Goal: Information Seeking & Learning: Compare options

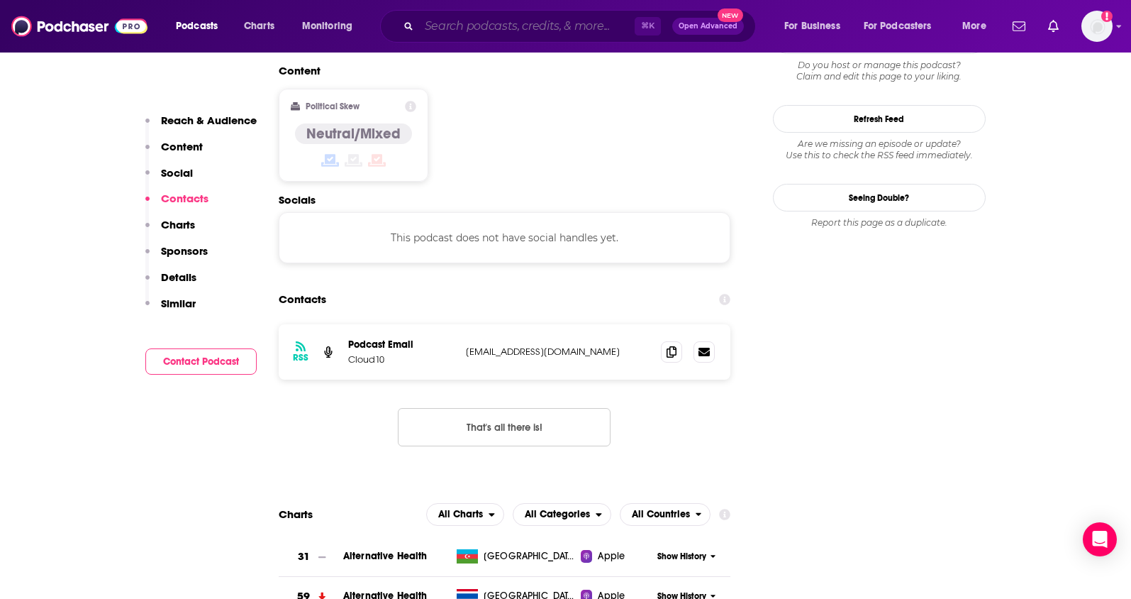
click at [435, 24] on input "Search podcasts, credits, & more..." at bounding box center [527, 26] width 216 height 23
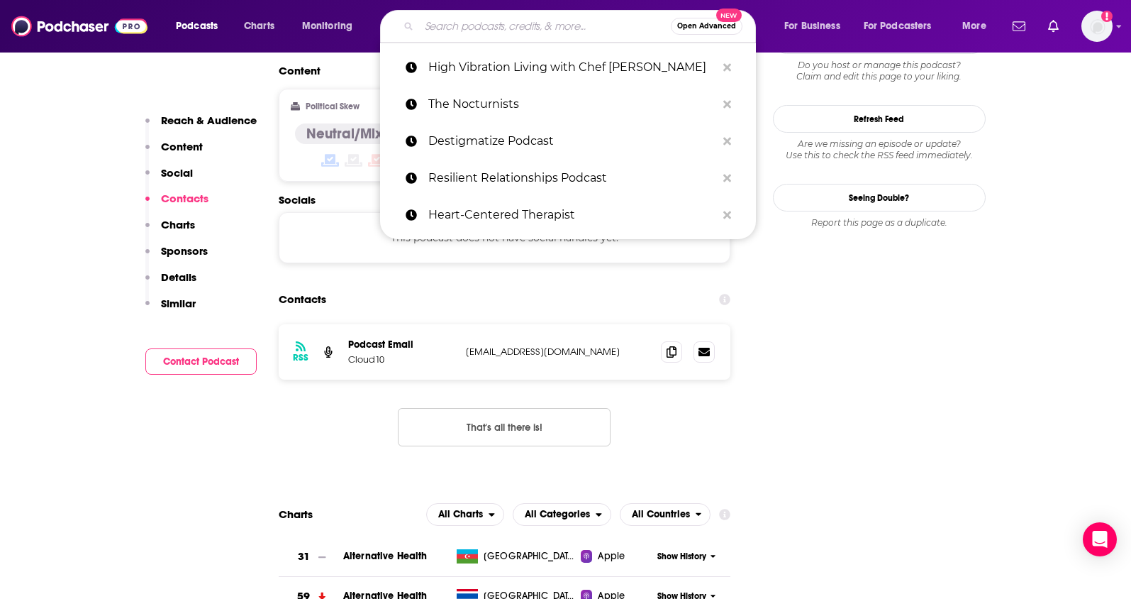
paste input "Breaking Points with Krystal and Saagar"
type input "Breaking Points with Krystal and Saagar"
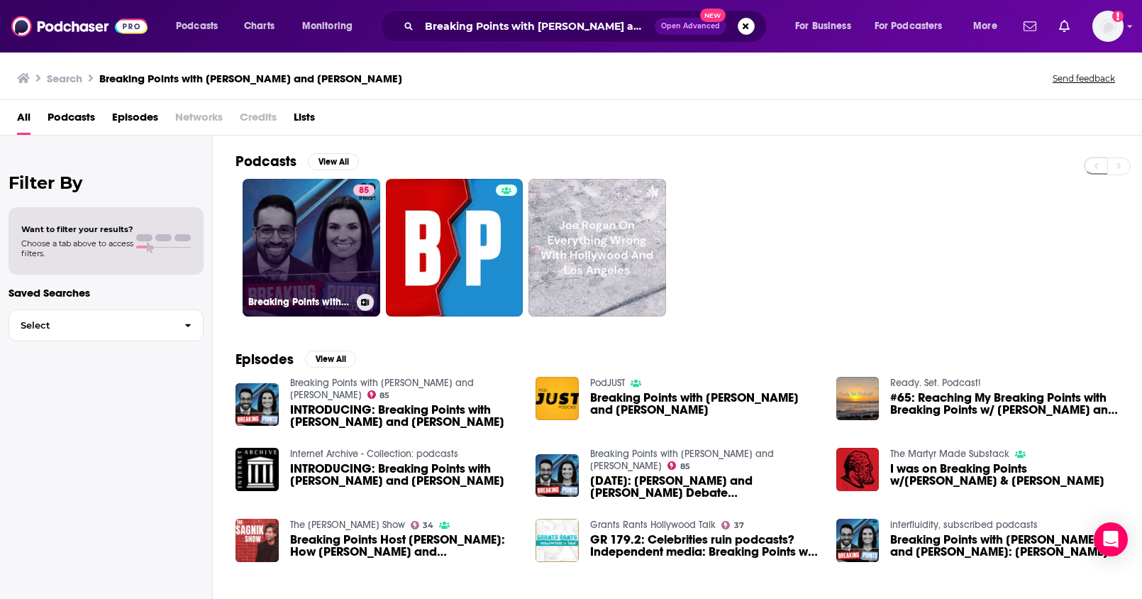
click at [307, 235] on link "85 Breaking Points with Krystal and Saagar" at bounding box center [312, 248] width 138 height 138
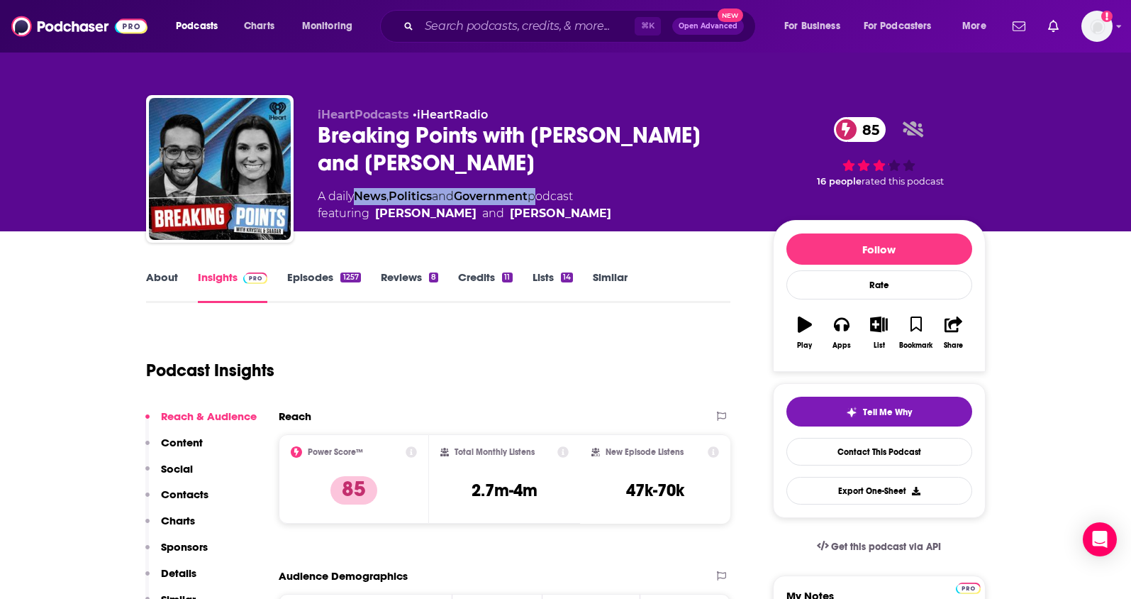
drag, startPoint x: 540, startPoint y: 169, endPoint x: 362, endPoint y: 173, distance: 178.8
click at [362, 188] on div "A daily News , Politics and Government podcast featuring Saagar Enjeti and Krys…" at bounding box center [465, 205] width 294 height 34
copy div "News , Politics and Government"
drag, startPoint x: 515, startPoint y: 494, endPoint x: 467, endPoint y: 492, distance: 47.5
click at [467, 492] on div "Total Monthly Listens 2.7m-4m" at bounding box center [504, 478] width 128 height 65
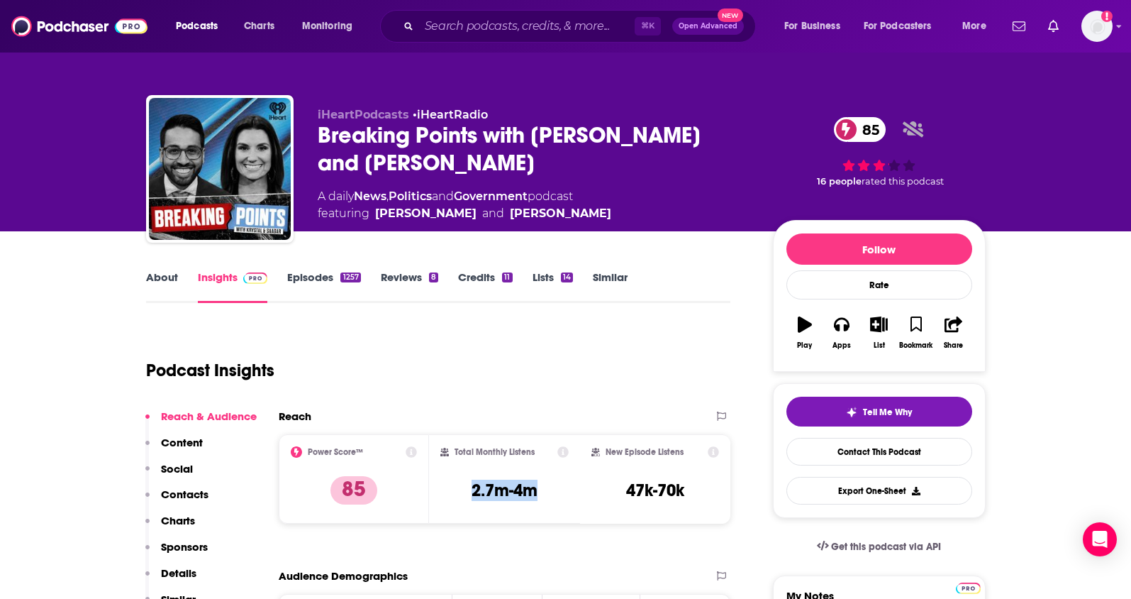
copy h3 "2.7m-4m"
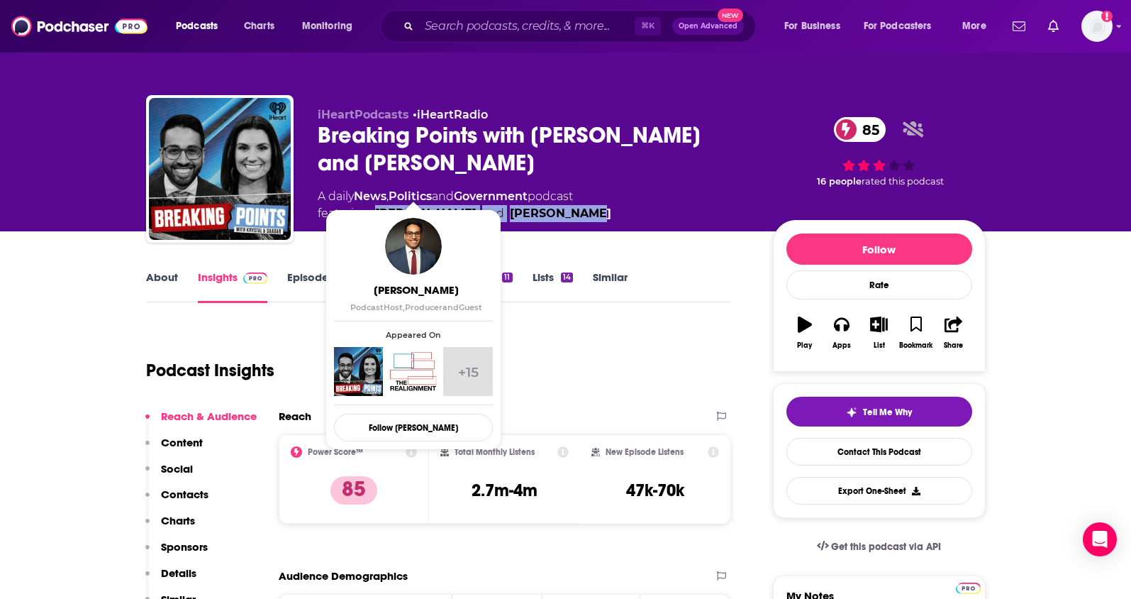
drag, startPoint x: 571, startPoint y: 187, endPoint x: 377, endPoint y: 184, distance: 193.6
click at [377, 205] on span "featuring Saagar Enjeti and Krystal Ball" at bounding box center [465, 213] width 294 height 17
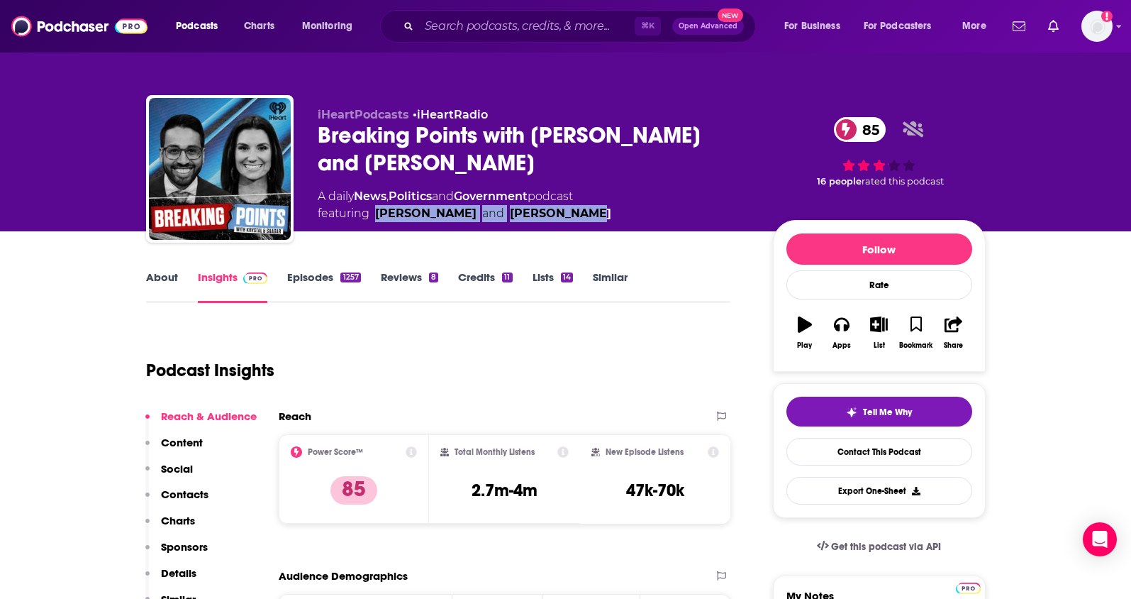
copy span "Saagar Enjeti and Krystal Ball"
click at [176, 489] on p "Contacts" at bounding box center [185, 493] width 48 height 13
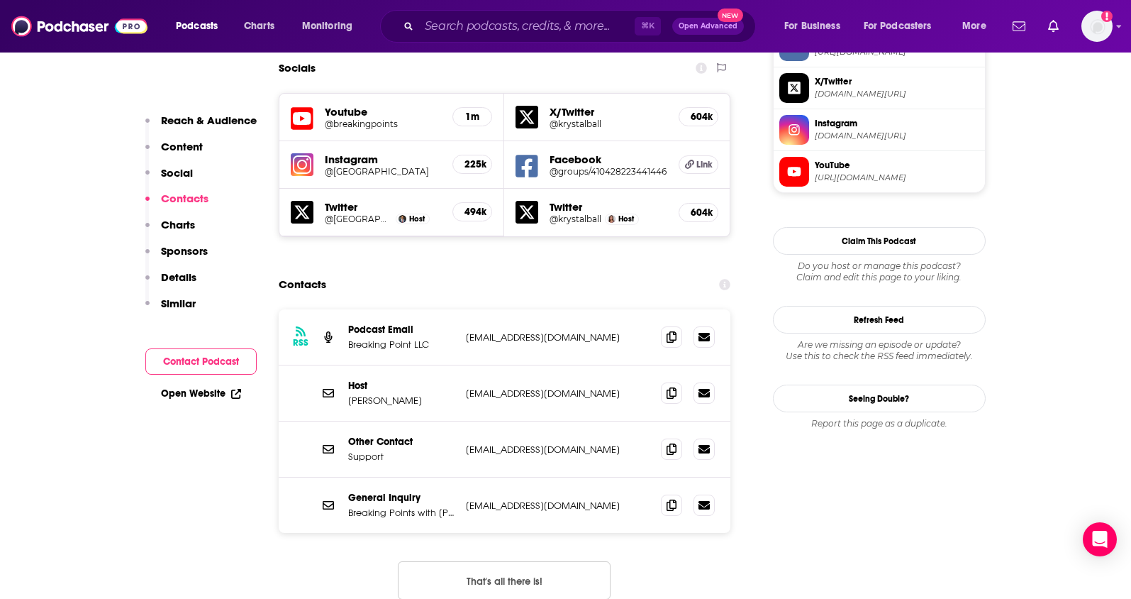
scroll to position [1264, 0]
click at [663, 324] on span at bounding box center [671, 334] width 21 height 21
click at [674, 385] on icon at bounding box center [672, 390] width 10 height 11
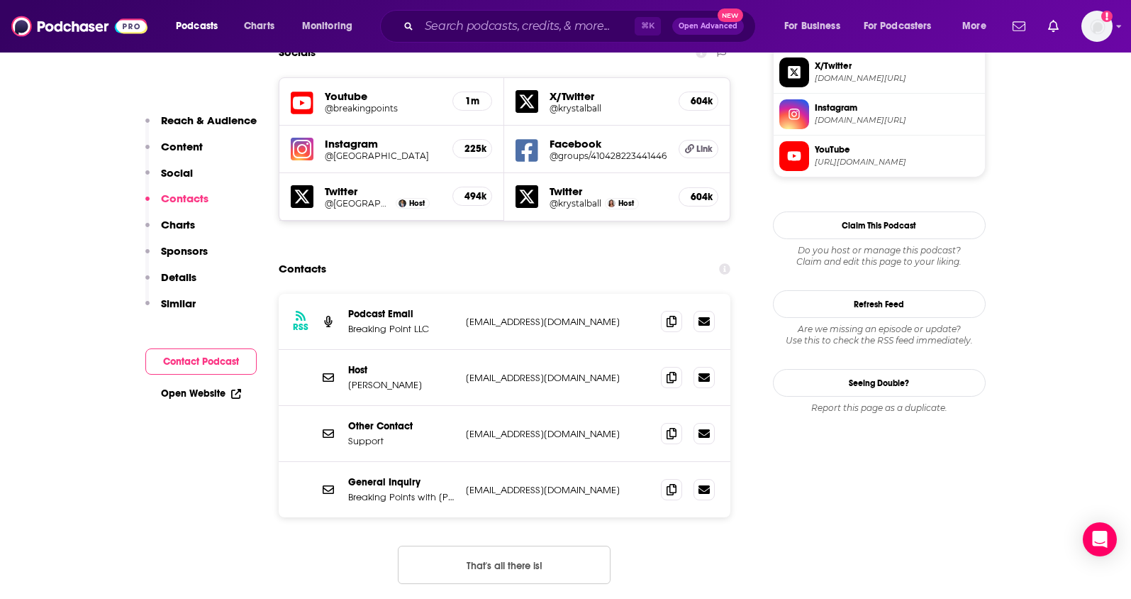
scroll to position [1280, 0]
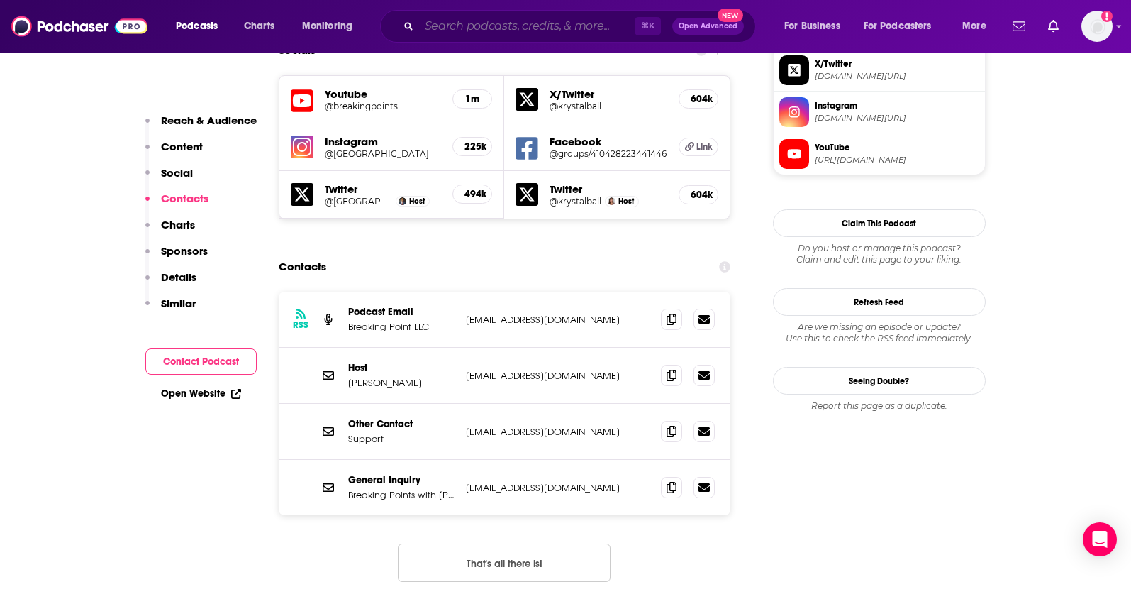
click at [523, 36] on input "Search podcasts, credits, & more..." at bounding box center [527, 26] width 216 height 23
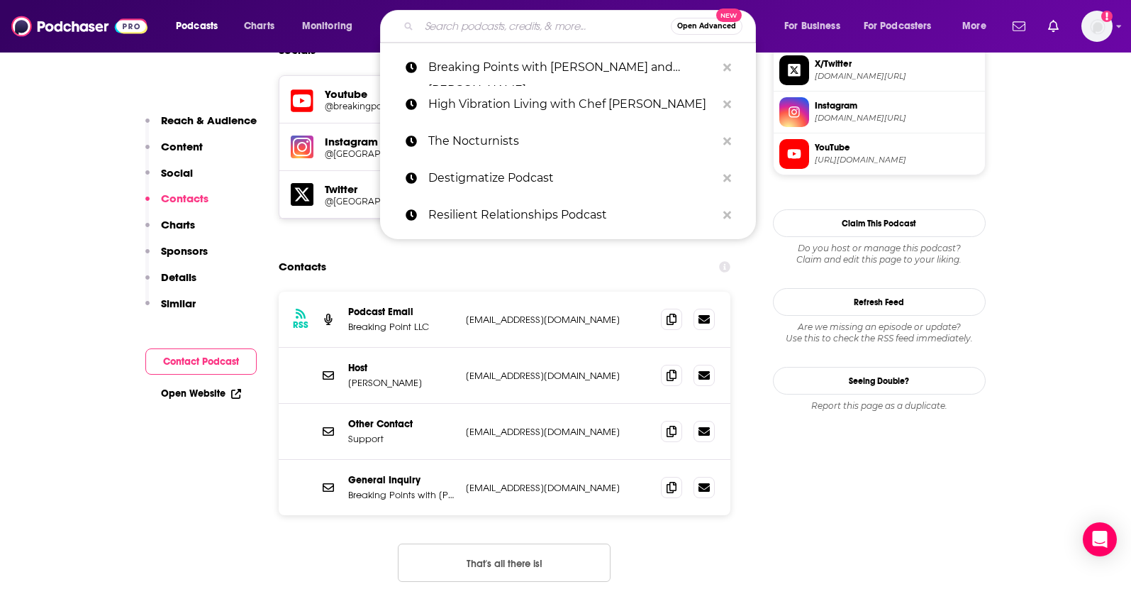
paste input "Timcast IRL (Tim Pool)"
type input "Timcast IRL (Tim Pool)"
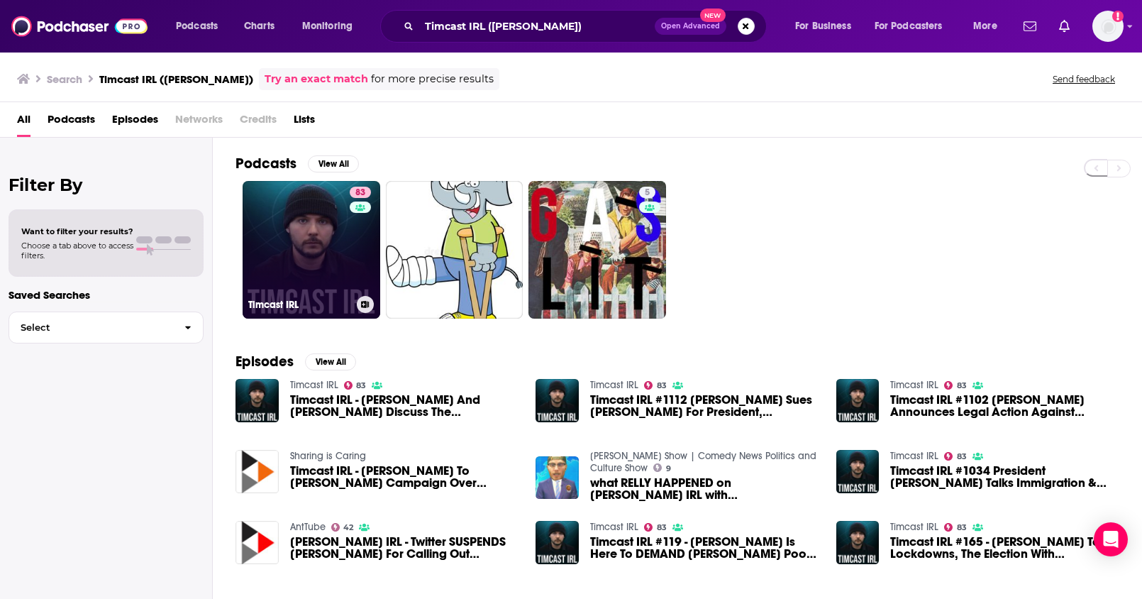
click at [311, 275] on link "83 Timcast IRL" at bounding box center [312, 250] width 138 height 138
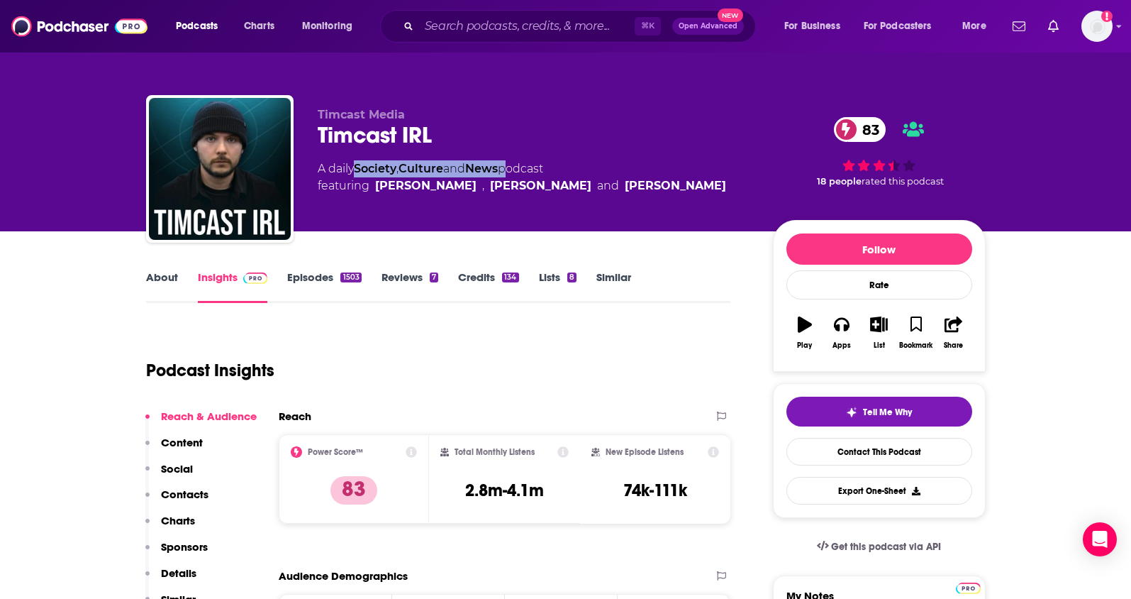
drag, startPoint x: 511, startPoint y: 169, endPoint x: 360, endPoint y: 173, distance: 151.8
click at [360, 173] on div "A daily Society , Culture and News podcast featuring Serge du Preez , Ian Cross…" at bounding box center [522, 177] width 408 height 34
copy div "Society , Culture and News"
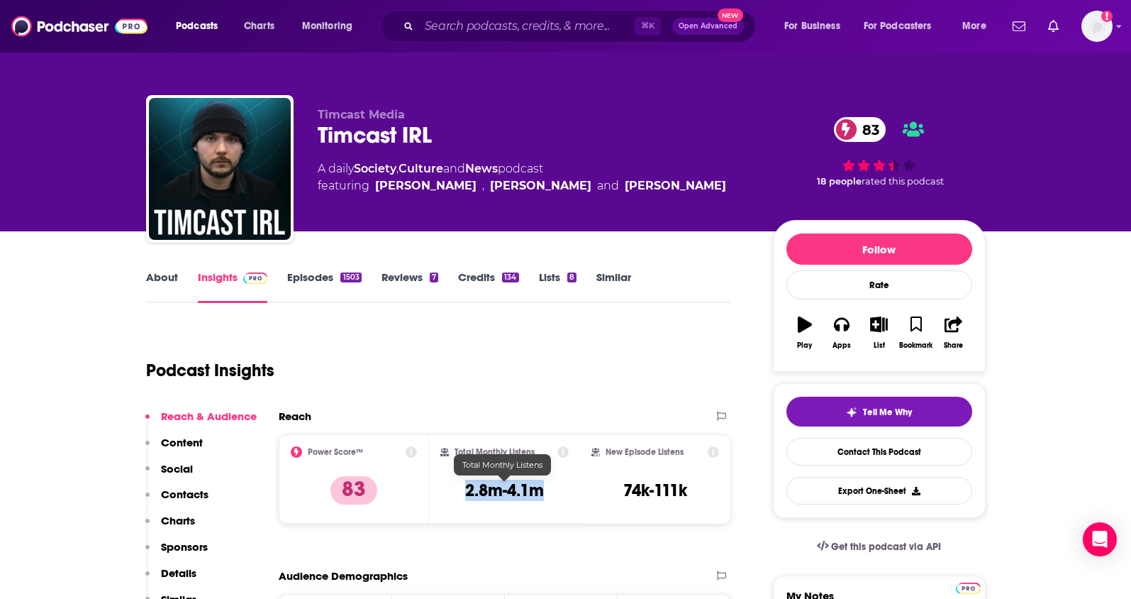
drag, startPoint x: 547, startPoint y: 487, endPoint x: 462, endPoint y: 489, distance: 85.1
click at [462, 489] on div "Total Monthly Listens 2.8m-4.1m" at bounding box center [504, 478] width 128 height 65
copy h3 "2.8m-4.1m"
click at [194, 489] on p "Contacts" at bounding box center [185, 493] width 48 height 13
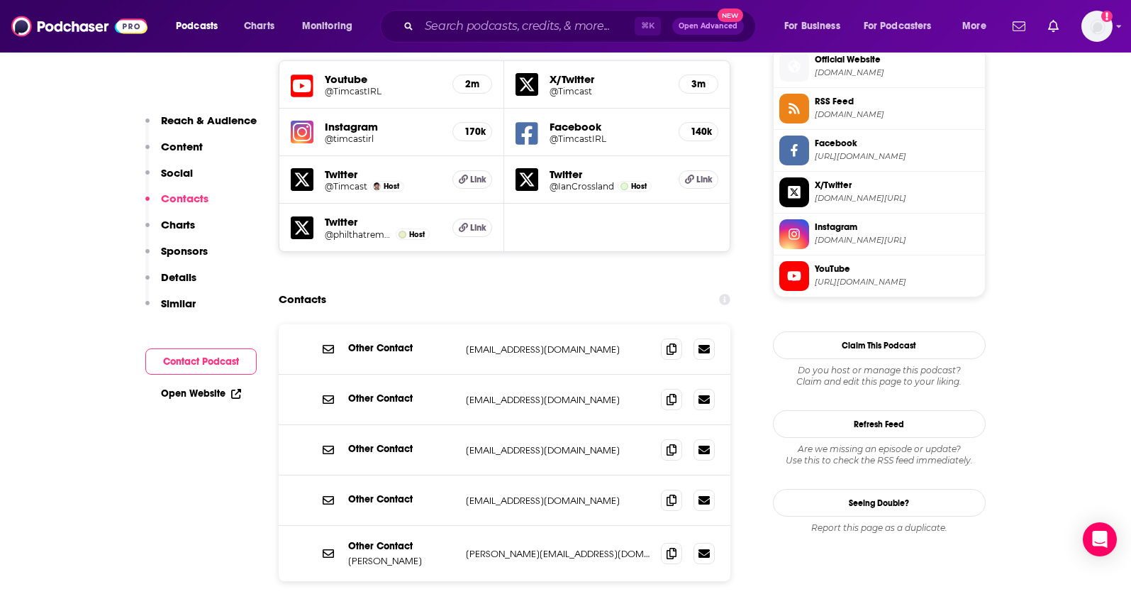
scroll to position [1295, 0]
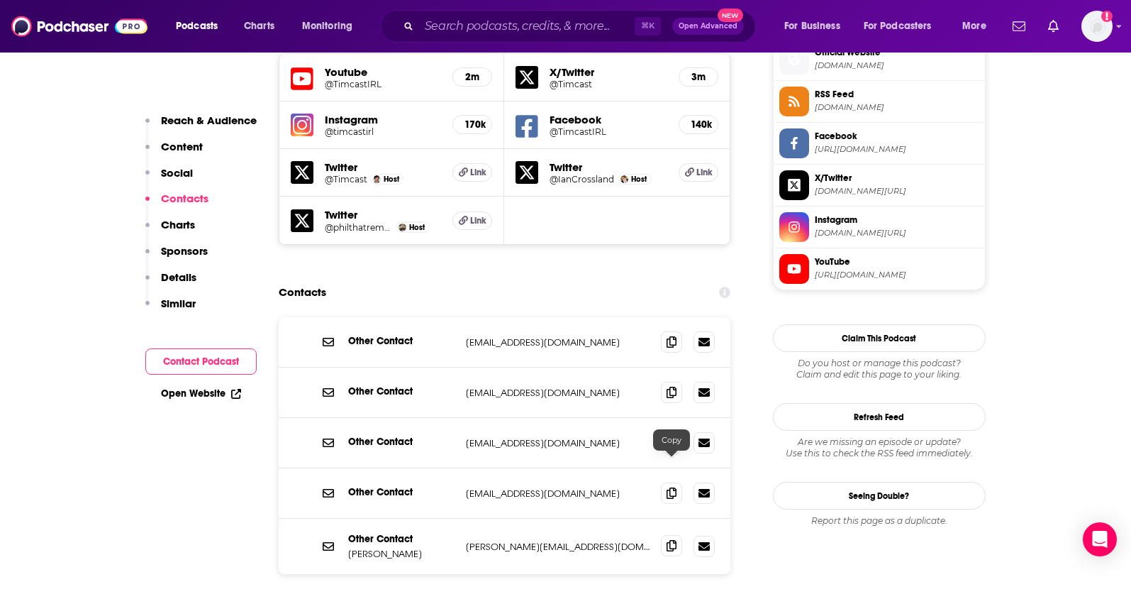
click at [667, 540] on icon at bounding box center [672, 545] width 10 height 11
click at [666, 482] on span at bounding box center [671, 492] width 21 height 21
click at [670, 436] on icon at bounding box center [672, 441] width 10 height 11
click at [487, 30] on input "Search podcasts, credits, & more..." at bounding box center [527, 26] width 216 height 23
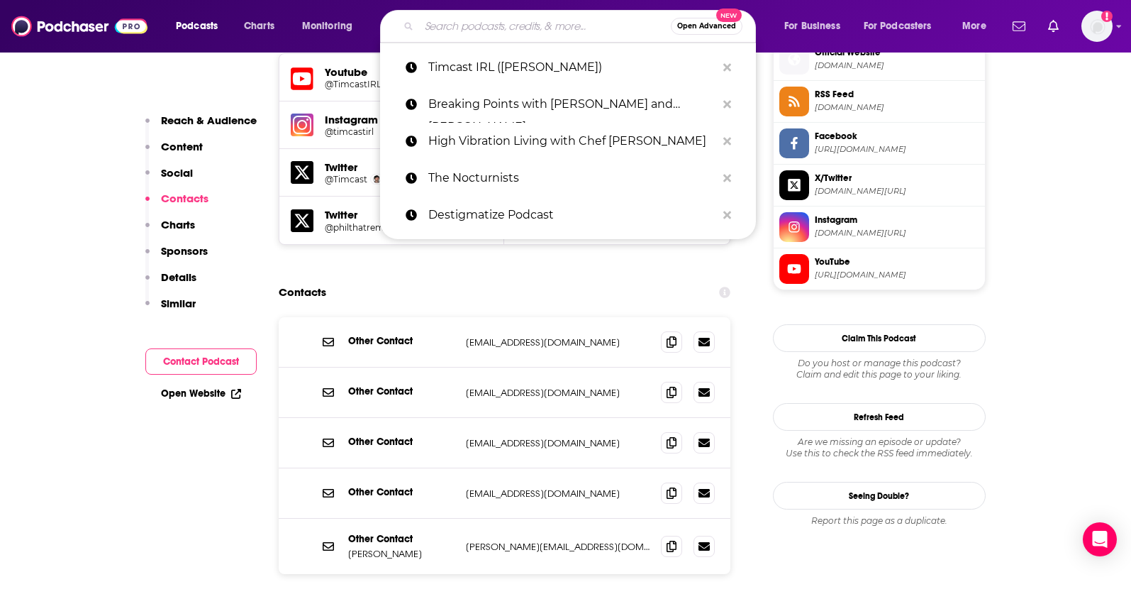
paste input "The Rubin Report"
type input "The Rubin Report"
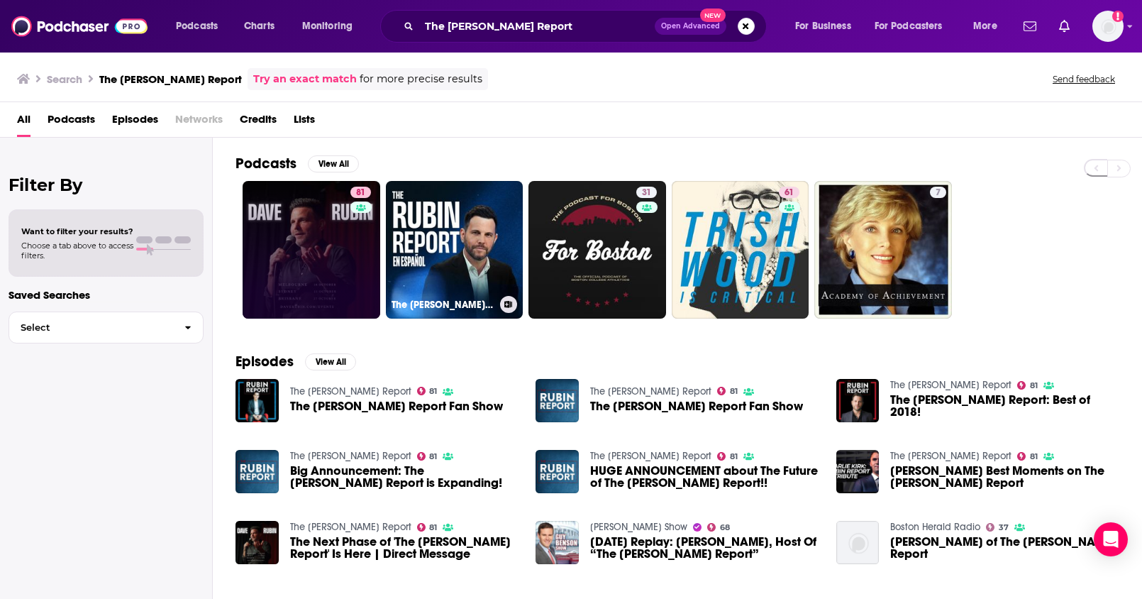
click at [313, 277] on link "81" at bounding box center [312, 250] width 138 height 138
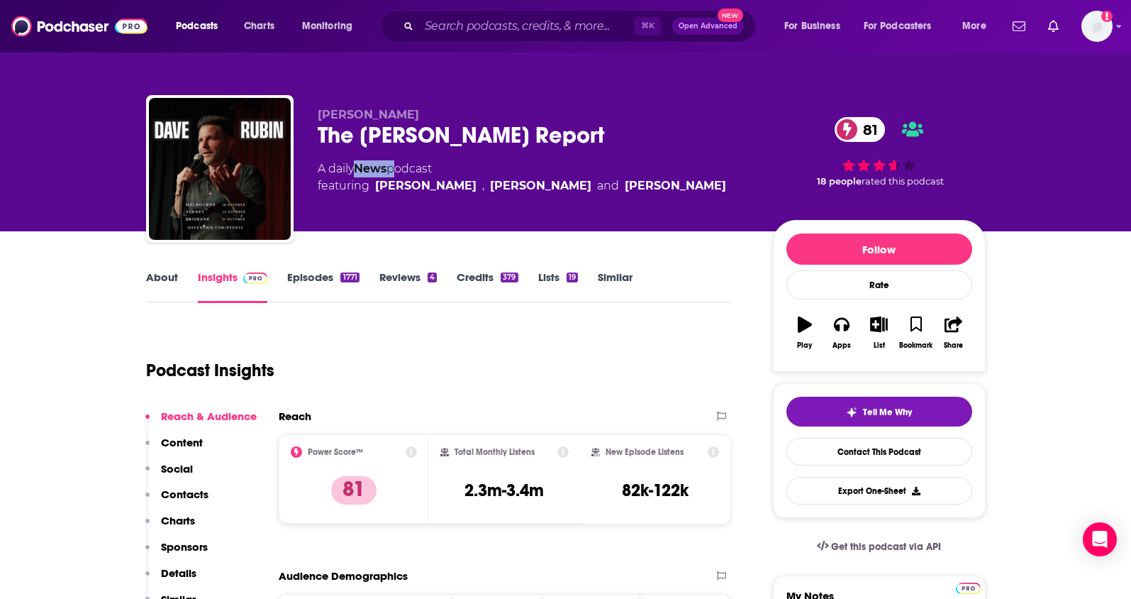
drag, startPoint x: 393, startPoint y: 168, endPoint x: 358, endPoint y: 171, distance: 34.9
click at [358, 171] on div "A daily News podcast featuring Dave Rubin , Adam Carolla and Russell Brand" at bounding box center [522, 177] width 408 height 34
copy div "News"
drag, startPoint x: 563, startPoint y: 491, endPoint x: 468, endPoint y: 494, distance: 95.1
click at [468, 494] on div "Total Monthly Listens 2.3m-3.4m" at bounding box center [504, 478] width 128 height 65
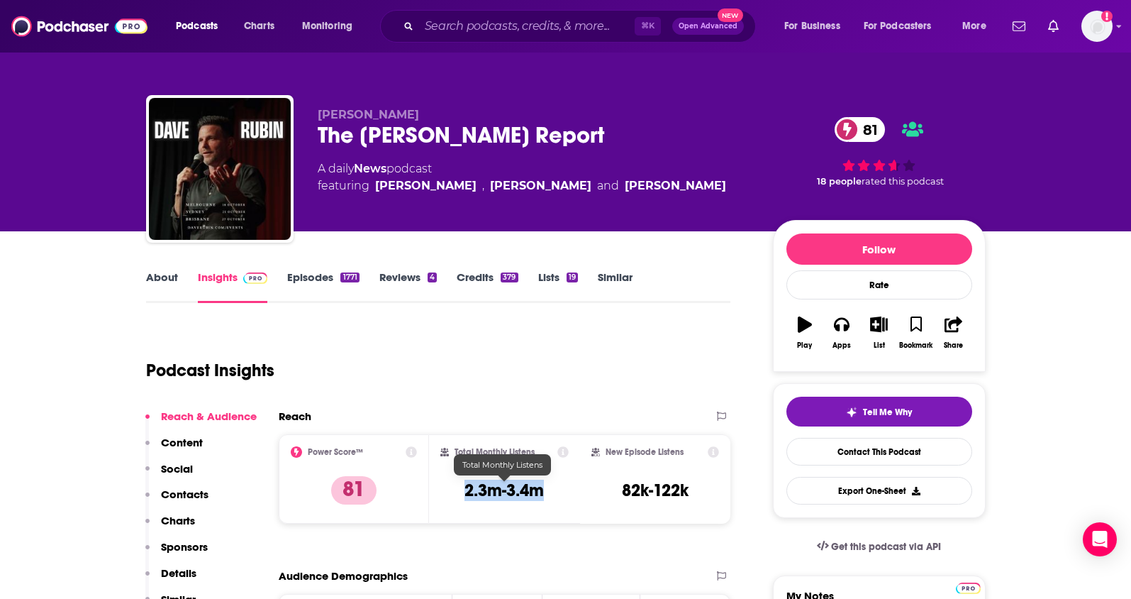
copy h3 "2.3m-3.4m"
drag, startPoint x: 413, startPoint y: 114, endPoint x: 320, endPoint y: 110, distance: 93.7
click at [320, 110] on p "Dave Rubin" at bounding box center [534, 114] width 433 height 13
copy span "Dave Rubin"
click at [180, 523] on p "Charts" at bounding box center [178, 519] width 34 height 13
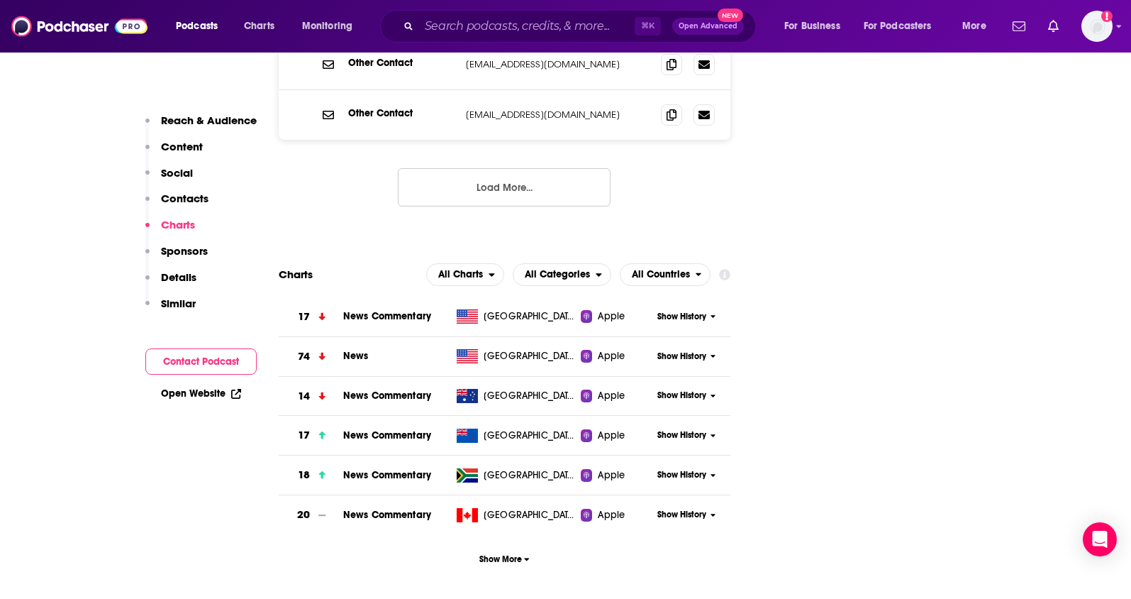
scroll to position [1461, 0]
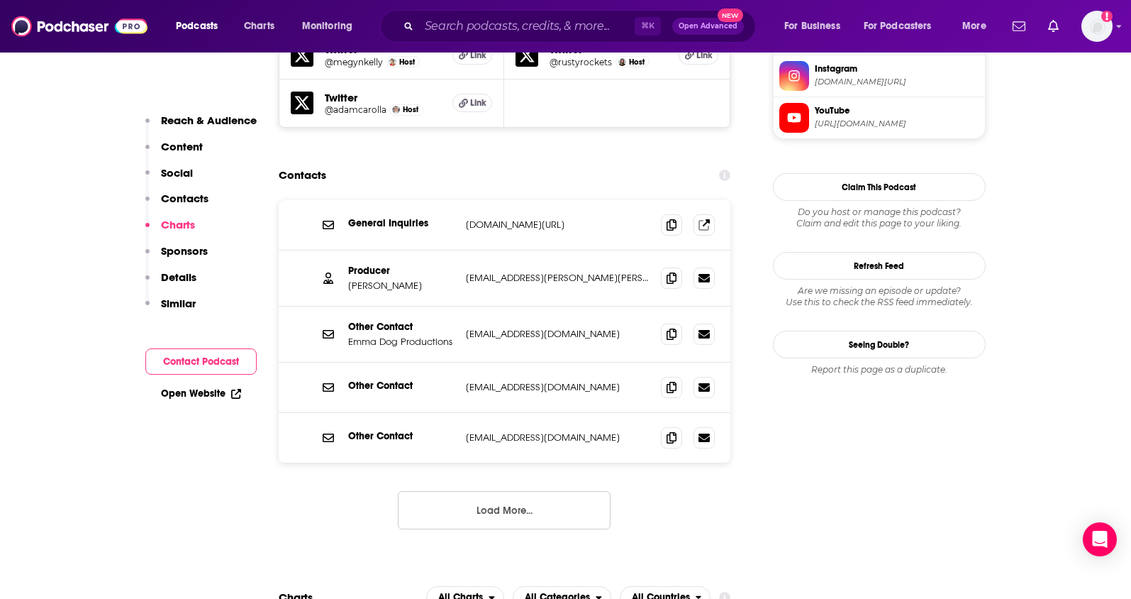
scroll to position [1445, 0]
click at [559, 491] on button "Load More..." at bounding box center [504, 510] width 213 height 38
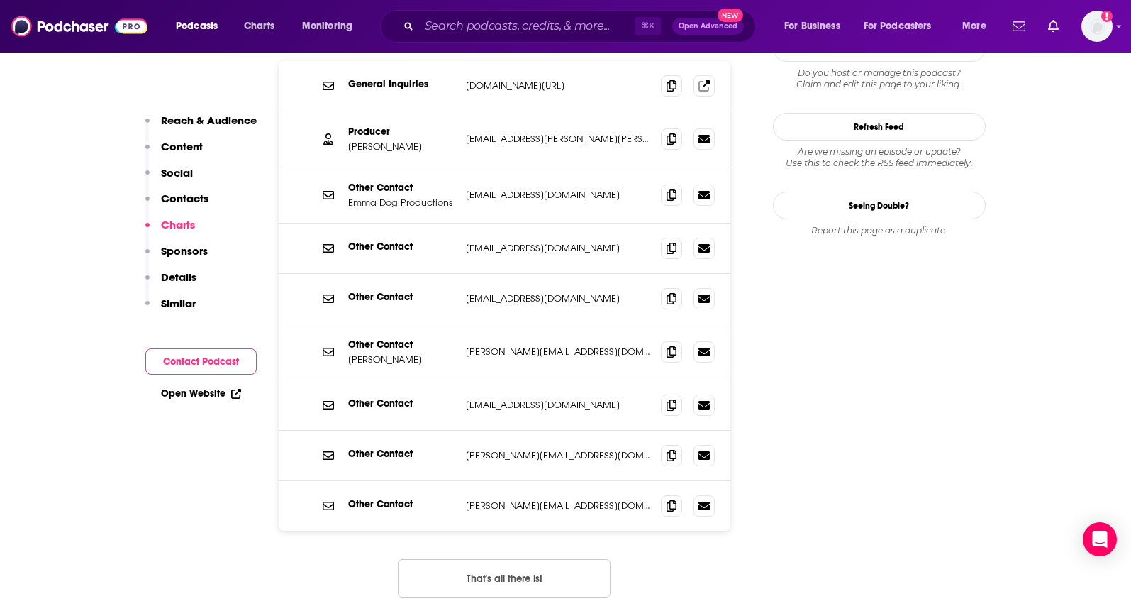
scroll to position [1599, 0]
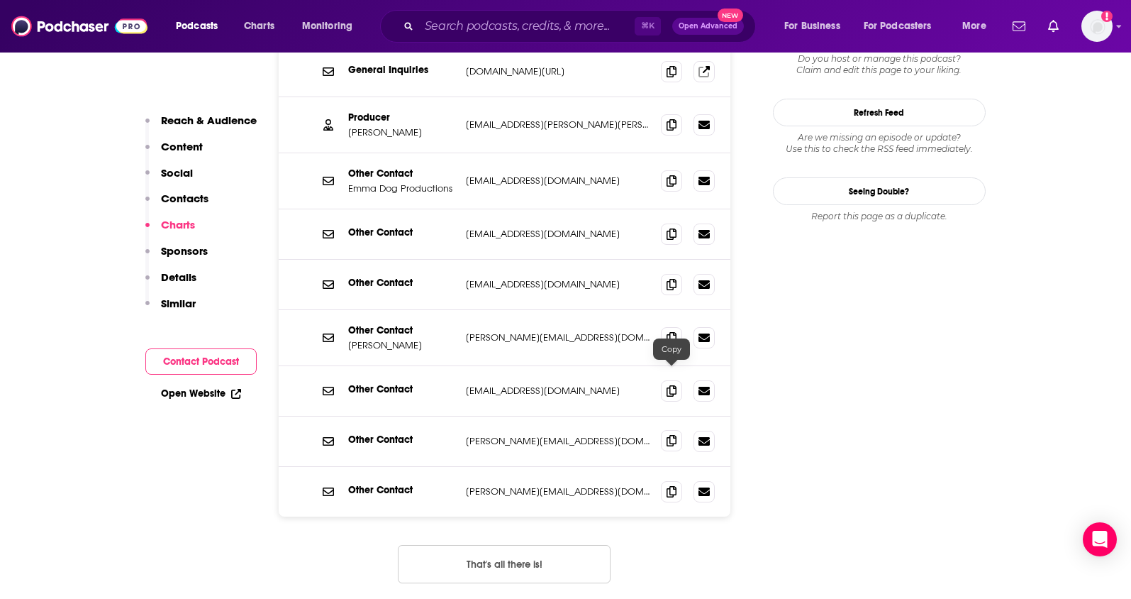
click at [674, 435] on icon at bounding box center [672, 440] width 10 height 11
click at [669, 485] on icon at bounding box center [672, 490] width 10 height 11
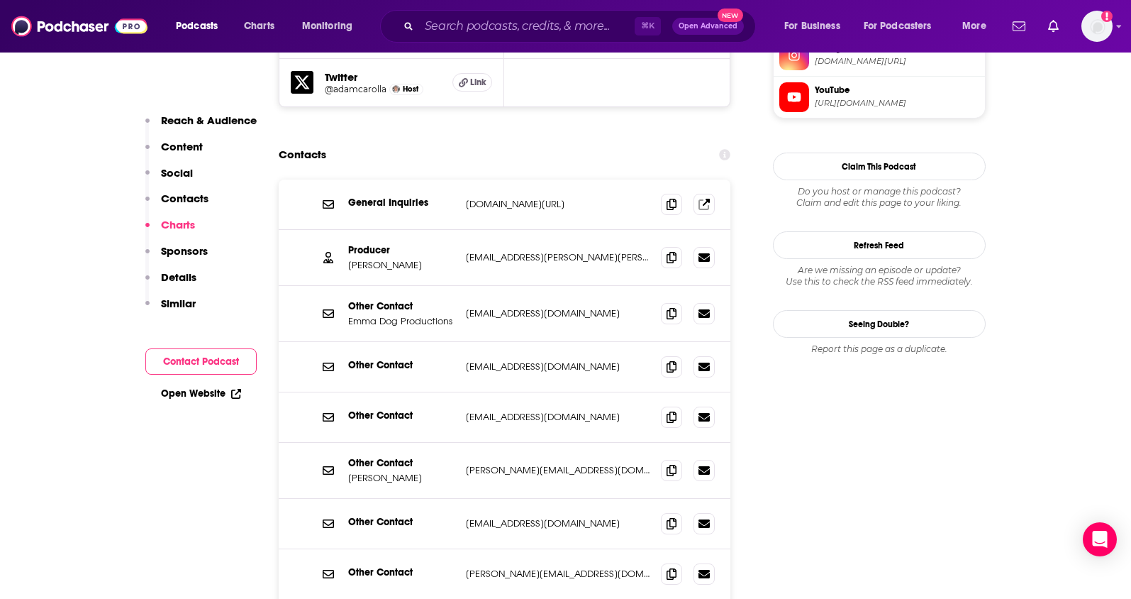
scroll to position [1462, 0]
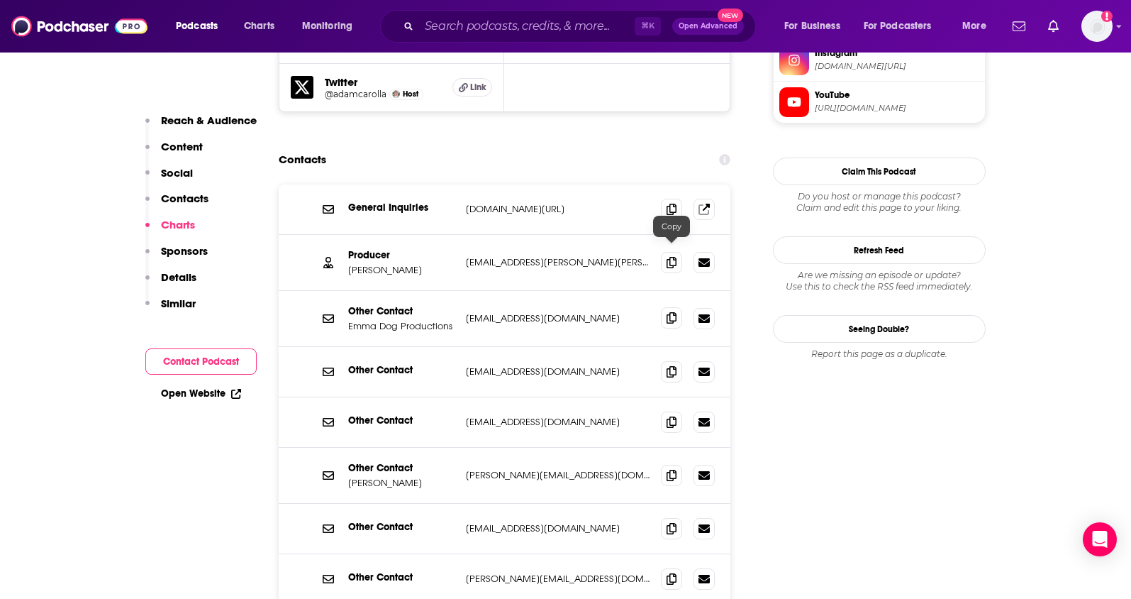
click at [667, 312] on icon at bounding box center [672, 317] width 10 height 11
click at [665, 307] on span at bounding box center [671, 317] width 21 height 21
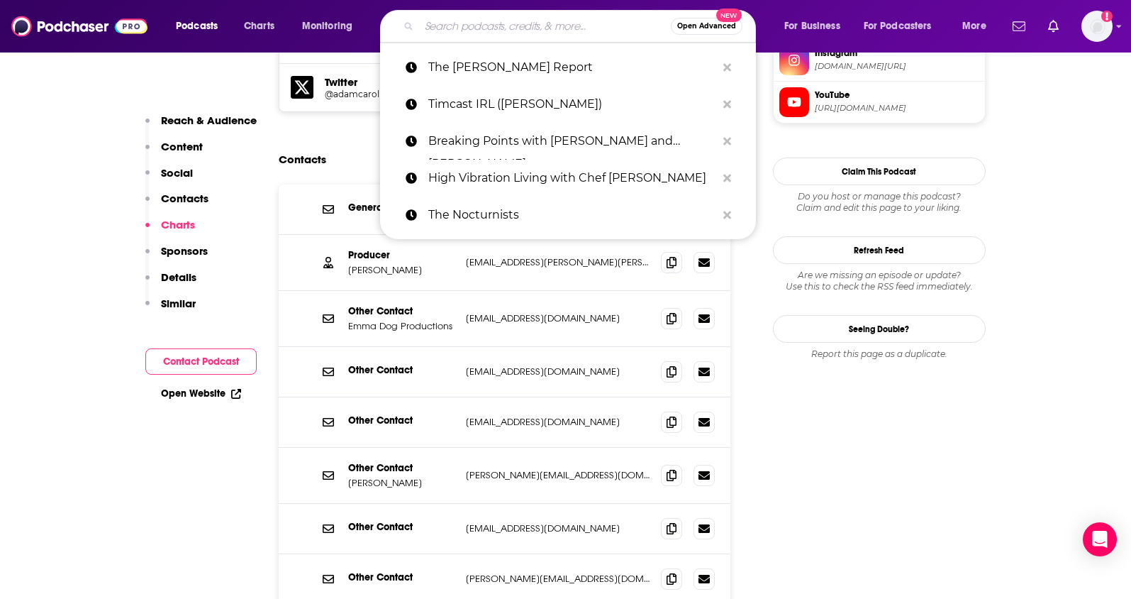
click at [485, 30] on input "Search podcasts, credits, & more..." at bounding box center [545, 26] width 252 height 23
paste input "The Michael Knowles Show"
type input "The Michael Knowles Show"
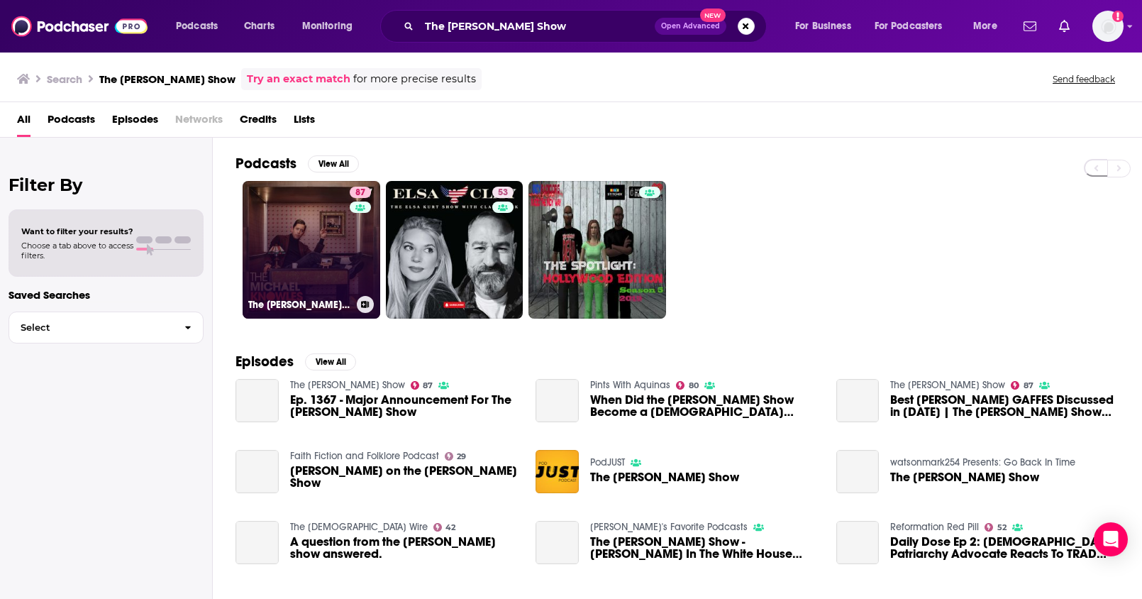
click at [326, 267] on link "87 The Michael Knowles Show" at bounding box center [312, 250] width 138 height 138
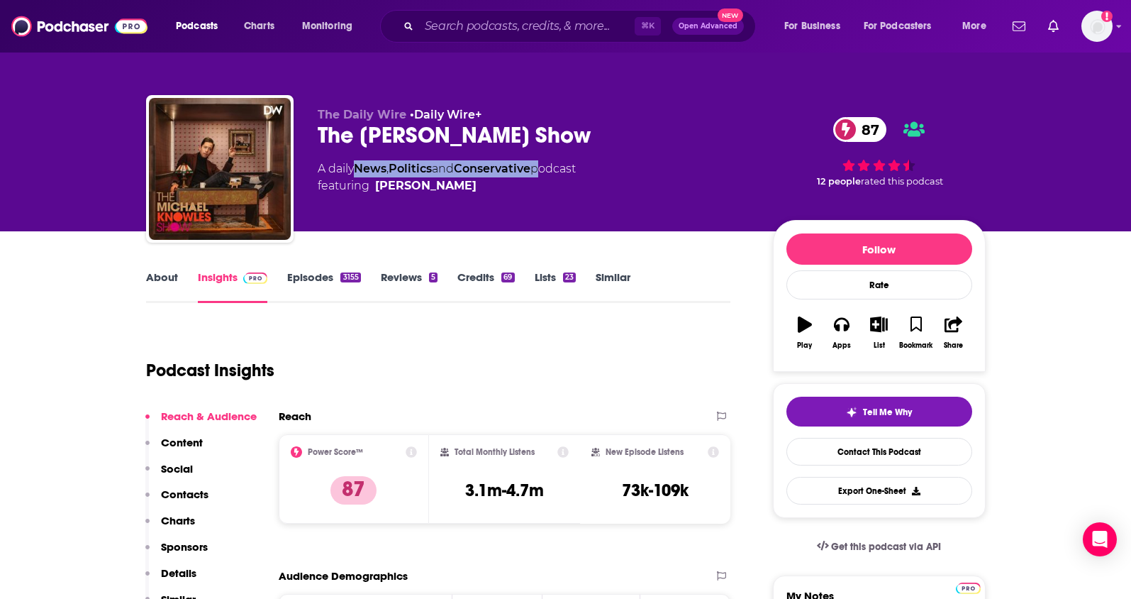
drag, startPoint x: 543, startPoint y: 169, endPoint x: 361, endPoint y: 173, distance: 182.3
click at [361, 173] on div "A daily News , Politics and Conservative podcast featuring Michael Knowles" at bounding box center [447, 177] width 258 height 34
copy div "News , Politics and Conservative"
drag, startPoint x: 543, startPoint y: 493, endPoint x: 461, endPoint y: 490, distance: 82.3
click at [461, 490] on div "Total Monthly Listens 3.1m-4.7m" at bounding box center [504, 478] width 128 height 65
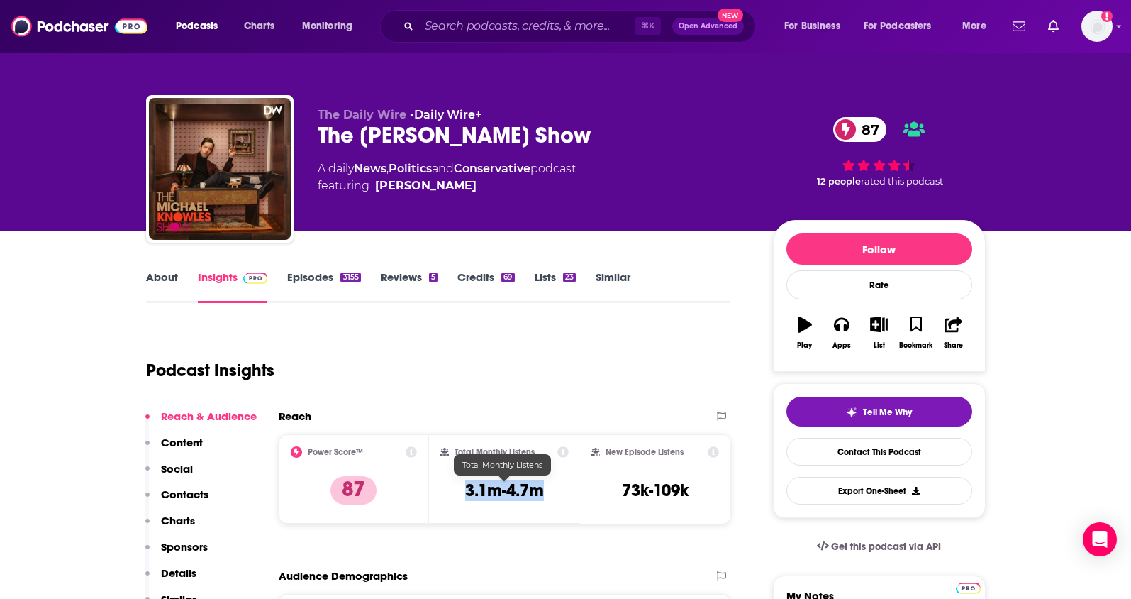
copy h3 "3.1m-4.7m"
click at [188, 490] on p "Contacts" at bounding box center [185, 493] width 48 height 13
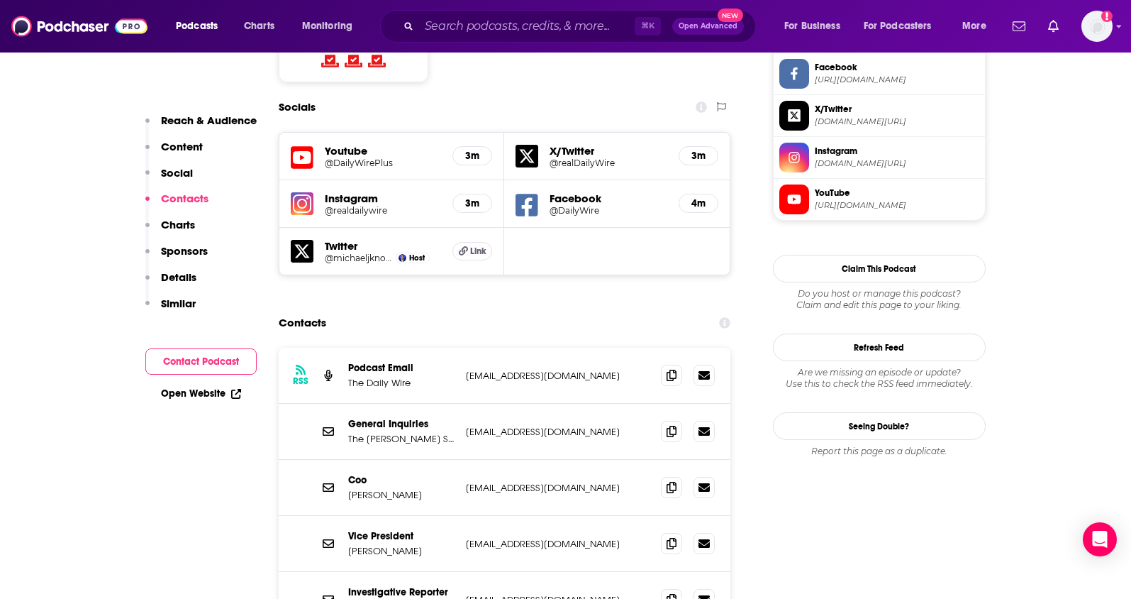
scroll to position [1247, 0]
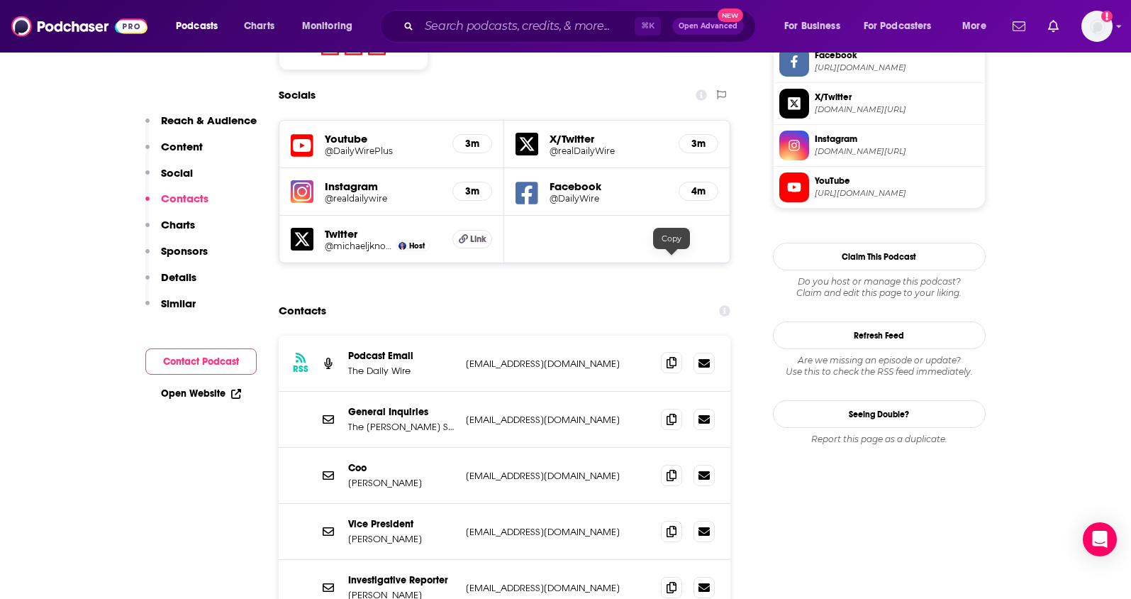
click at [666, 352] on span at bounding box center [671, 362] width 21 height 21
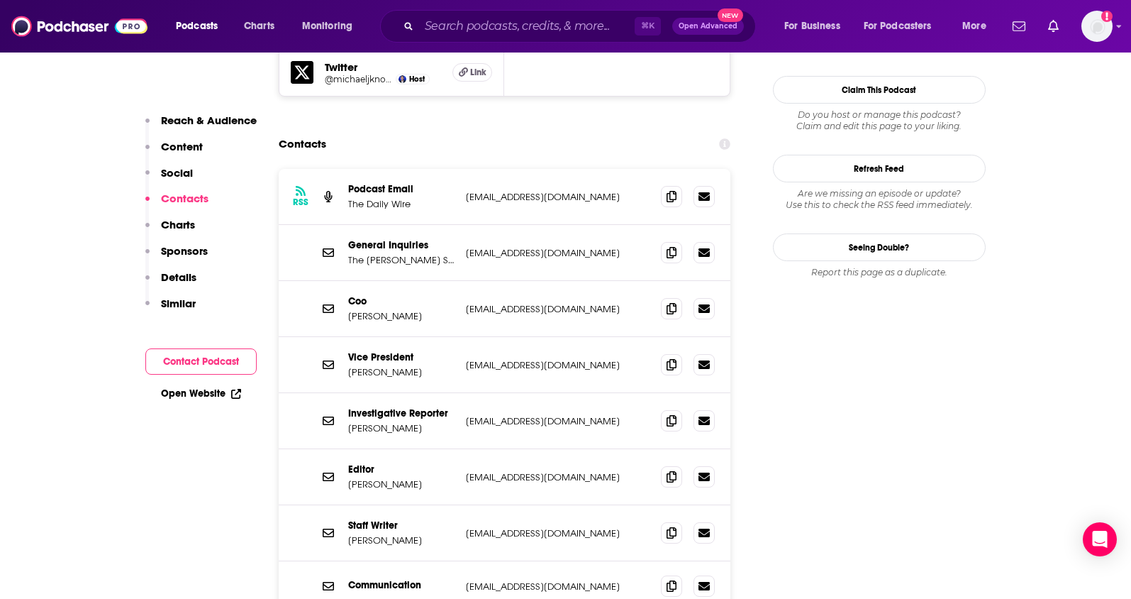
scroll to position [1396, 0]
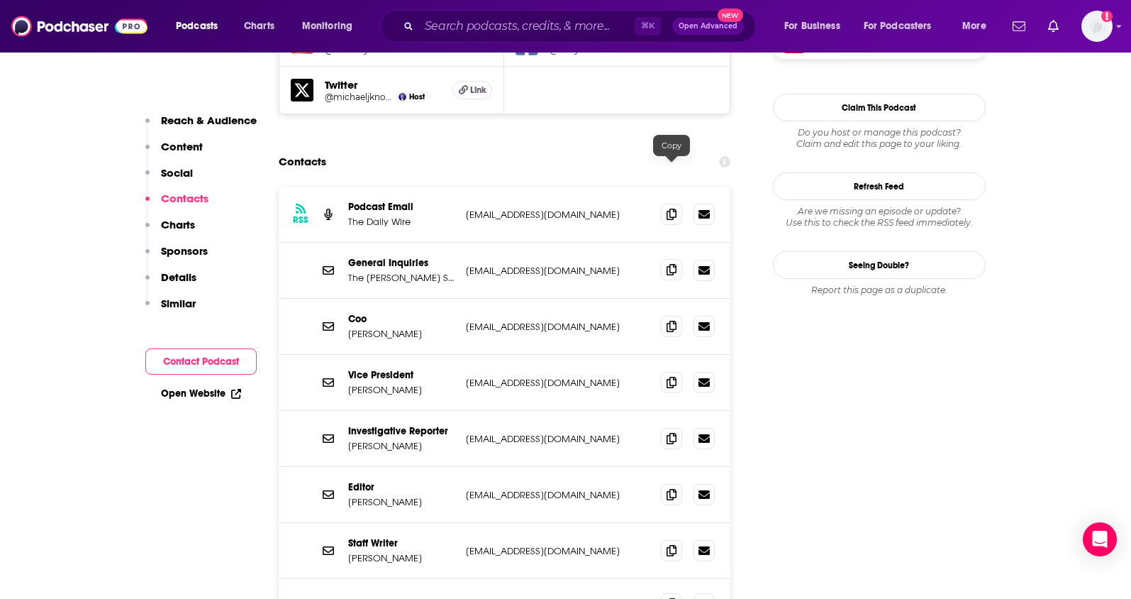
click at [673, 264] on icon at bounding box center [672, 269] width 10 height 11
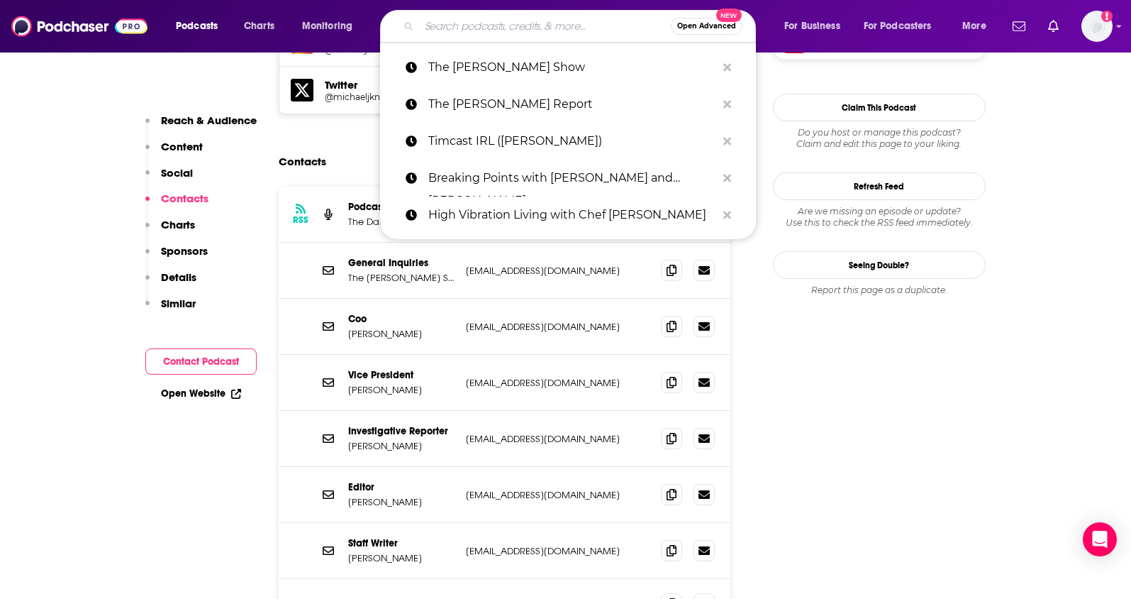
click at [457, 30] on input "Search podcasts, credits, & more..." at bounding box center [545, 26] width 252 height 23
paste input "The Joe Rogan Experience"
type input "The Joe Rogan Experience"
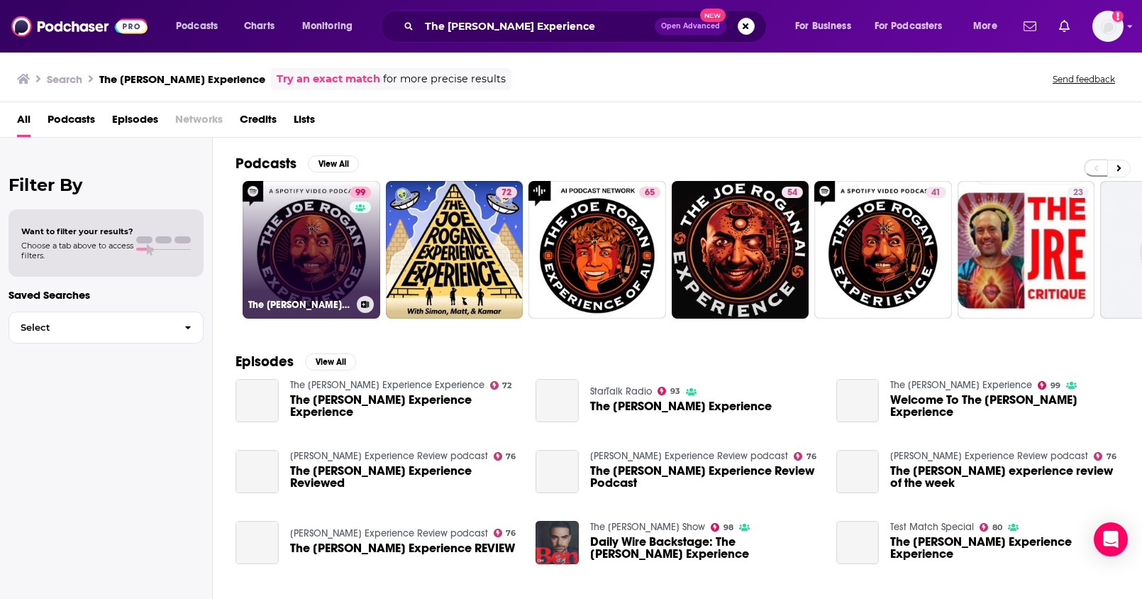
click at [314, 270] on link "99 The Joe Rogan Experience" at bounding box center [312, 250] width 138 height 138
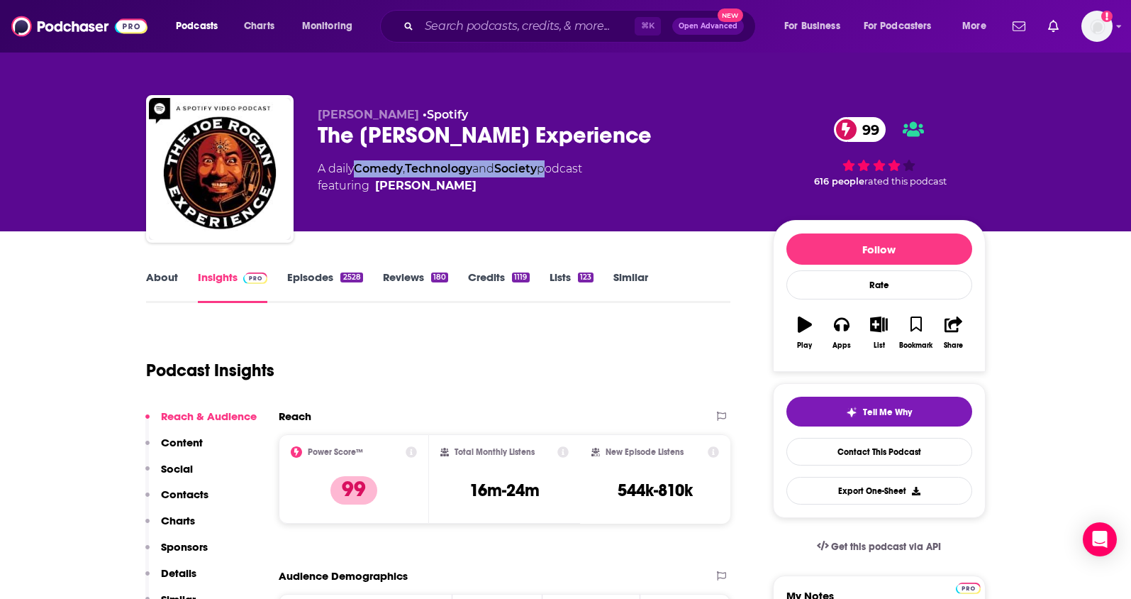
drag, startPoint x: 551, startPoint y: 170, endPoint x: 360, endPoint y: 171, distance: 190.8
click at [360, 171] on div "A daily Comedy , Technology and Society podcast featuring Joe Rogan" at bounding box center [450, 177] width 265 height 34
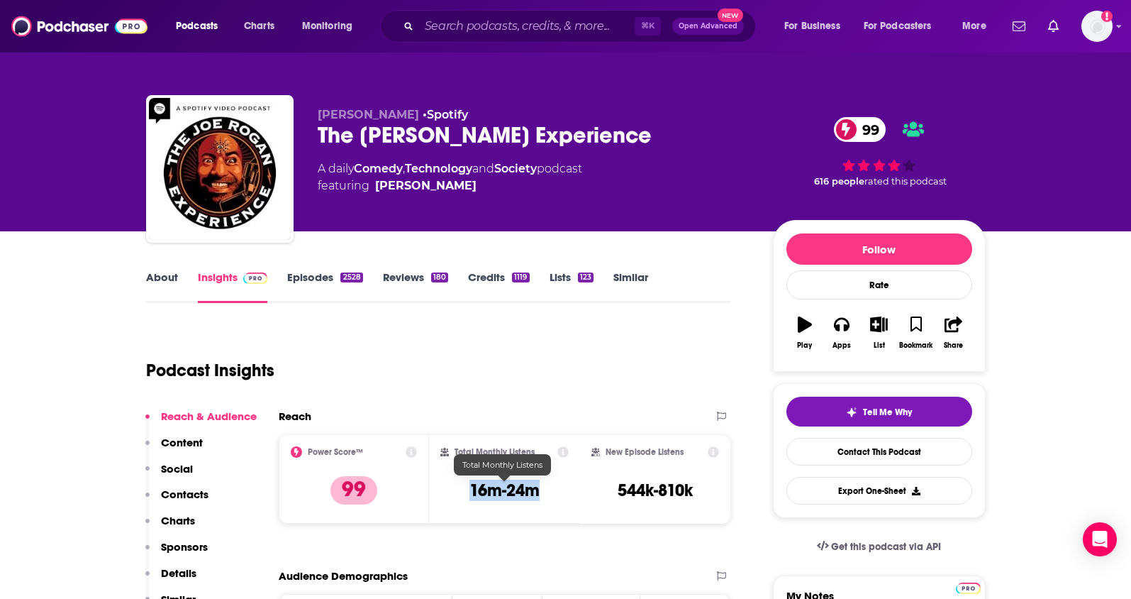
drag, startPoint x: 533, startPoint y: 496, endPoint x: 471, endPoint y: 493, distance: 61.8
click at [471, 493] on div "Total Monthly Listens 16m-24m" at bounding box center [504, 478] width 128 height 65
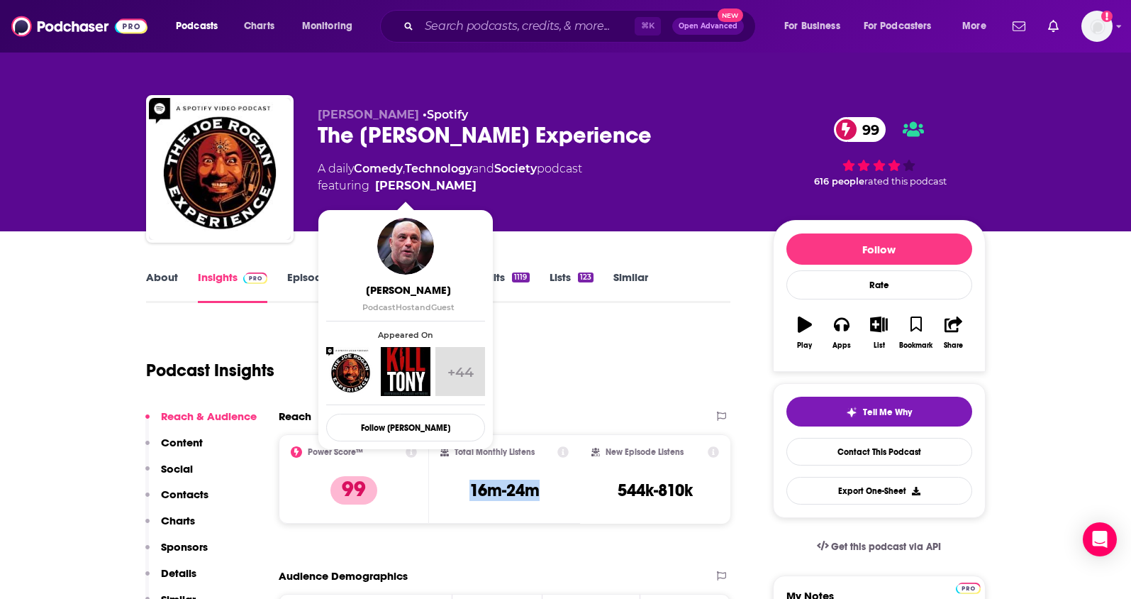
drag, startPoint x: 459, startPoint y: 184, endPoint x: 437, endPoint y: 187, distance: 22.1
click at [437, 187] on span "featuring Joe Rogan" at bounding box center [450, 185] width 265 height 17
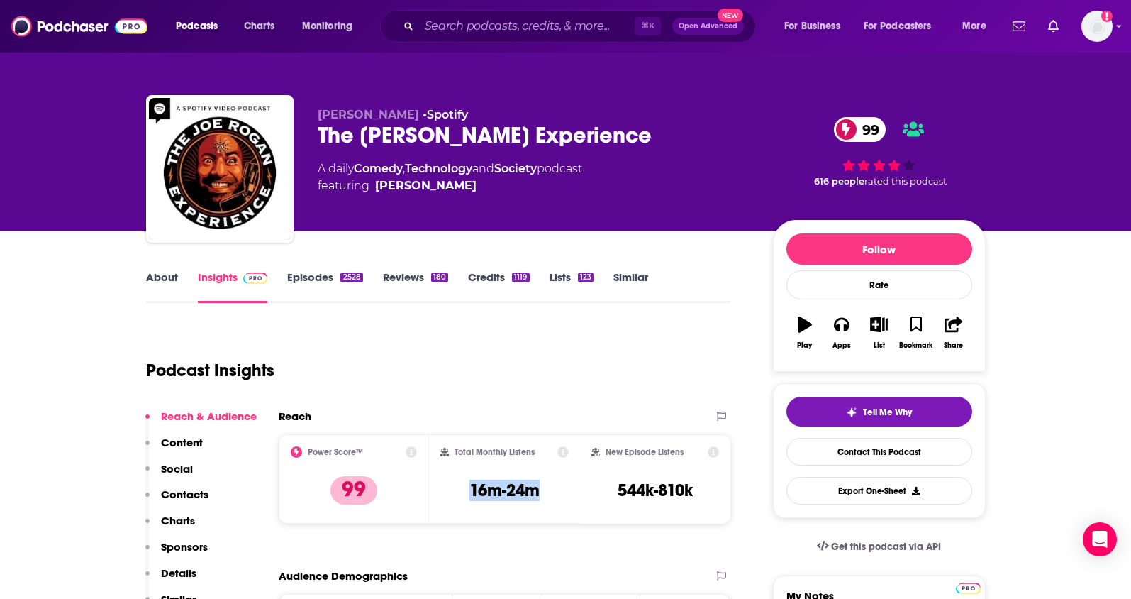
click at [185, 494] on p "Contacts" at bounding box center [185, 493] width 48 height 13
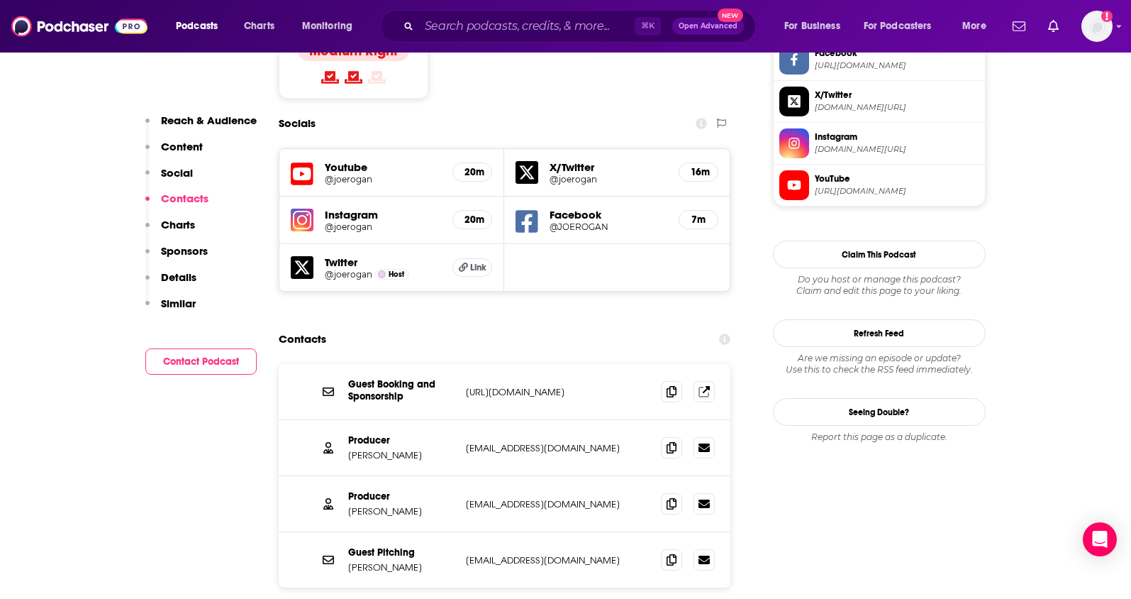
scroll to position [1263, 0]
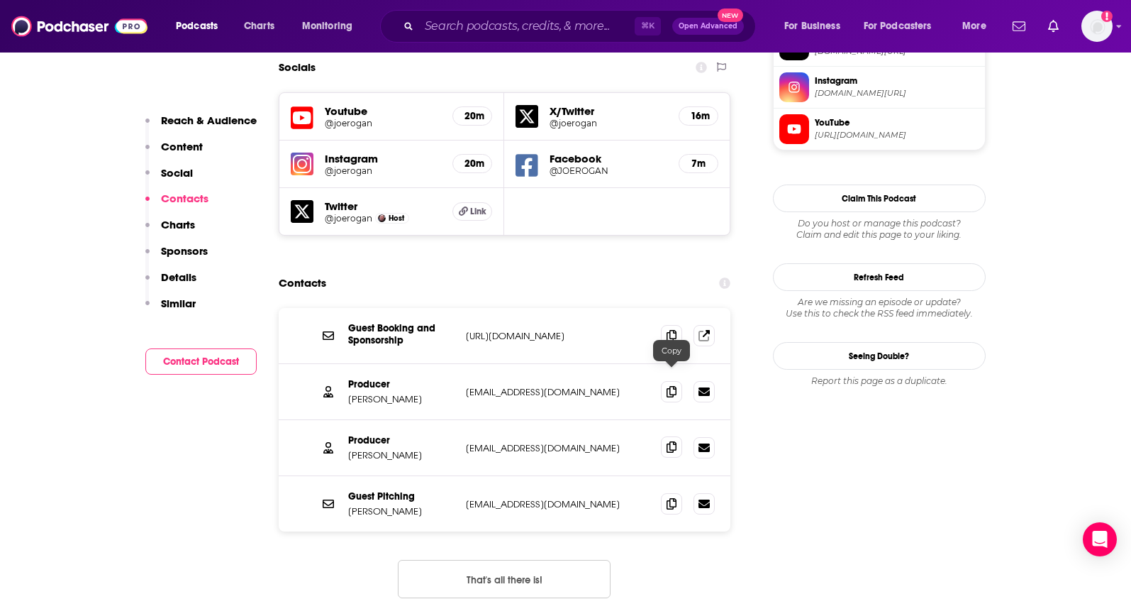
click at [671, 436] on span at bounding box center [671, 446] width 21 height 21
click at [676, 385] on icon at bounding box center [672, 390] width 10 height 11
click at [669, 497] on icon at bounding box center [672, 502] width 10 height 11
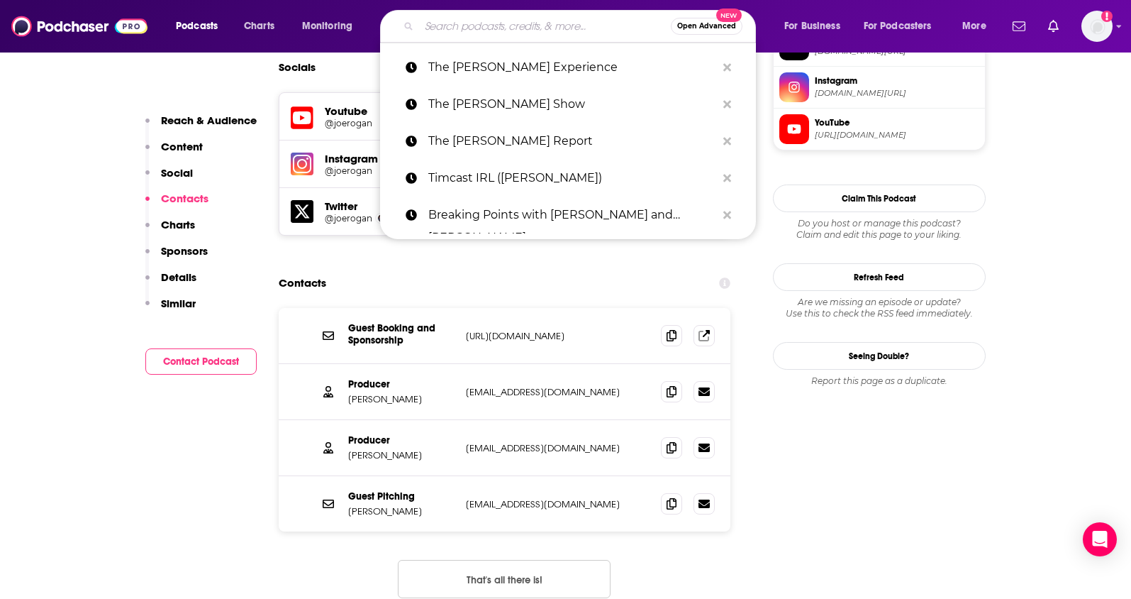
click at [462, 28] on input "Search podcasts, credits, & more..." at bounding box center [545, 26] width 252 height 23
paste input "H3 Podcast"
type input "H3 Podcast"
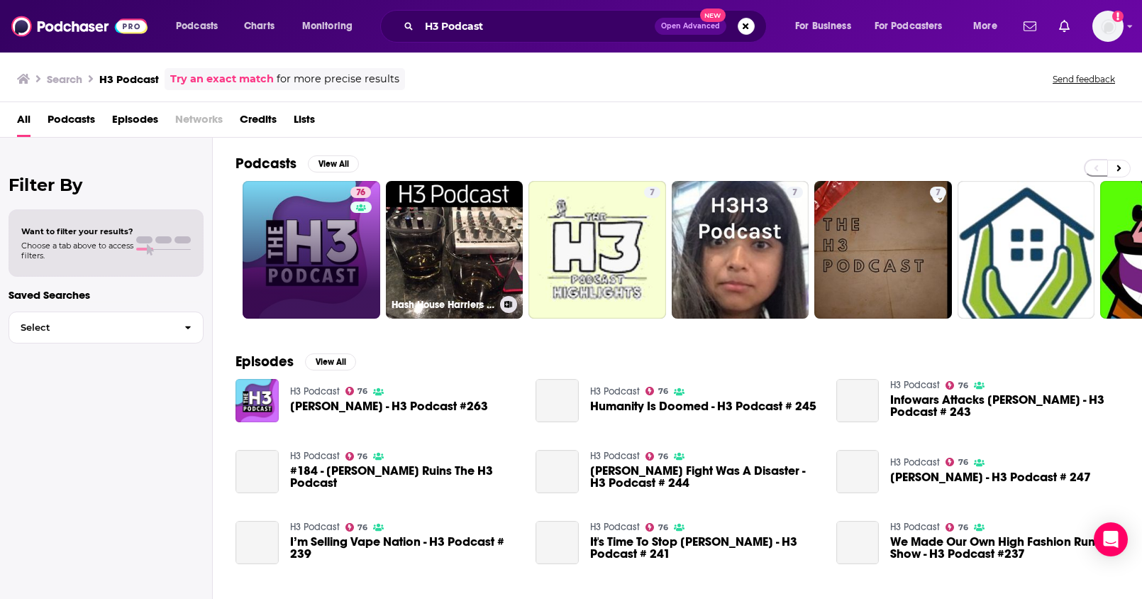
click at [306, 261] on link "76" at bounding box center [312, 250] width 138 height 138
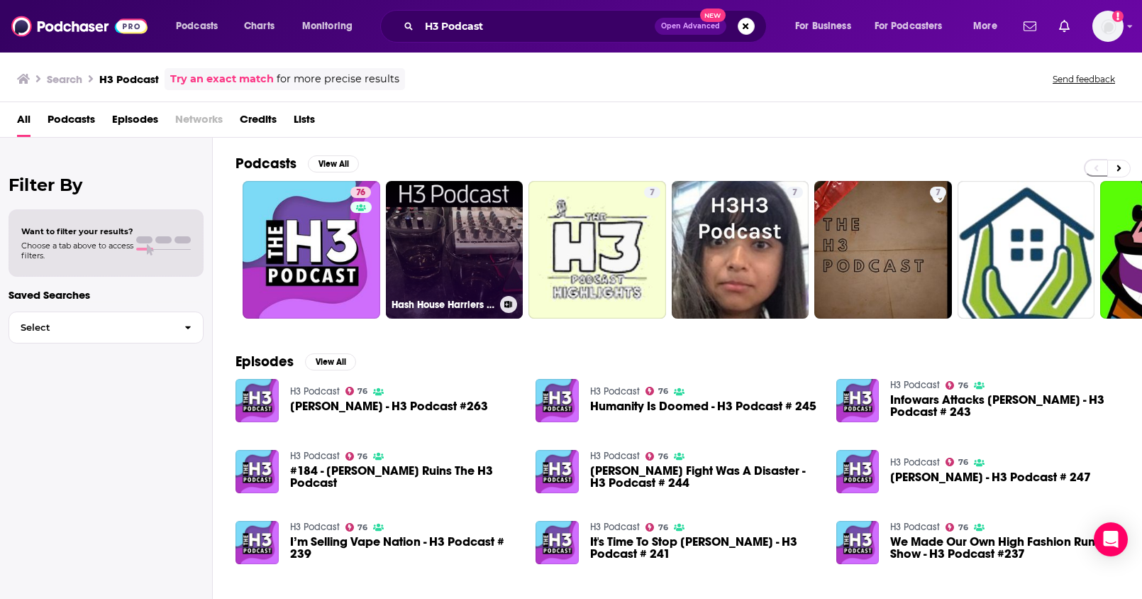
click at [498, 267] on link "Hash House Harriers Podcast - H3 Podcast" at bounding box center [455, 250] width 138 height 138
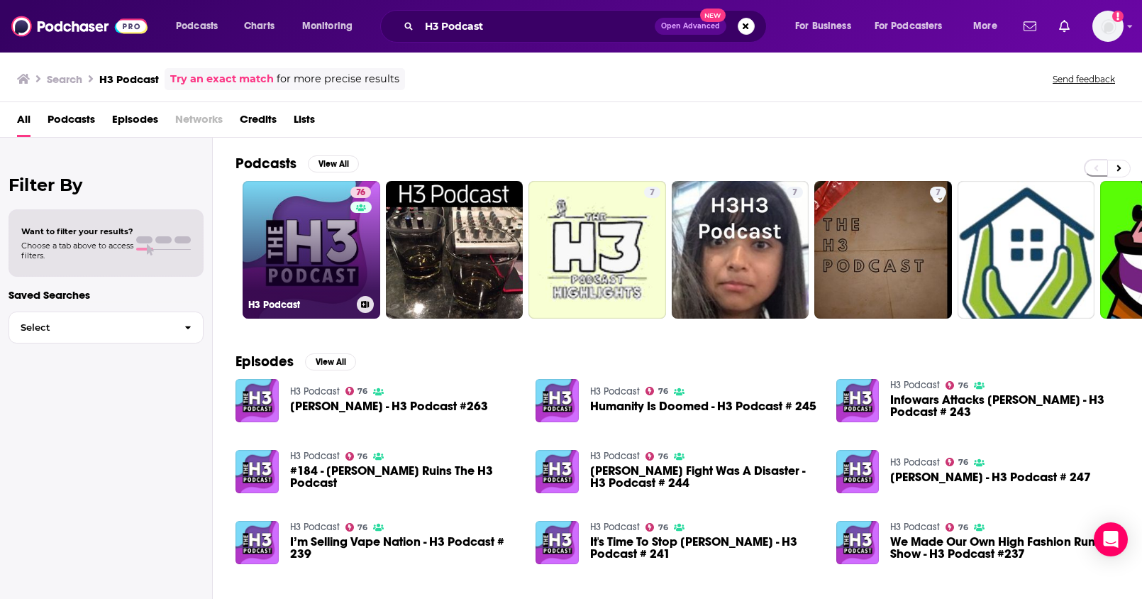
click at [335, 233] on link "76 H3 Podcast" at bounding box center [312, 250] width 138 height 138
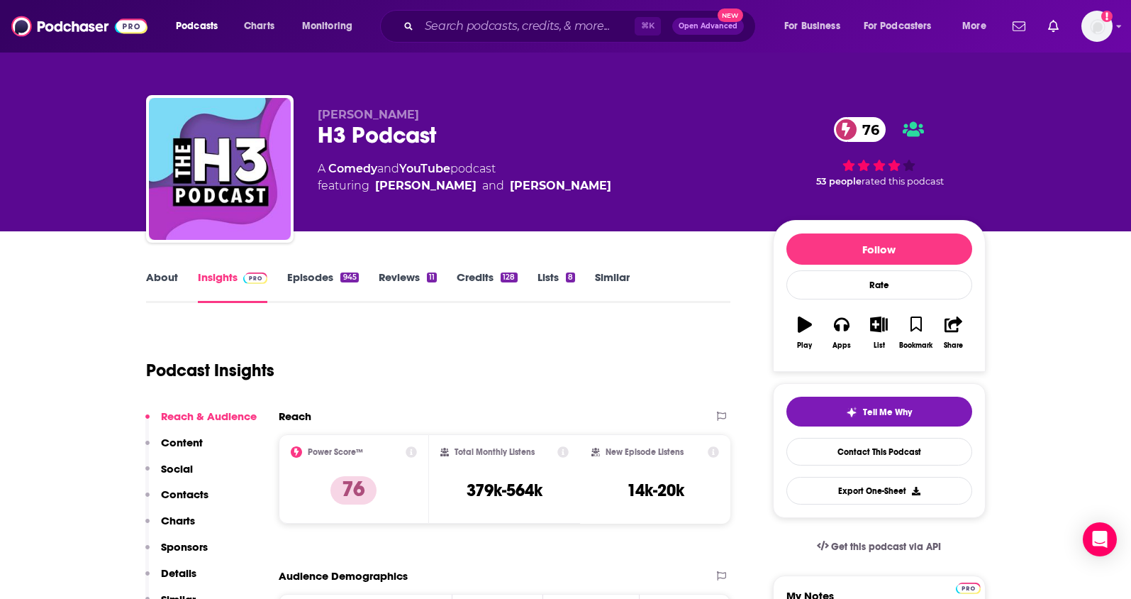
click at [167, 270] on link "About" at bounding box center [162, 286] width 32 height 33
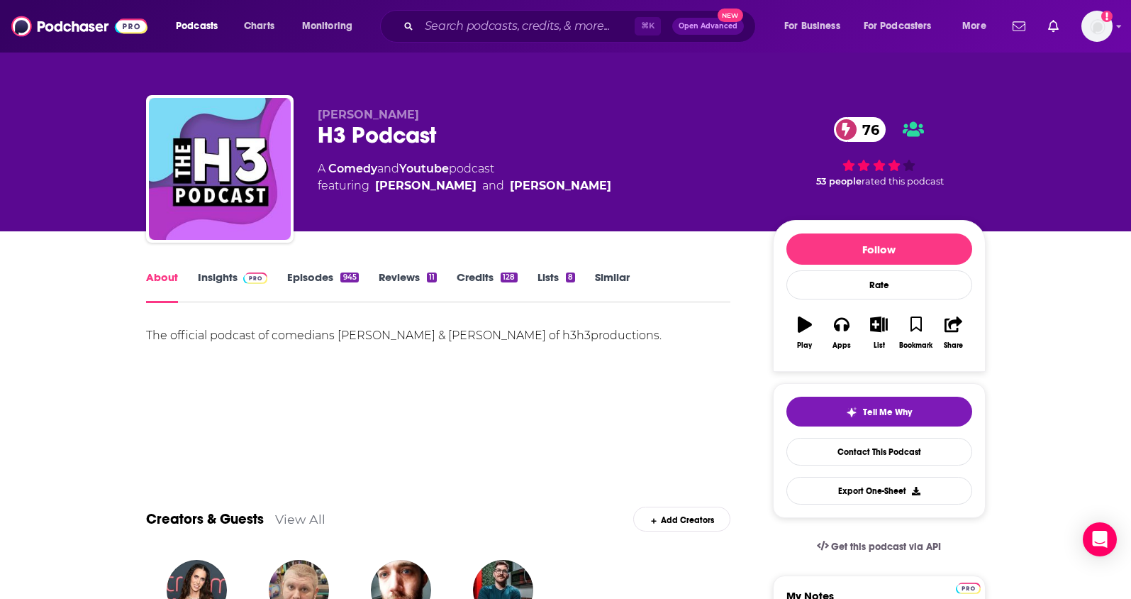
click at [208, 279] on link "Insights" at bounding box center [233, 286] width 70 height 33
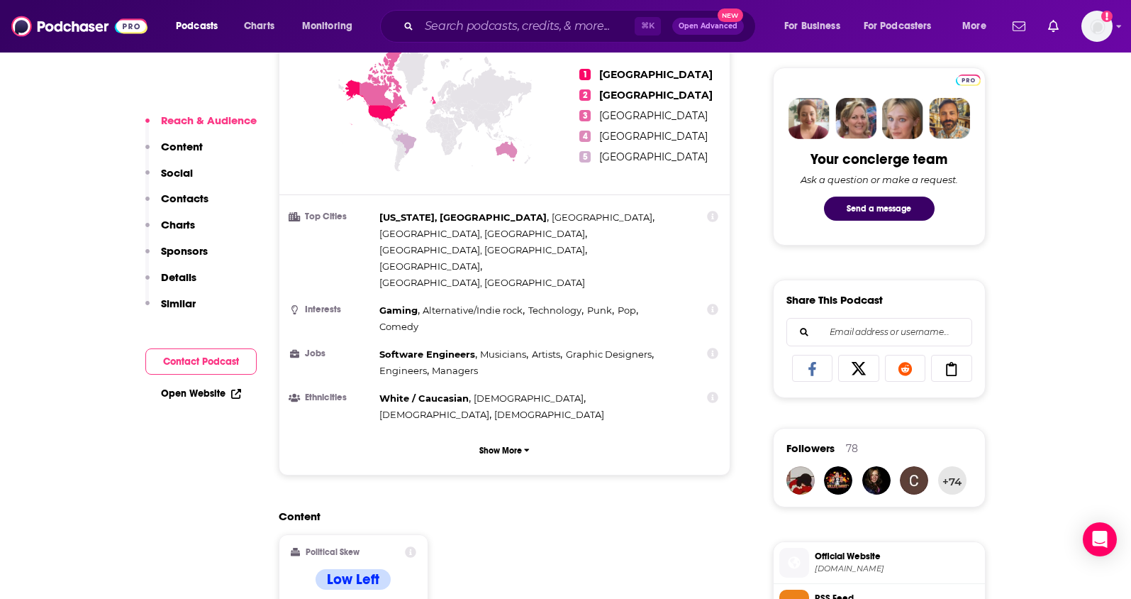
scroll to position [170, 0]
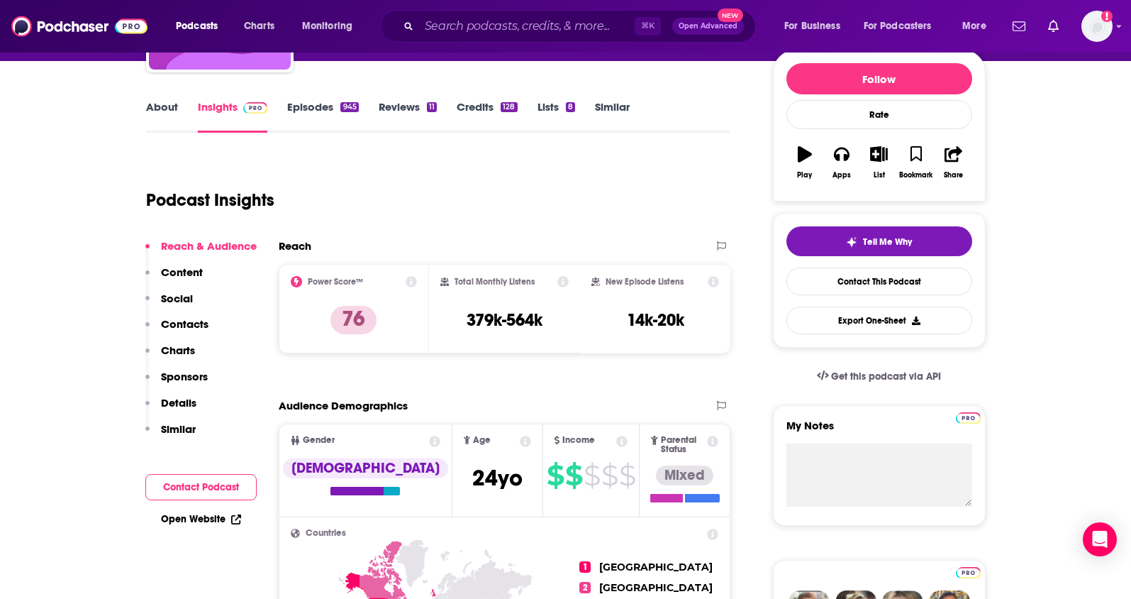
click at [296, 111] on link "Episodes 945" at bounding box center [322, 116] width 71 height 33
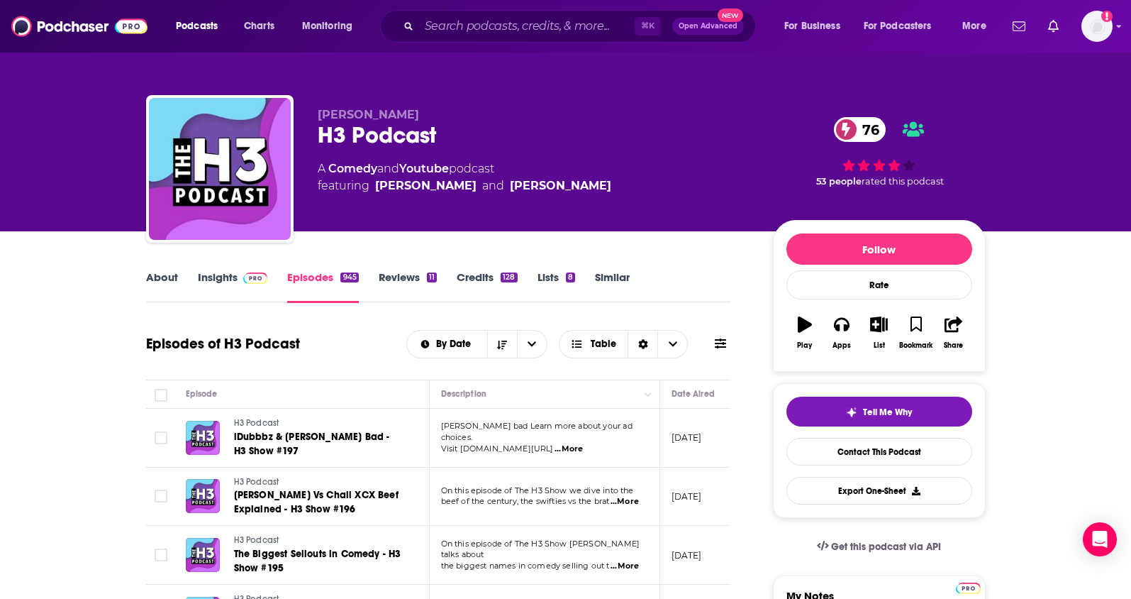
click at [217, 279] on link "Insights" at bounding box center [233, 286] width 70 height 33
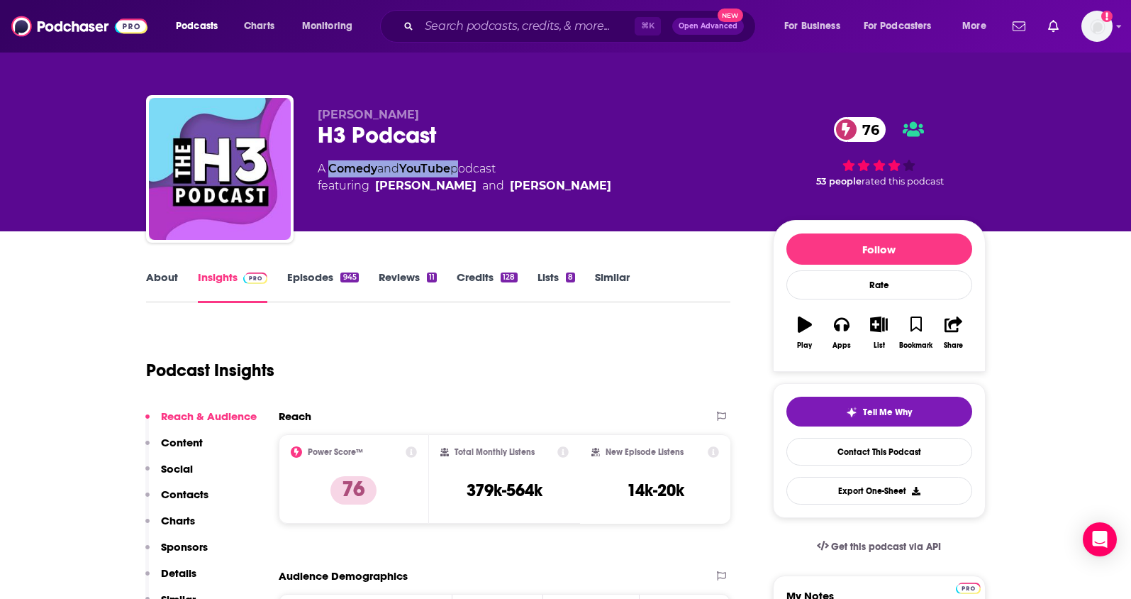
drag, startPoint x: 457, startPoint y: 167, endPoint x: 332, endPoint y: 168, distance: 124.8
click at [332, 168] on div "A Comedy and YouTube podcast featuring Ethan Klein and Hila Klein" at bounding box center [465, 177] width 294 height 34
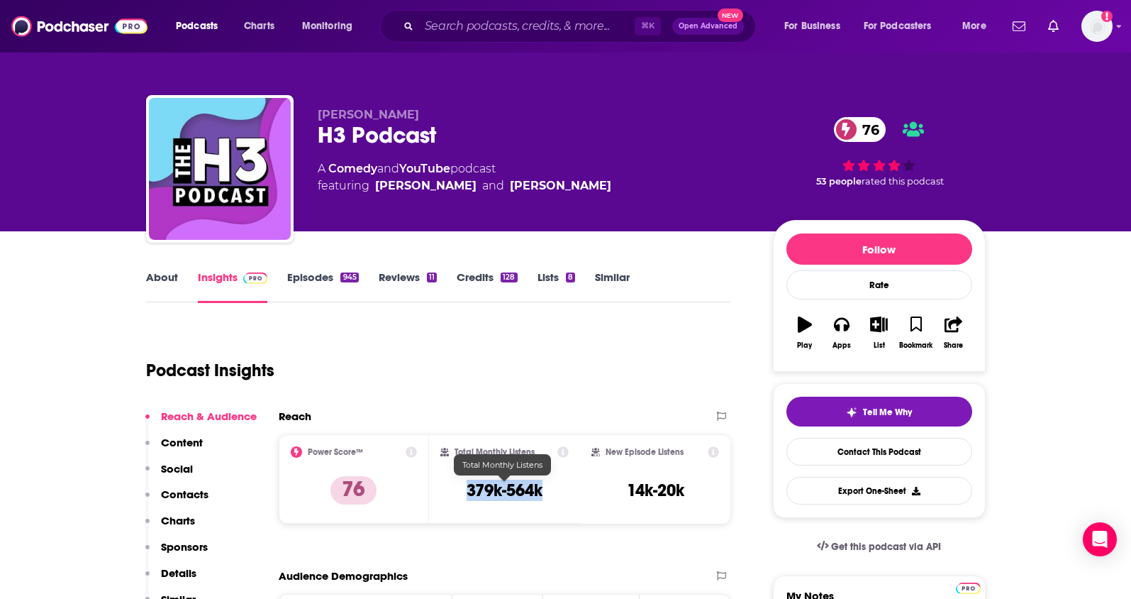
drag, startPoint x: 558, startPoint y: 496, endPoint x: 506, endPoint y: 111, distance: 388.6
click at [467, 498] on div "Total Monthly Listens 379k-564k" at bounding box center [504, 478] width 128 height 65
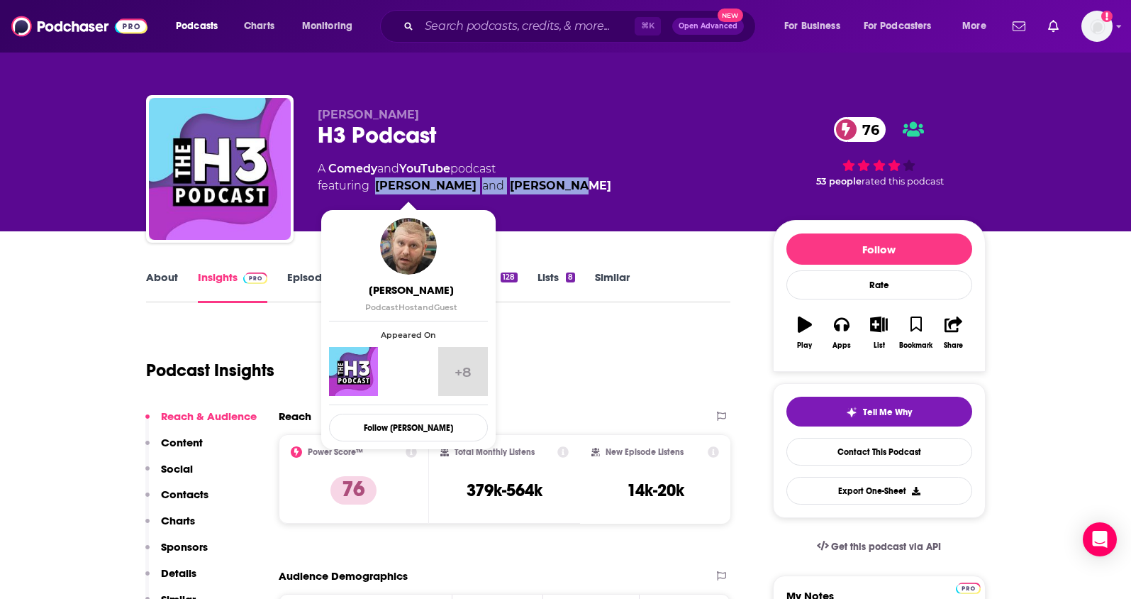
drag, startPoint x: 545, startPoint y: 184, endPoint x: 389, endPoint y: 151, distance: 159.4
click at [378, 185] on div "A Comedy and YouTube podcast featuring Ethan Klein and Hila Klein" at bounding box center [534, 177] width 433 height 34
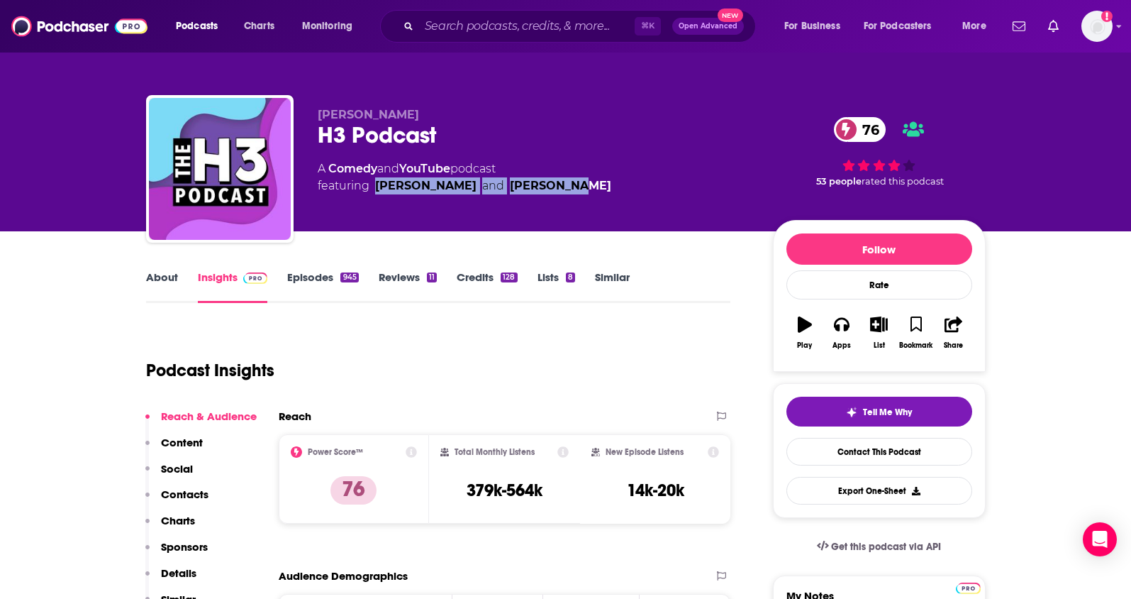
click at [161, 485] on button "Social" at bounding box center [169, 475] width 48 height 26
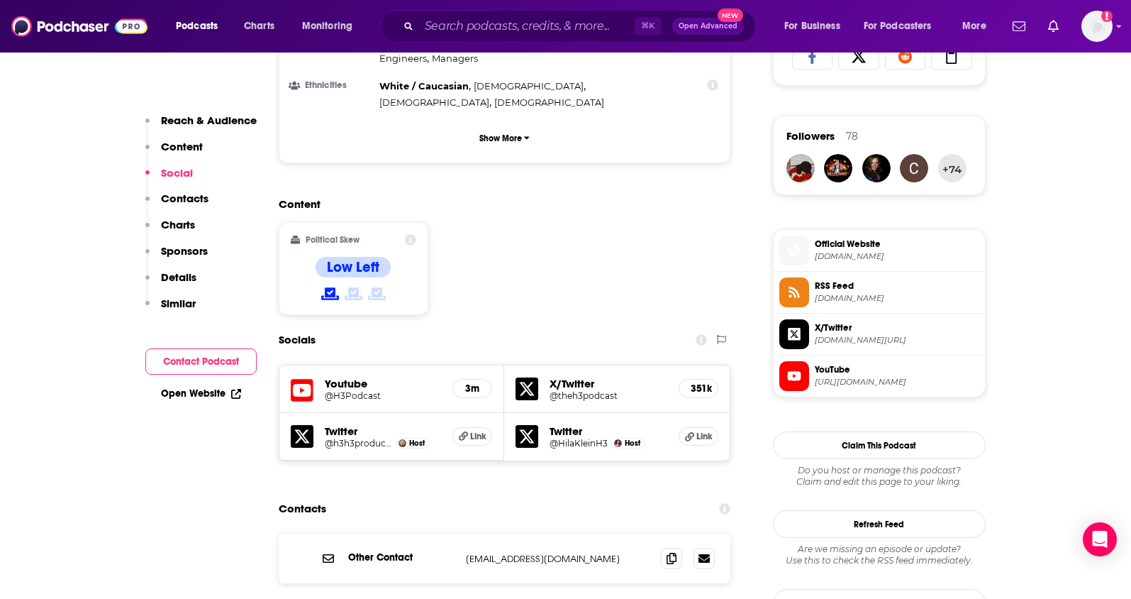
scroll to position [1031, 0]
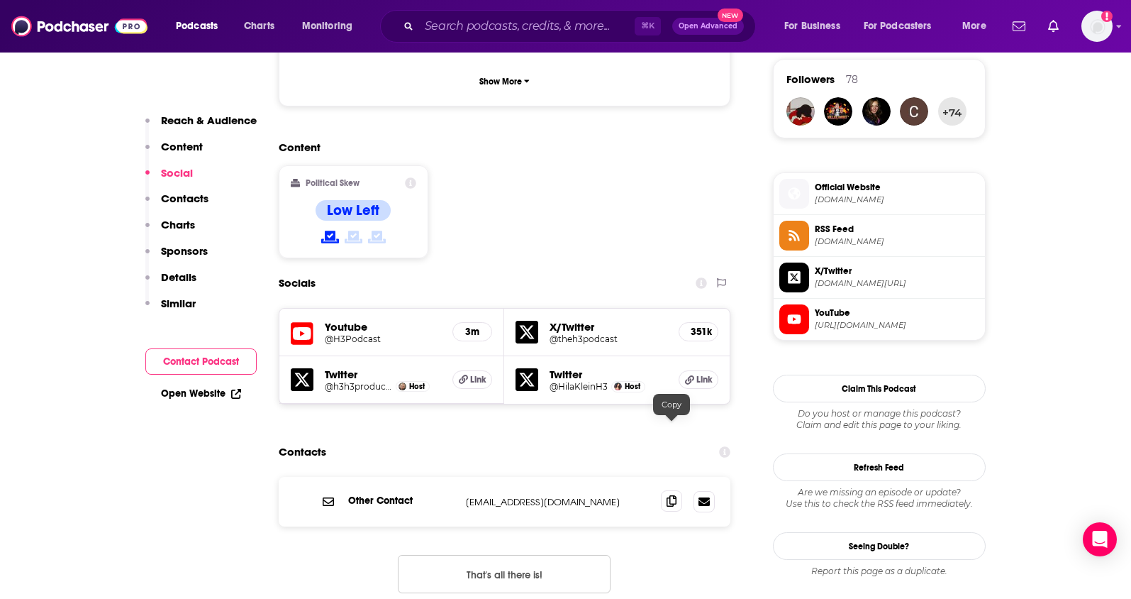
click at [672, 495] on icon at bounding box center [672, 500] width 10 height 11
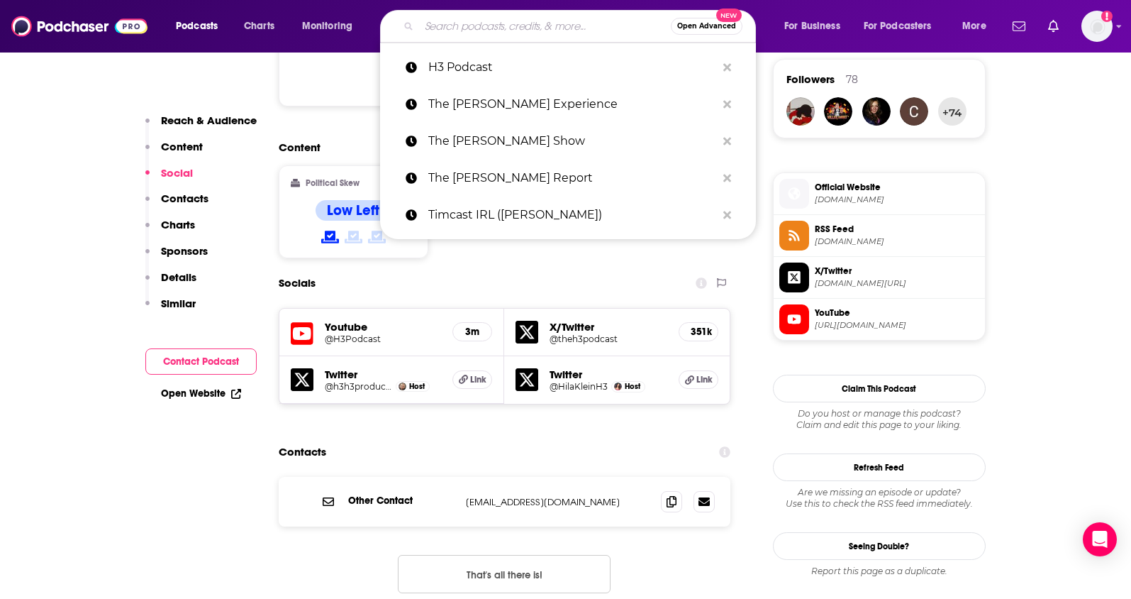
click at [466, 27] on input "Search podcasts, credits, & more..." at bounding box center [545, 26] width 252 height 23
paste input "Triggered with Donald Trump Jr."
type input "Triggered with Donald Trump Jr."
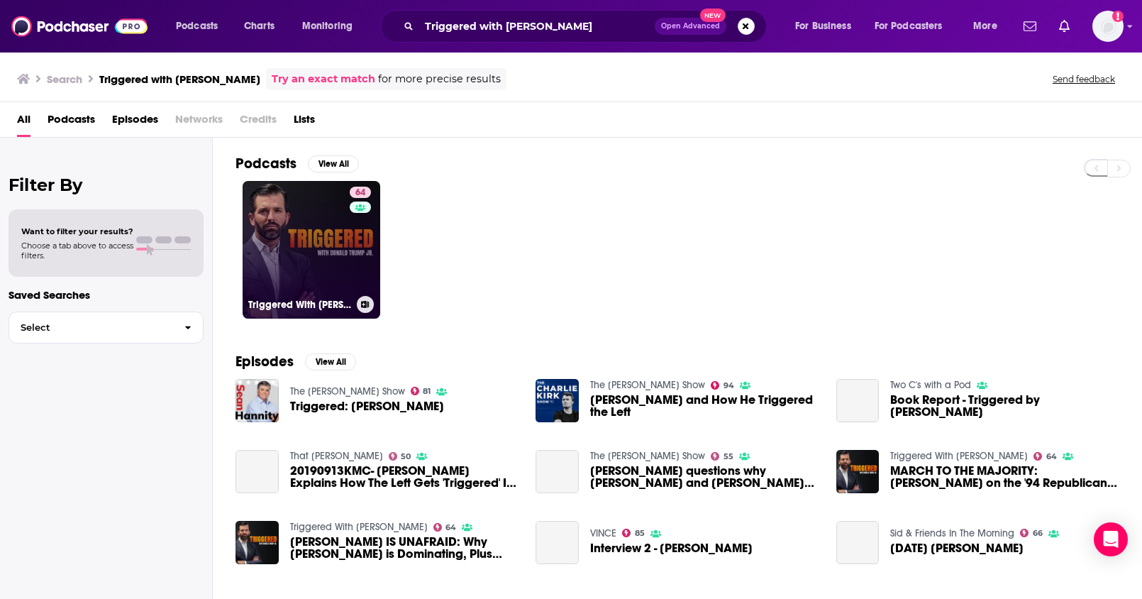
click at [340, 262] on link "64 Triggered With Don Jr." at bounding box center [312, 250] width 138 height 138
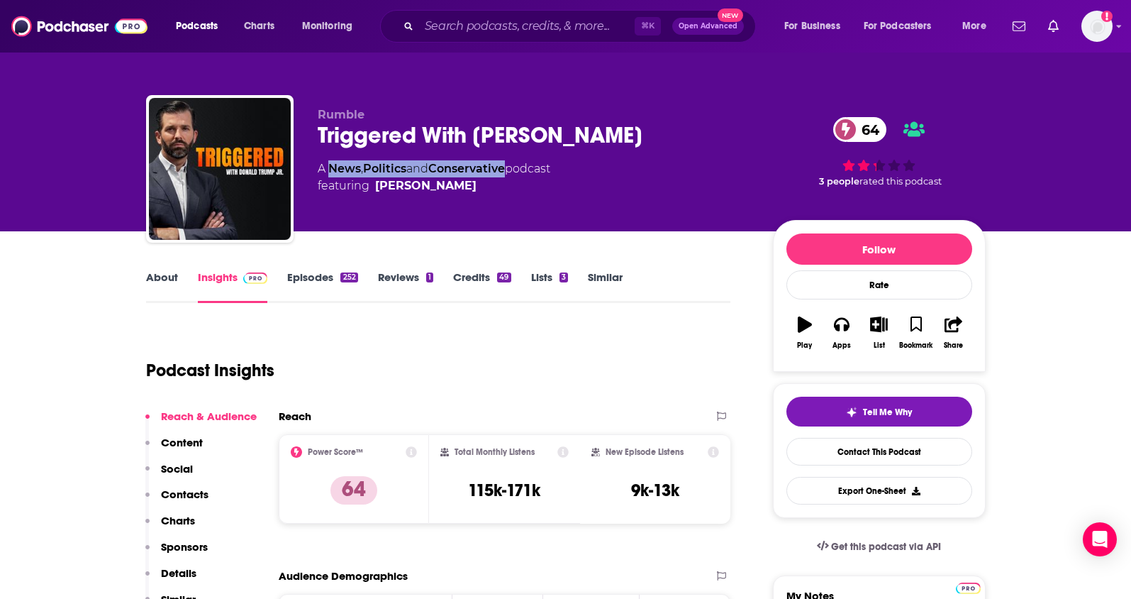
drag, startPoint x: 512, startPoint y: 171, endPoint x: 333, endPoint y: 174, distance: 179.5
click at [333, 174] on div "A News , Politics and Conservative podcast featuring Donald Trump Jr." at bounding box center [434, 177] width 233 height 34
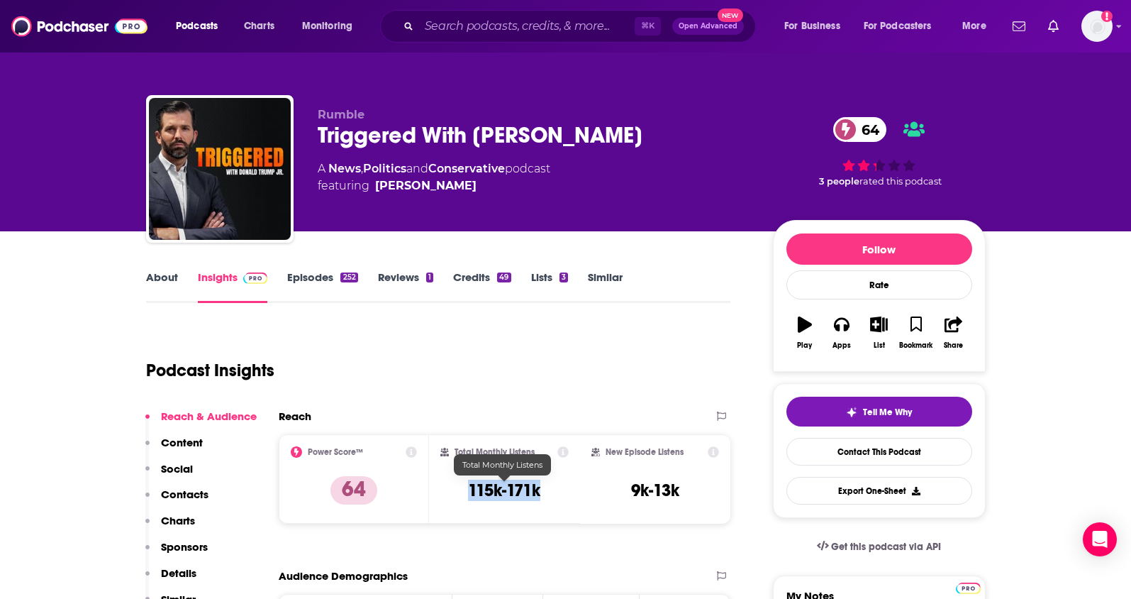
drag, startPoint x: 556, startPoint y: 489, endPoint x: 467, endPoint y: 497, distance: 89.7
click at [467, 497] on div "Total Monthly Listens 115k-171k" at bounding box center [504, 478] width 128 height 65
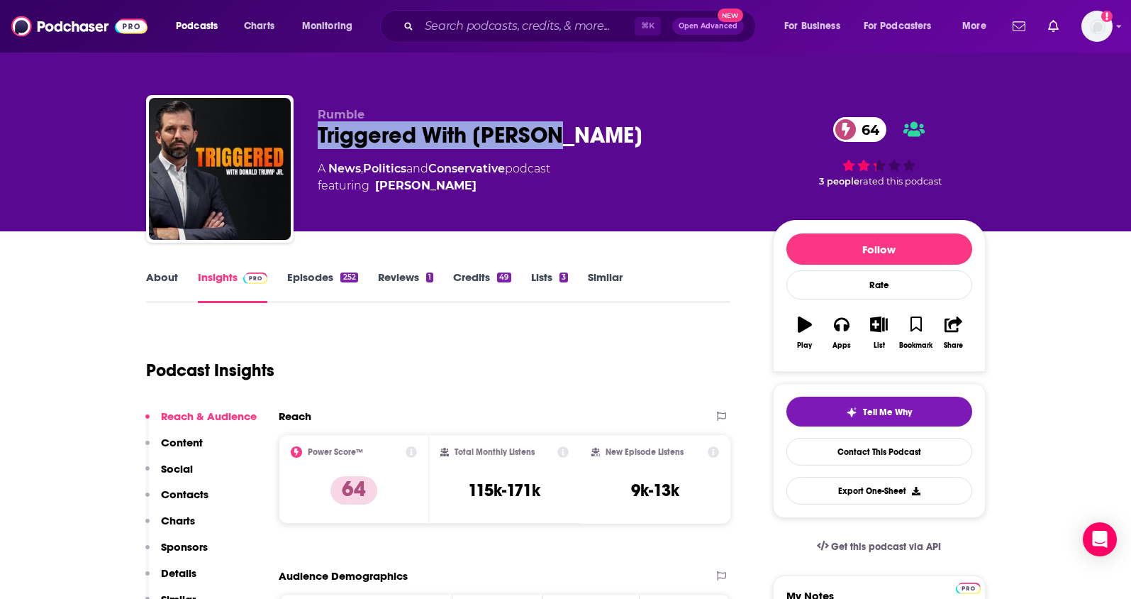
drag, startPoint x: 571, startPoint y: 141, endPoint x: 320, endPoint y: 148, distance: 251.1
click at [320, 148] on div "Triggered With Don Jr. 64" at bounding box center [534, 135] width 433 height 28
click at [157, 283] on link "About" at bounding box center [162, 286] width 32 height 33
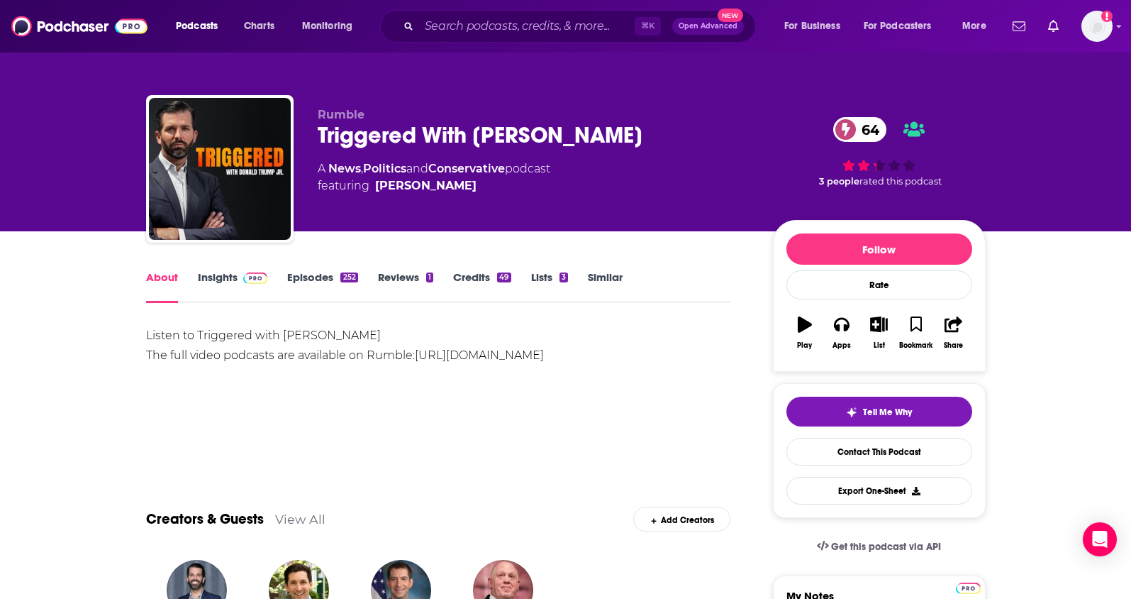
click at [223, 282] on link "Insights" at bounding box center [233, 286] width 70 height 33
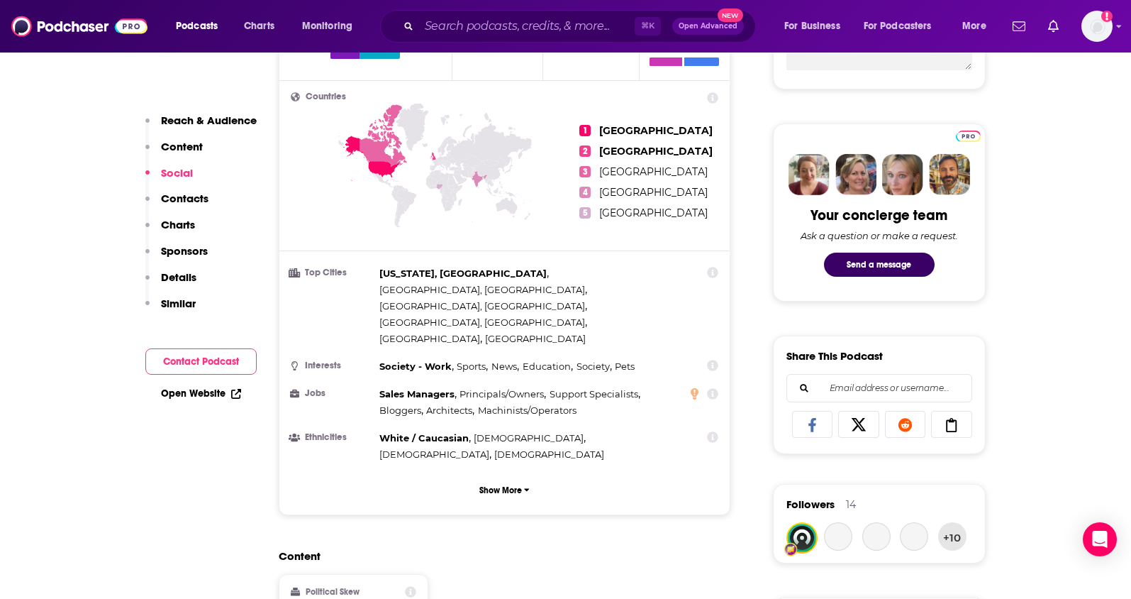
scroll to position [948, 0]
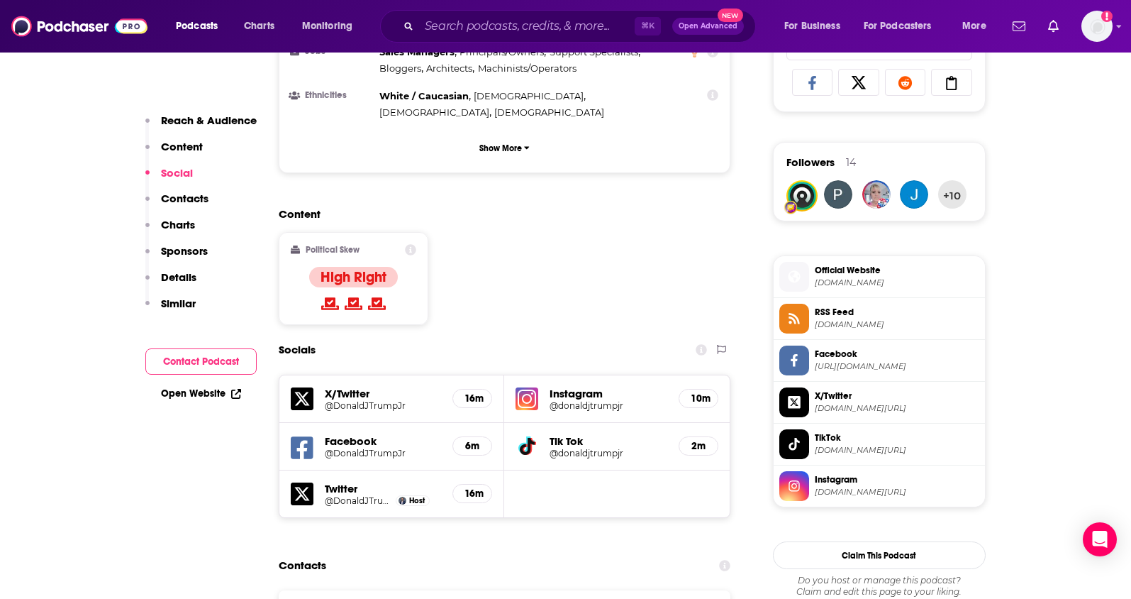
click at [191, 196] on p "Contacts" at bounding box center [185, 197] width 48 height 13
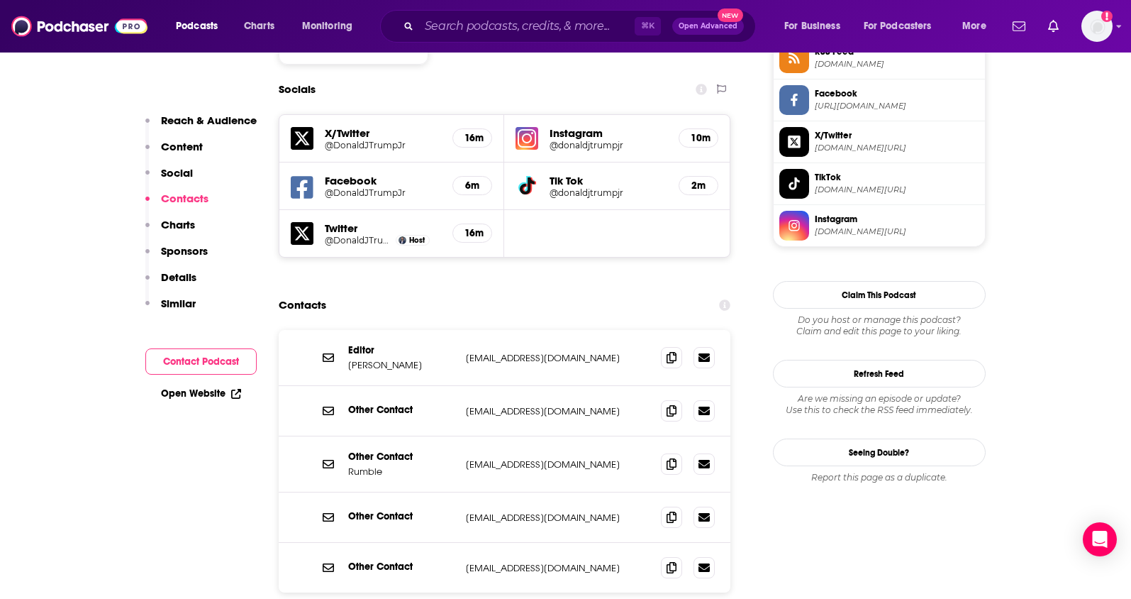
scroll to position [1230, 0]
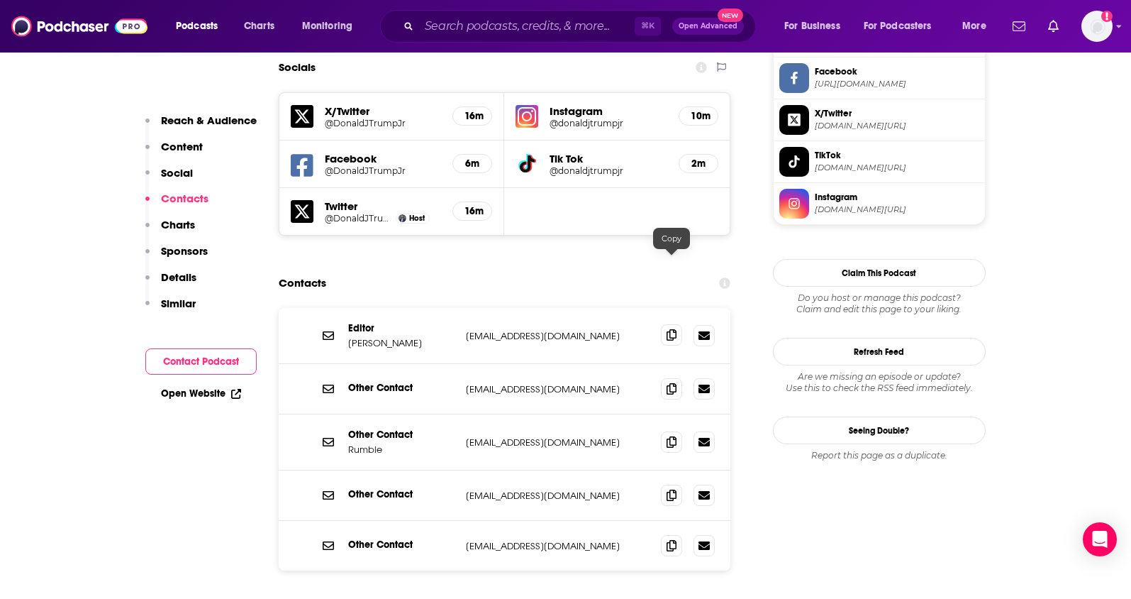
click at [670, 329] on icon at bounding box center [672, 334] width 10 height 11
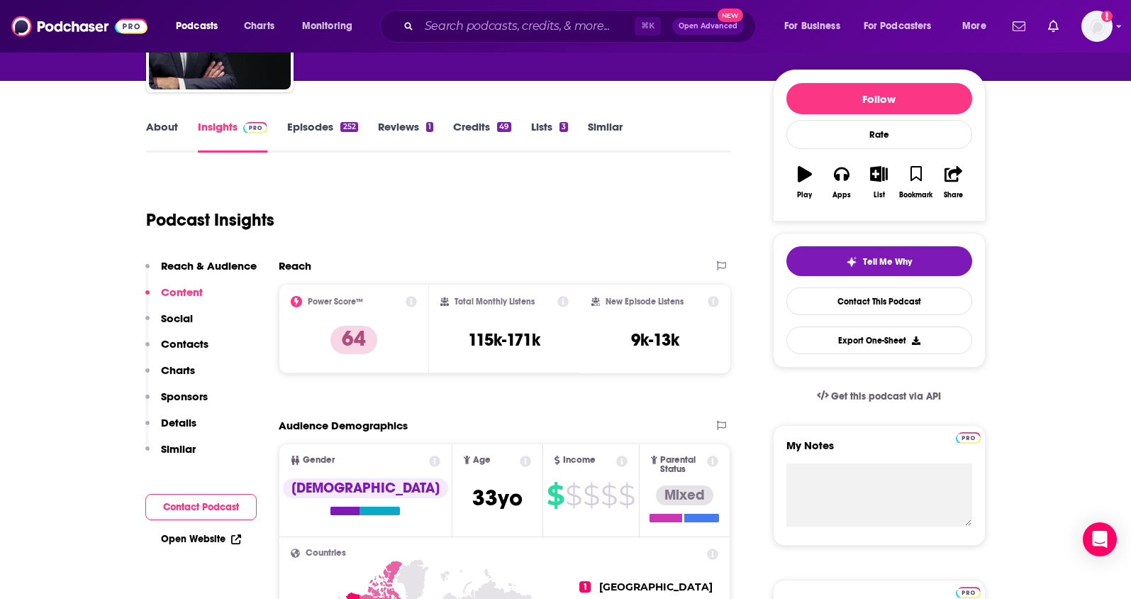
scroll to position [0, 0]
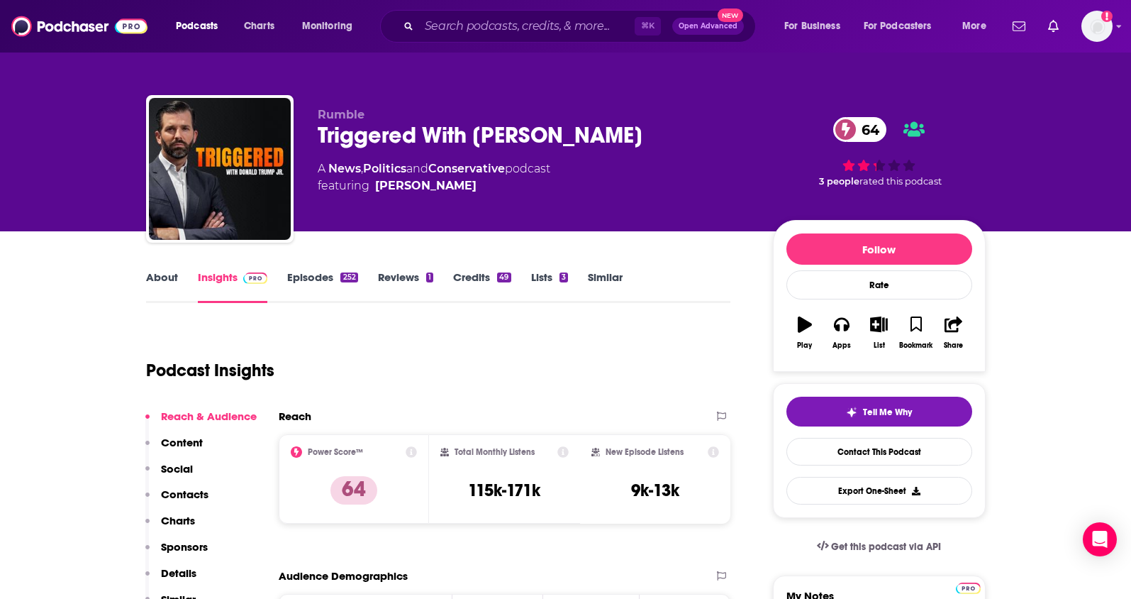
click at [146, 284] on link "About" at bounding box center [162, 286] width 32 height 33
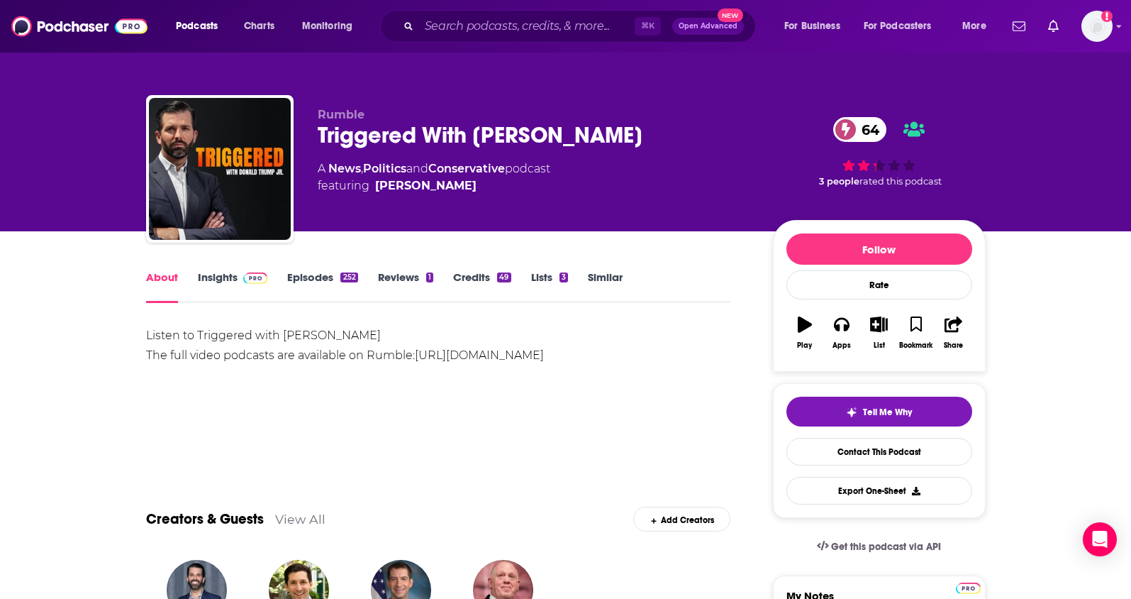
click at [223, 275] on link "Insights" at bounding box center [233, 286] width 70 height 33
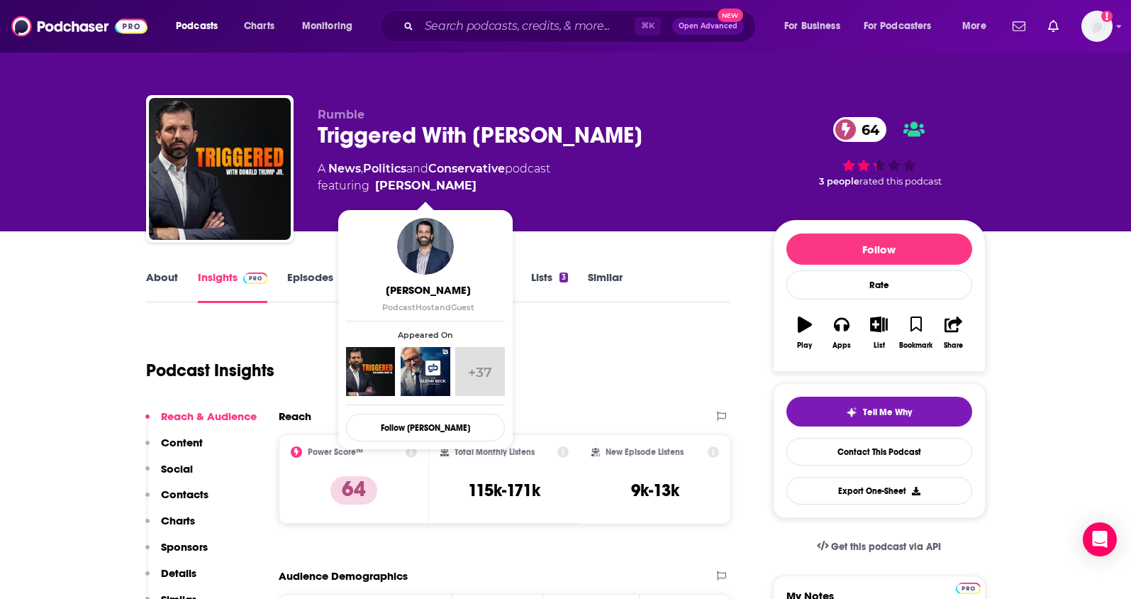
drag, startPoint x: 508, startPoint y: 189, endPoint x: 475, endPoint y: 188, distance: 32.7
click at [475, 188] on span "featuring Donald Trump Jr." at bounding box center [434, 185] width 233 height 17
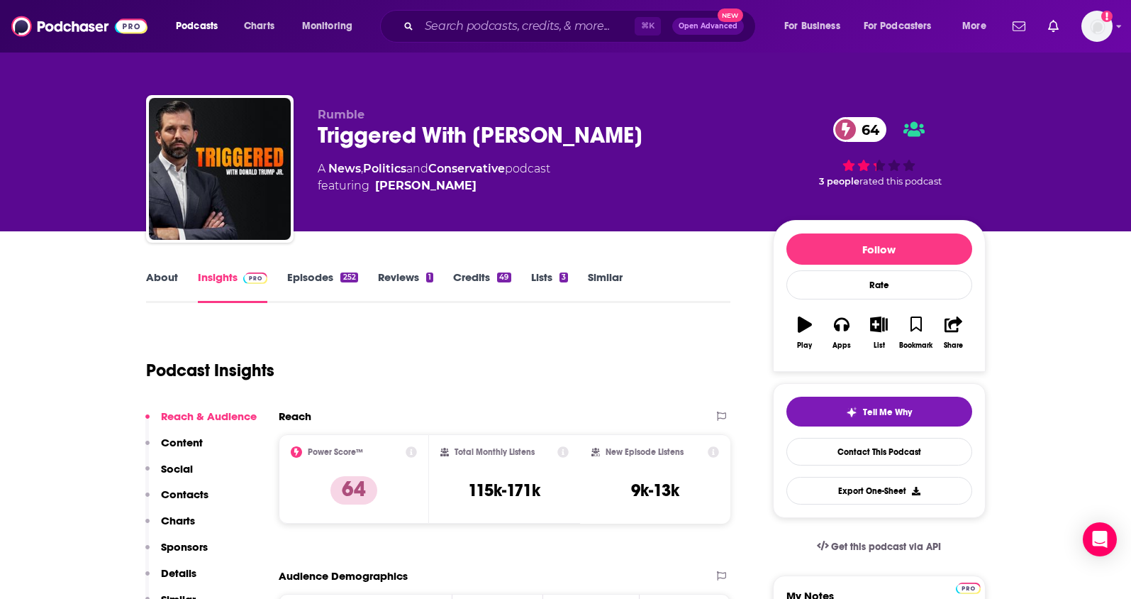
click at [188, 494] on p "Contacts" at bounding box center [185, 493] width 48 height 13
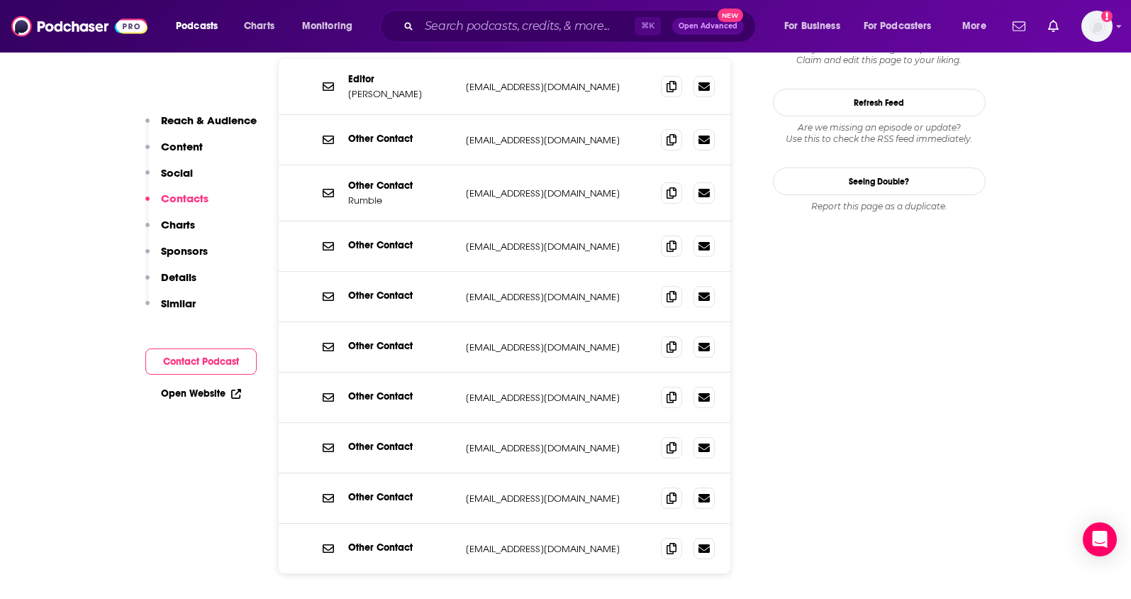
scroll to position [1371, 0]
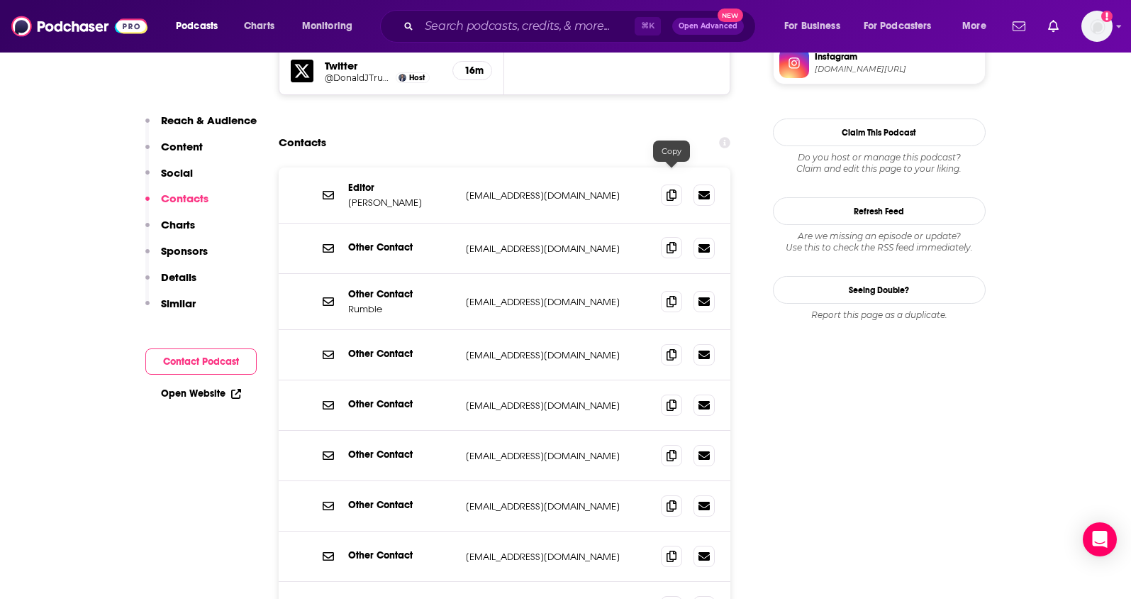
click at [671, 242] on icon at bounding box center [672, 247] width 10 height 11
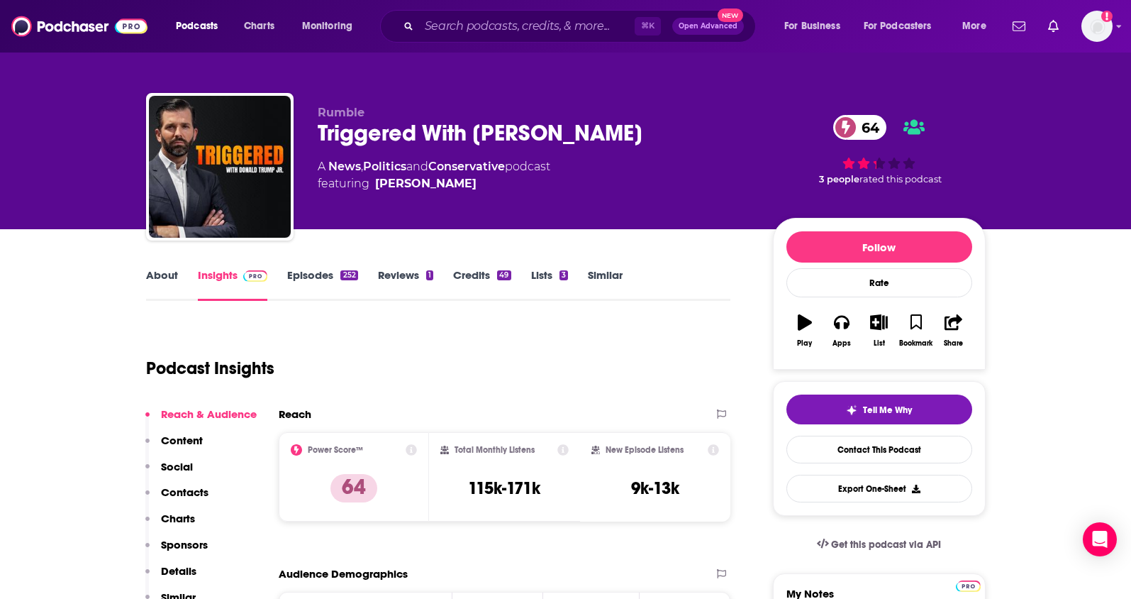
scroll to position [0, 0]
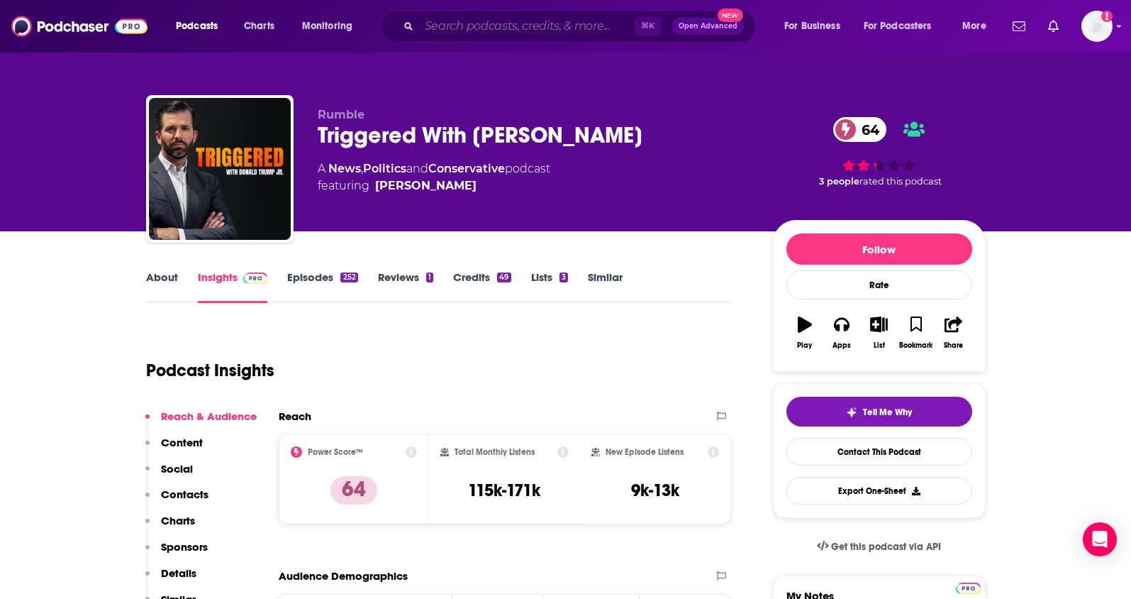
click at [449, 32] on input "Search podcasts, credits, & more..." at bounding box center [527, 26] width 216 height 23
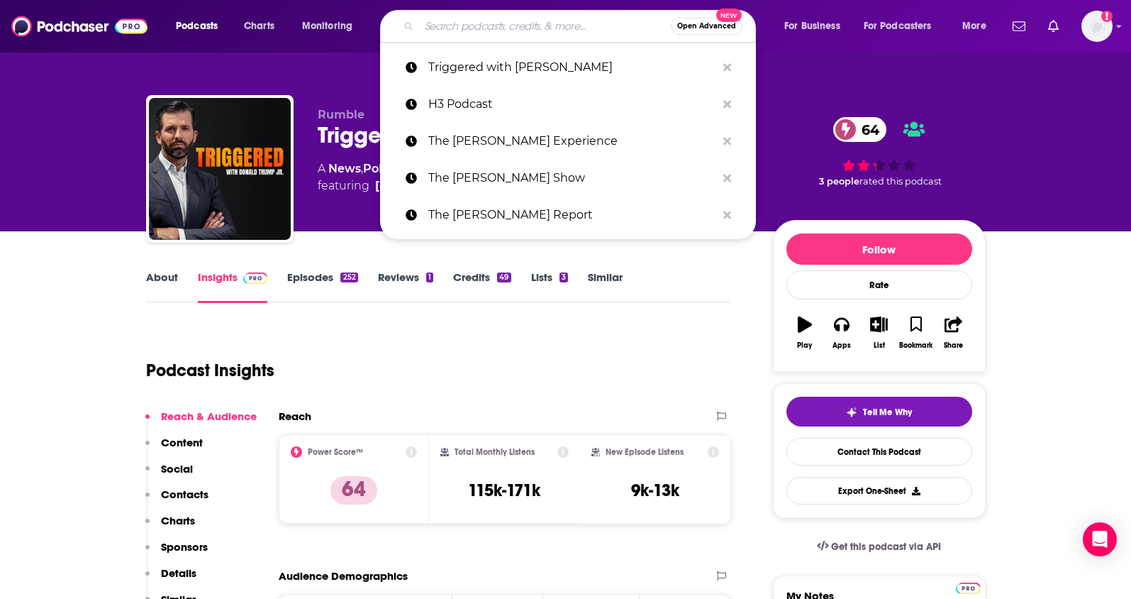
paste input "The Fifth Column"
type input "The Fifth Column"
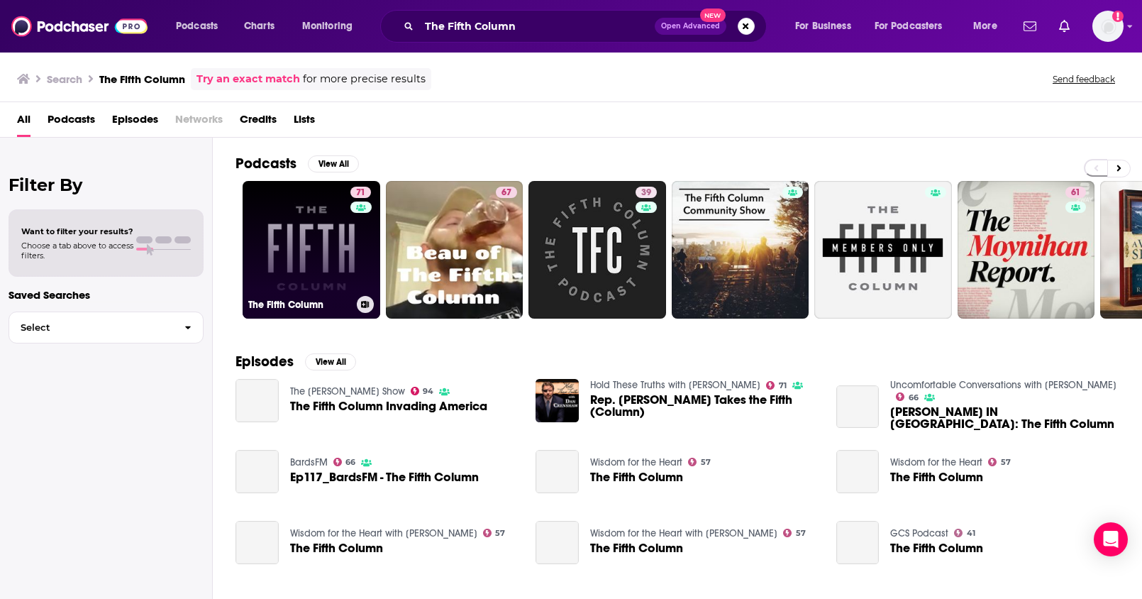
click at [337, 254] on link "71 The Fifth Column" at bounding box center [312, 250] width 138 height 138
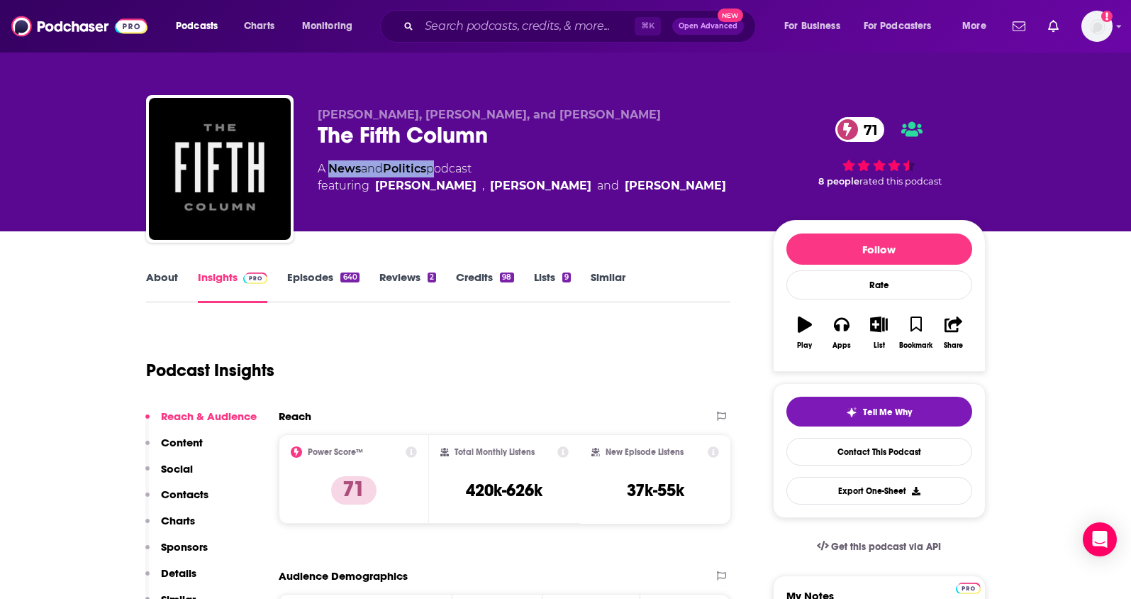
drag, startPoint x: 435, startPoint y: 169, endPoint x: 332, endPoint y: 167, distance: 102.9
click at [332, 167] on div "A News and Politics podcast featuring Michael C. Moynihan , Matt Welch and Kmel…" at bounding box center [522, 177] width 408 height 34
drag, startPoint x: 561, startPoint y: 494, endPoint x: 536, endPoint y: 116, distance: 379.5
click at [469, 496] on div "Total Monthly Listens 420k-626k" at bounding box center [504, 478] width 128 height 65
click at [189, 500] on p "Contacts" at bounding box center [185, 493] width 48 height 13
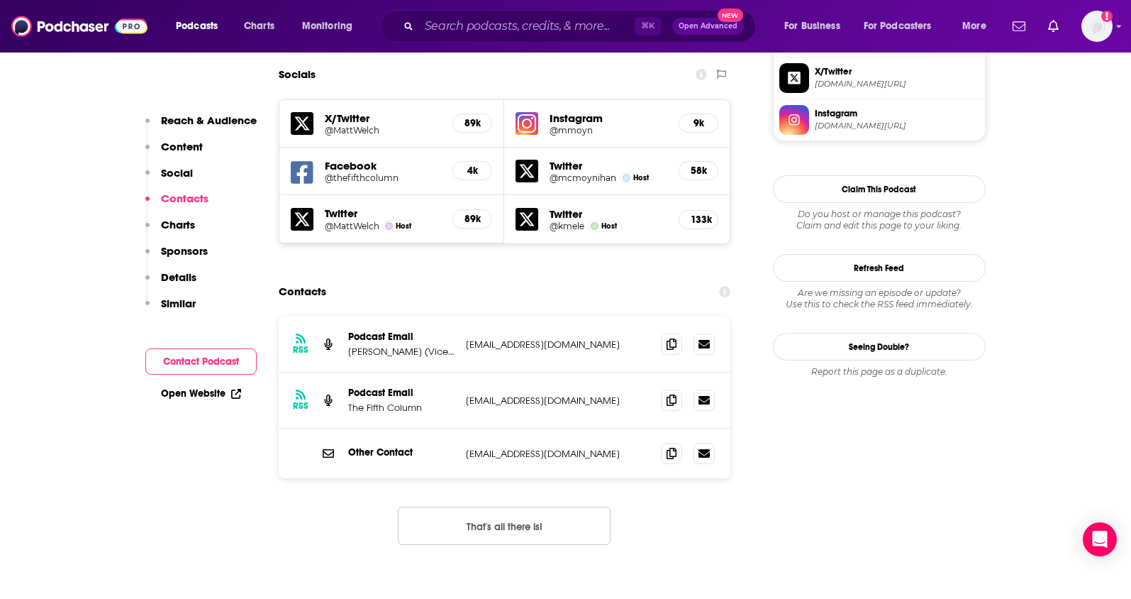
scroll to position [1281, 0]
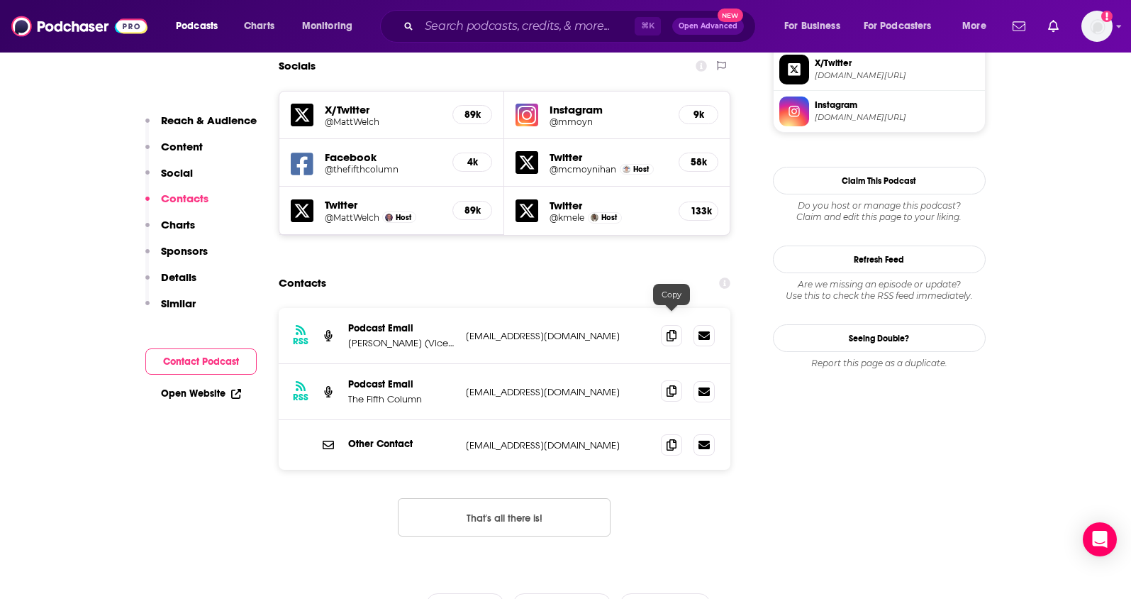
click at [673, 385] on icon at bounding box center [672, 390] width 10 height 11
click at [672, 438] on icon at bounding box center [672, 443] width 10 height 11
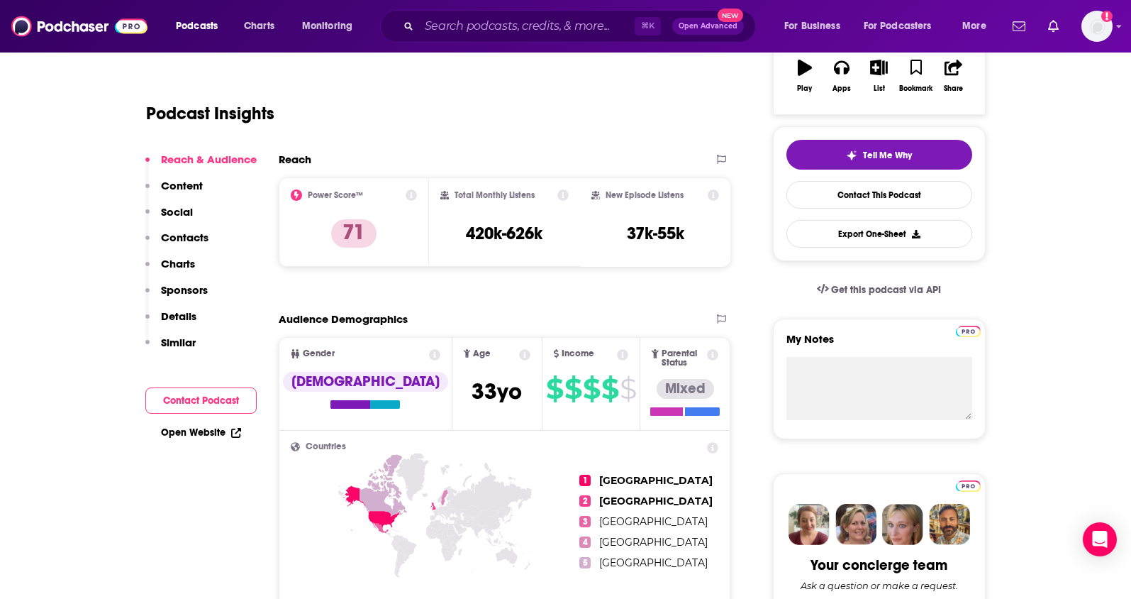
scroll to position [0, 0]
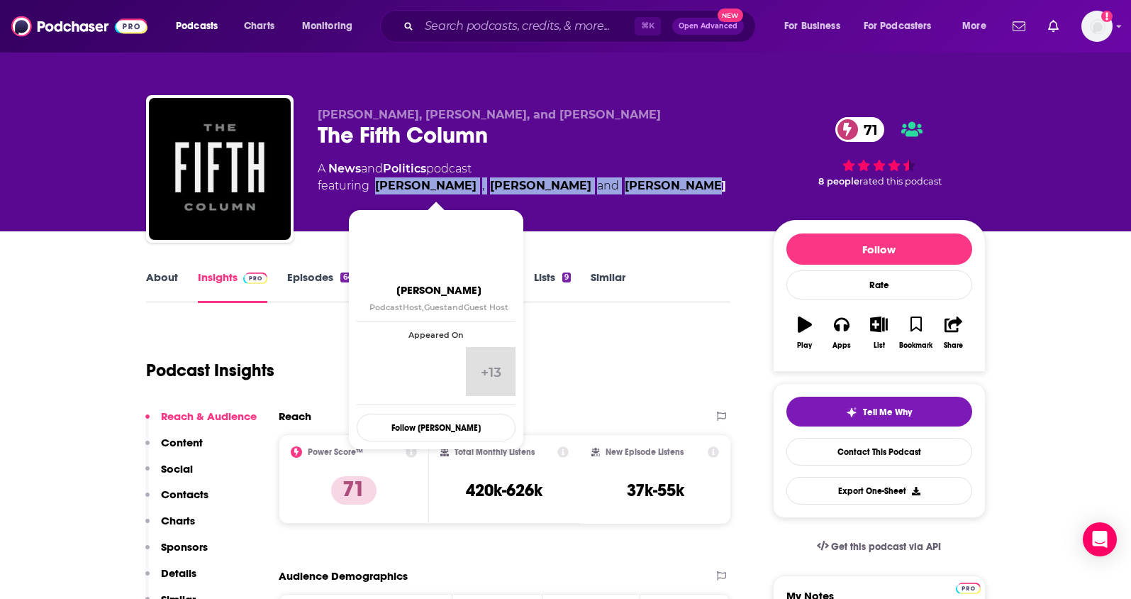
drag, startPoint x: 734, startPoint y: 179, endPoint x: 378, endPoint y: 187, distance: 356.1
click at [376, 191] on div "A News and Politics podcast featuring Michael C. Moynihan , Matt Welch and Kmel…" at bounding box center [534, 177] width 433 height 34
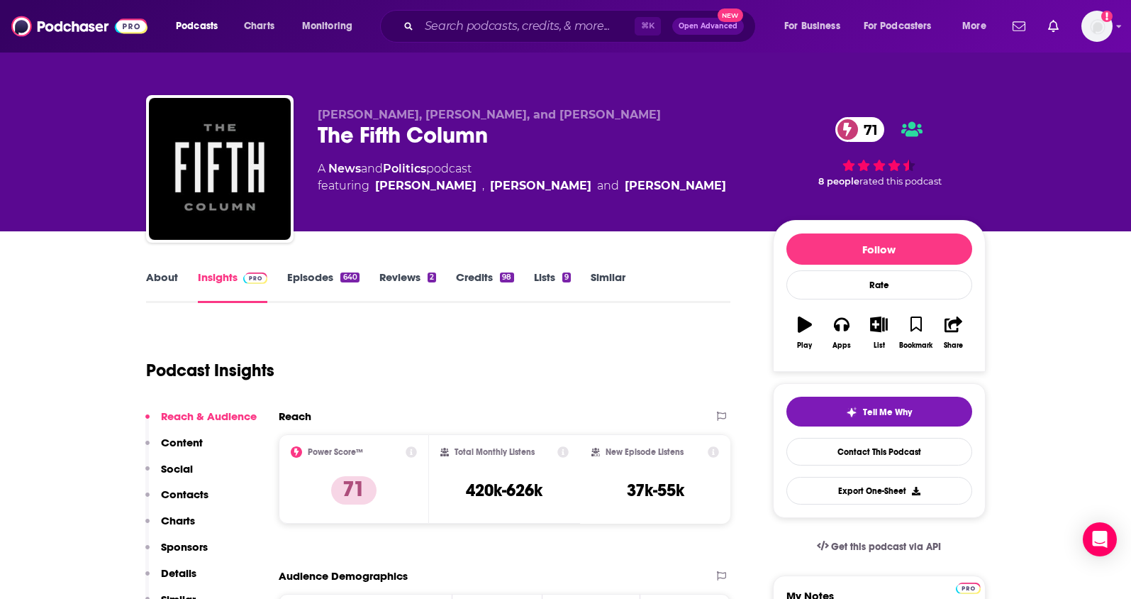
click at [543, 360] on div "Podcast Insights" at bounding box center [433, 362] width 574 height 72
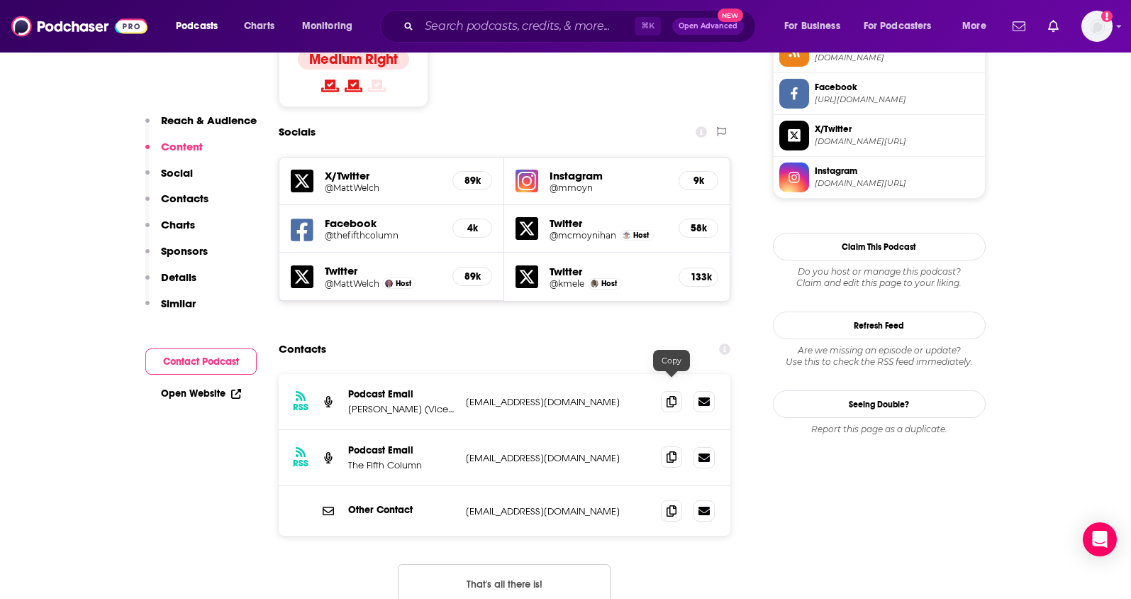
scroll to position [754, 0]
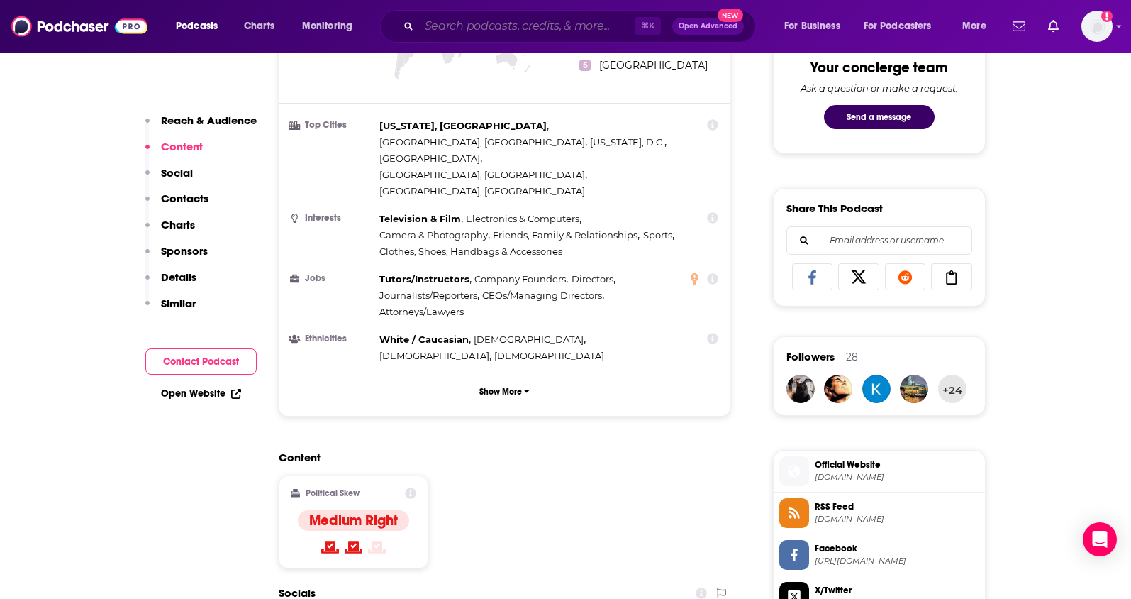
click at [464, 28] on input "Search podcasts, credits, & more..." at bounding box center [527, 26] width 216 height 23
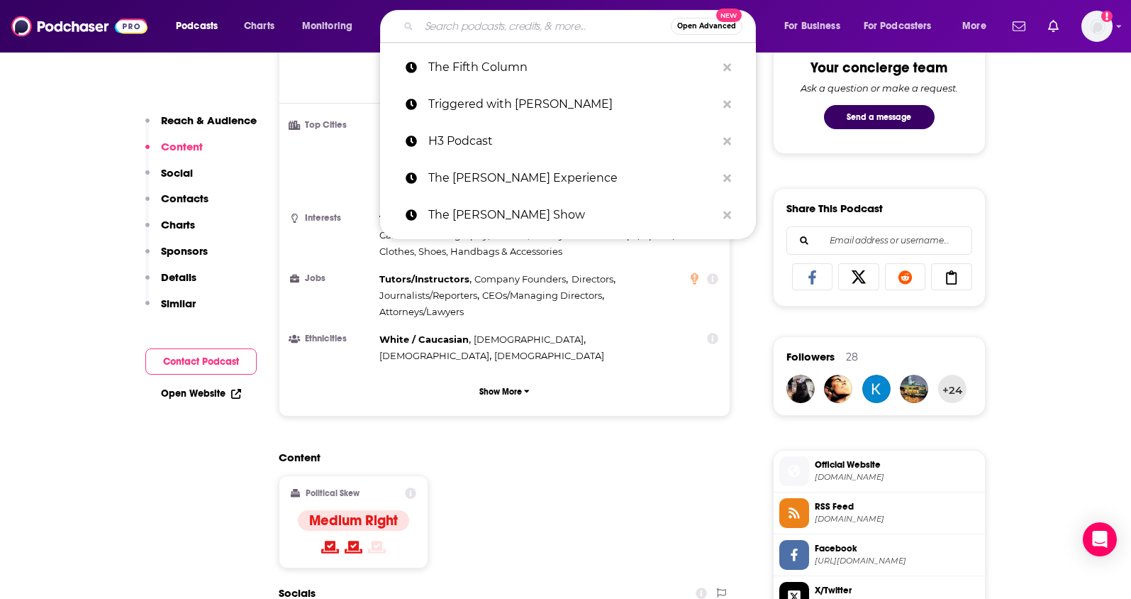
paste input "The Rubin Report"
type input "The Rubin Report"
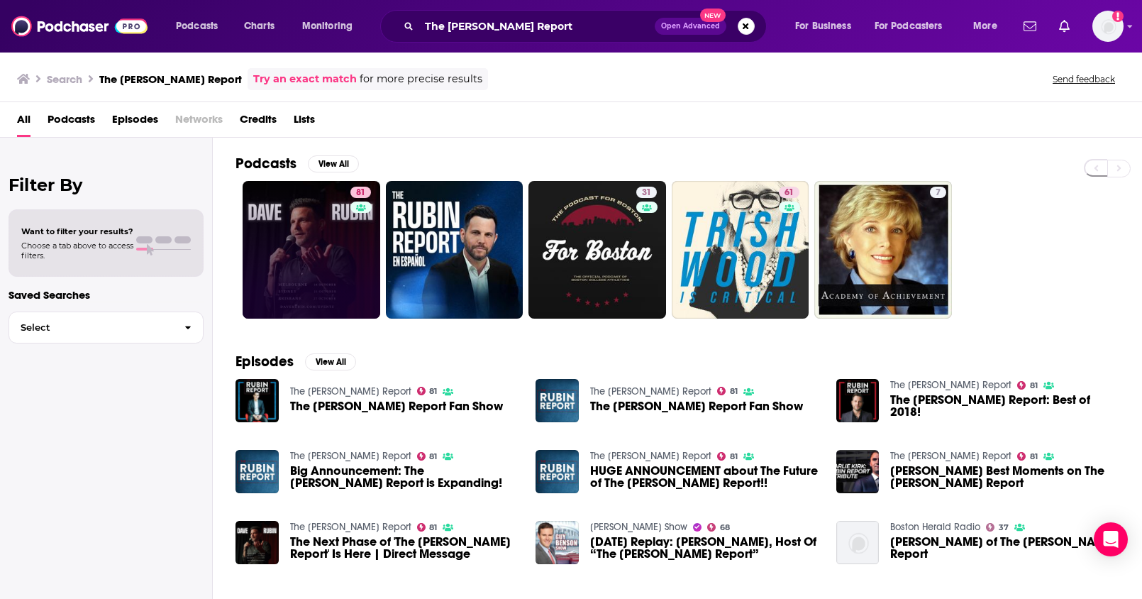
click at [317, 255] on link "81" at bounding box center [312, 250] width 138 height 138
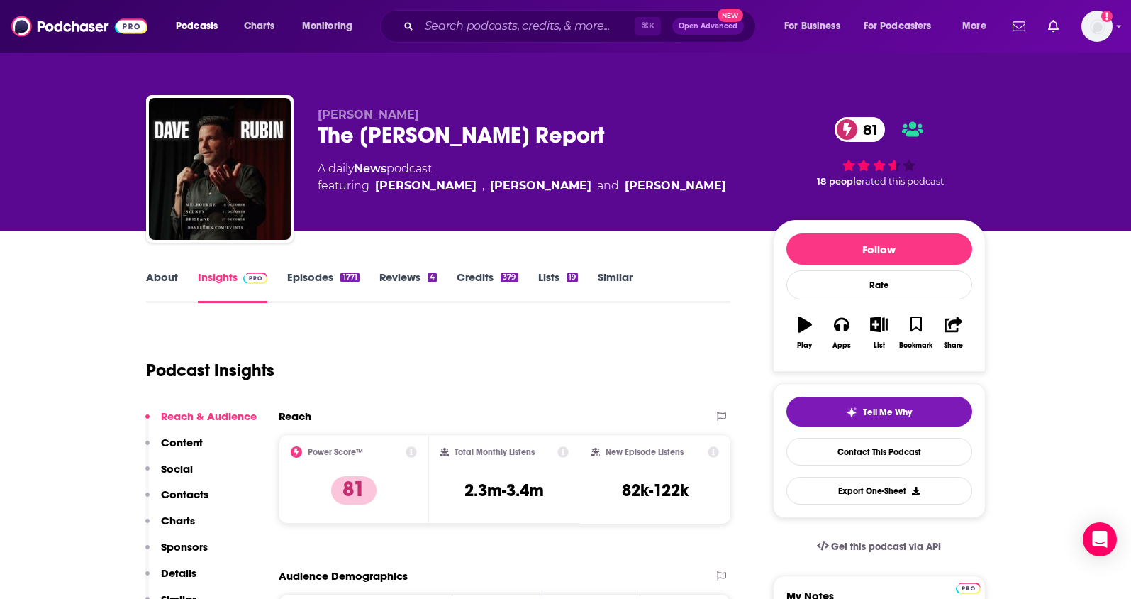
click at [184, 491] on p "Contacts" at bounding box center [185, 493] width 48 height 13
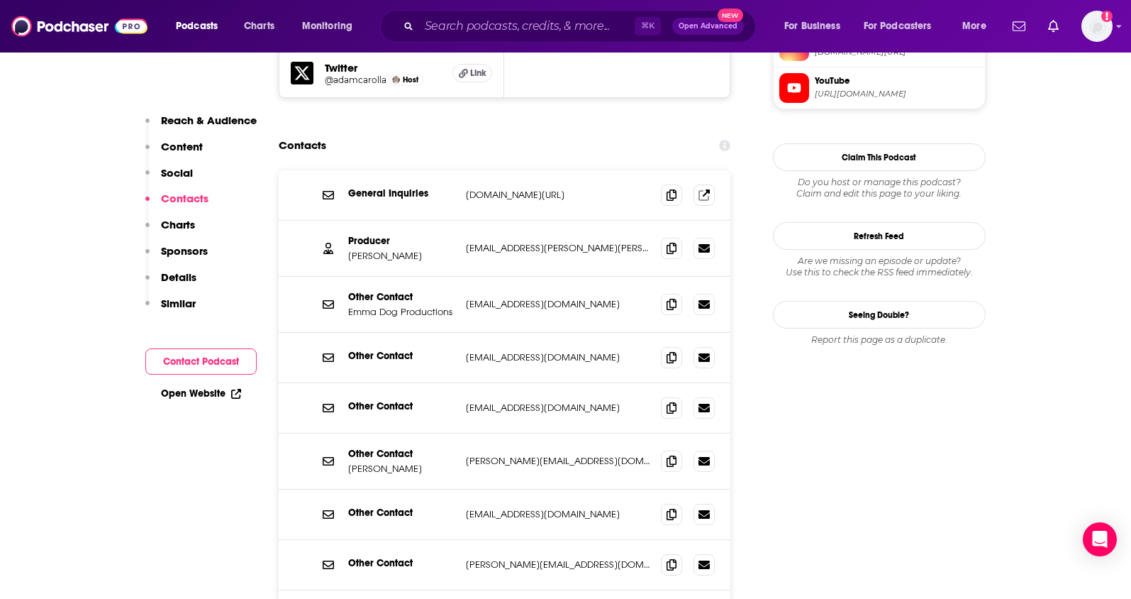
scroll to position [1474, 0]
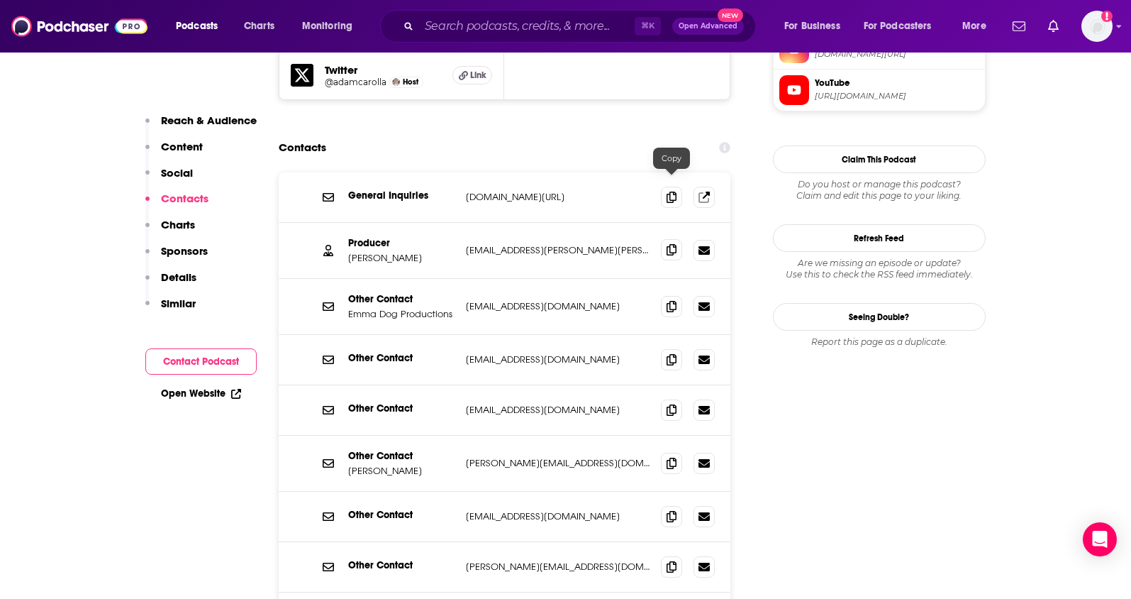
click at [674, 244] on icon at bounding box center [672, 249] width 10 height 11
click at [459, 25] on input "Search podcasts, credits, & more..." at bounding box center [527, 26] width 216 height 23
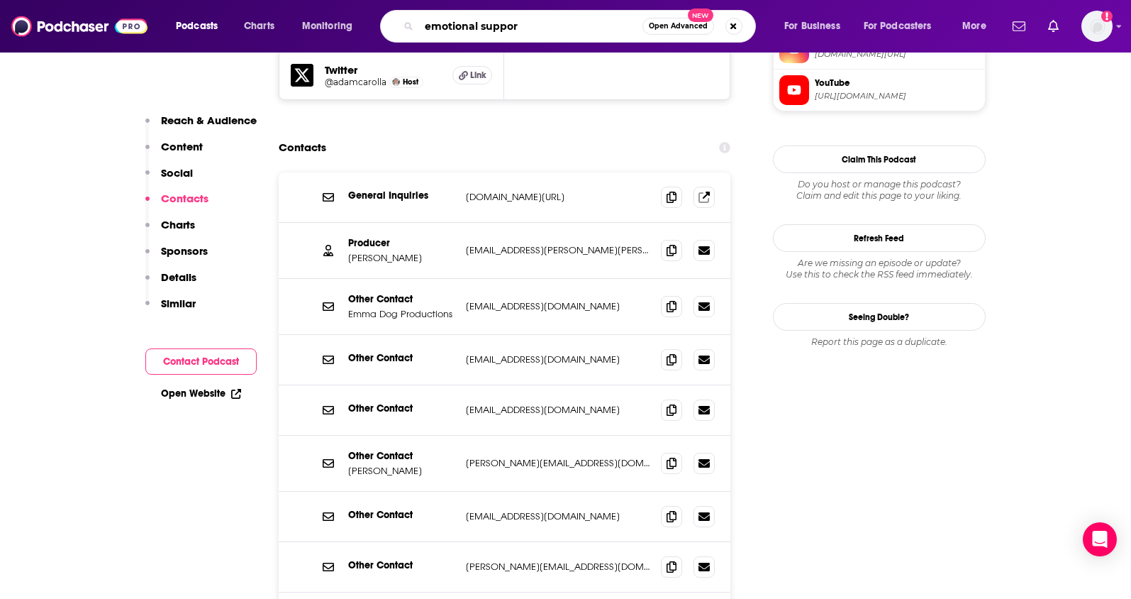
type input "emotional support"
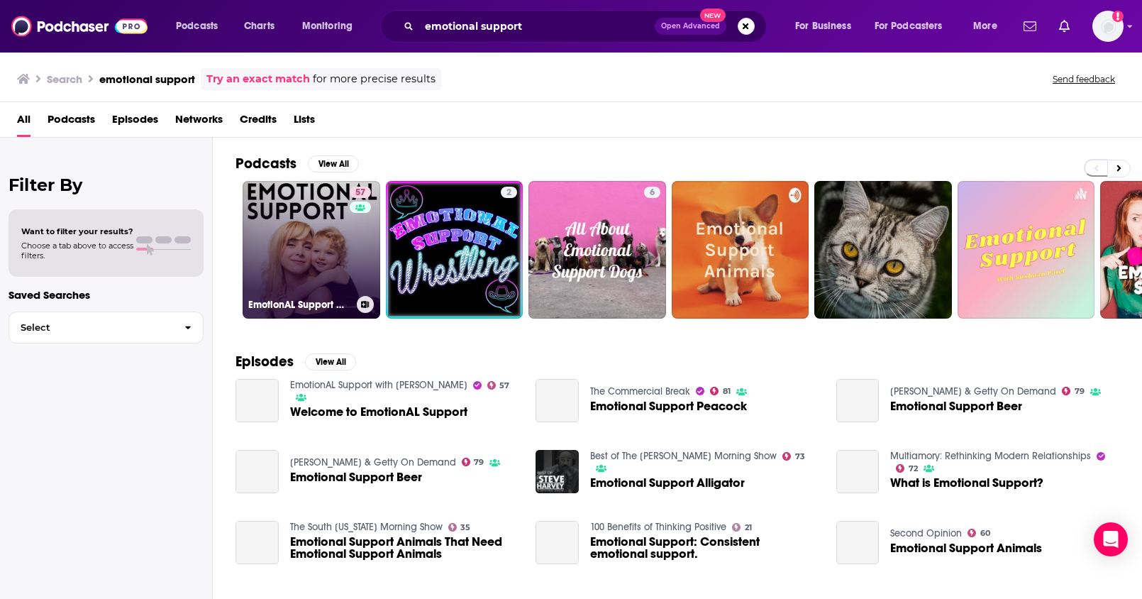
click at [307, 249] on link "57 EmotionAL Support with Alessandra Torresani" at bounding box center [312, 250] width 138 height 138
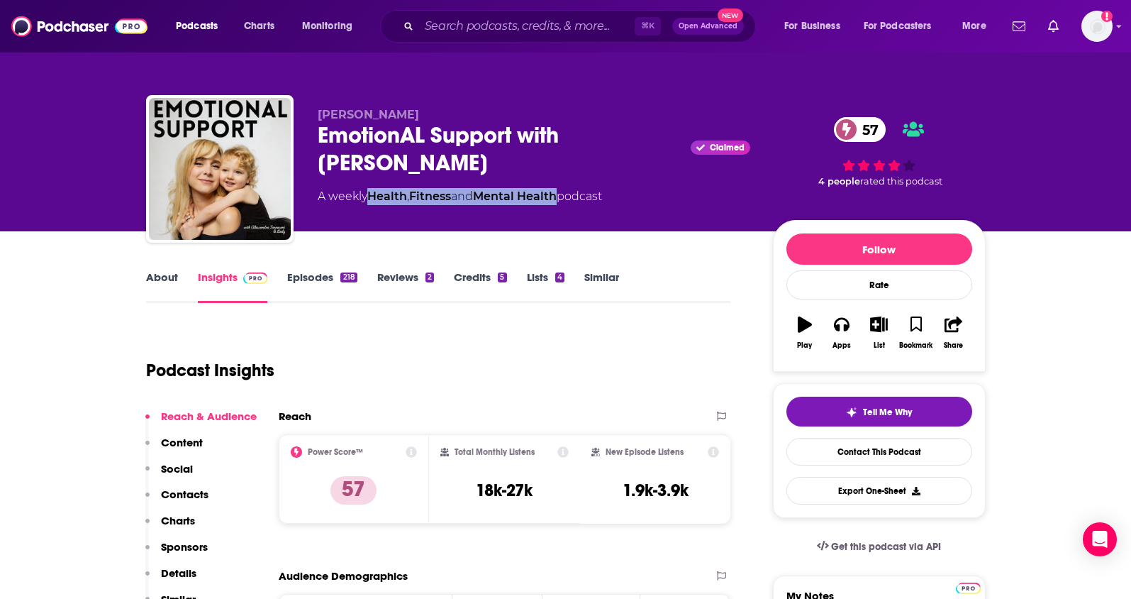
drag, startPoint x: 567, startPoint y: 196, endPoint x: 371, endPoint y: 196, distance: 195.7
click at [371, 196] on div "A weekly Health , Fitness and Mental Health podcast" at bounding box center [460, 196] width 284 height 17
drag, startPoint x: 546, startPoint y: 497, endPoint x: 462, endPoint y: 492, distance: 83.8
click at [462, 492] on div "Total Monthly Listens 18k-27k" at bounding box center [504, 478] width 128 height 65
drag, startPoint x: 565, startPoint y: 165, endPoint x: 318, endPoint y: 162, distance: 247.5
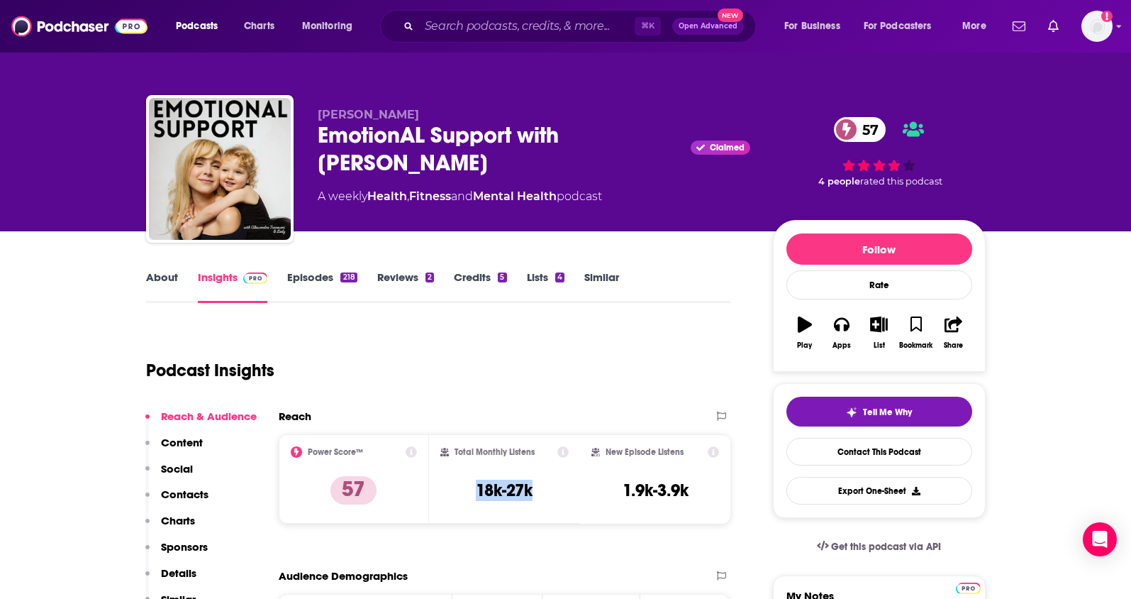
click at [316, 165] on div "Alessandra Torresani EmotionAL Support with Alessandra Torresani Claimed 57 A w…" at bounding box center [566, 171] width 840 height 153
click at [194, 496] on p "Contacts" at bounding box center [185, 493] width 48 height 13
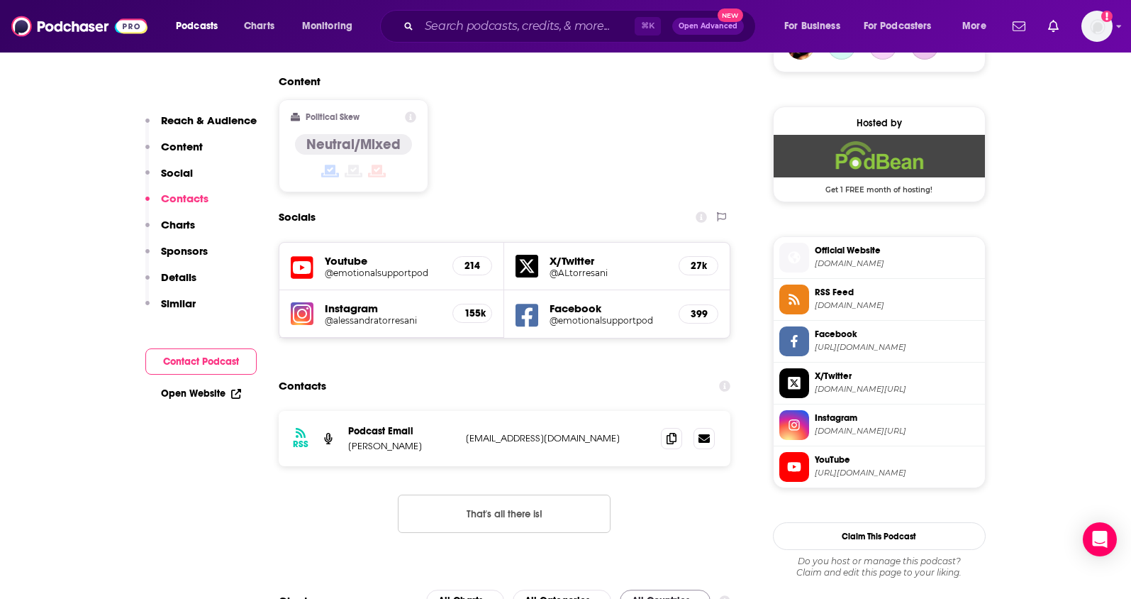
scroll to position [1216, 0]
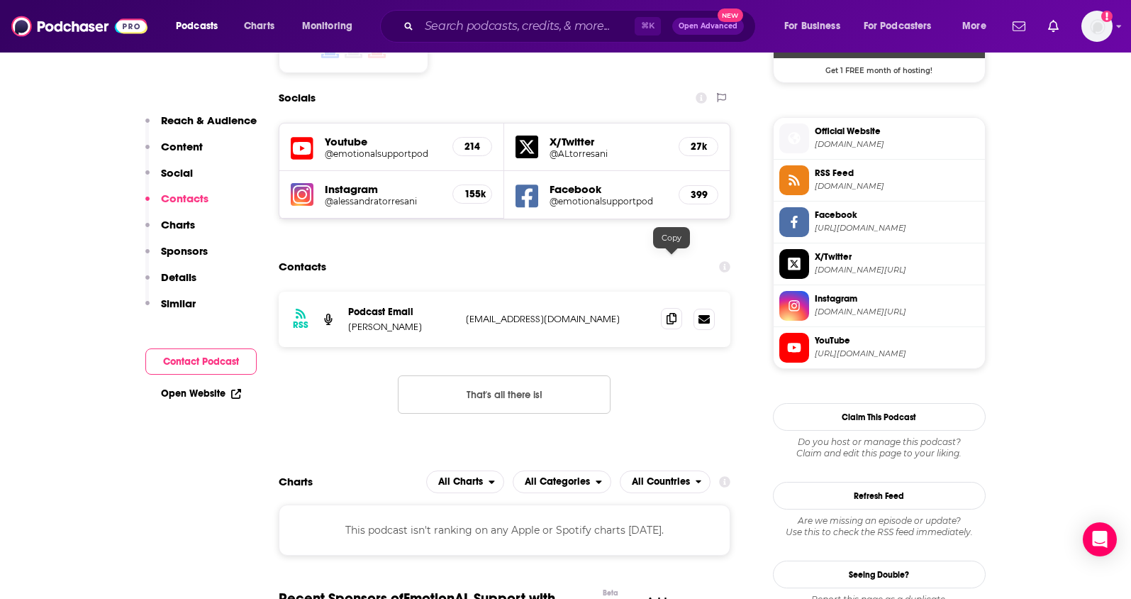
click at [670, 313] on icon at bounding box center [672, 318] width 10 height 11
click at [508, 18] on input "Search podcasts, credits, & more..." at bounding box center [527, 26] width 216 height 23
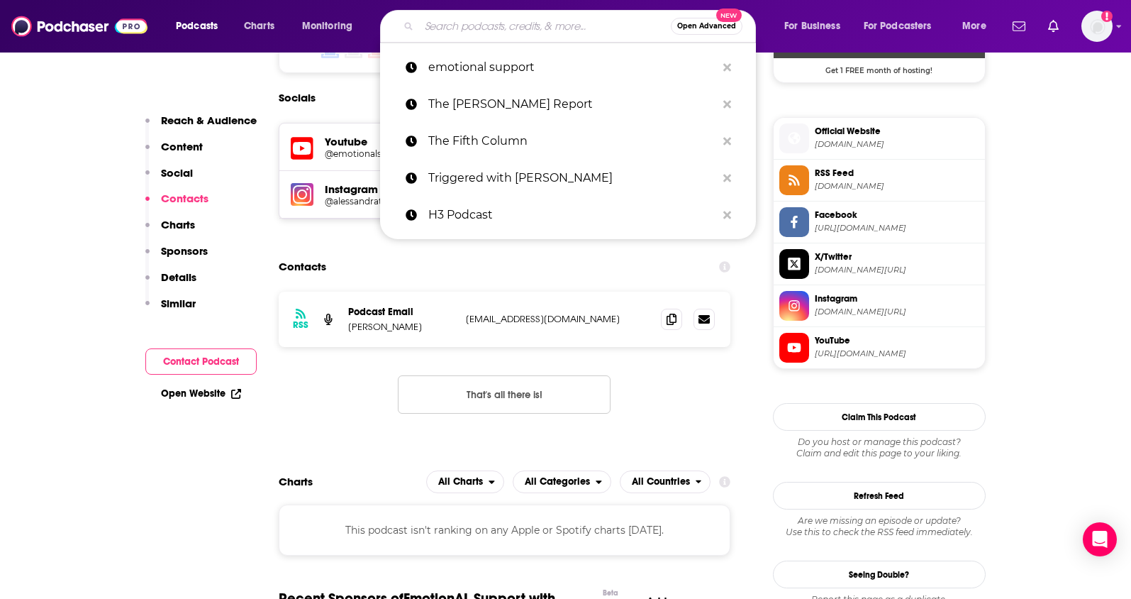
paste input "Great Ones with Susie Abromeit"
type input "Great Ones with Susie Abromeit"
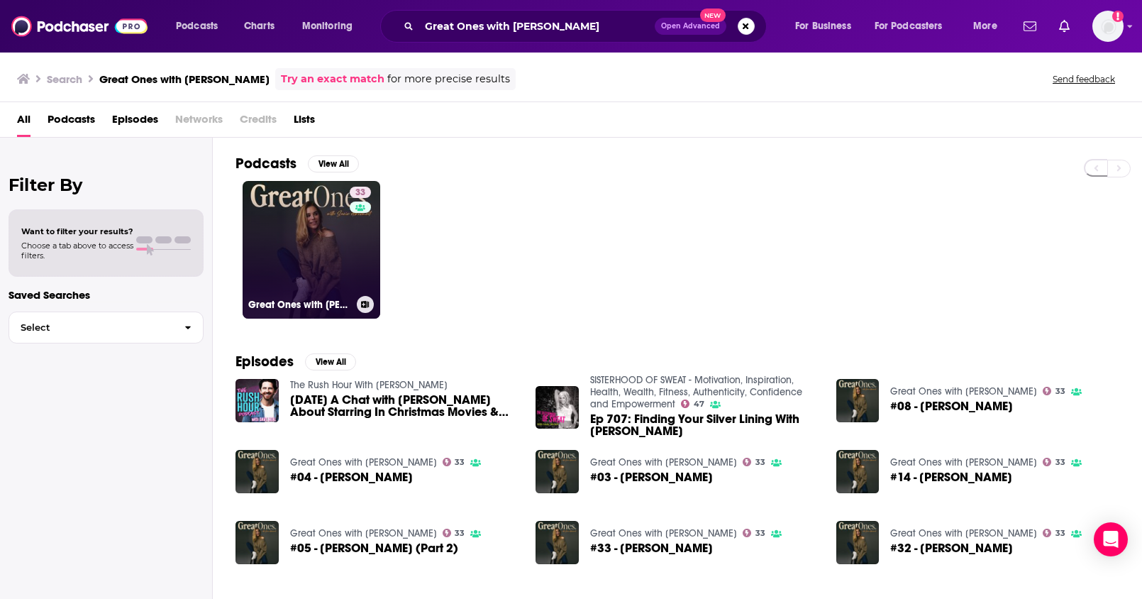
click at [323, 235] on link "33 Great Ones with Susie Abromeit" at bounding box center [312, 250] width 138 height 138
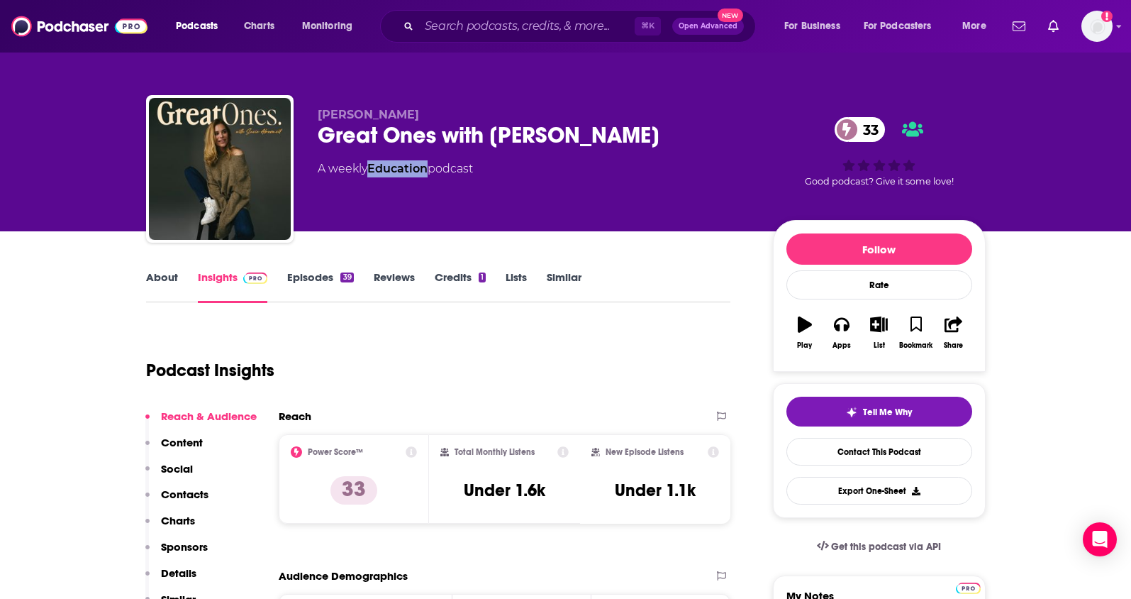
drag, startPoint x: 428, startPoint y: 170, endPoint x: 372, endPoint y: 174, distance: 56.2
click at [372, 174] on div "A weekly Education podcast" at bounding box center [395, 168] width 155 height 17
drag, startPoint x: 552, startPoint y: 498, endPoint x: 464, endPoint y: 496, distance: 87.9
click at [464, 496] on div "Total Monthly Listens Under 1.6k" at bounding box center [504, 478] width 128 height 65
click at [189, 489] on p "Contacts" at bounding box center [185, 493] width 48 height 13
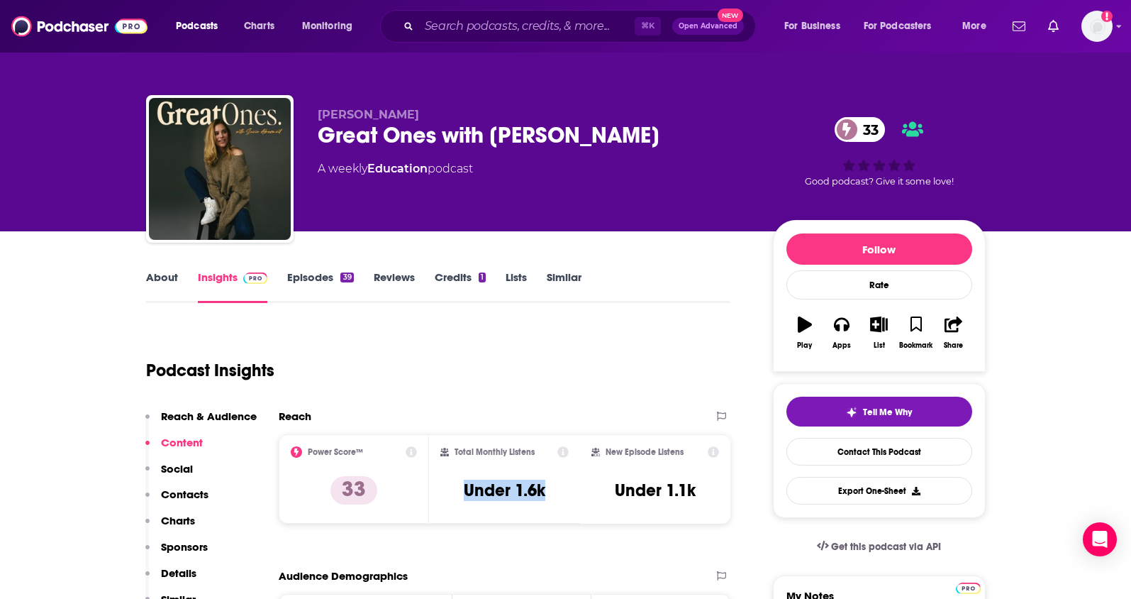
drag, startPoint x: 676, startPoint y: 130, endPoint x: 638, endPoint y: 6, distance: 129.7
click at [318, 130] on div "Great Ones with Susie Abromeit 33" at bounding box center [534, 135] width 433 height 28
click at [511, 35] on input "Search podcasts, credits, & more..." at bounding box center [527, 26] width 216 height 23
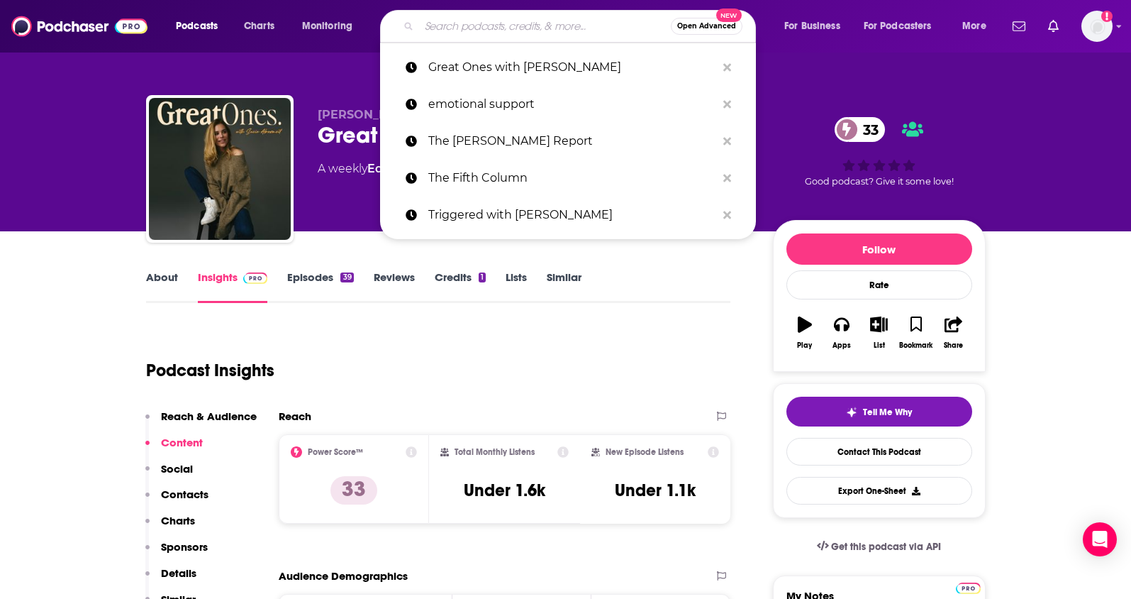
paste input "[PERSON_NAME] Podcast (Well Beyond 40)"
type input "[PERSON_NAME] Podcast (Well Beyond 40)"
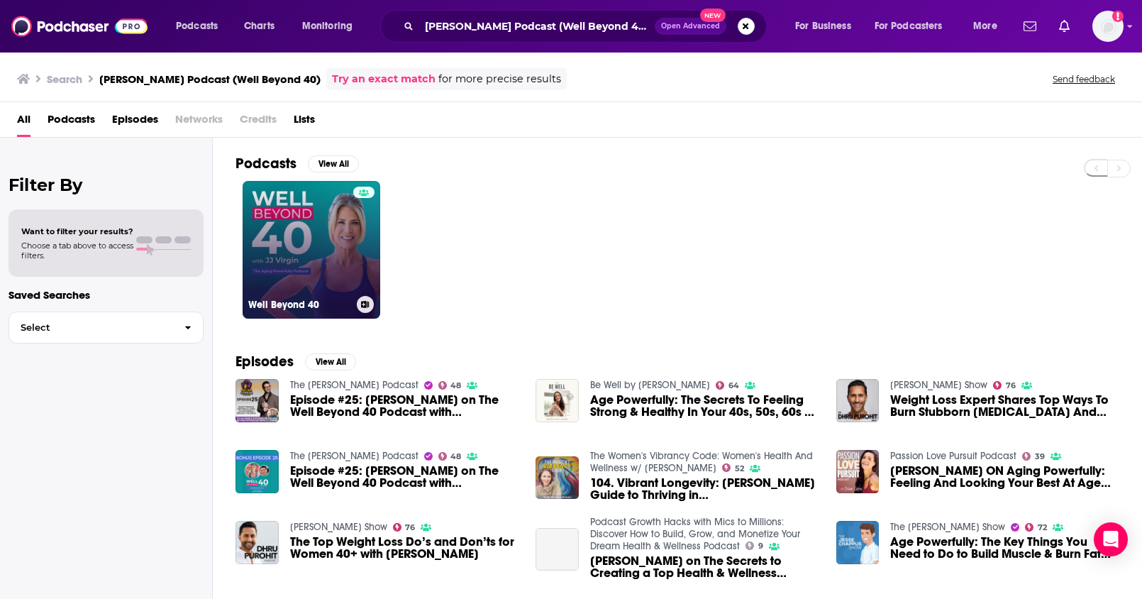
click at [338, 256] on link "Well Beyond 40" at bounding box center [312, 250] width 138 height 138
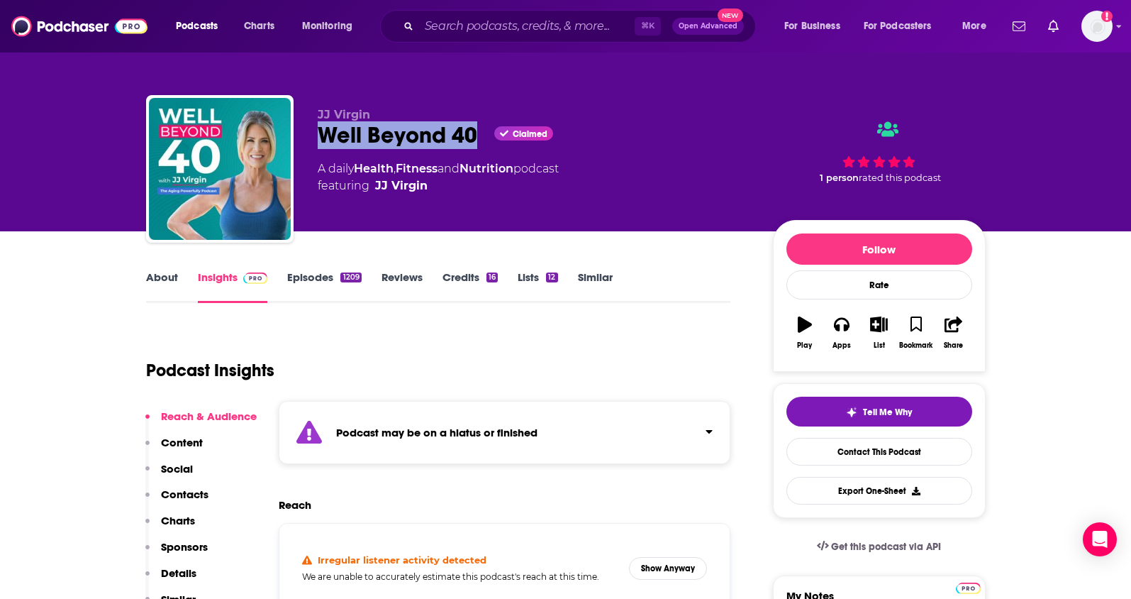
drag, startPoint x: 480, startPoint y: 141, endPoint x: 321, endPoint y: 141, distance: 159.6
click at [321, 141] on div "Well Beyond 40 Claimed" at bounding box center [534, 135] width 433 height 28
click at [177, 494] on p "Contacts" at bounding box center [185, 493] width 48 height 13
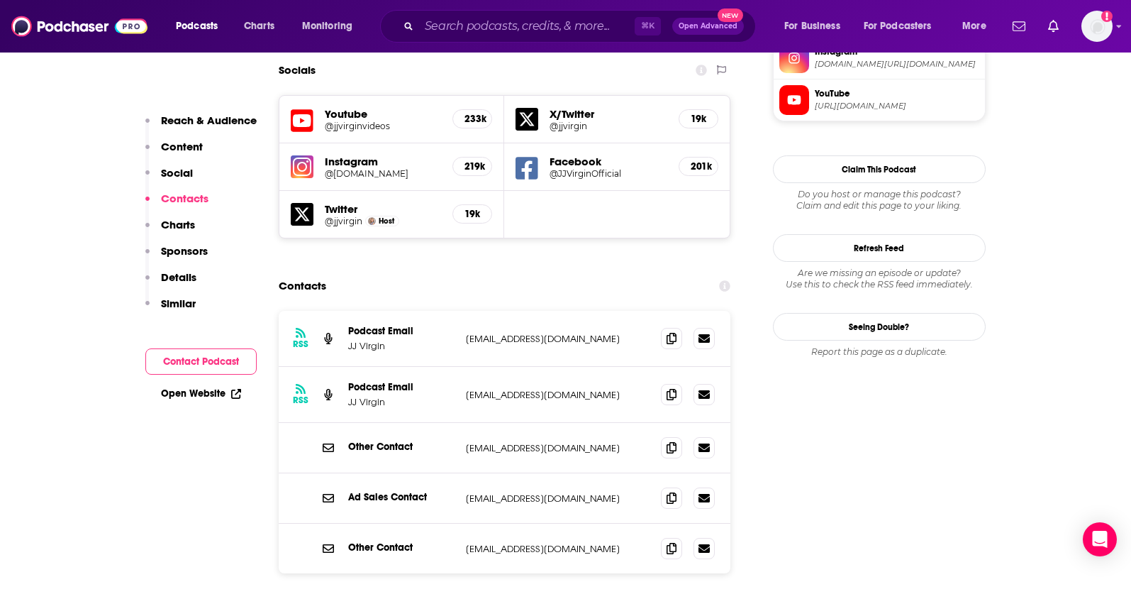
scroll to position [1337, 0]
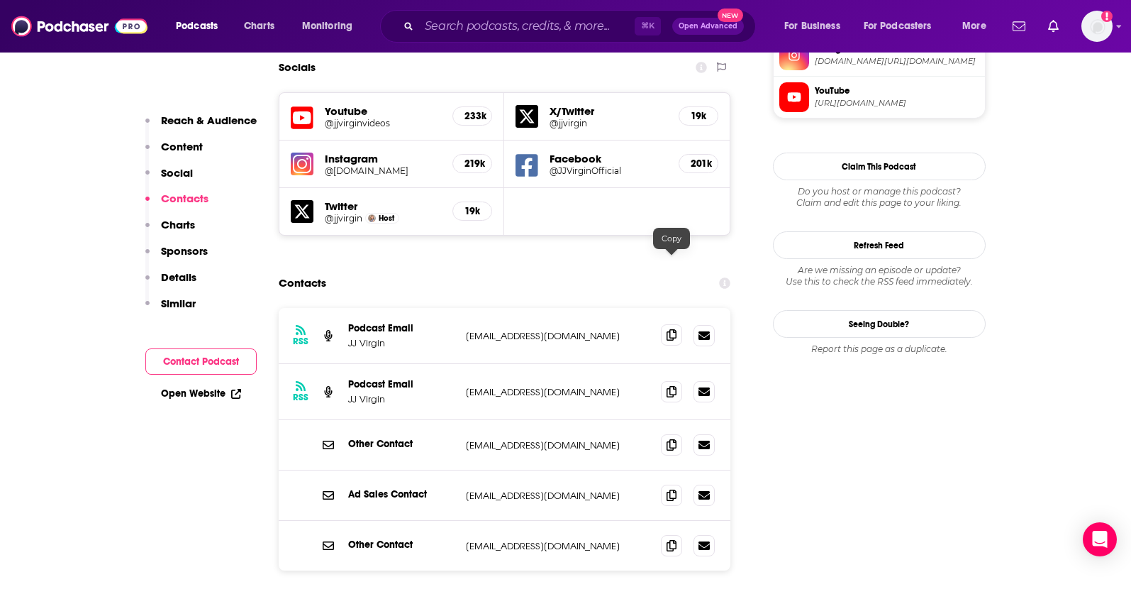
click at [671, 329] on icon at bounding box center [672, 334] width 10 height 11
click at [672, 385] on icon at bounding box center [672, 390] width 10 height 11
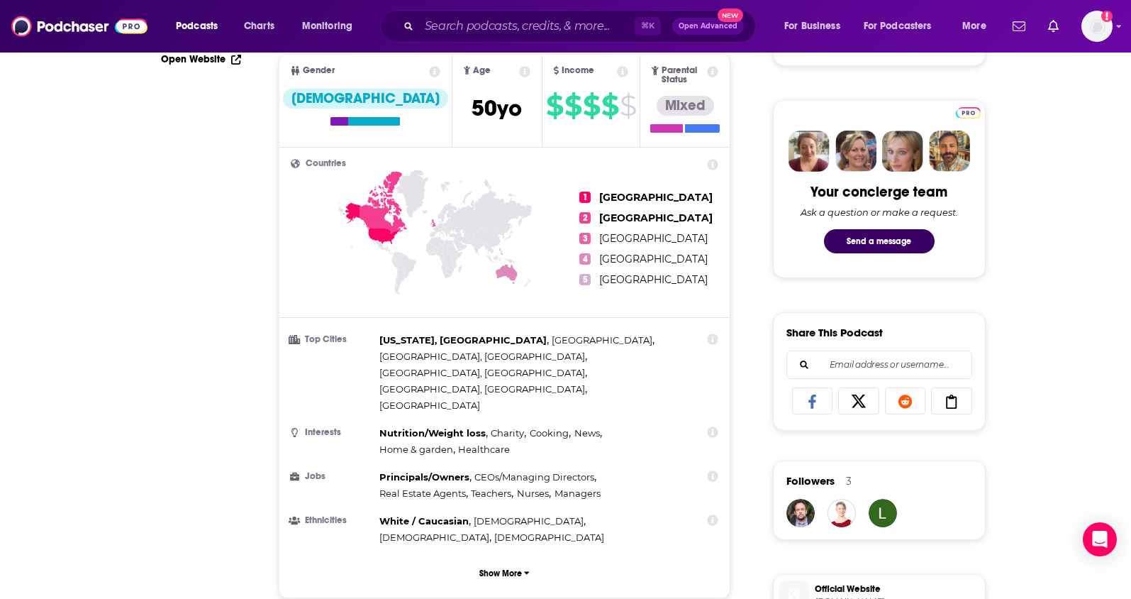
scroll to position [0, 0]
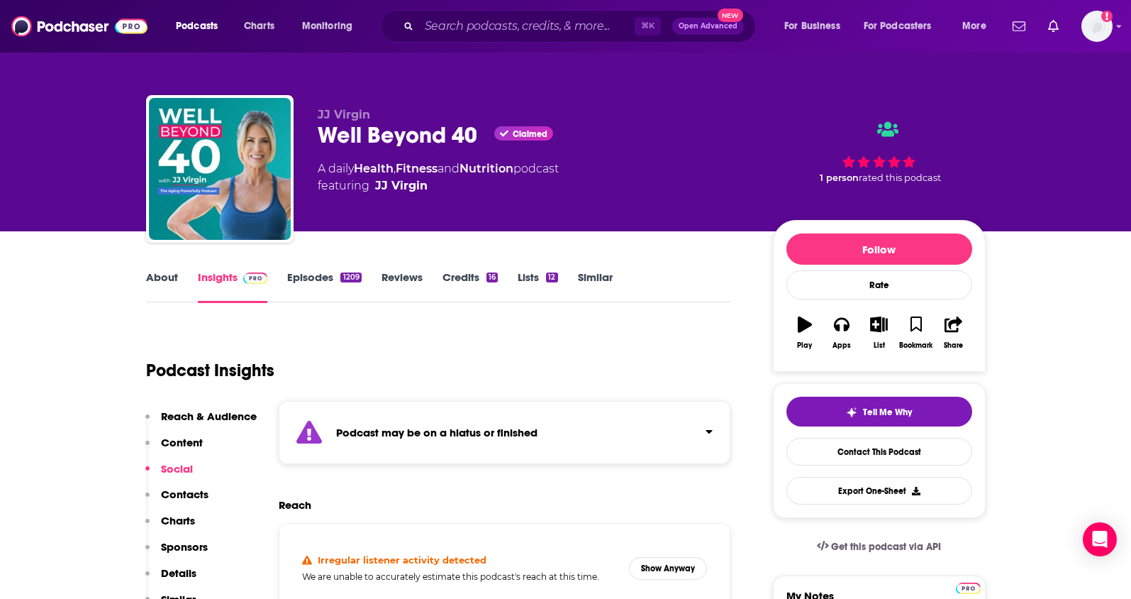
click at [157, 277] on link "About" at bounding box center [162, 286] width 32 height 33
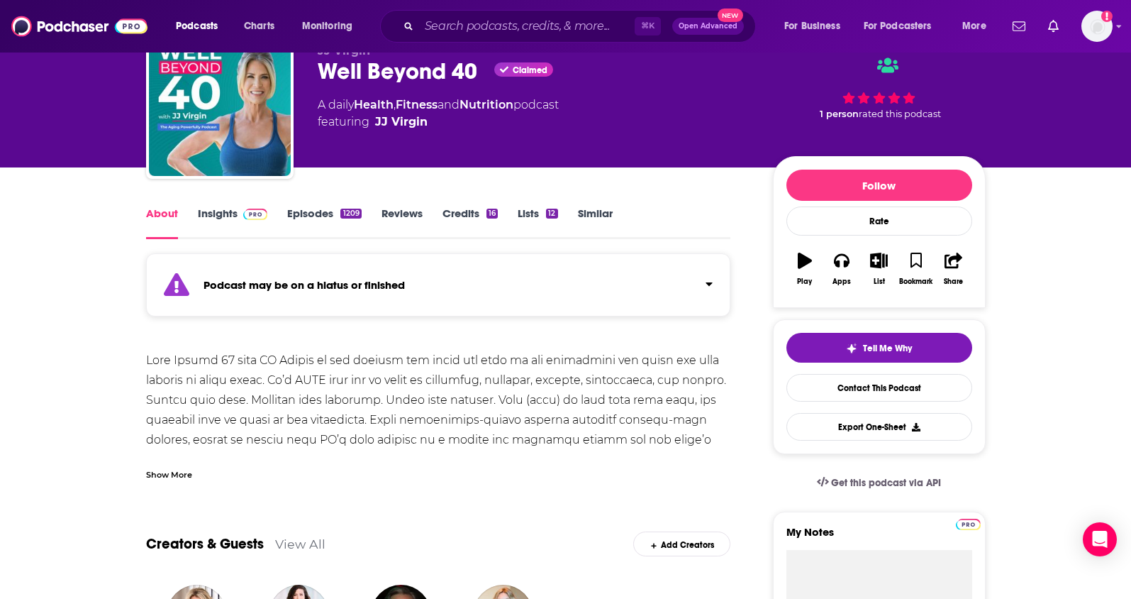
scroll to position [187, 0]
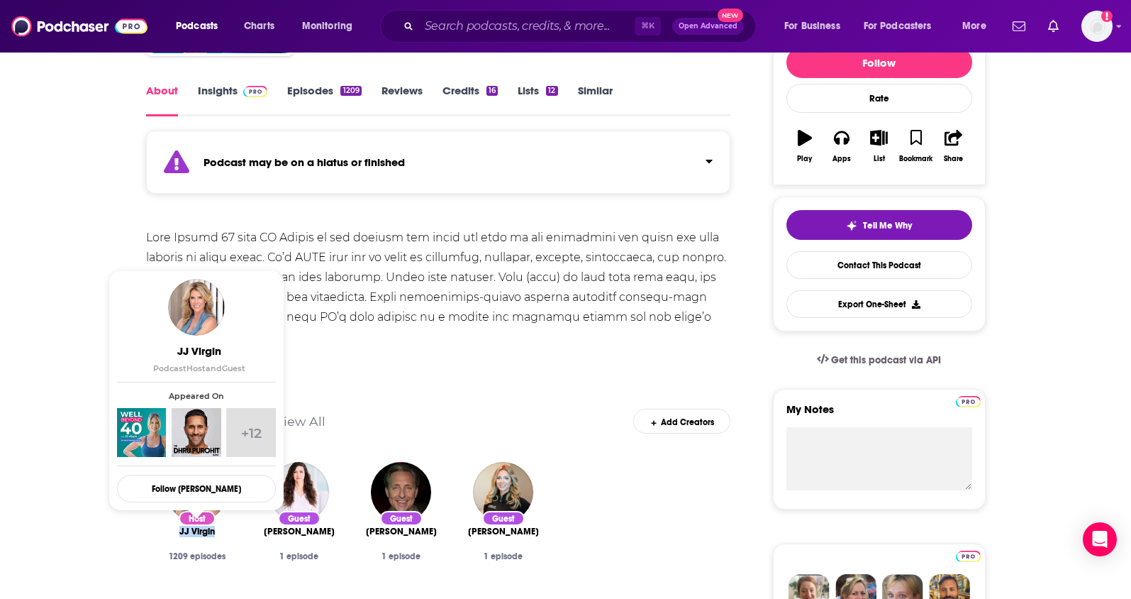
drag, startPoint x: 218, startPoint y: 531, endPoint x: 180, endPoint y: 533, distance: 38.3
click at [180, 533] on div "JJ Virgin" at bounding box center [196, 530] width 79 height 11
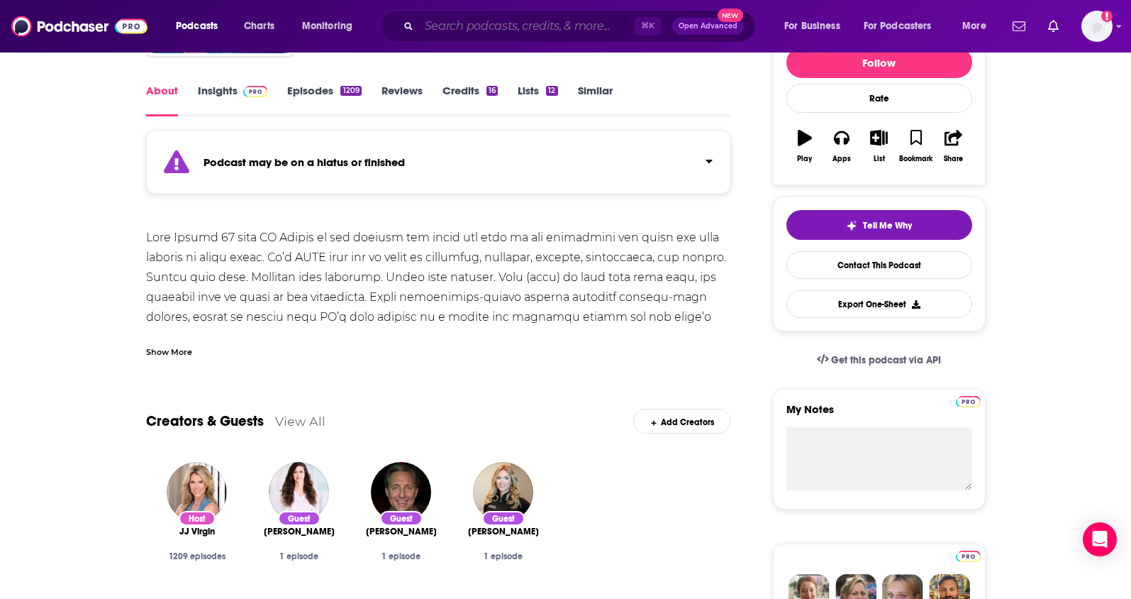
click at [467, 34] on input "Search podcasts, credits, & more..." at bounding box center [527, 26] width 216 height 23
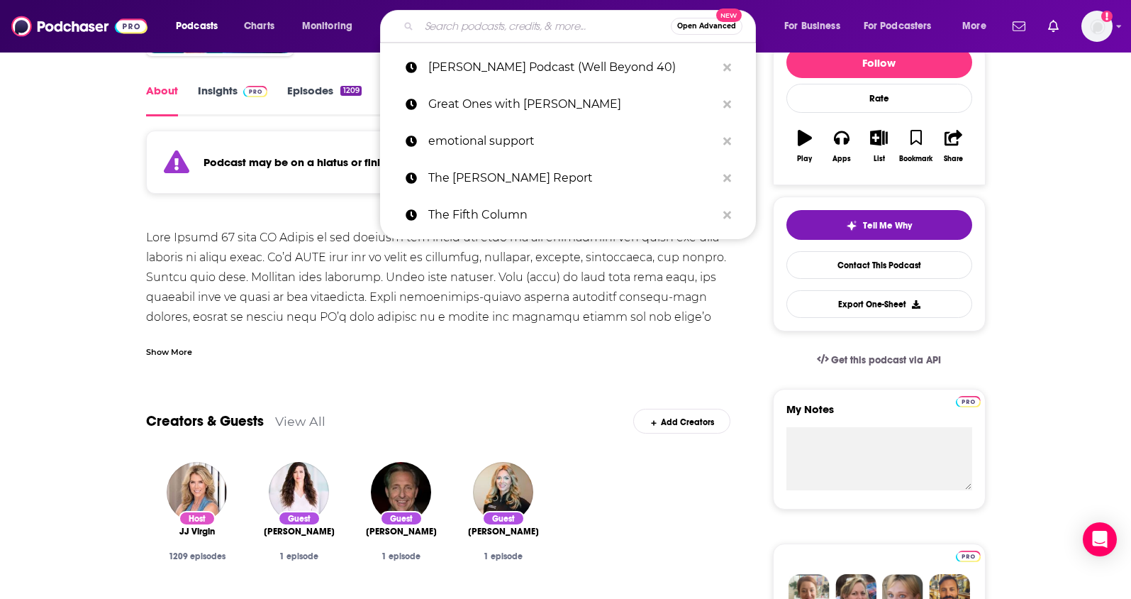
paste input "Modern Wisdom"
type input "Modern Wisdom"
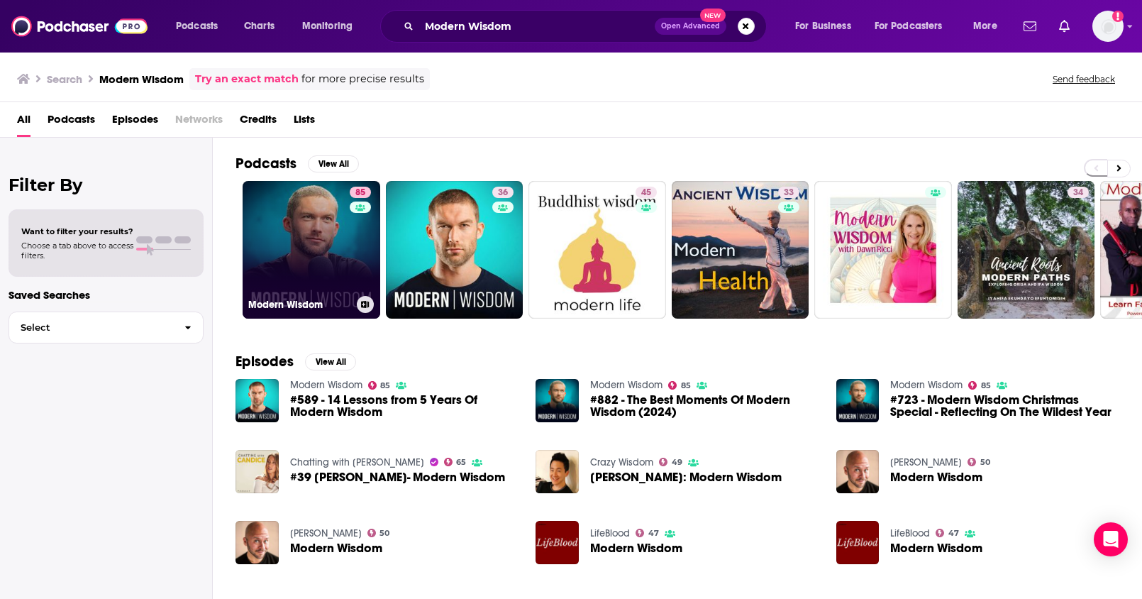
click at [322, 267] on link "85 Modern Wisdom" at bounding box center [312, 250] width 138 height 138
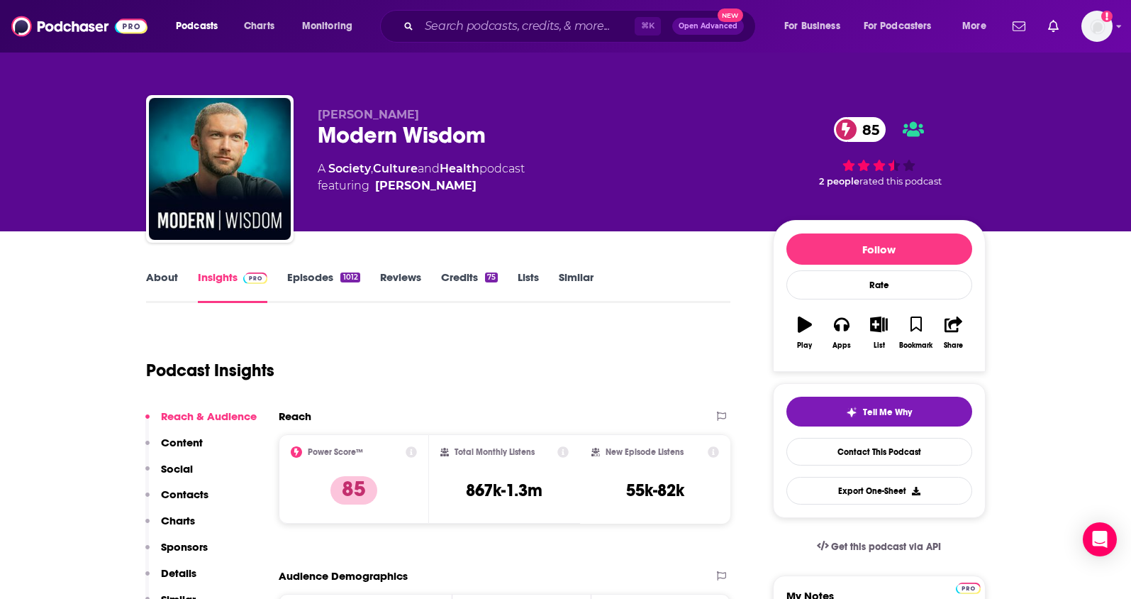
click at [163, 278] on link "About" at bounding box center [162, 286] width 32 height 33
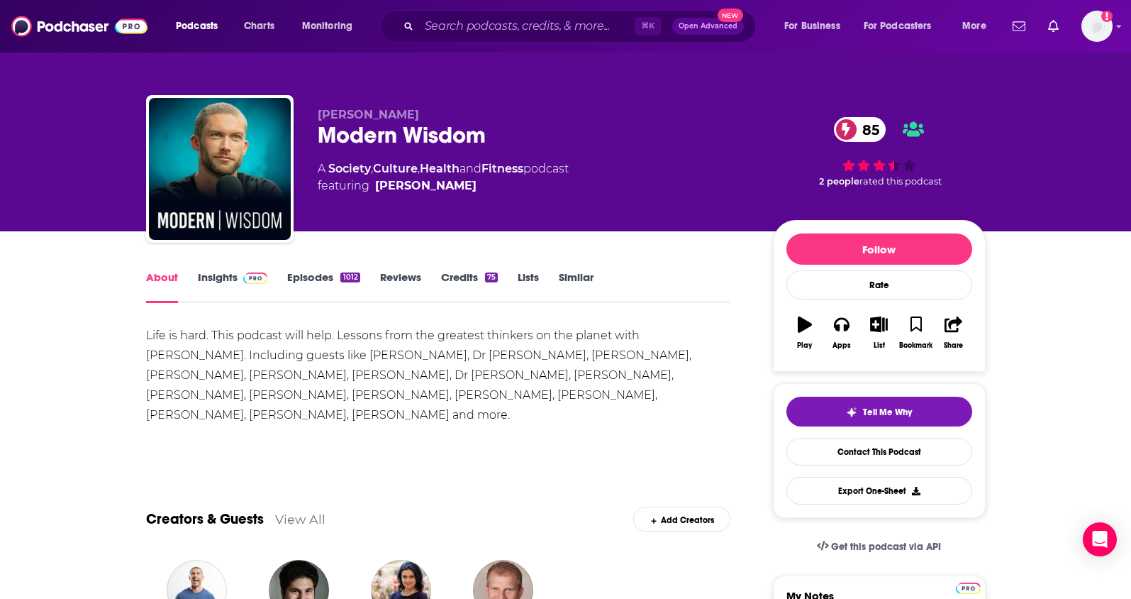
click at [209, 277] on link "Insights" at bounding box center [233, 286] width 70 height 33
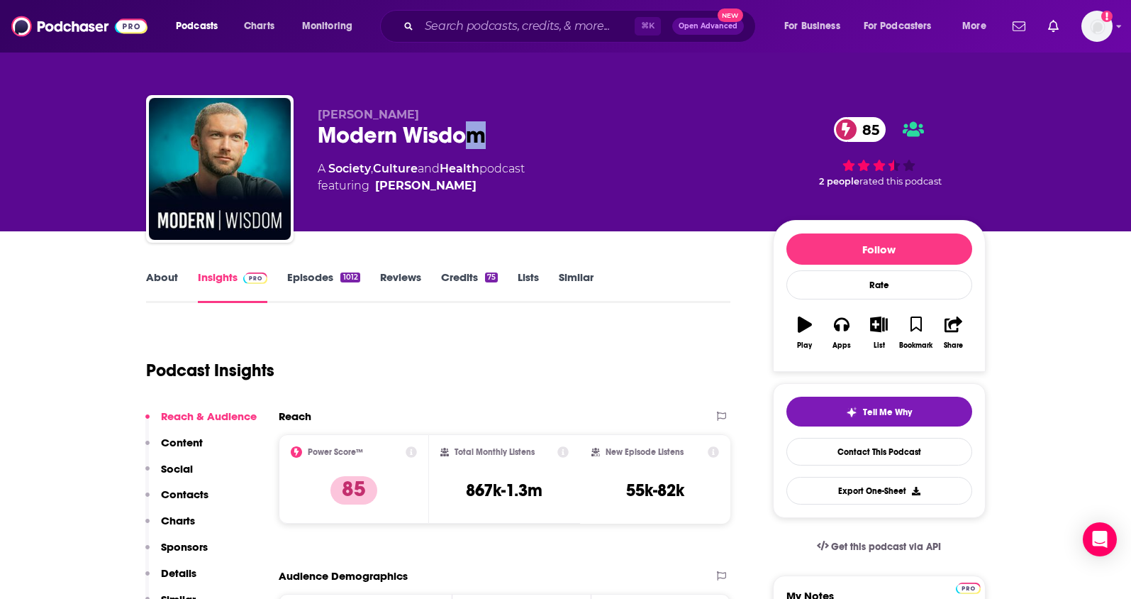
drag, startPoint x: 501, startPoint y: 139, endPoint x: 462, endPoint y: 140, distance: 39.7
click at [462, 140] on div "Modern Wisdom 85" at bounding box center [534, 135] width 433 height 28
drag, startPoint x: 488, startPoint y: 166, endPoint x: 330, endPoint y: 169, distance: 158.2
click at [330, 169] on div "A Society , Culture and Health podcast featuring Chris Williamson" at bounding box center [421, 177] width 207 height 34
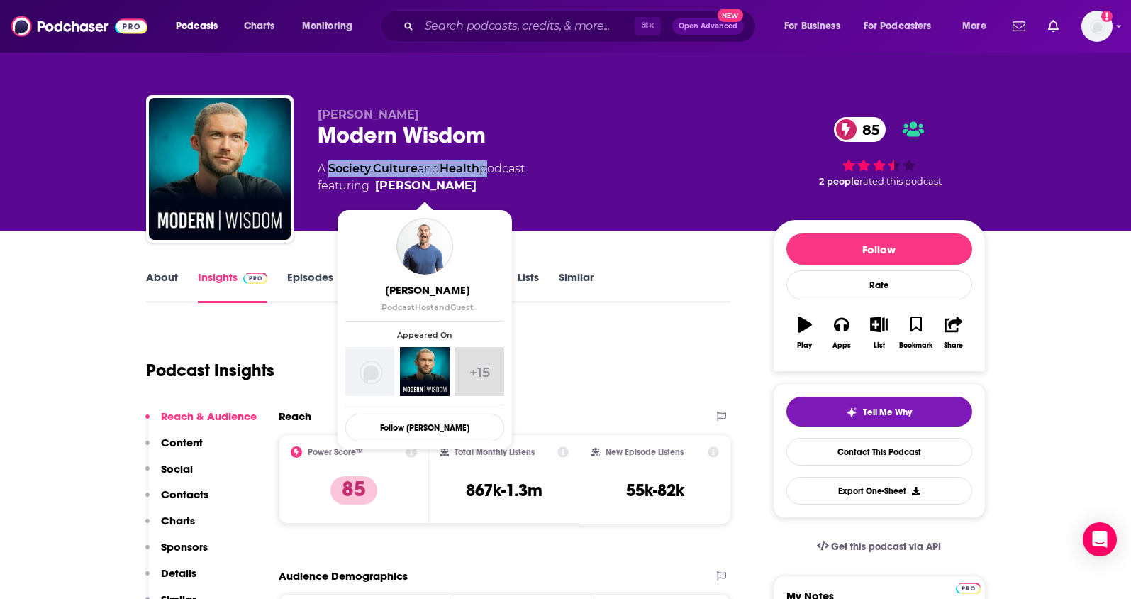
drag, startPoint x: 491, startPoint y: 189, endPoint x: 377, endPoint y: 185, distance: 114.9
click at [377, 185] on span "featuring Chris Williamson" at bounding box center [421, 185] width 207 height 17
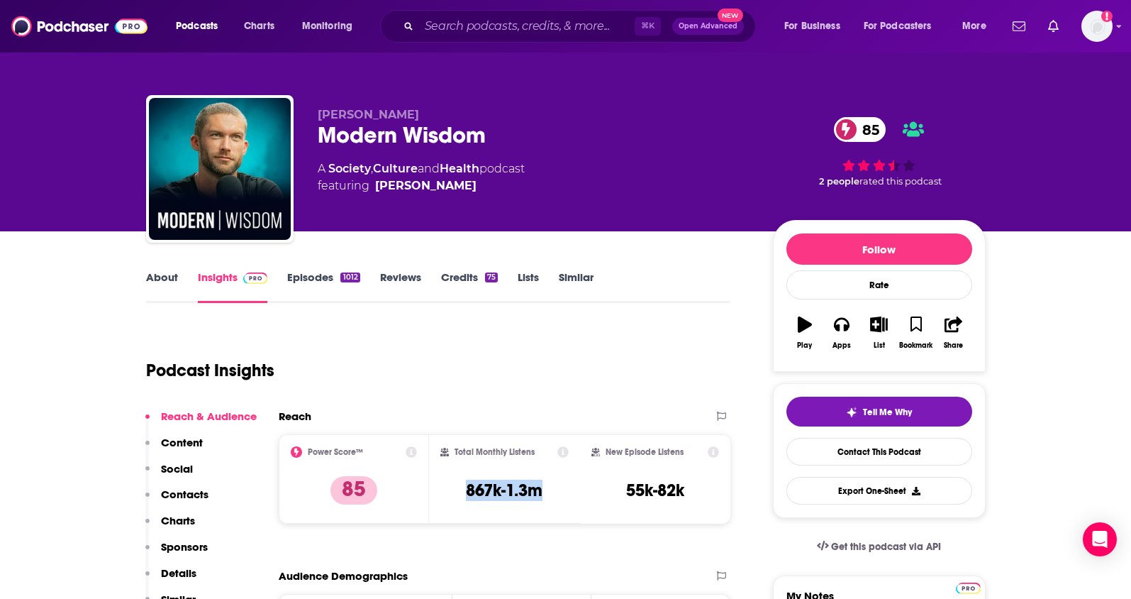
drag, startPoint x: 547, startPoint y: 489, endPoint x: 462, endPoint y: 476, distance: 86.2
click at [460, 490] on div "Total Monthly Listens 867k-1.3m" at bounding box center [504, 478] width 128 height 65
click at [174, 491] on p "Contacts" at bounding box center [185, 493] width 48 height 13
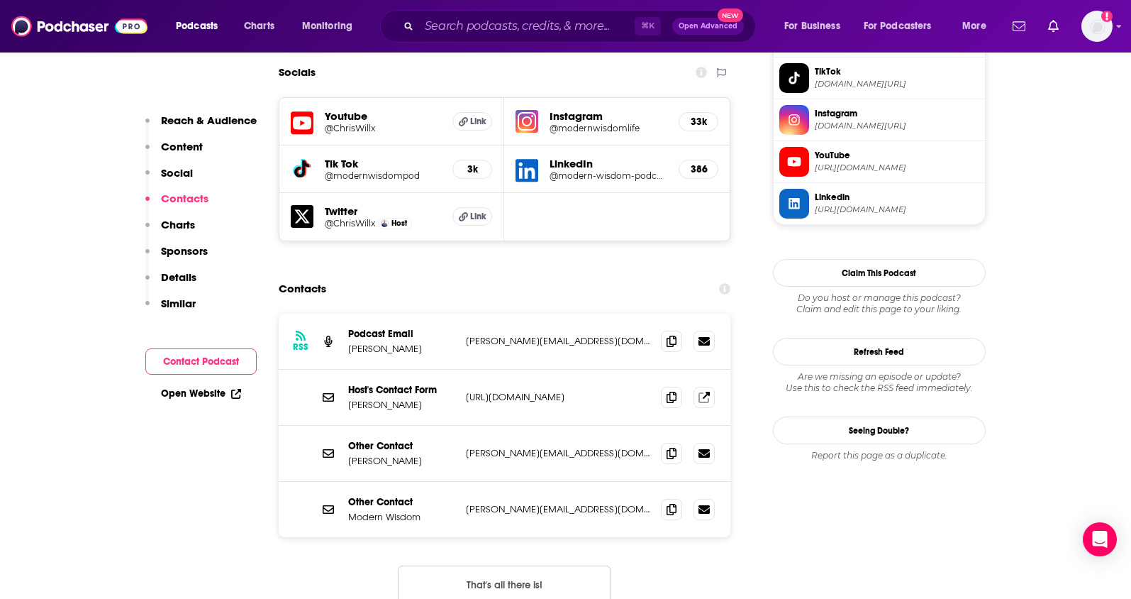
scroll to position [1259, 0]
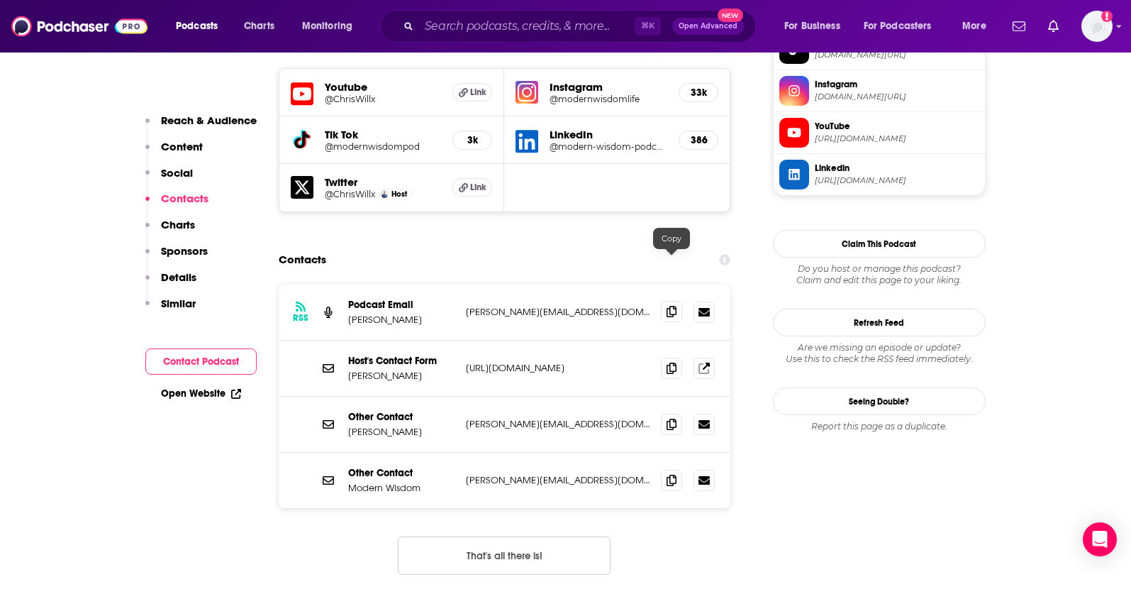
click at [674, 306] on icon at bounding box center [672, 311] width 10 height 11
click at [670, 418] on icon at bounding box center [672, 423] width 10 height 11
click at [670, 474] on icon at bounding box center [672, 479] width 10 height 11
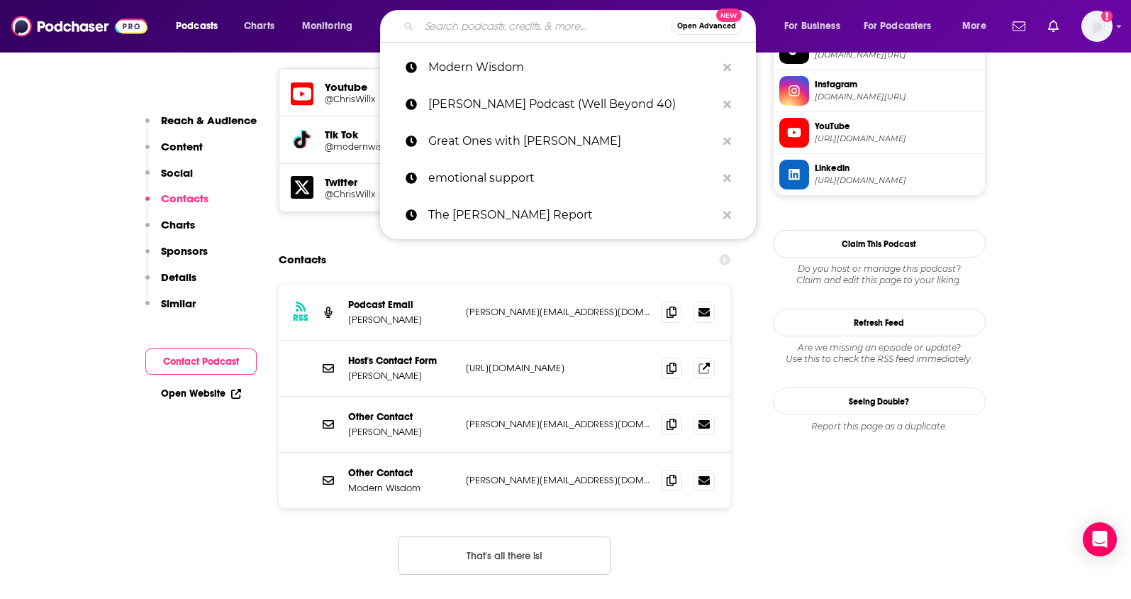
click at [524, 15] on input "Search podcasts, credits, & more..." at bounding box center [545, 26] width 252 height 23
paste input "Liz Moody"
type input "Liz Moody"
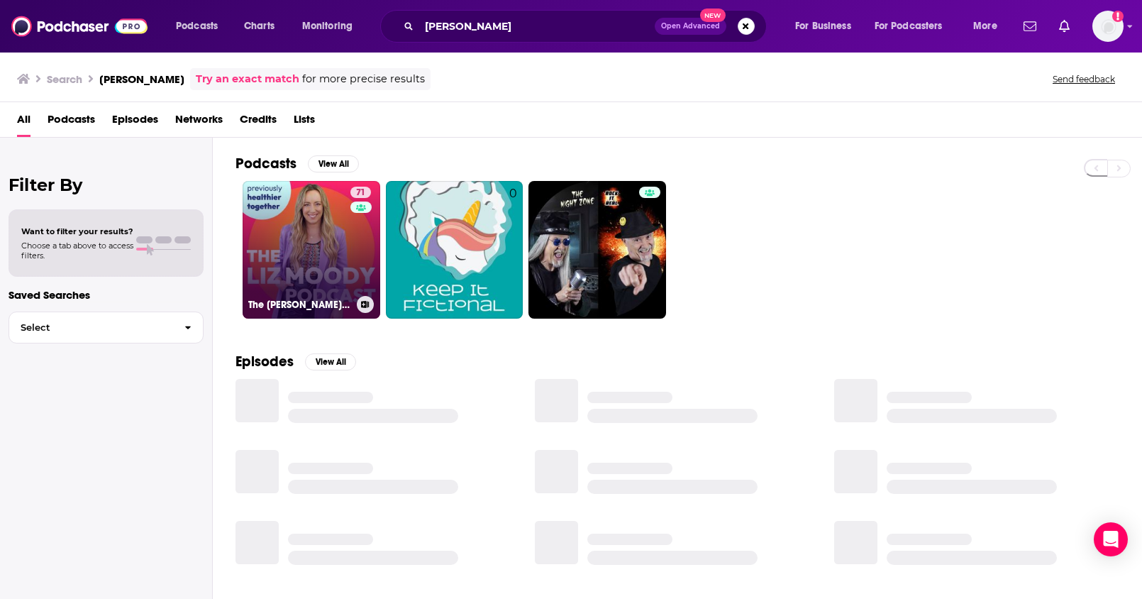
click at [305, 255] on link "71 The Liz Moody Podcast" at bounding box center [312, 250] width 138 height 138
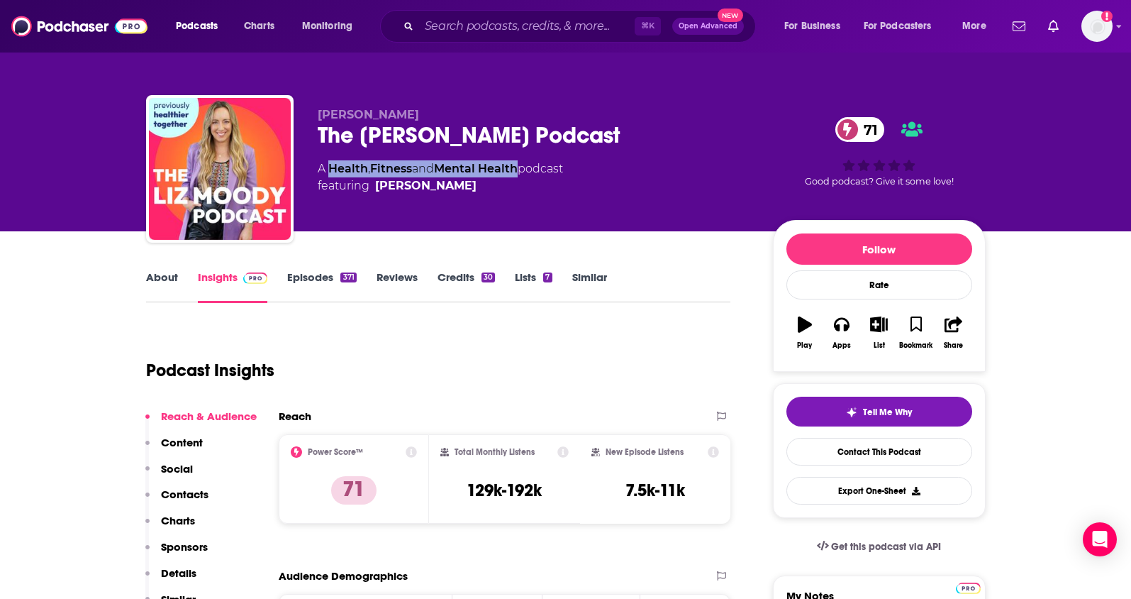
drag, startPoint x: 526, startPoint y: 169, endPoint x: 330, endPoint y: 173, distance: 195.8
click at [330, 173] on div "A Health , Fitness and Mental Health podcast featuring Liz Moody" at bounding box center [440, 177] width 245 height 34
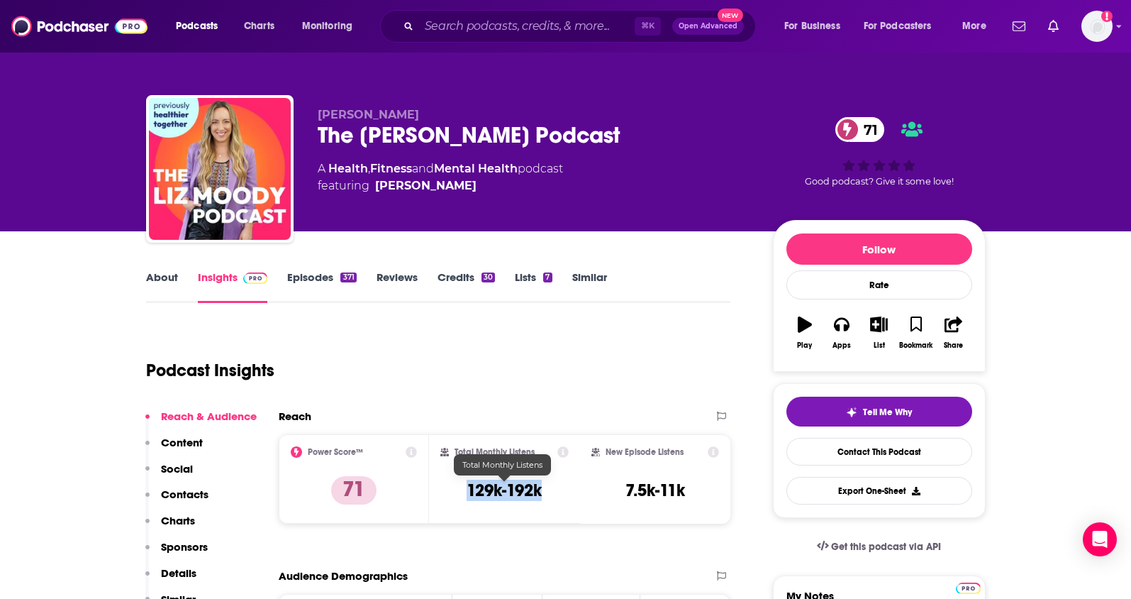
drag, startPoint x: 546, startPoint y: 494, endPoint x: 621, endPoint y: 158, distance: 344.4
click at [466, 494] on div "Total Monthly Listens 129k-192k" at bounding box center [504, 478] width 128 height 65
drag, startPoint x: 452, startPoint y: 186, endPoint x: 389, endPoint y: 189, distance: 63.2
click at [389, 189] on span "featuring Liz Moody" at bounding box center [440, 185] width 245 height 17
click at [182, 489] on p "Contacts" at bounding box center [185, 493] width 48 height 13
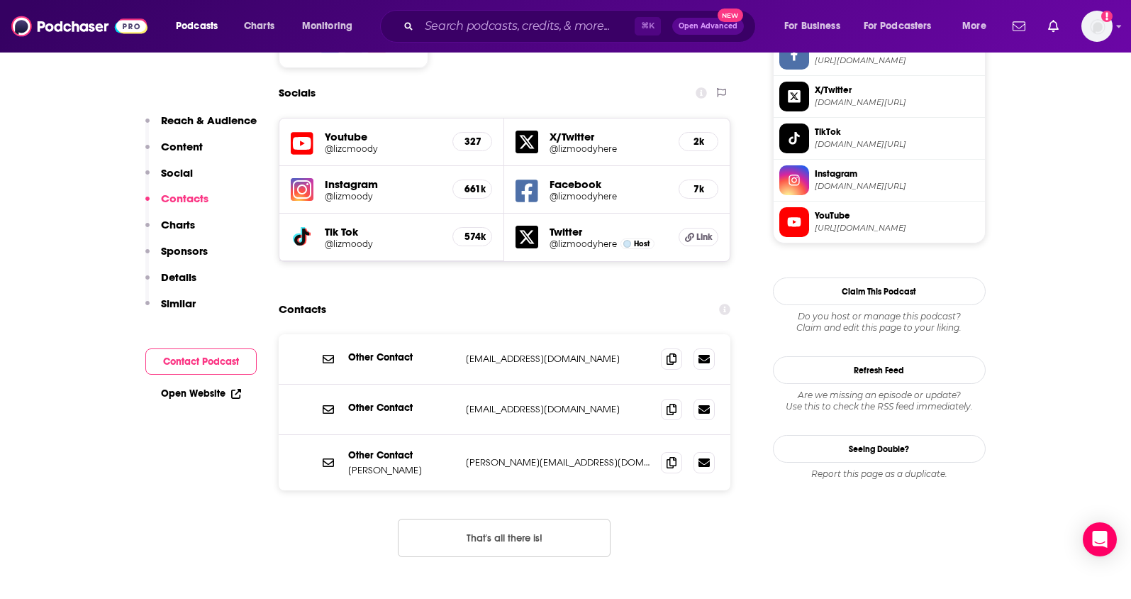
scroll to position [1264, 0]
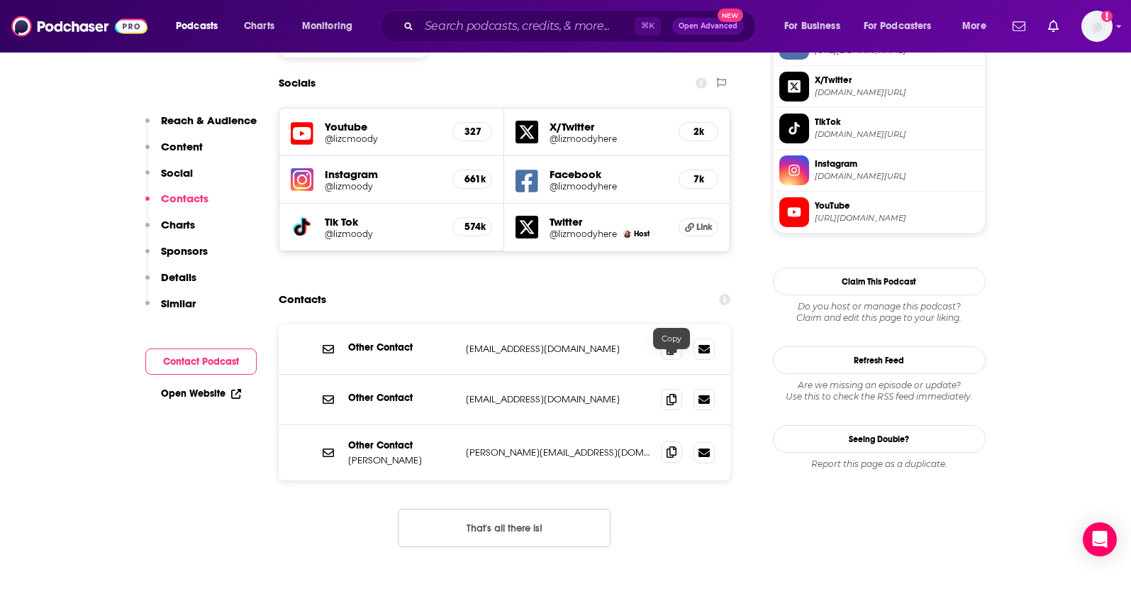
click at [664, 441] on span at bounding box center [671, 451] width 21 height 21
click at [671, 343] on icon at bounding box center [672, 348] width 10 height 11
click at [673, 388] on span at bounding box center [671, 398] width 21 height 21
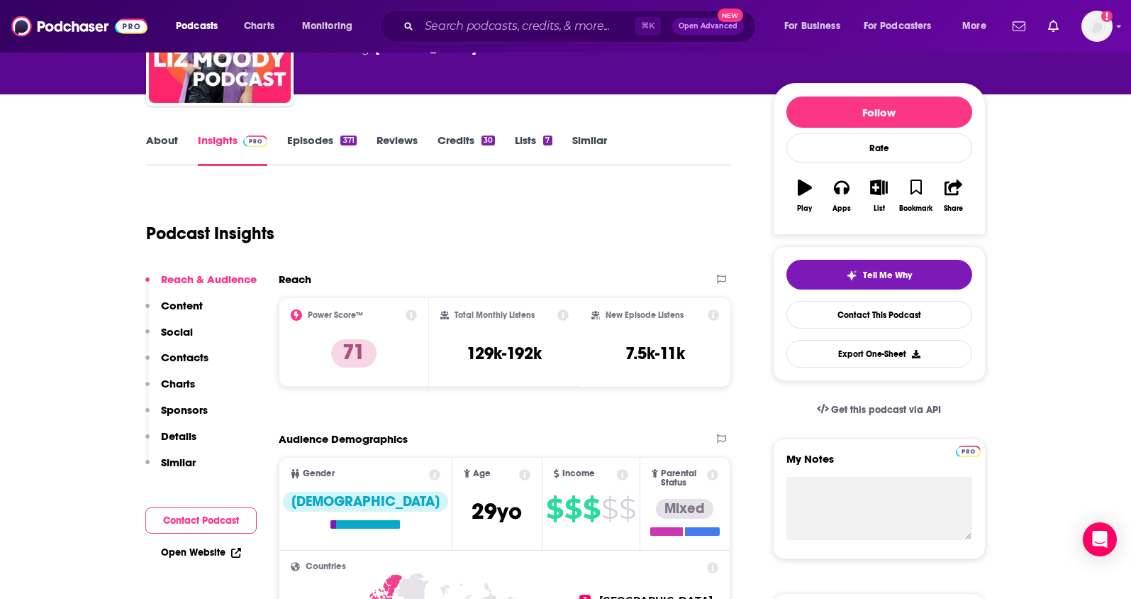
scroll to position [0, 0]
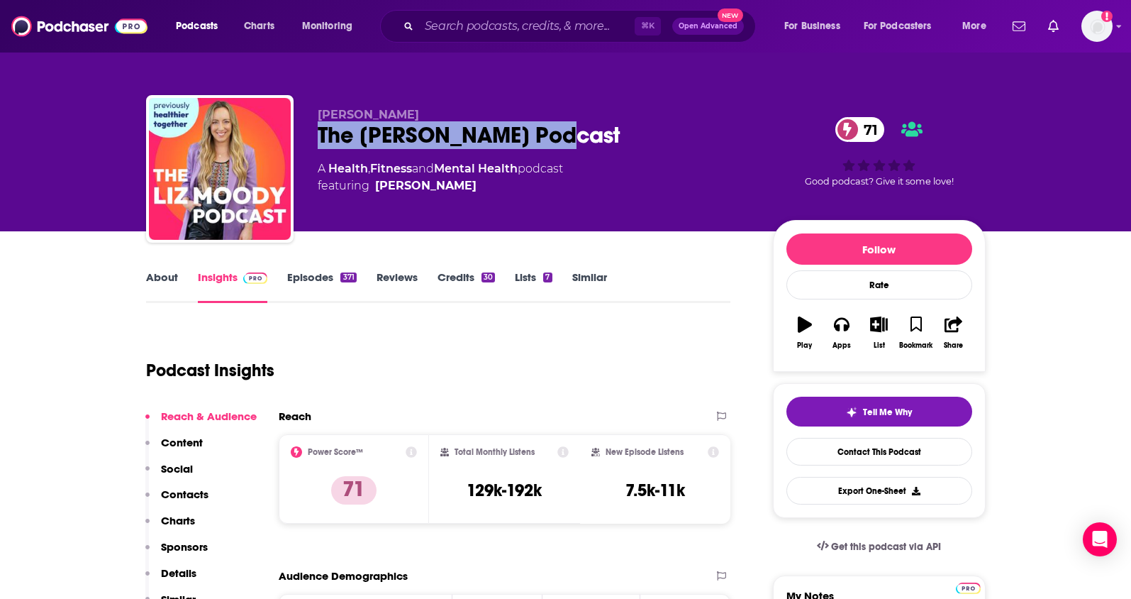
drag, startPoint x: 474, startPoint y: 129, endPoint x: 389, endPoint y: 64, distance: 107.8
click at [319, 132] on div "The Liz Moody Podcast 71" at bounding box center [534, 135] width 433 height 28
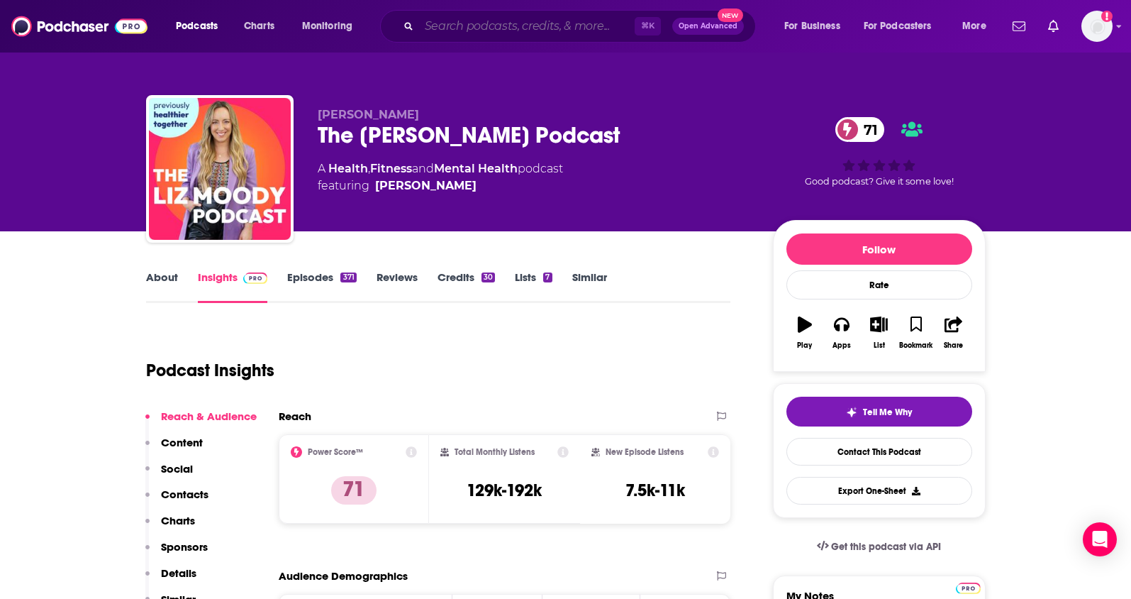
click at [464, 16] on input "Search podcasts, credits, & more..." at bounding box center [527, 26] width 216 height 23
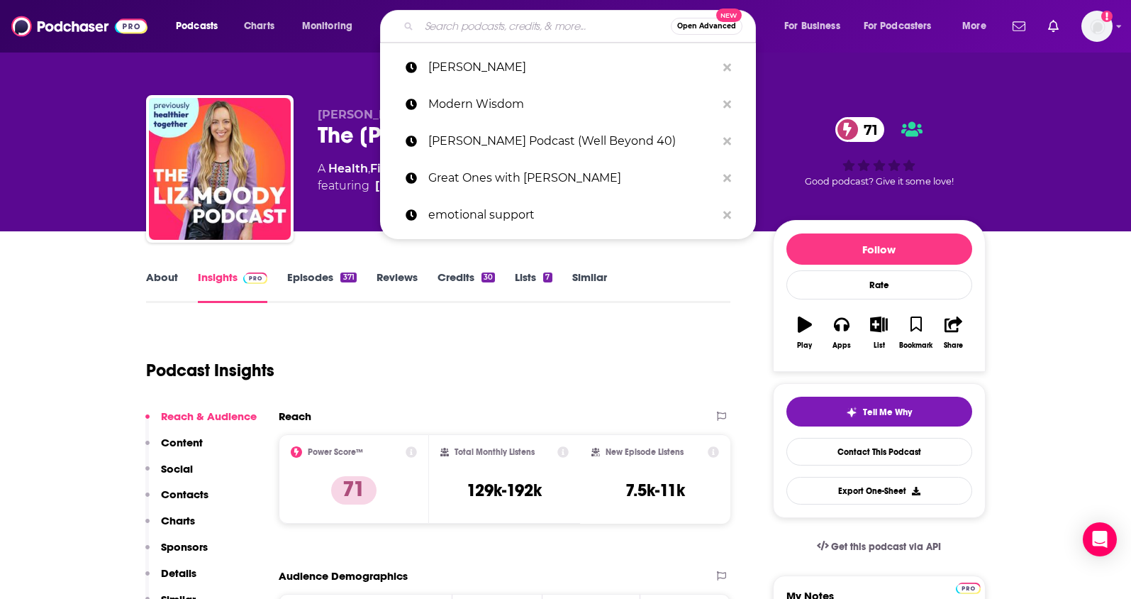
paste input "Getting Curious With Jonathan Van Ness"
type input "Getting Curious With Jonathan Van Ness"
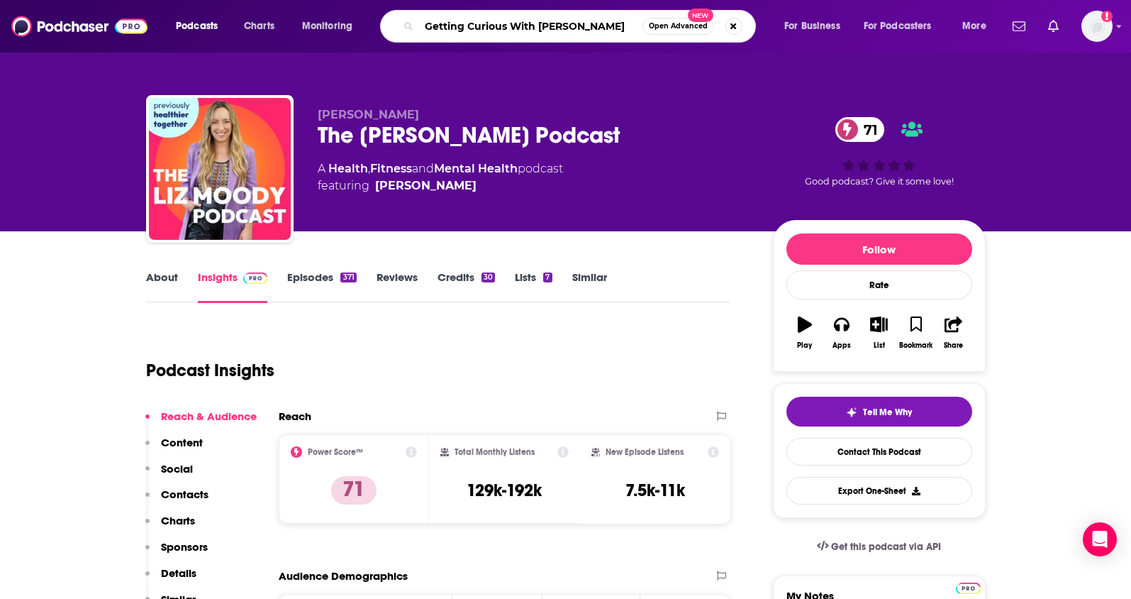
scroll to position [0, 2]
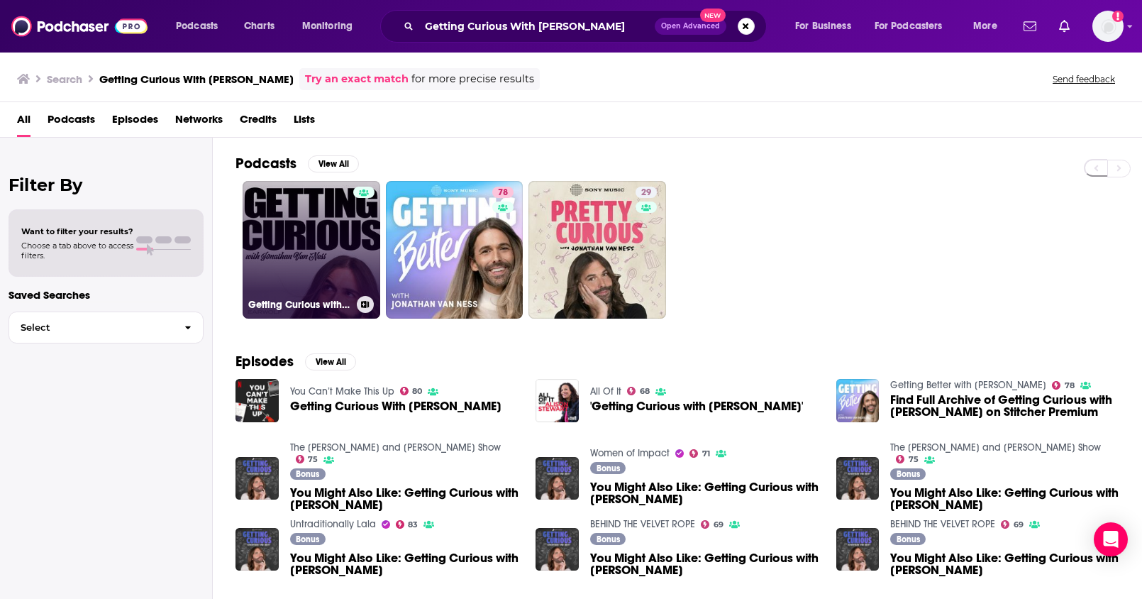
click at [296, 238] on link "Getting Curious with Jonathan Van Ness - Import" at bounding box center [312, 250] width 138 height 138
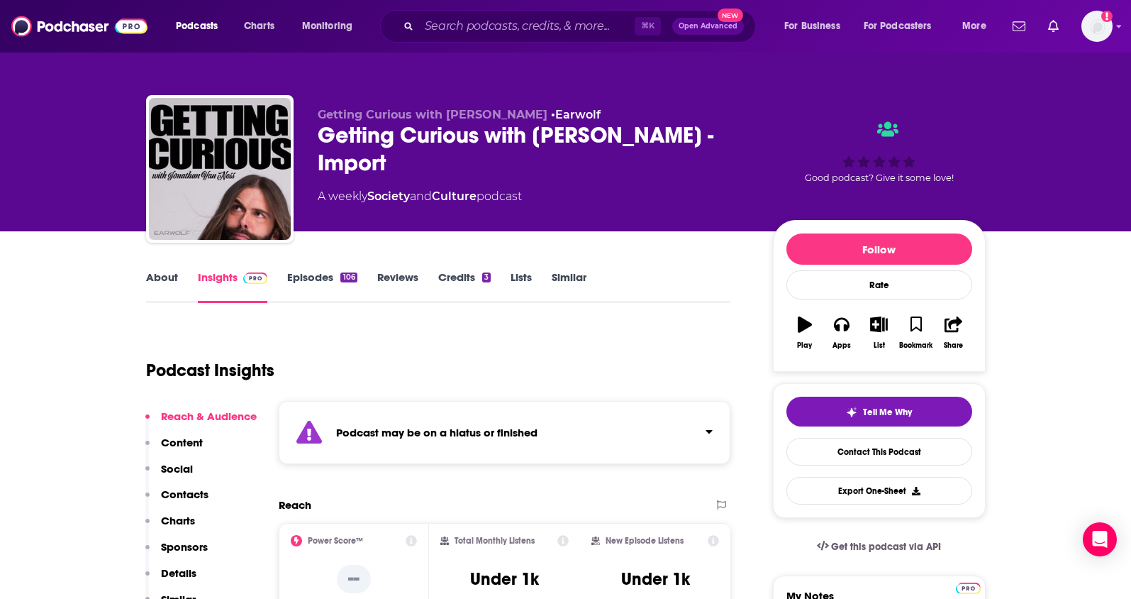
drag, startPoint x: 425, startPoint y: 177, endPoint x: 302, endPoint y: 144, distance: 127.1
click at [302, 144] on div "Getting Curious with Jonathan Van Ness • Earwolf Getting Curious with Jonathan …" at bounding box center [566, 171] width 840 height 153
drag, startPoint x: 484, startPoint y: 196, endPoint x: 559, endPoint y: 42, distance: 171.0
click at [369, 199] on div "A weekly Society and Culture podcast" at bounding box center [420, 196] width 204 height 17
click at [194, 489] on p "Contacts" at bounding box center [185, 493] width 48 height 13
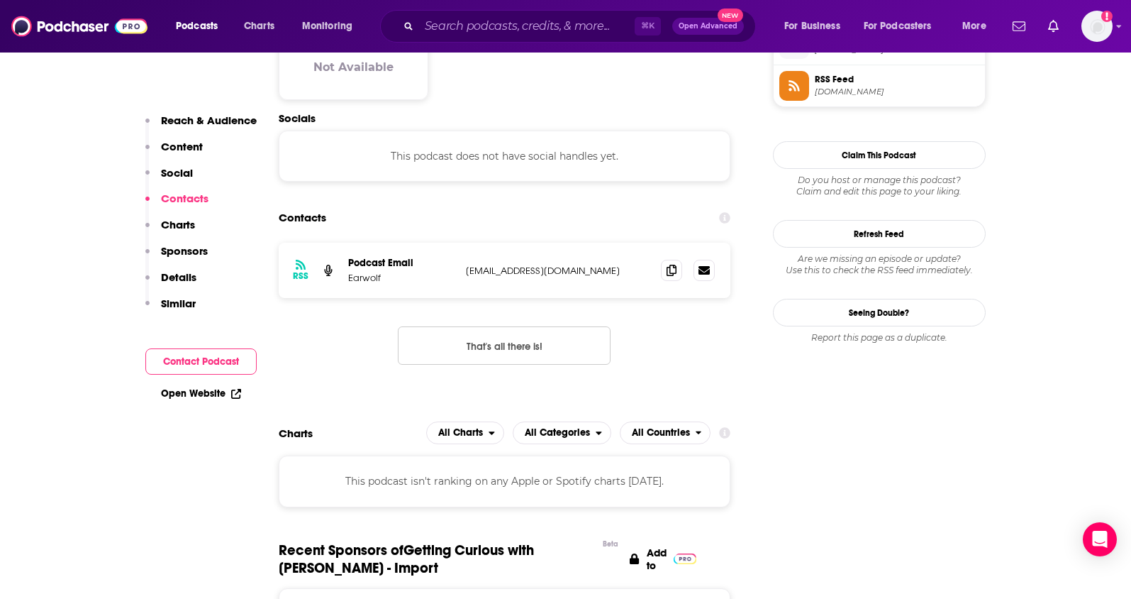
scroll to position [1074, 0]
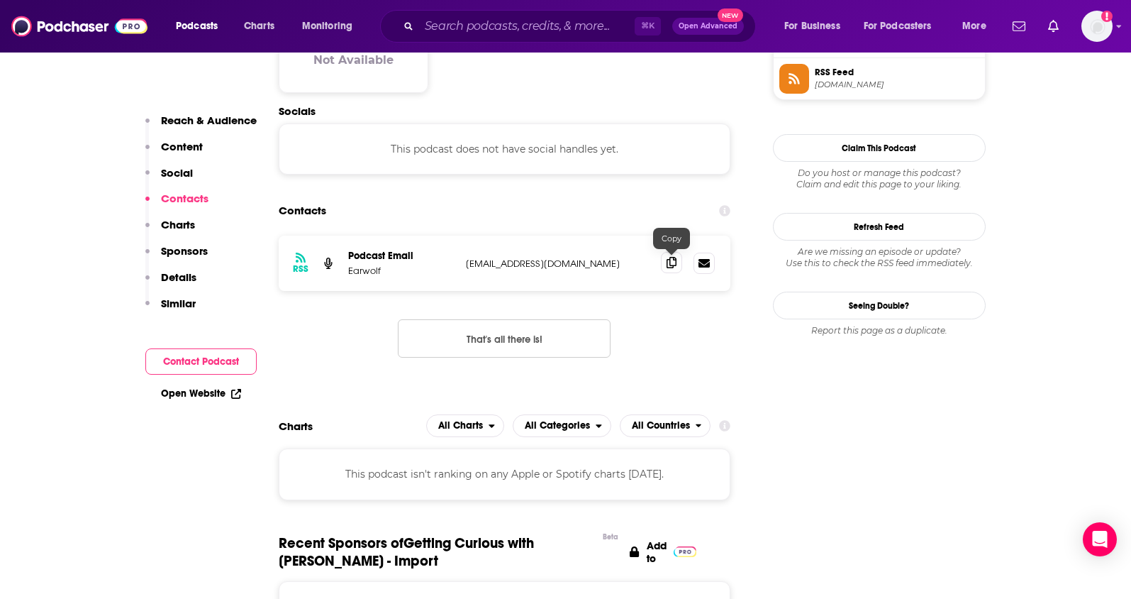
click at [673, 267] on icon at bounding box center [672, 262] width 10 height 11
click at [505, 30] on input "Search podcasts, credits, & more..." at bounding box center [527, 26] width 216 height 23
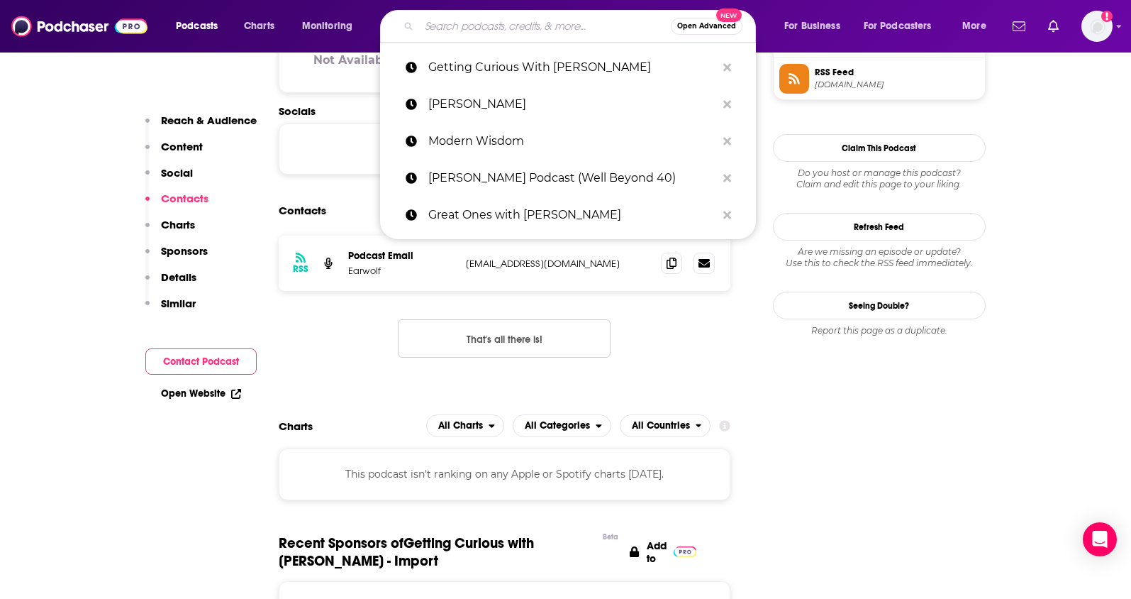
paste input "The Mindset Mentor"
type input "The Mindset Mentor"
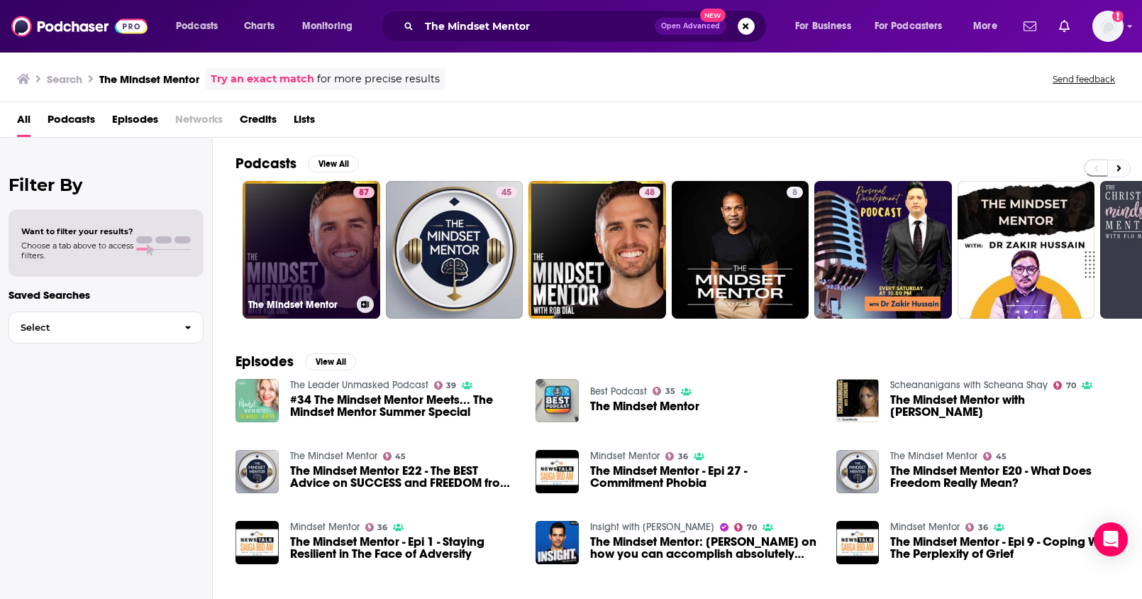
click at [321, 244] on link "87 The Mindset Mentor" at bounding box center [312, 250] width 138 height 138
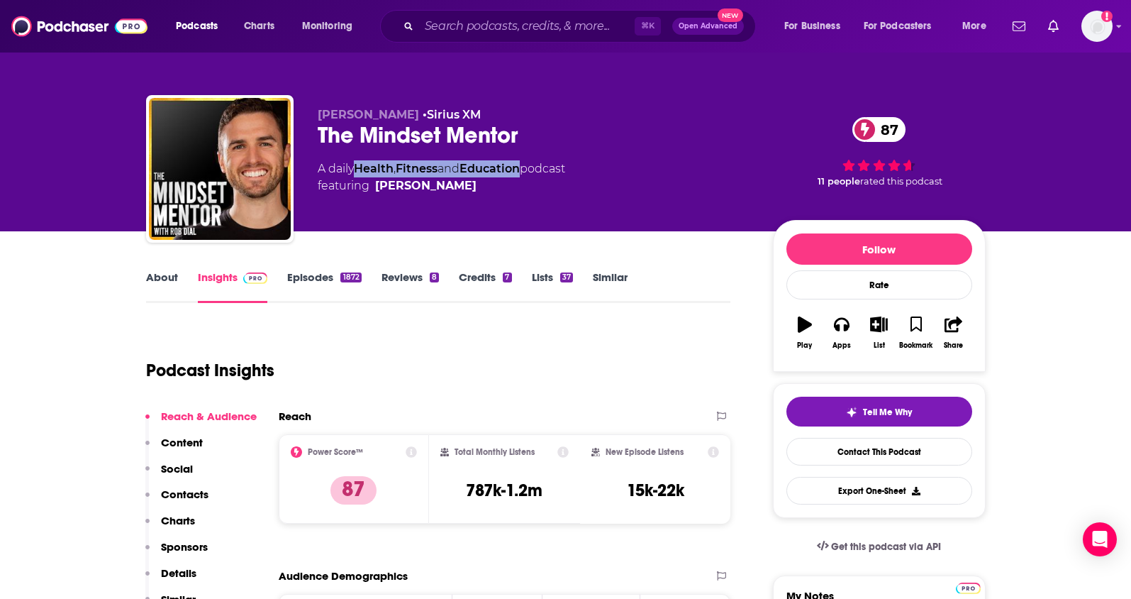
drag, startPoint x: 532, startPoint y: 171, endPoint x: 361, endPoint y: 172, distance: 170.9
click at [361, 172] on div "A daily Health , Fitness and Education podcast featuring Rob Dial" at bounding box center [441, 177] width 247 height 34
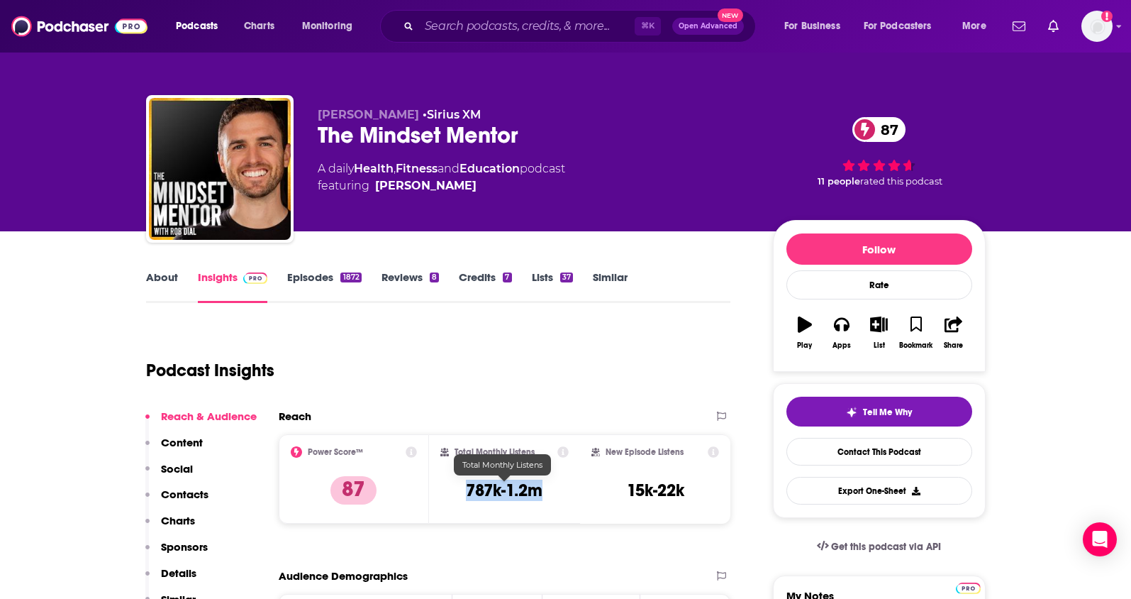
drag, startPoint x: 540, startPoint y: 496, endPoint x: 553, endPoint y: 281, distance: 216.0
click at [468, 496] on div "Total Monthly Listens 787k-1.2m" at bounding box center [504, 478] width 128 height 65
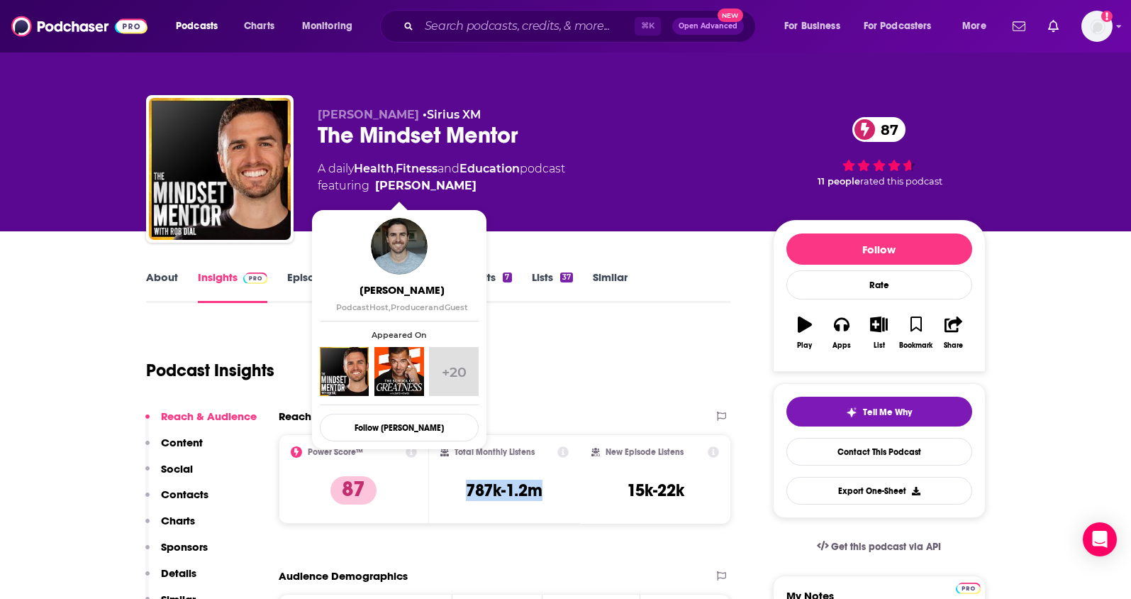
drag, startPoint x: 440, startPoint y: 180, endPoint x: 424, endPoint y: 186, distance: 17.3
click at [424, 186] on span "featuring Rob Dial" at bounding box center [441, 185] width 247 height 17
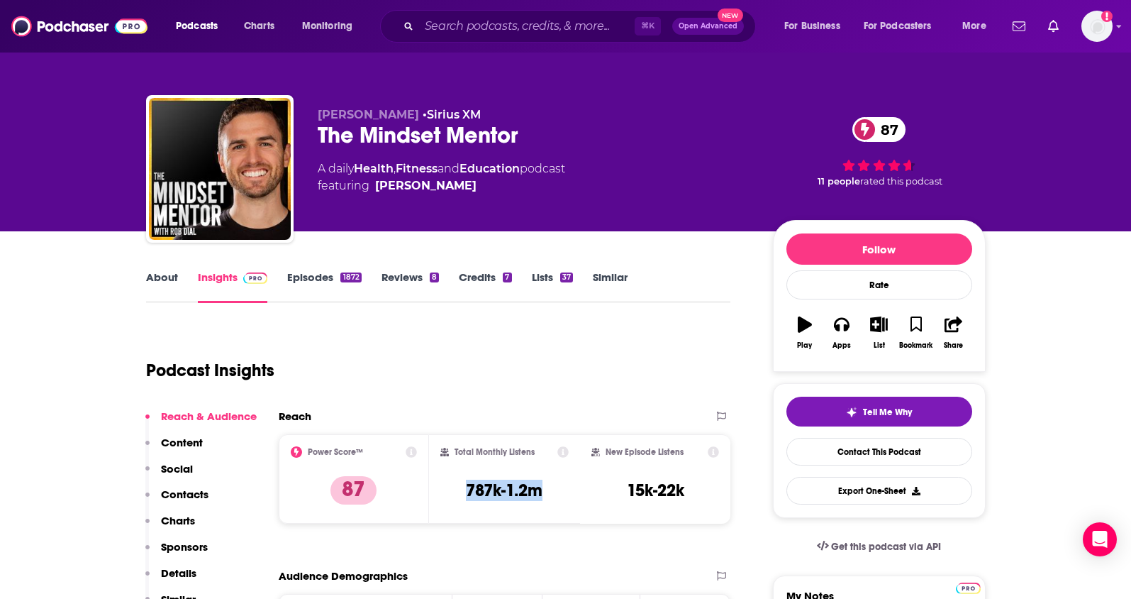
click at [168, 498] on p "Contacts" at bounding box center [185, 493] width 48 height 13
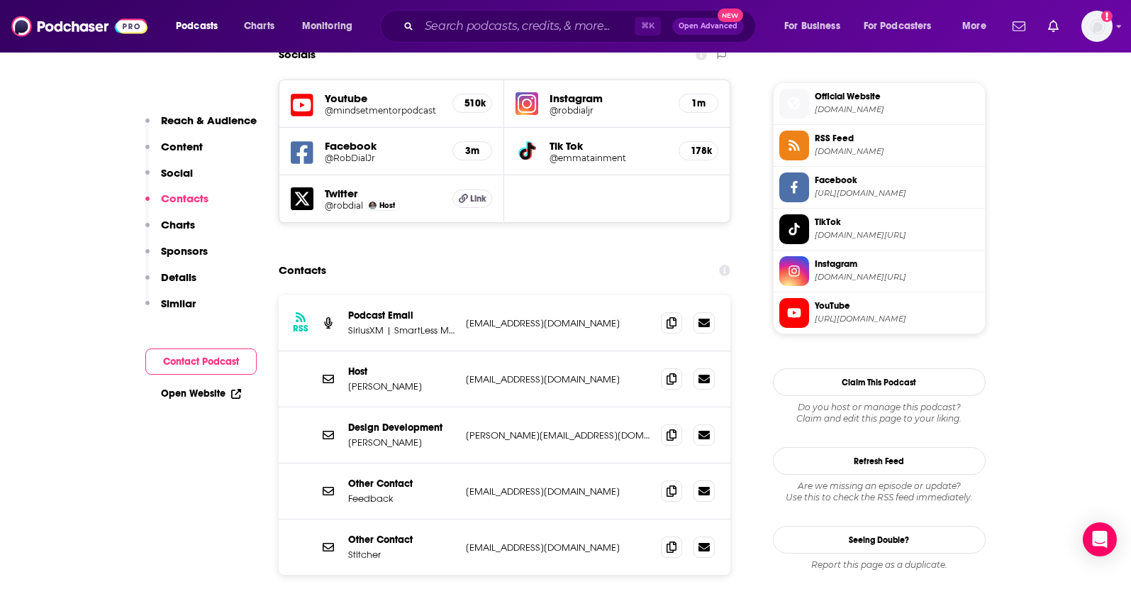
scroll to position [1263, 0]
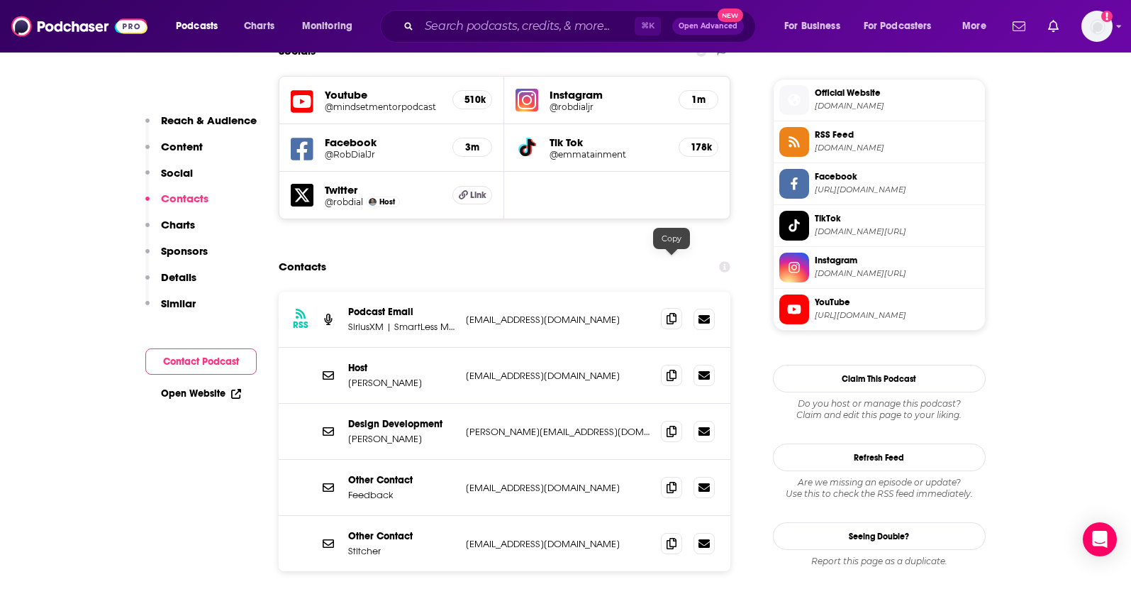
click at [669, 313] on icon at bounding box center [672, 318] width 10 height 11
click at [669, 369] on icon at bounding box center [672, 374] width 10 height 11
click at [482, 30] on input "Search podcasts, credits, & more..." at bounding box center [527, 26] width 216 height 23
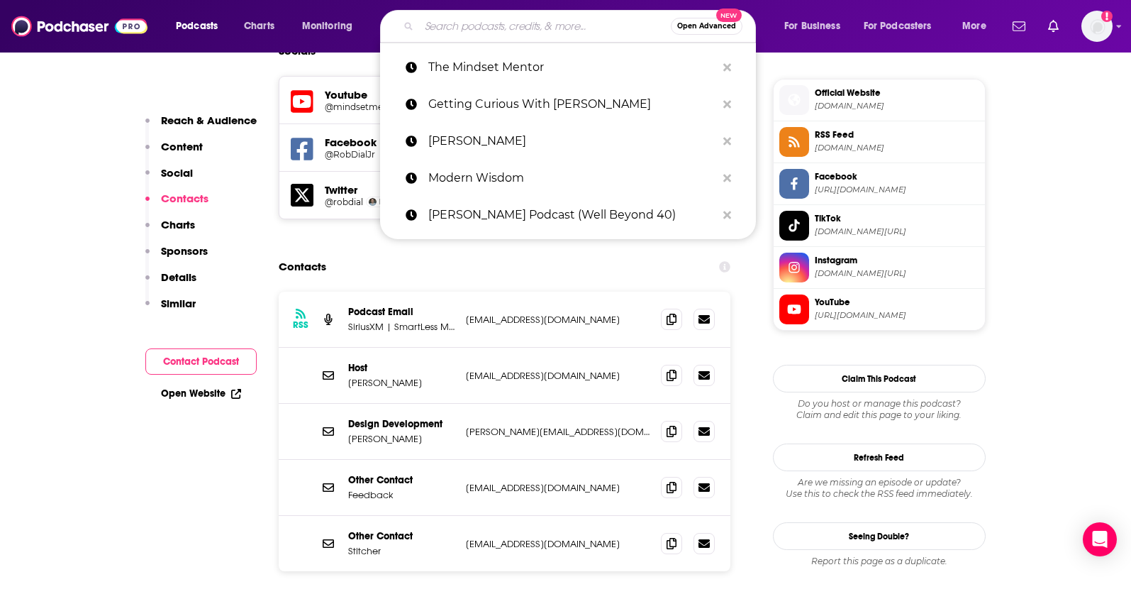
paste input "The StoryBrand Podcast"
type input "The StoryBrand Podcast"
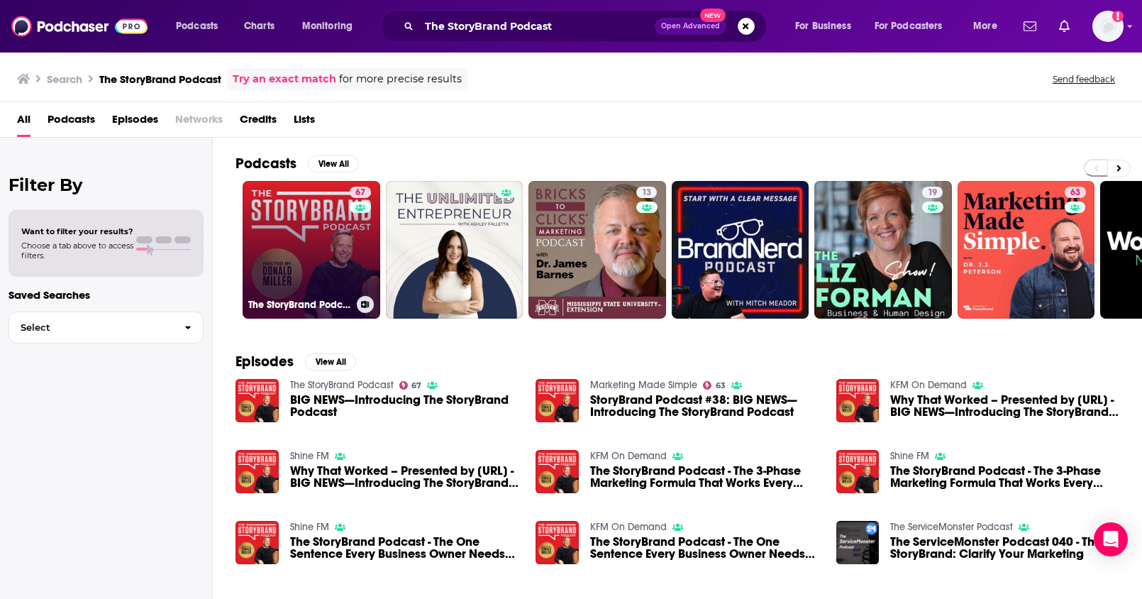
click at [330, 250] on link "67 The StoryBrand Podcast" at bounding box center [312, 250] width 138 height 138
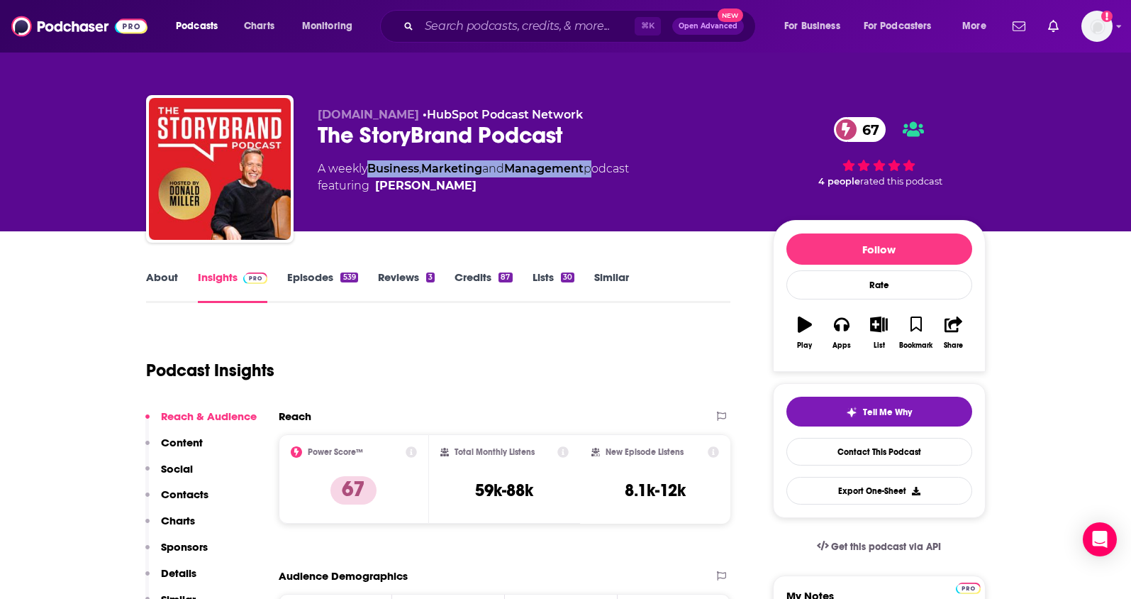
drag, startPoint x: 596, startPoint y: 170, endPoint x: 371, endPoint y: 165, distance: 225.6
click at [371, 165] on div "A weekly Business , Marketing and Management podcast featuring Donald Miller" at bounding box center [473, 177] width 311 height 34
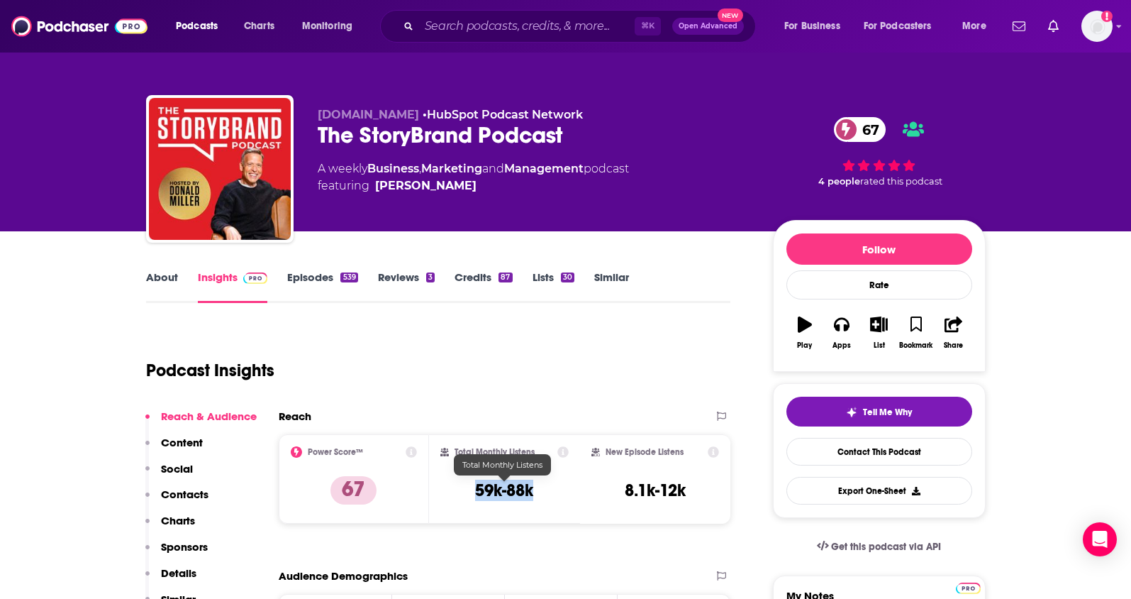
drag, startPoint x: 550, startPoint y: 494, endPoint x: 482, endPoint y: 410, distance: 107.9
click at [462, 494] on div "Total Monthly Listens 59k-88k" at bounding box center [504, 478] width 128 height 65
drag, startPoint x: 465, startPoint y: 183, endPoint x: 454, endPoint y: 190, distance: 13.4
click at [454, 190] on span "featuring Donald Miller" at bounding box center [473, 185] width 311 height 17
click at [187, 495] on p "Contacts" at bounding box center [185, 493] width 48 height 13
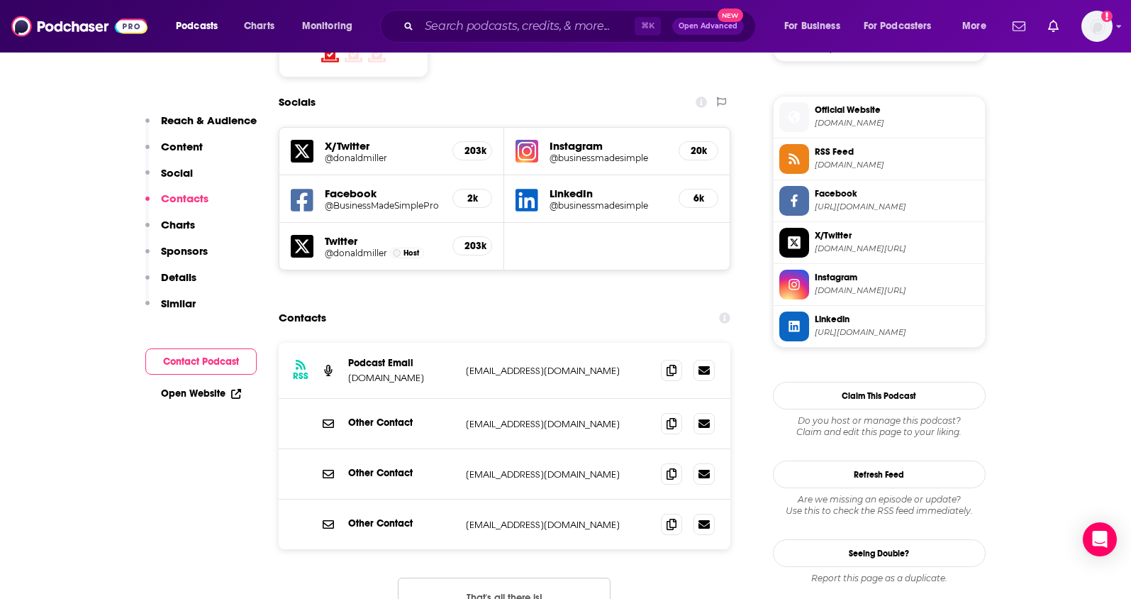
scroll to position [1247, 0]
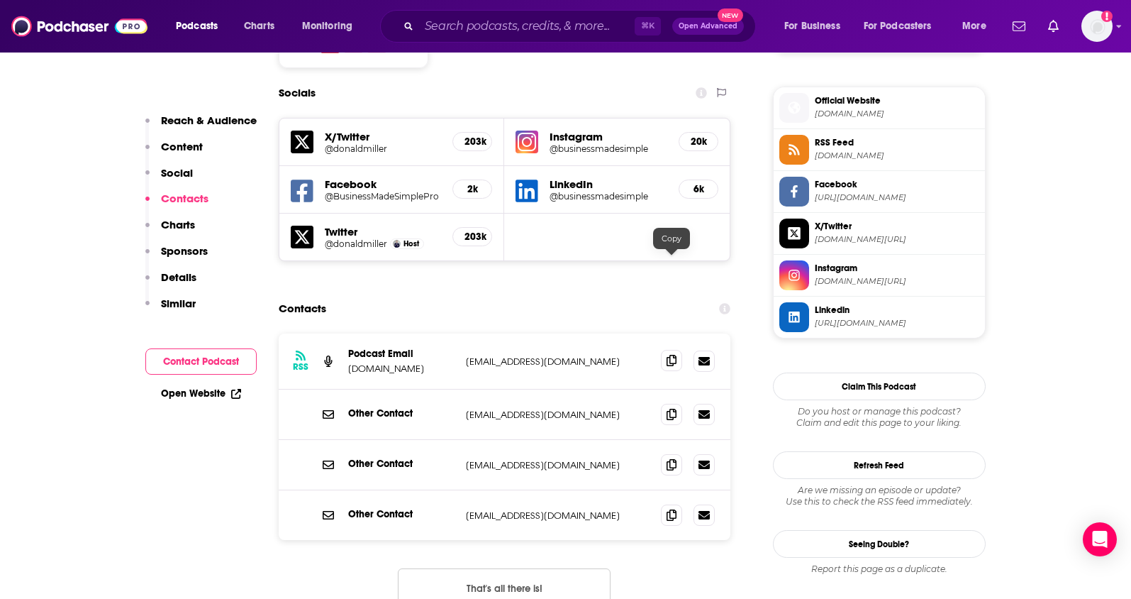
click at [676, 355] on icon at bounding box center [672, 360] width 10 height 11
click at [669, 408] on icon at bounding box center [672, 413] width 10 height 11
click at [677, 458] on icon at bounding box center [672, 463] width 10 height 11
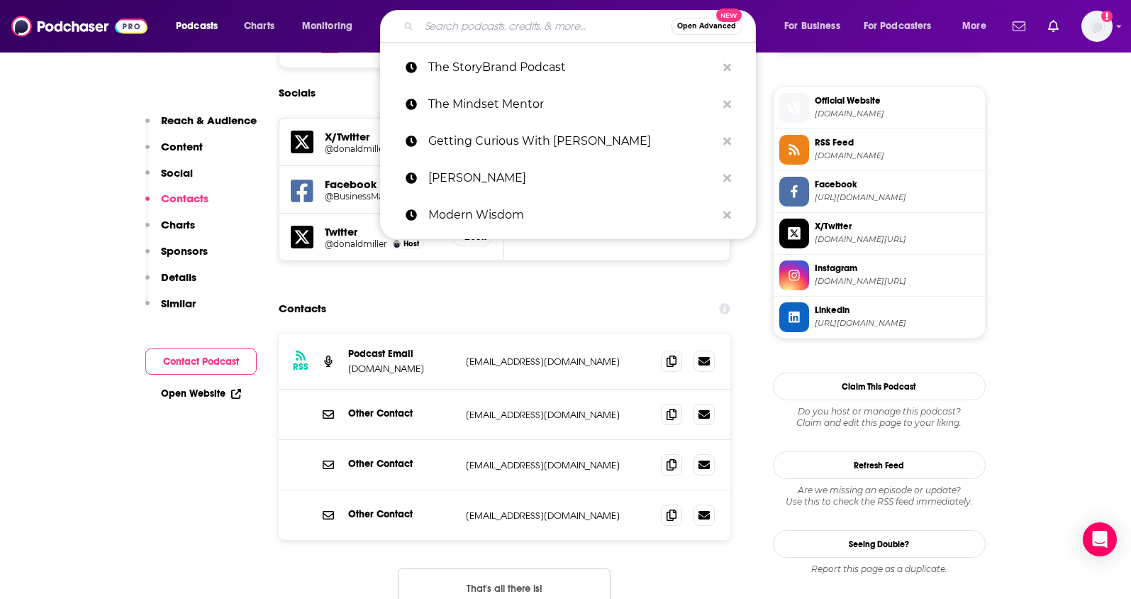
click at [530, 33] on input "Search podcasts, credits, & more..." at bounding box center [545, 26] width 252 height 23
paste input "The Life Coach School Podcast"
type input "The Life Coach School Podcast"
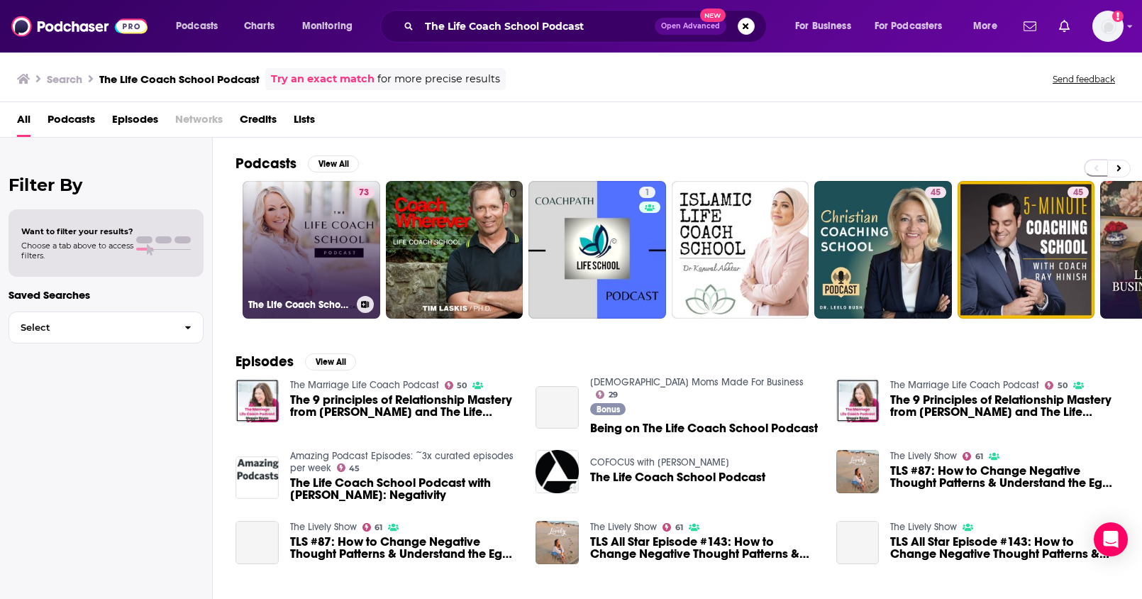
click at [306, 248] on link "73 The Life Coach School Podcast" at bounding box center [312, 250] width 138 height 138
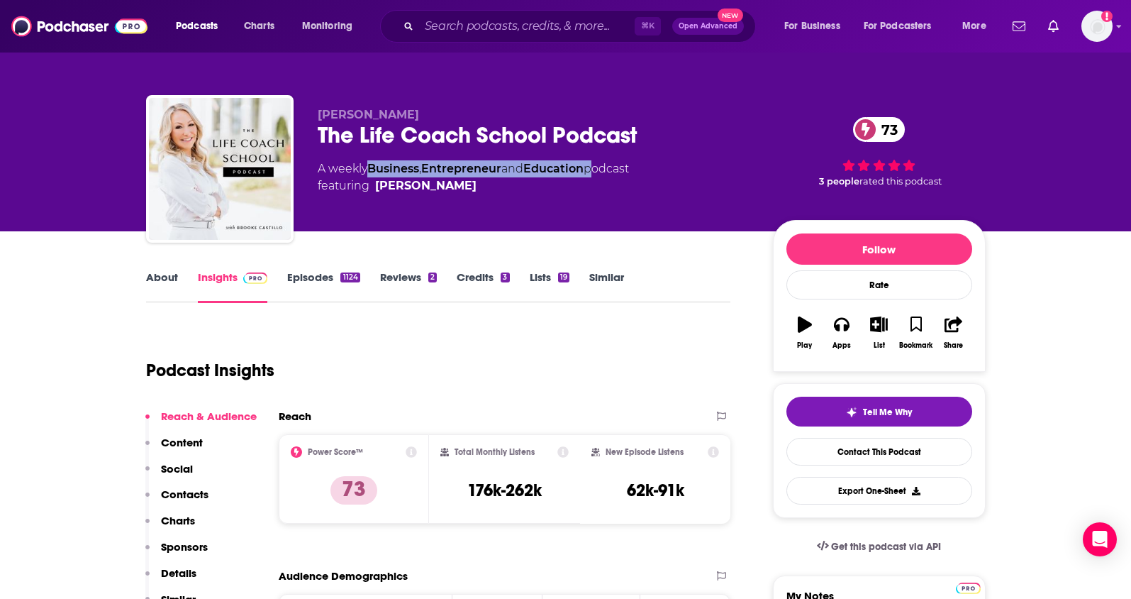
drag, startPoint x: 596, startPoint y: 167, endPoint x: 374, endPoint y: 175, distance: 222.1
click at [374, 175] on div "A weekly Business , Entrepreneur and Education podcast featuring Brooke Castillo" at bounding box center [473, 177] width 311 height 34
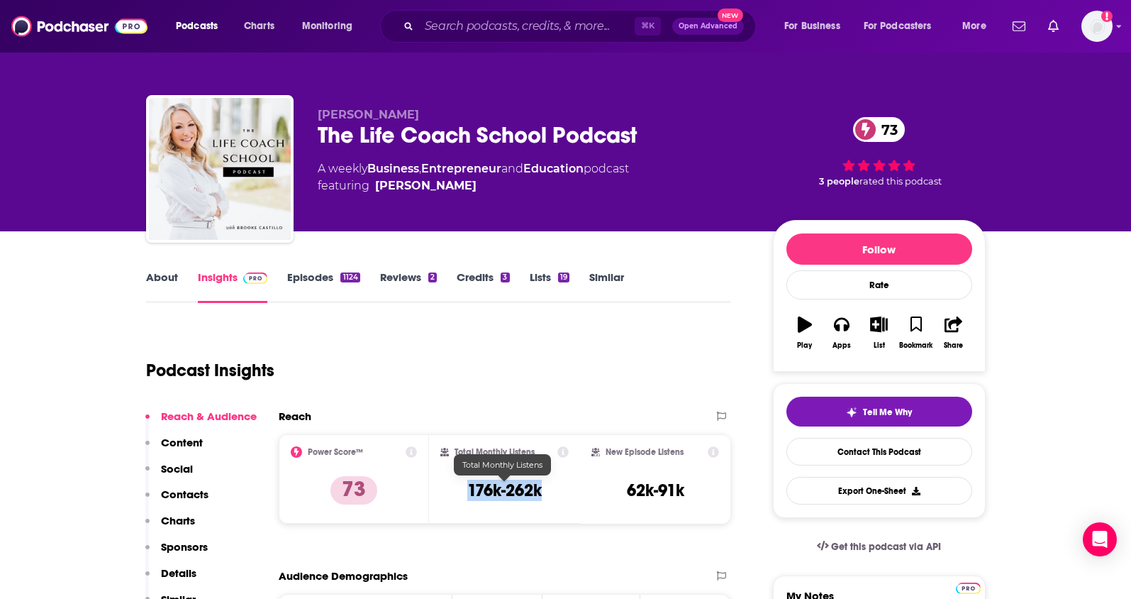
drag, startPoint x: 556, startPoint y: 489, endPoint x: 475, endPoint y: 472, distance: 82.6
click at [470, 491] on div "Total Monthly Listens 176k-262k" at bounding box center [504, 478] width 128 height 65
drag, startPoint x: 416, startPoint y: 111, endPoint x: 320, endPoint y: 115, distance: 95.8
click at [320, 115] on p "Brooke Castillo" at bounding box center [534, 114] width 433 height 13
click at [187, 484] on button "Social" at bounding box center [169, 475] width 48 height 26
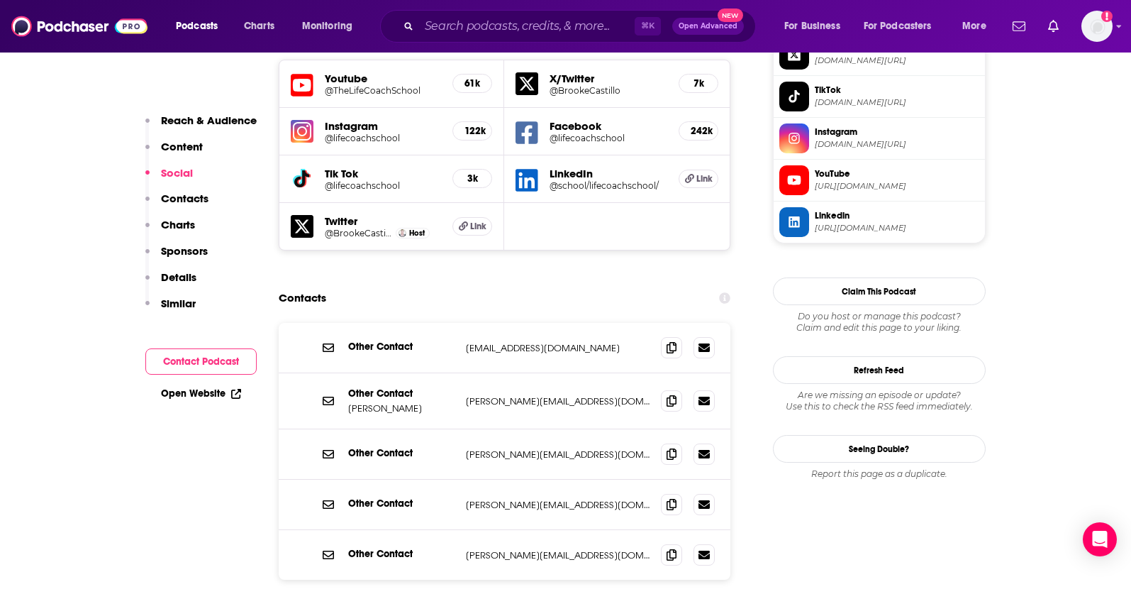
scroll to position [1309, 0]
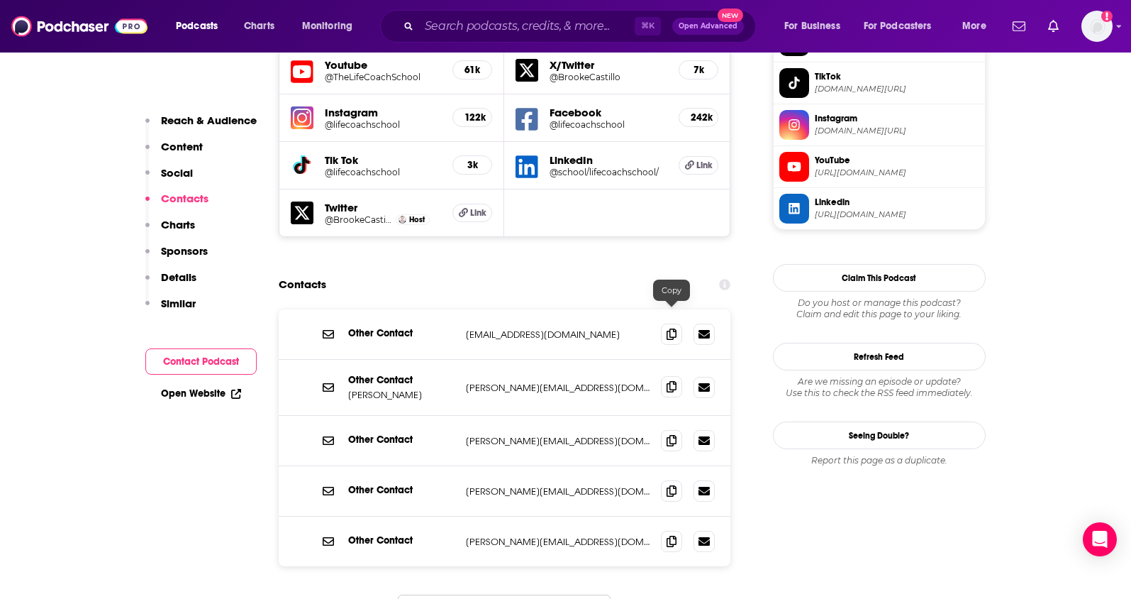
click at [668, 381] on icon at bounding box center [672, 386] width 10 height 11
click at [664, 323] on span at bounding box center [671, 333] width 21 height 21
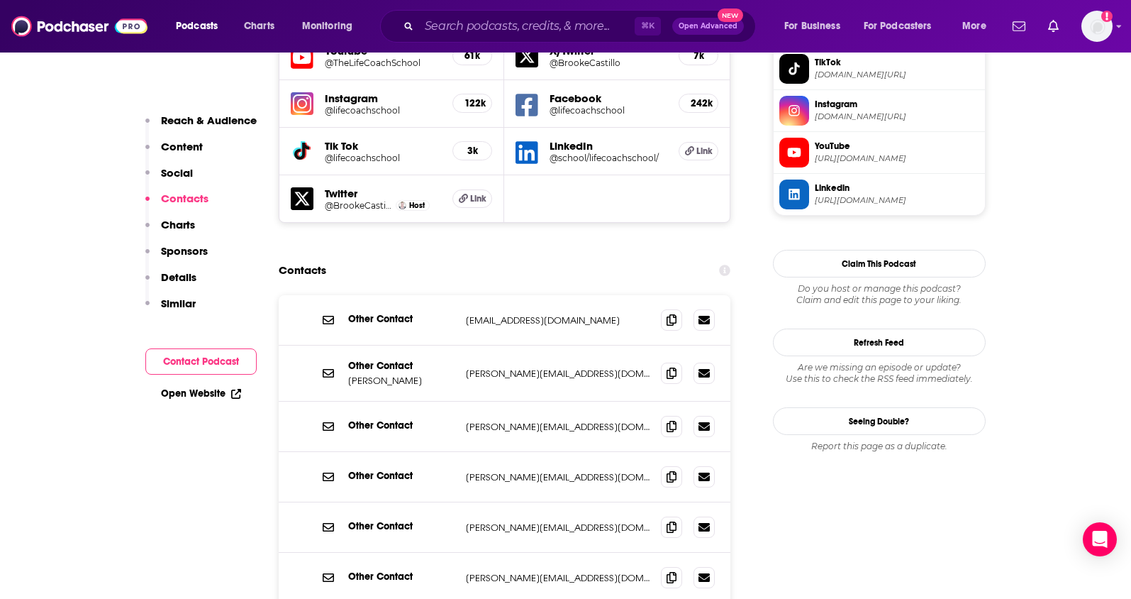
scroll to position [1398, 0]
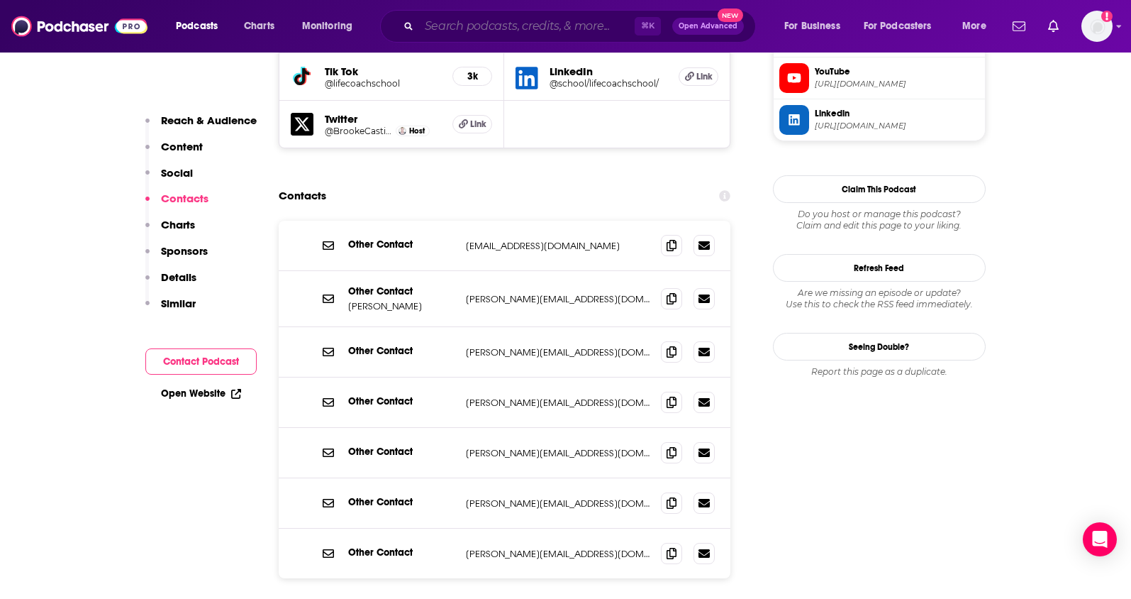
click at [524, 31] on input "Search podcasts, credits, & more..." at bounding box center [527, 26] width 216 height 23
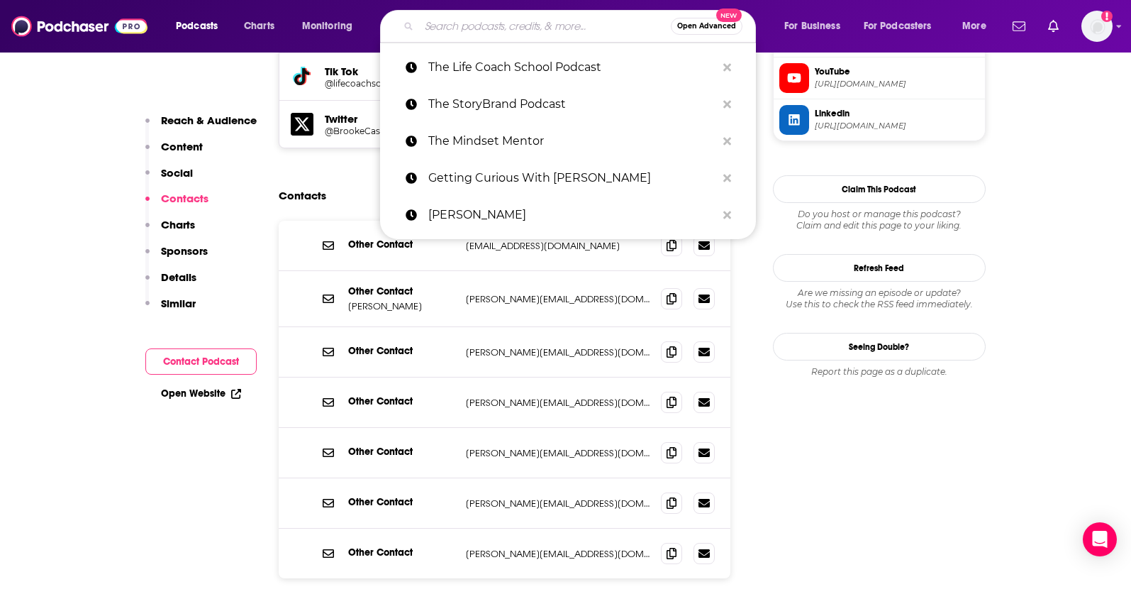
paste input "Motivation with Brendon Burchard"
type input "Motivation with Brendon Burchard"
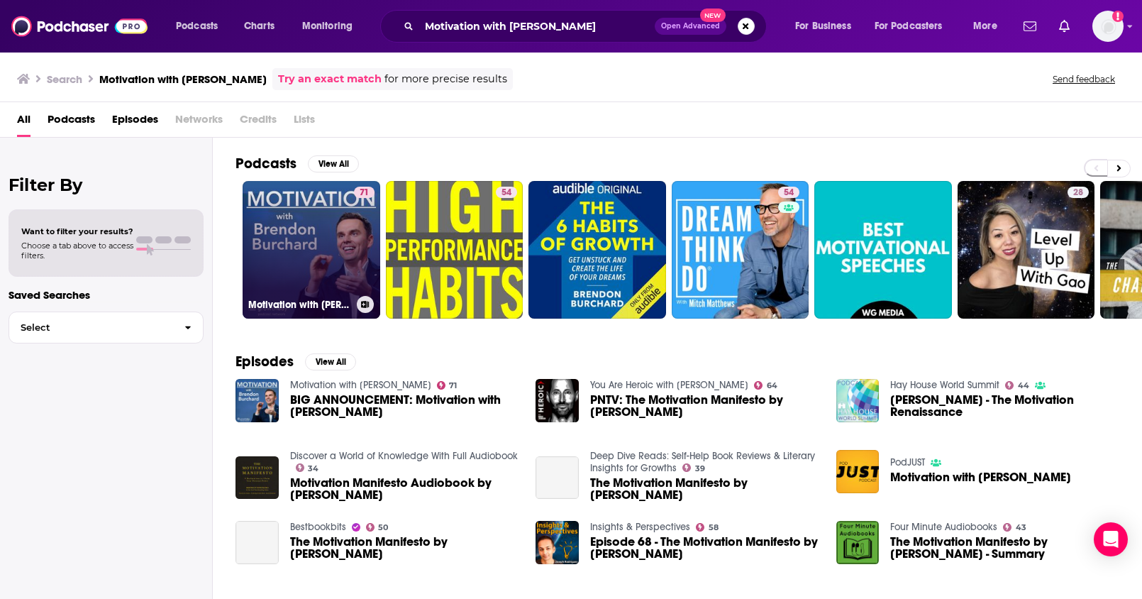
click at [317, 245] on link "71 Motivation with Brendon Burchard" at bounding box center [312, 250] width 138 height 138
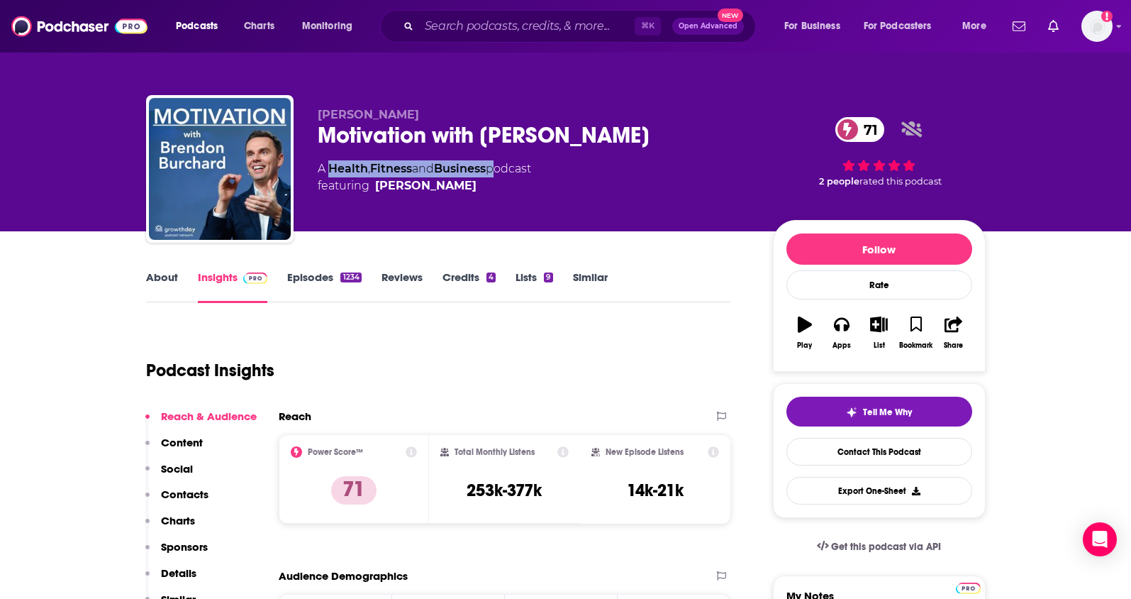
drag, startPoint x: 496, startPoint y: 171, endPoint x: 333, endPoint y: 172, distance: 163.1
click at [333, 172] on div "A Health , Fitness and Business podcast featuring Brendon Burchard" at bounding box center [424, 177] width 213 height 34
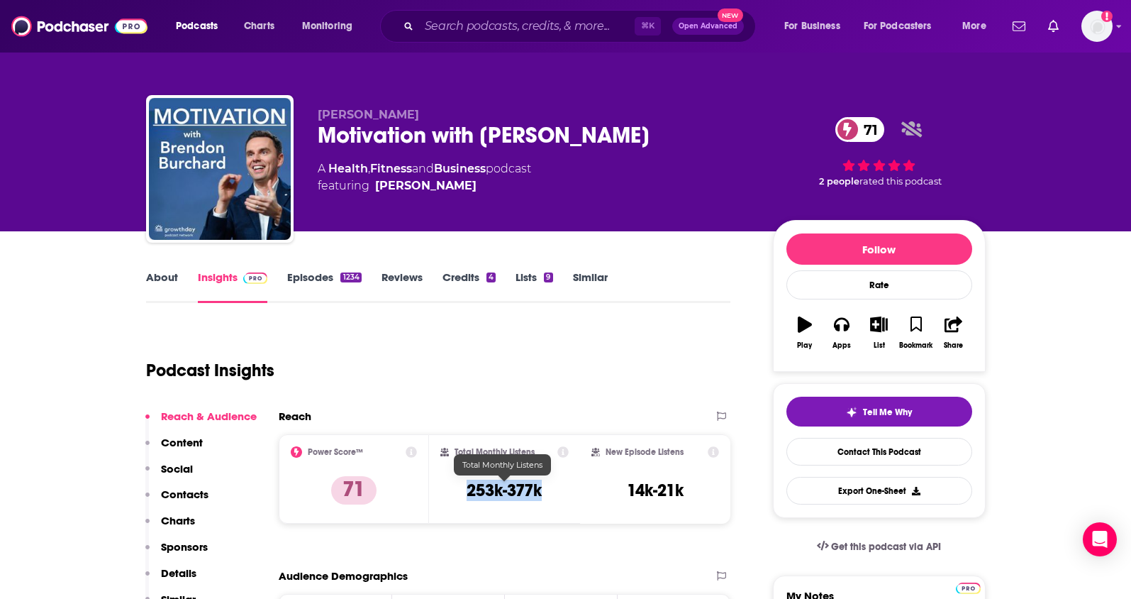
drag, startPoint x: 552, startPoint y: 493, endPoint x: 469, endPoint y: 497, distance: 83.8
click at [469, 497] on div "Total Monthly Listens 253k-377k" at bounding box center [504, 478] width 128 height 65
click at [494, 187] on span "featuring Brendon Burchard" at bounding box center [424, 185] width 213 height 17
drag, startPoint x: 569, startPoint y: 138, endPoint x: 481, endPoint y: 135, distance: 88.7
click at [481, 135] on div "Motivation with Brendon Burchard 71" at bounding box center [534, 135] width 433 height 28
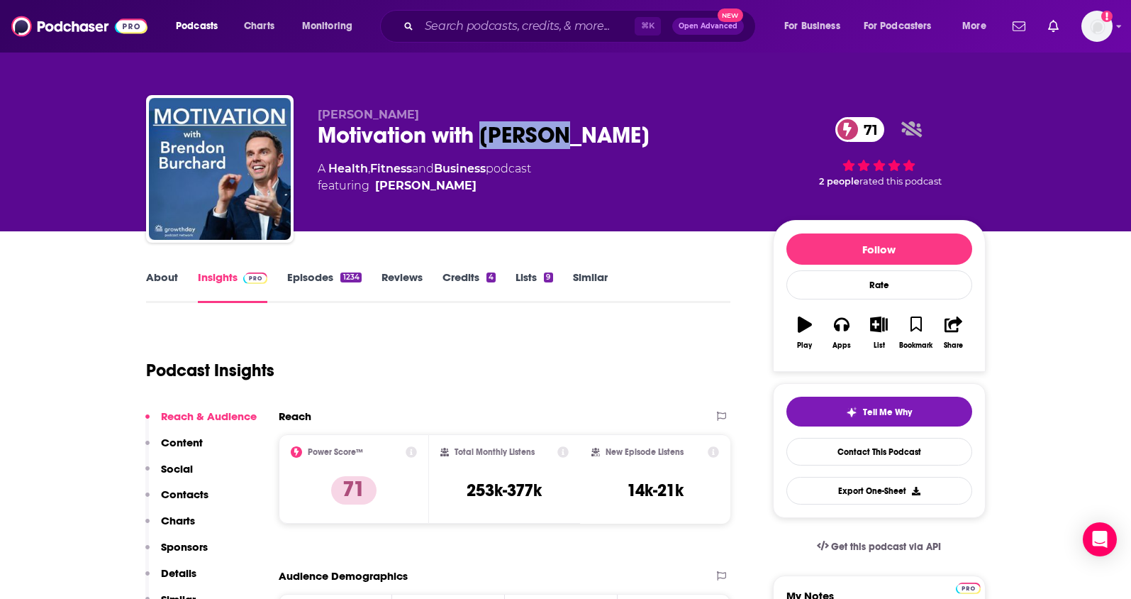
click at [184, 498] on p "Contacts" at bounding box center [185, 493] width 48 height 13
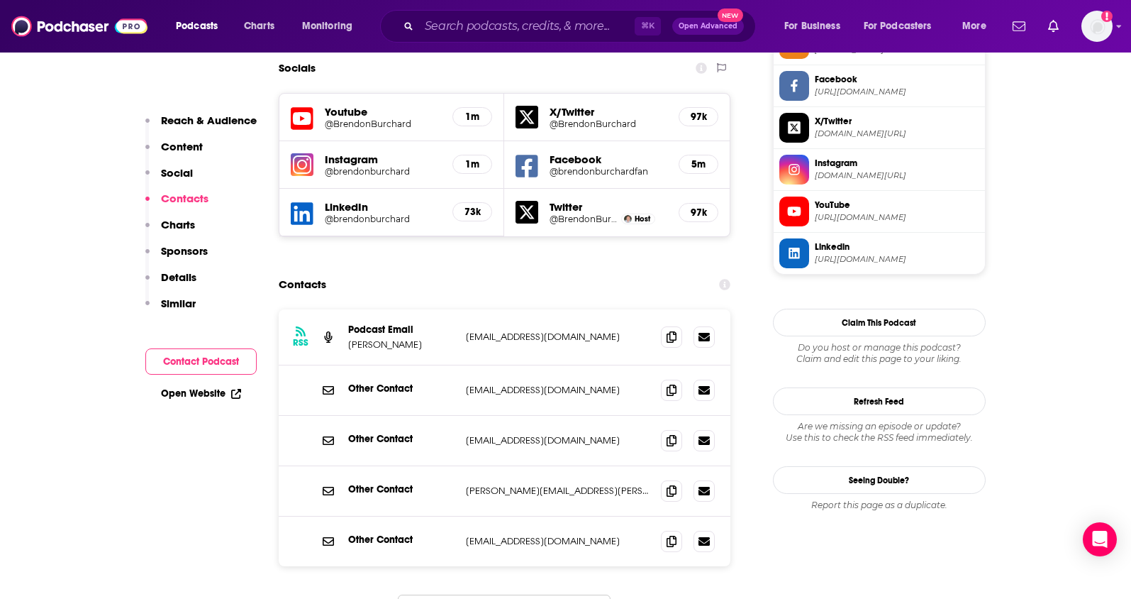
scroll to position [1231, 0]
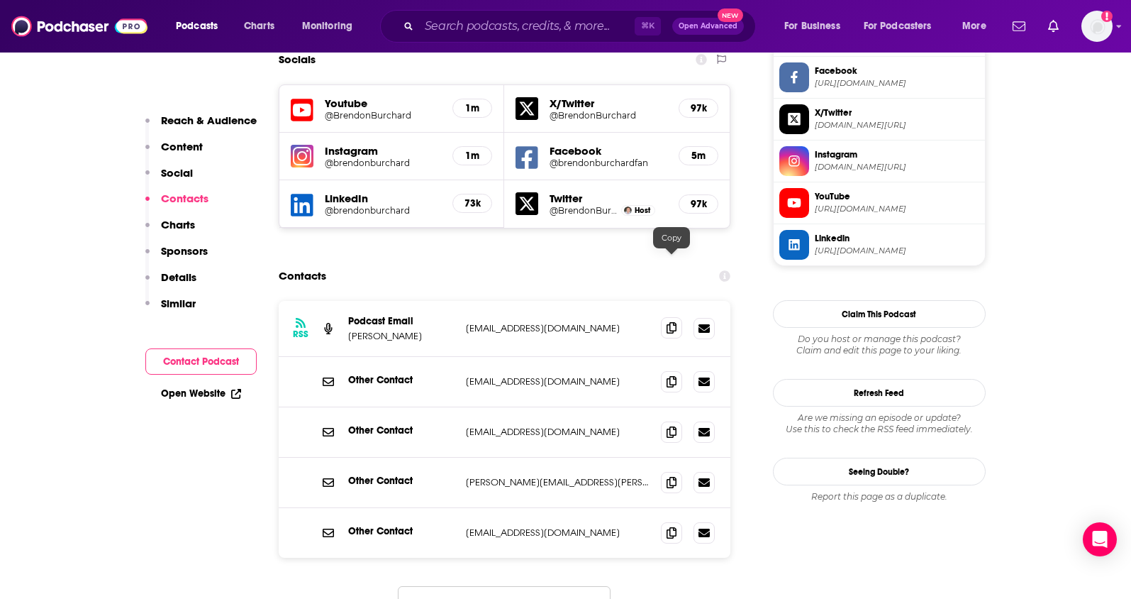
click at [664, 317] on span at bounding box center [671, 327] width 21 height 21
click at [668, 375] on icon at bounding box center [672, 380] width 10 height 11
click at [667, 521] on span at bounding box center [671, 531] width 21 height 21
click at [498, 26] on input "Search podcasts, credits, & more..." at bounding box center [527, 26] width 216 height 23
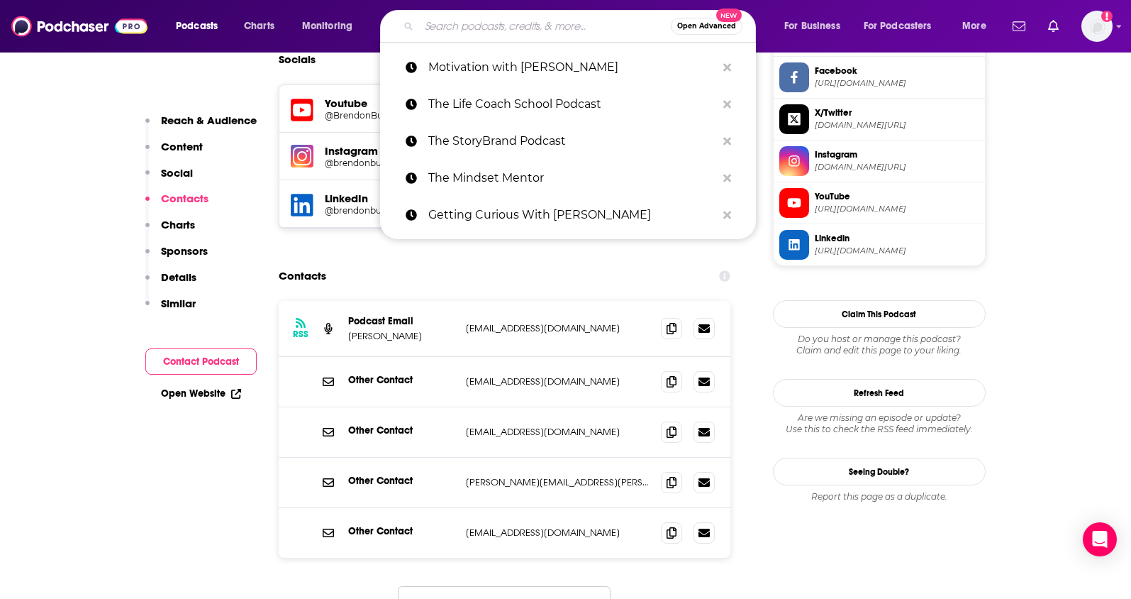
paste input "The [PERSON_NAME] Podcast"
type input "The [PERSON_NAME] Podcast"
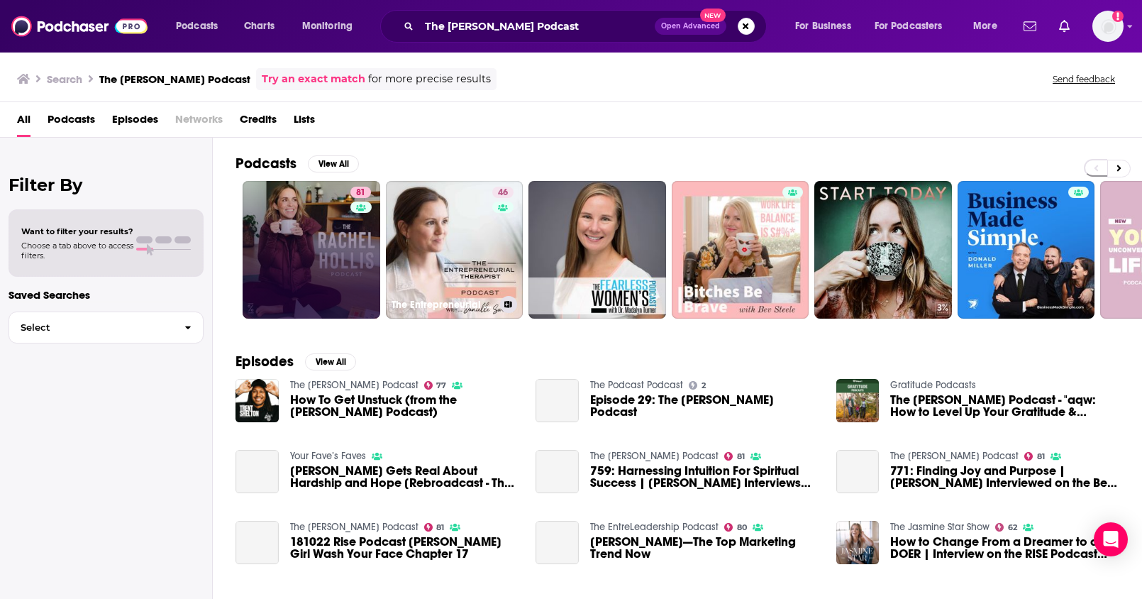
click at [313, 265] on link "81" at bounding box center [312, 250] width 138 height 138
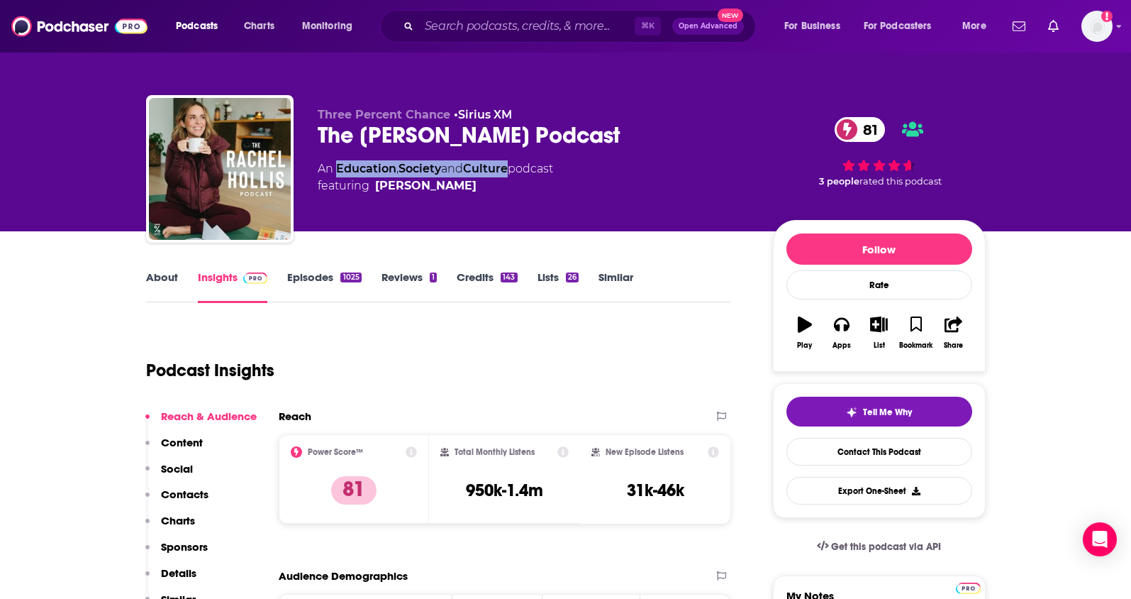
drag, startPoint x: 516, startPoint y: 171, endPoint x: 340, endPoint y: 172, distance: 175.9
click at [340, 172] on div "An Education , Society and Culture podcast featuring Rachel Hollis" at bounding box center [435, 177] width 235 height 34
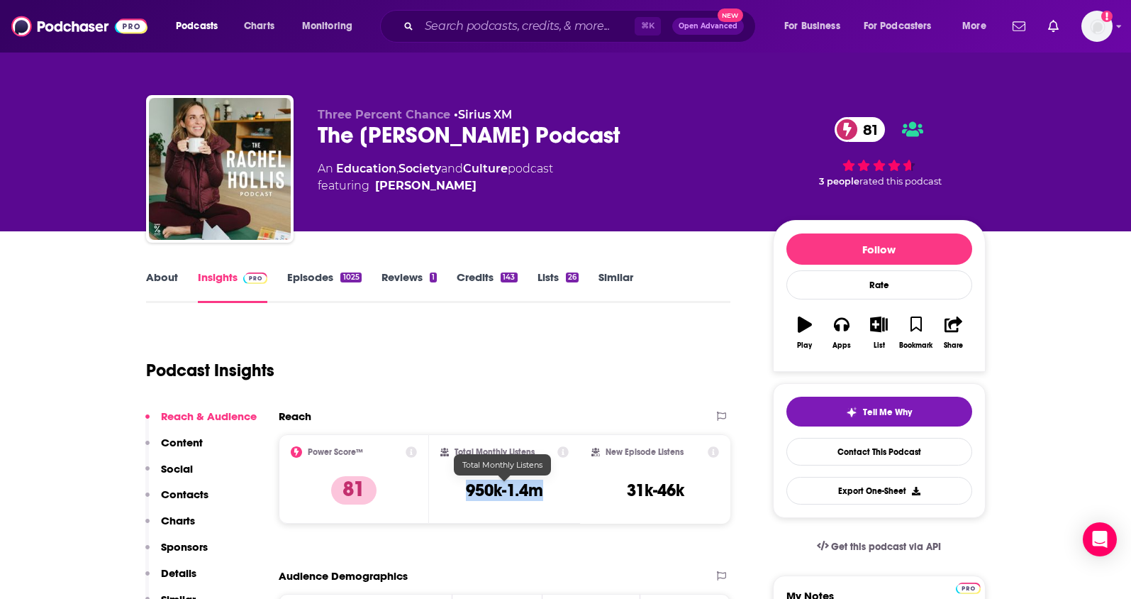
drag, startPoint x: 547, startPoint y: 489, endPoint x: 466, endPoint y: 493, distance: 81.6
click at [466, 493] on div "Total Monthly Listens 950k-1.4m" at bounding box center [504, 478] width 128 height 65
click at [165, 279] on link "About" at bounding box center [162, 286] width 32 height 33
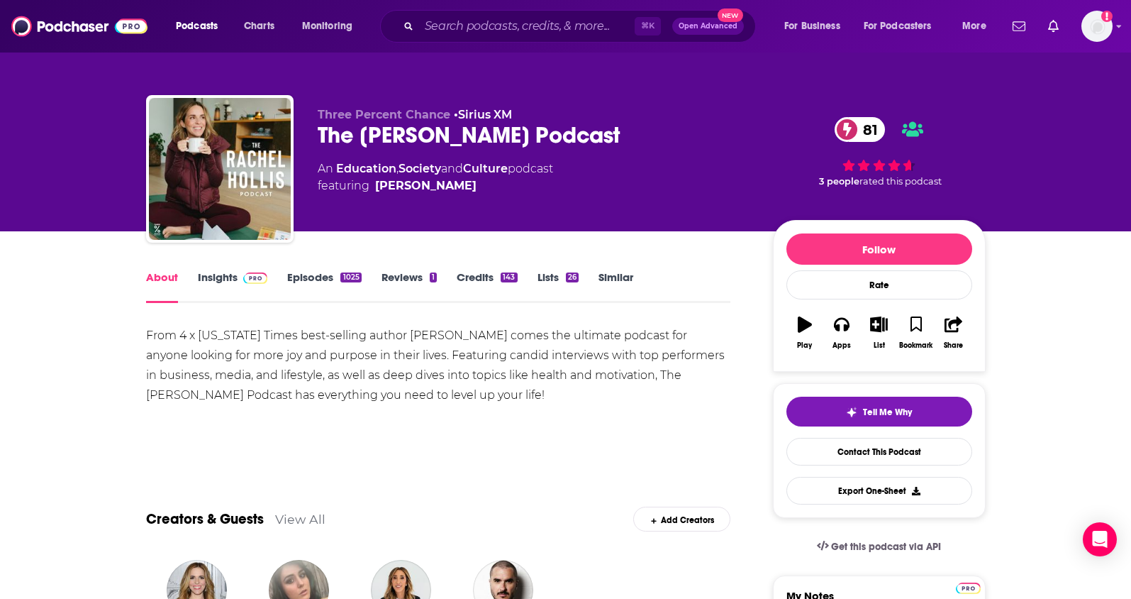
click at [211, 279] on link "Insights" at bounding box center [233, 286] width 70 height 33
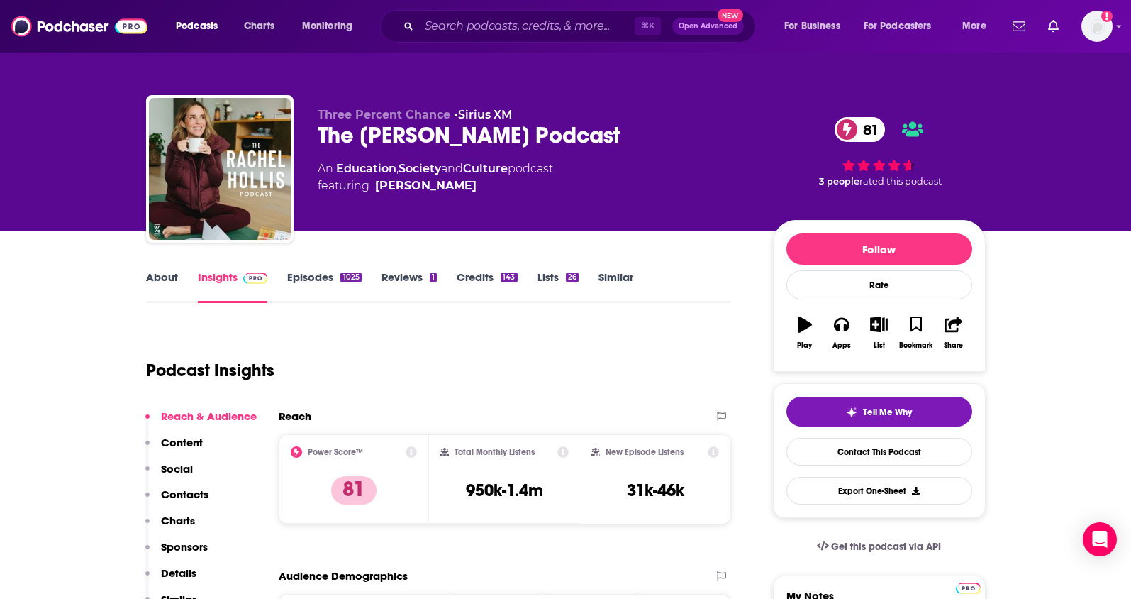
click at [184, 490] on p "Contacts" at bounding box center [185, 493] width 48 height 13
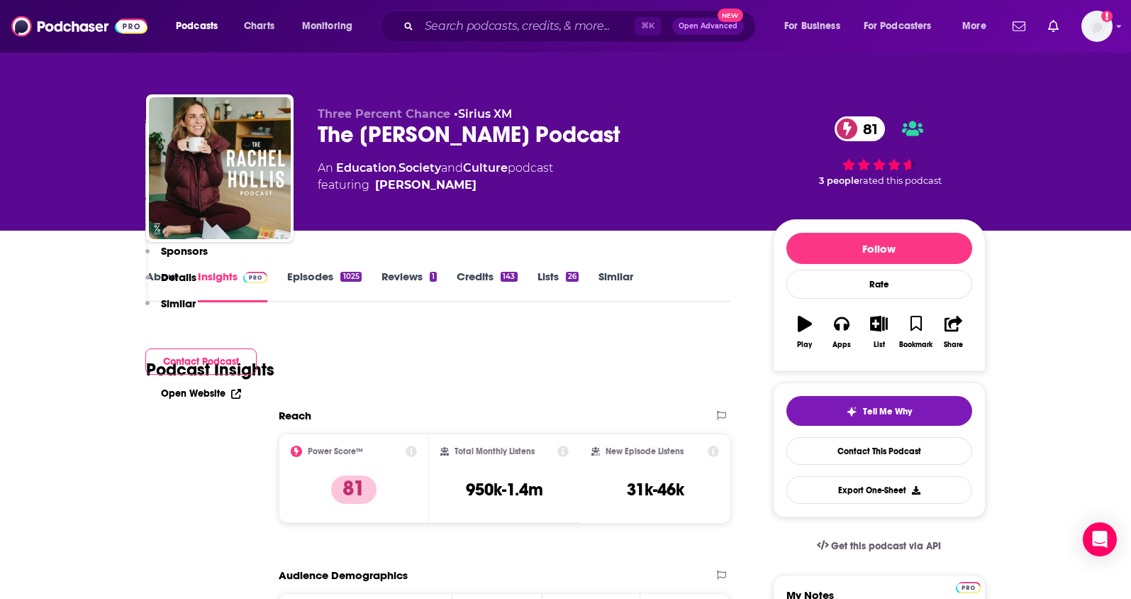
scroll to position [1247, 0]
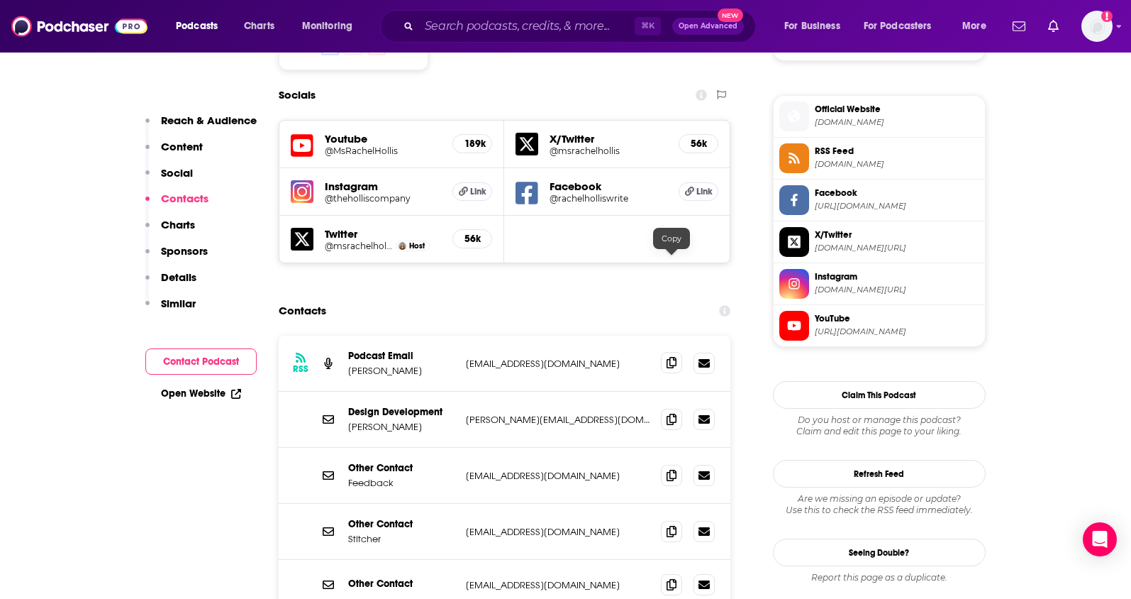
click at [674, 357] on icon at bounding box center [672, 362] width 10 height 11
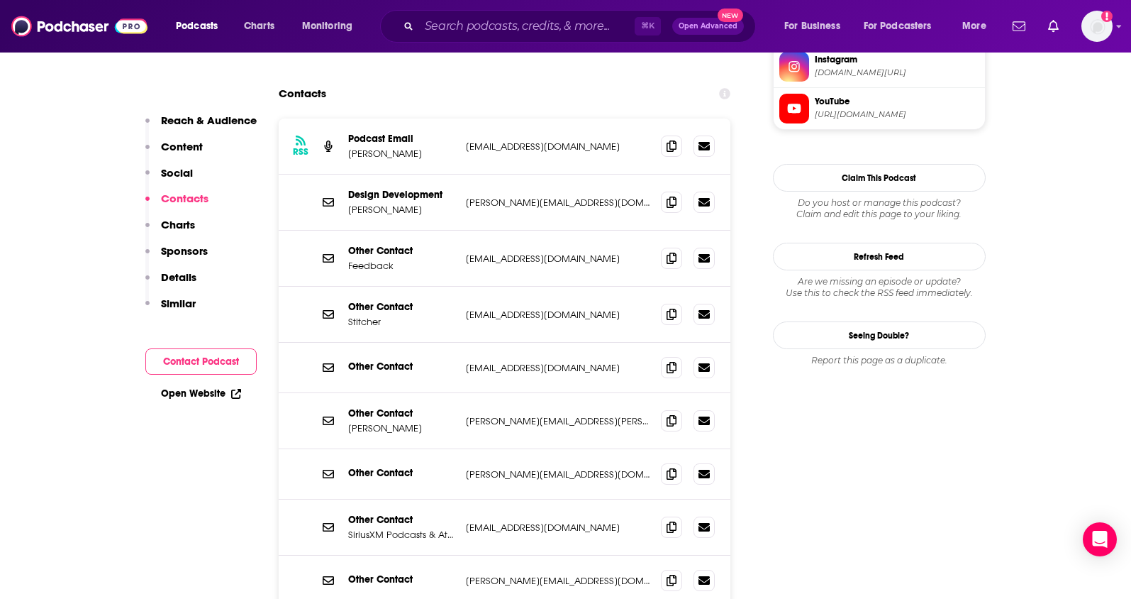
scroll to position [1416, 0]
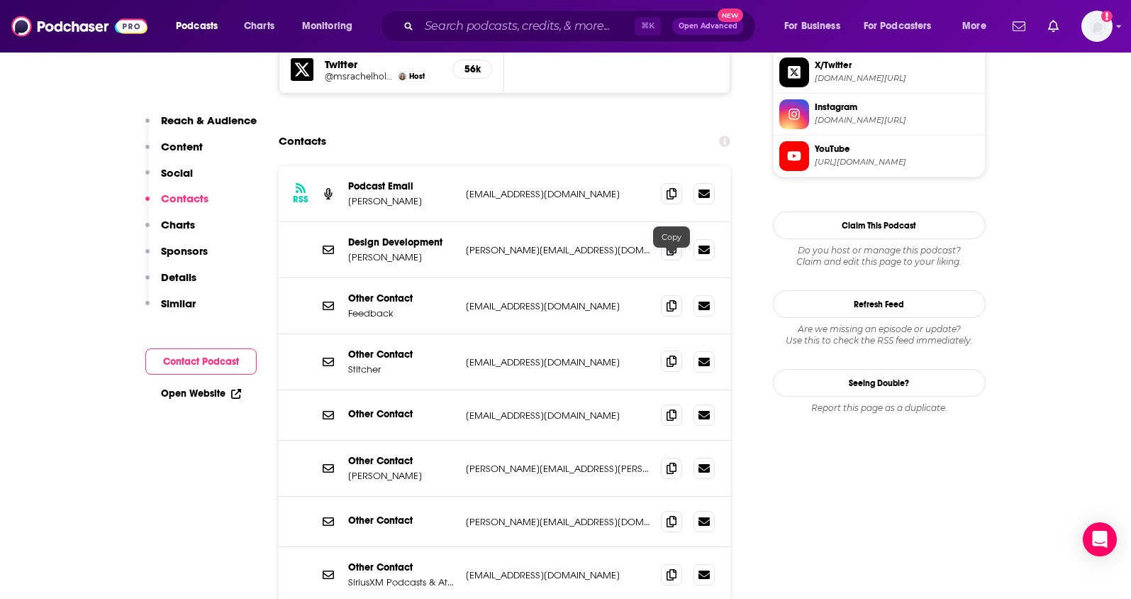
click at [671, 355] on icon at bounding box center [672, 360] width 10 height 11
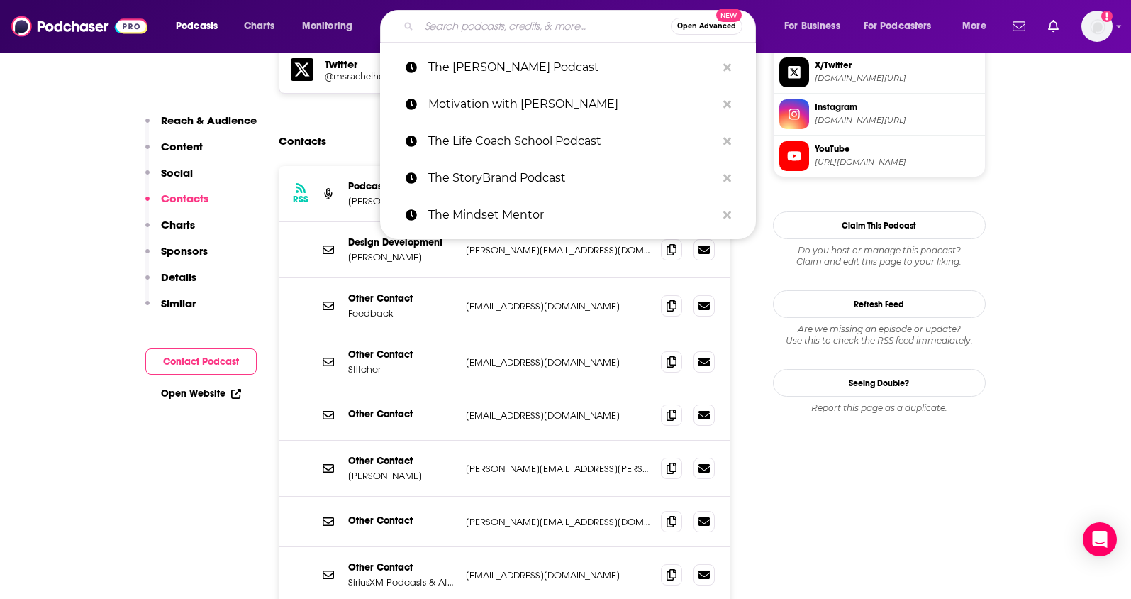
click at [507, 25] on input "Search podcasts, credits, & more..." at bounding box center [545, 26] width 252 height 23
paste input "Against All Odds Podcast"
type input "Against All Odds Podcast"
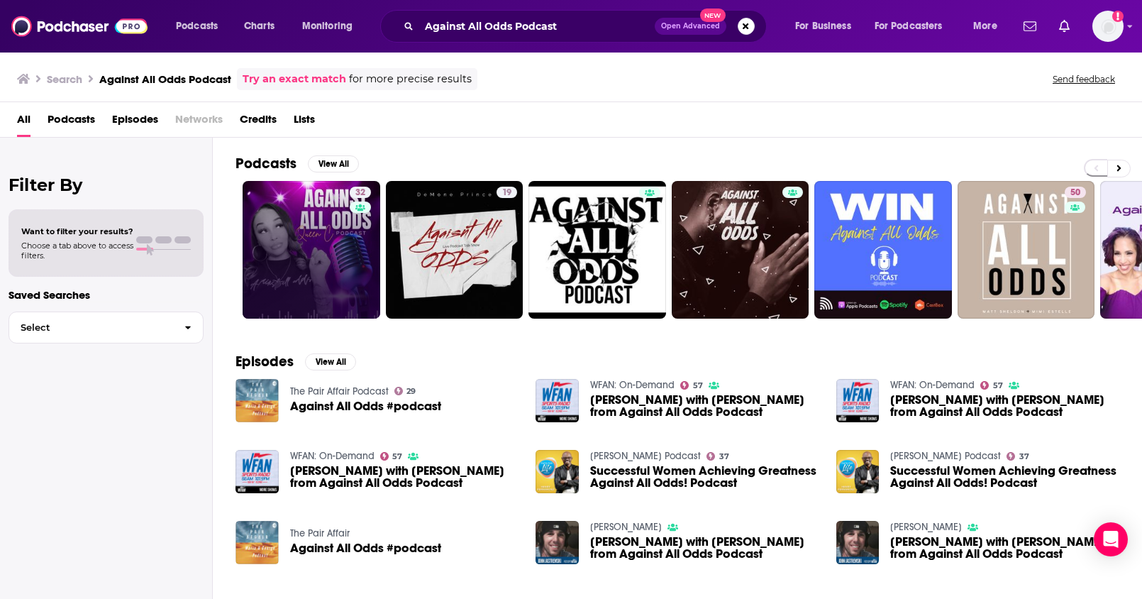
click at [328, 286] on link "32" at bounding box center [312, 250] width 138 height 138
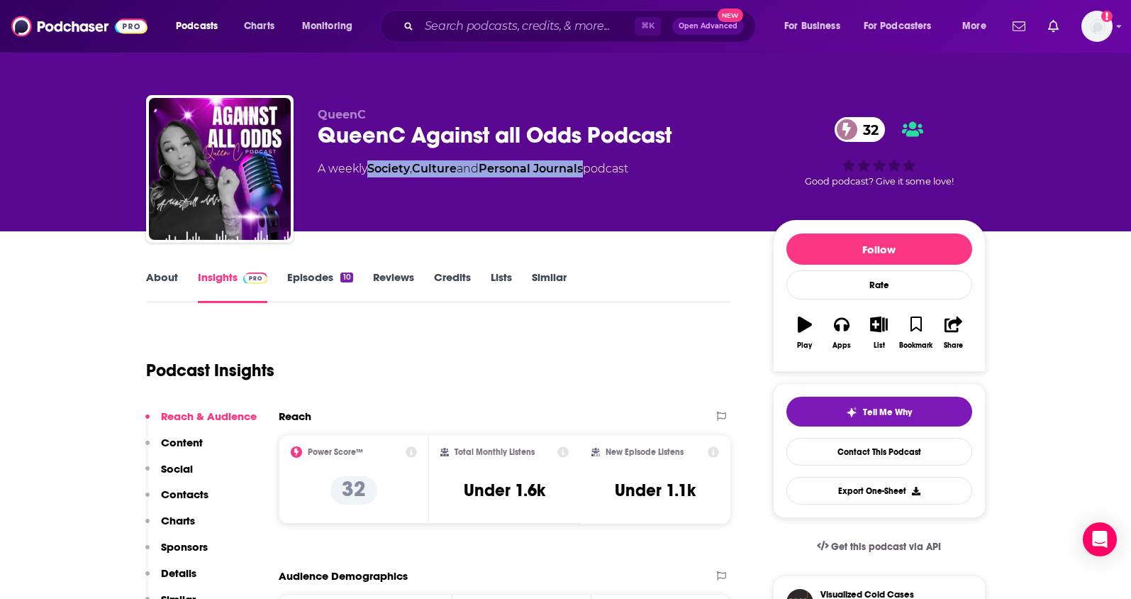
drag, startPoint x: 594, startPoint y: 167, endPoint x: 373, endPoint y: 174, distance: 221.4
click at [372, 174] on div "A weekly Society , Culture and Personal Journals podcast" at bounding box center [473, 168] width 311 height 17
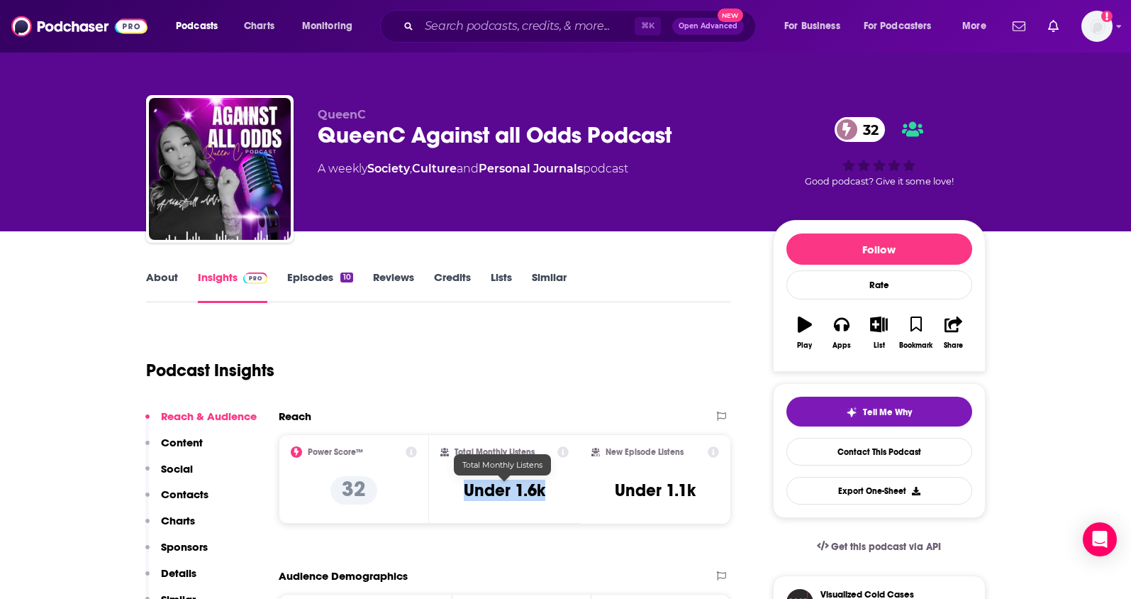
drag, startPoint x: 557, startPoint y: 495, endPoint x: 462, endPoint y: 498, distance: 95.1
click at [462, 498] on div "Total Monthly Listens Under 1.6k" at bounding box center [504, 478] width 128 height 65
drag, startPoint x: 404, startPoint y: 139, endPoint x: 311, endPoint y: 143, distance: 93.0
click at [311, 143] on div "QueenC QueenC Against all Odds Podcast 32 A weekly Society , Culture and Person…" at bounding box center [566, 171] width 840 height 153
click at [200, 498] on p "Contacts" at bounding box center [185, 493] width 48 height 13
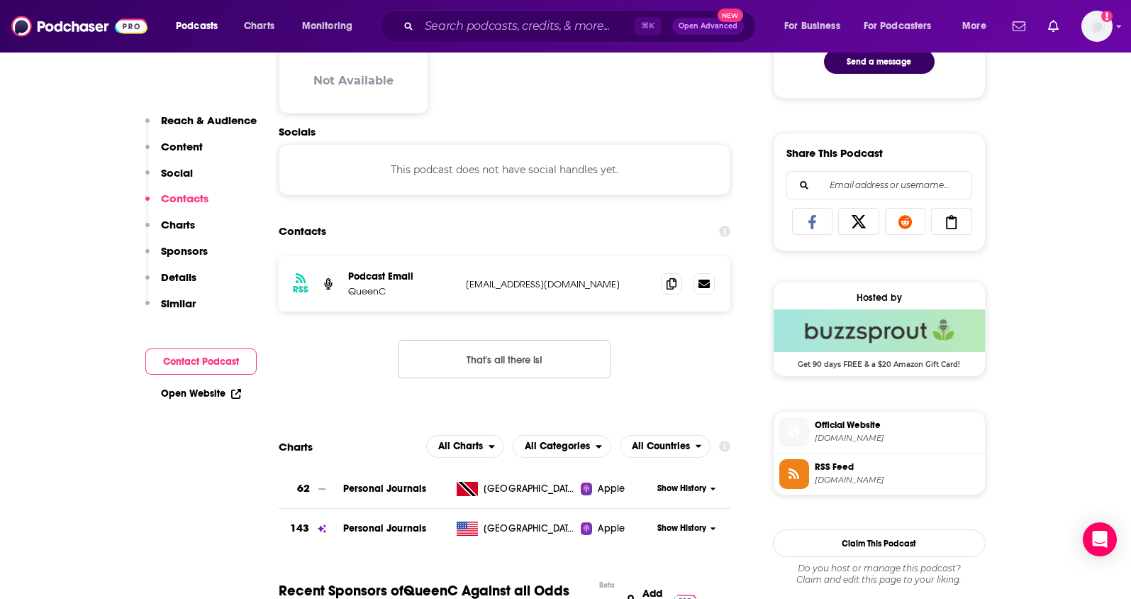
scroll to position [947, 0]
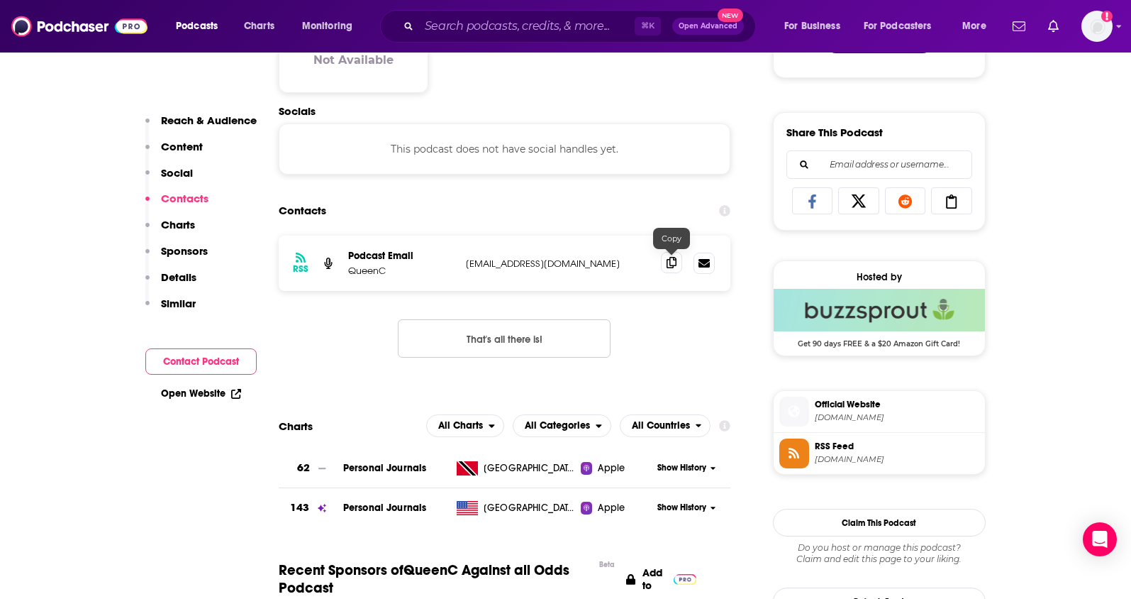
click at [667, 267] on icon at bounding box center [672, 262] width 10 height 11
click at [528, 27] on input "Search podcasts, credits, & more..." at bounding box center [527, 26] width 216 height 23
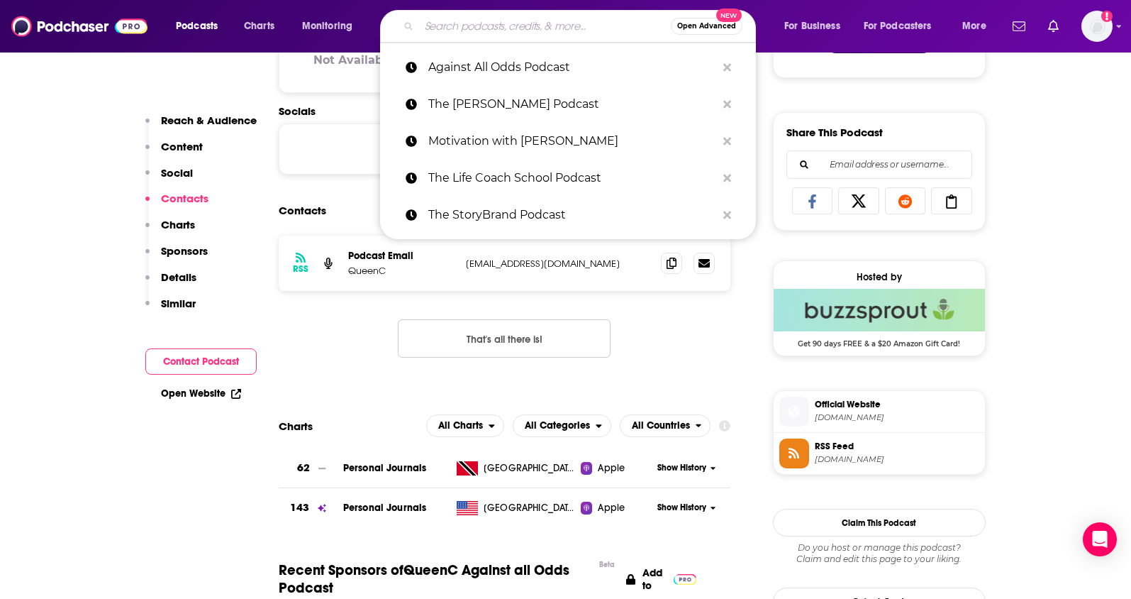
paste input "Law of Attraction SECRETS"
type input "Law of Attraction SECRETS"
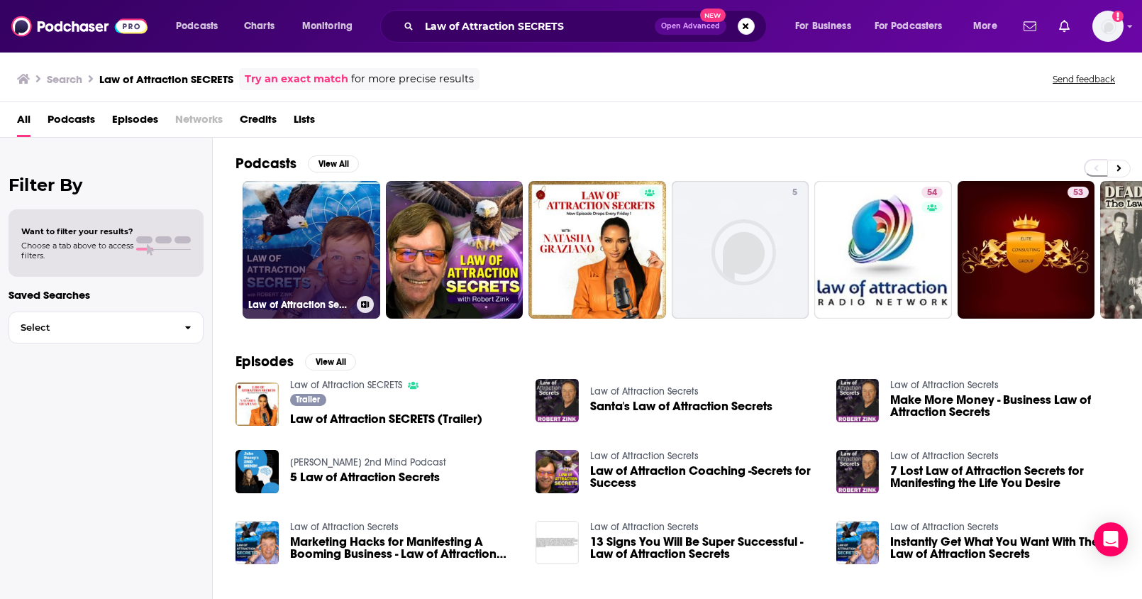
click at [319, 265] on link "Law of Attraction Secrets" at bounding box center [312, 250] width 138 height 138
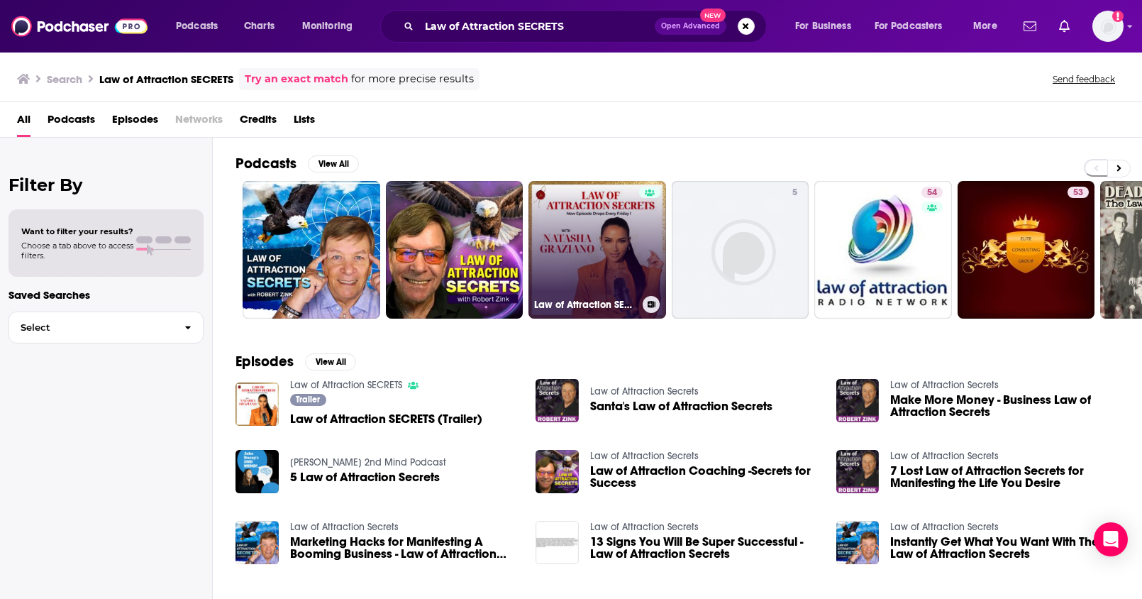
click at [634, 251] on link "Law of Attraction SECRETS" at bounding box center [597, 250] width 138 height 138
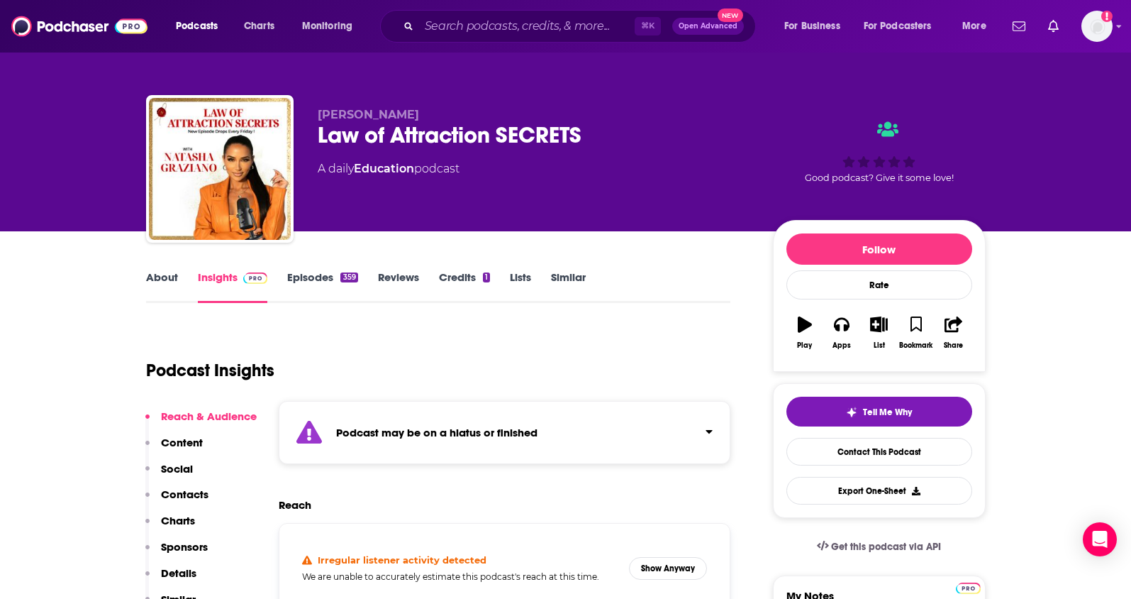
click at [187, 499] on p "Contacts" at bounding box center [185, 493] width 48 height 13
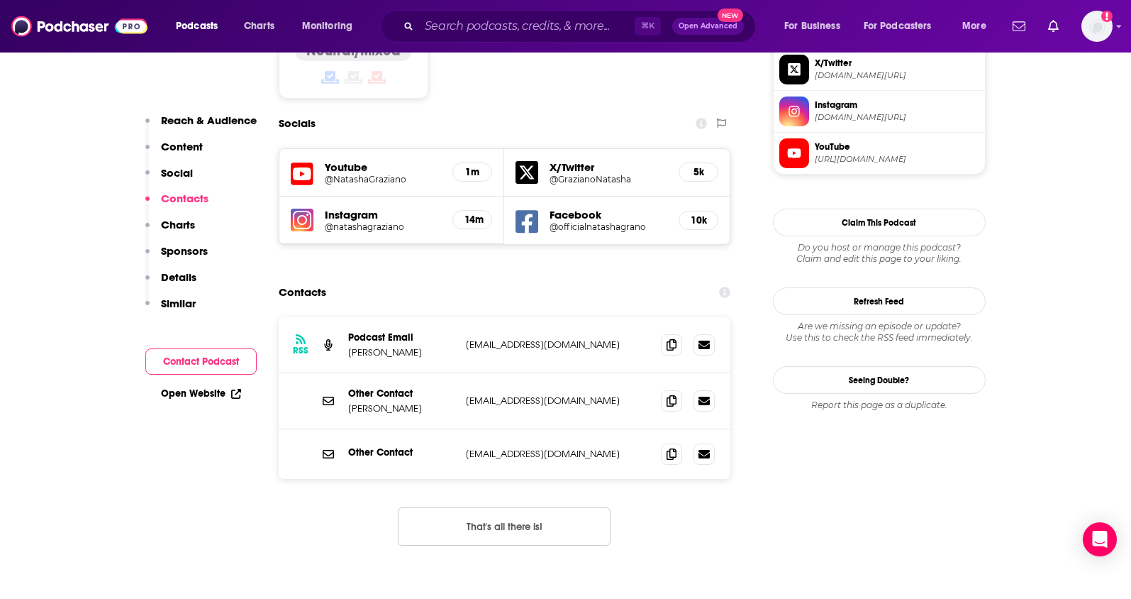
scroll to position [1290, 0]
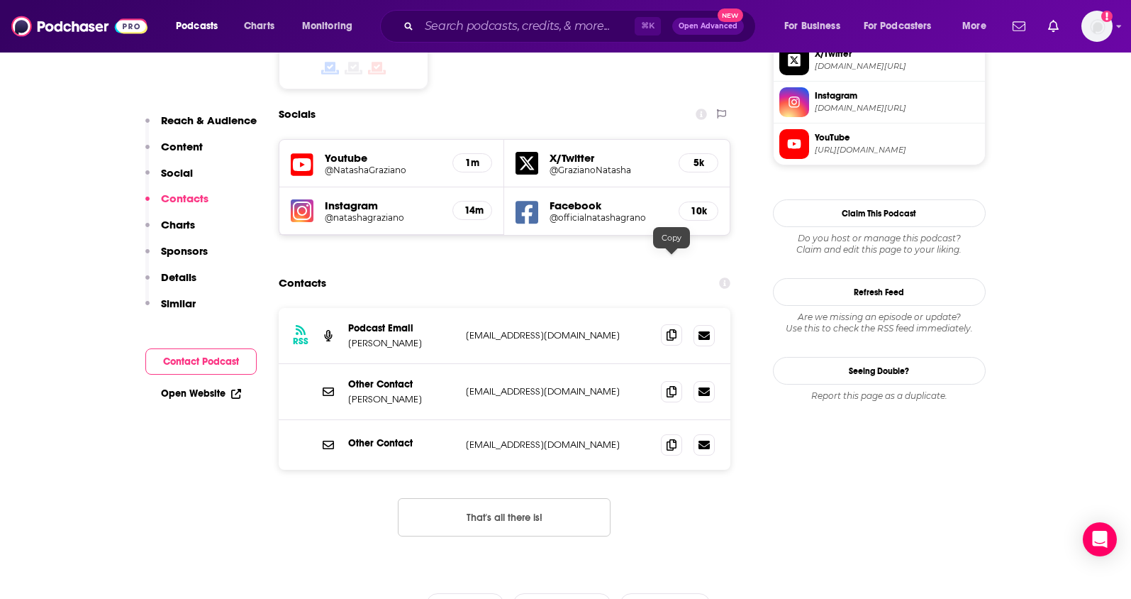
click at [675, 329] on icon at bounding box center [672, 334] width 10 height 11
click at [674, 380] on span at bounding box center [671, 390] width 21 height 21
click at [496, 30] on input "Search podcasts, credits, & more..." at bounding box center [527, 26] width 216 height 23
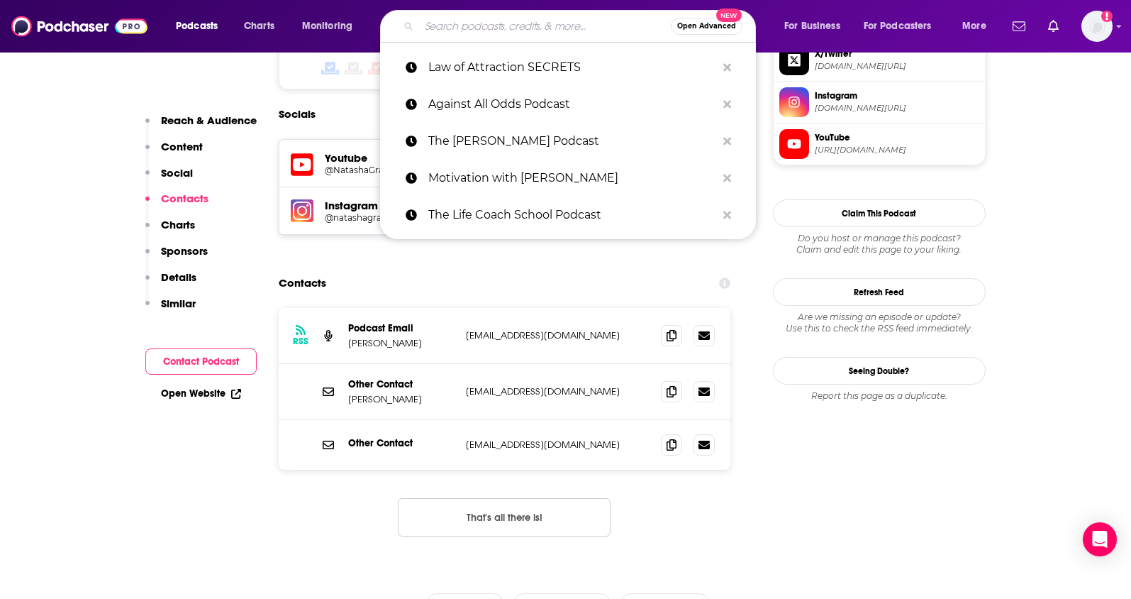
paste input "[PERSON_NAME] Podcast (Well Beyond 40)"
type input "[PERSON_NAME] Podcast (Well Beyond 40)"
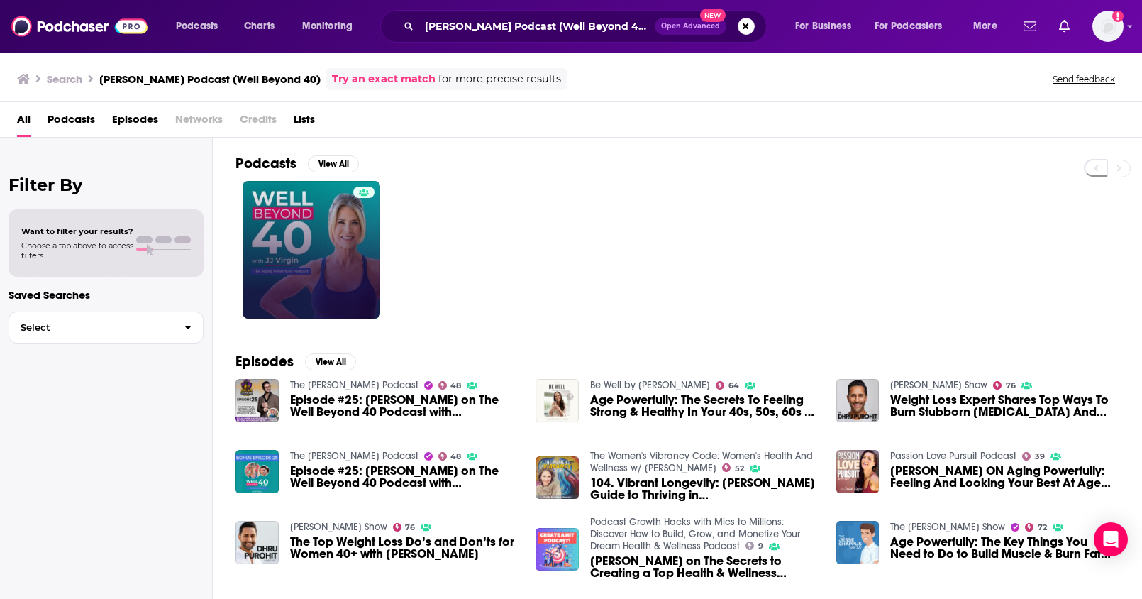
click at [310, 267] on link at bounding box center [312, 250] width 138 height 138
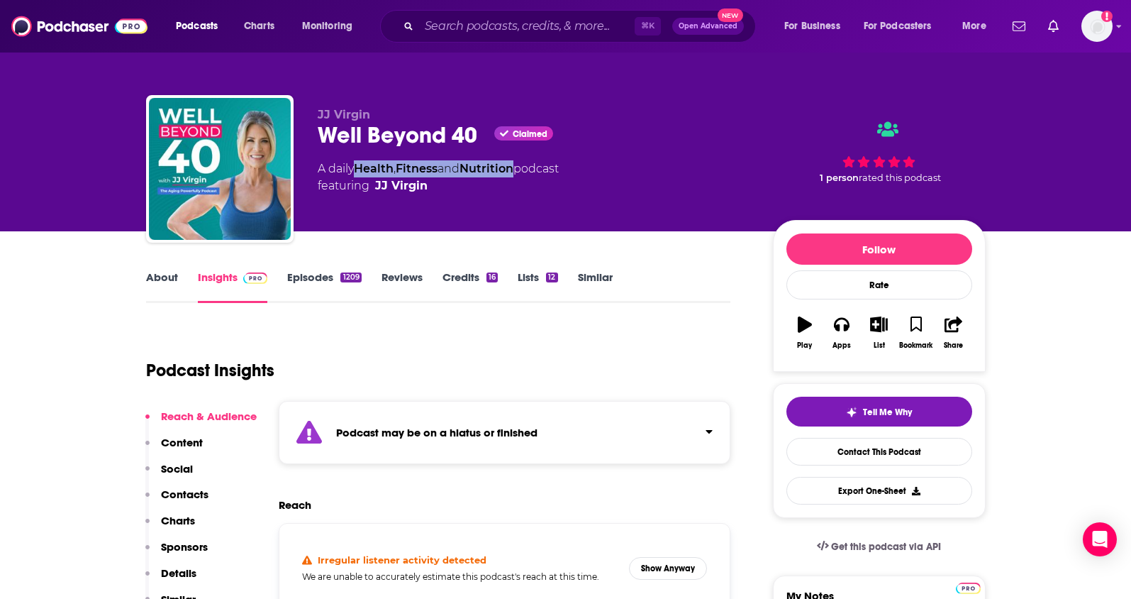
drag, startPoint x: 427, startPoint y: 172, endPoint x: 371, endPoint y: 162, distance: 56.9
click at [362, 173] on div "A daily Health , Fitness and Nutrition podcast featuring JJ Virgin" at bounding box center [438, 177] width 241 height 34
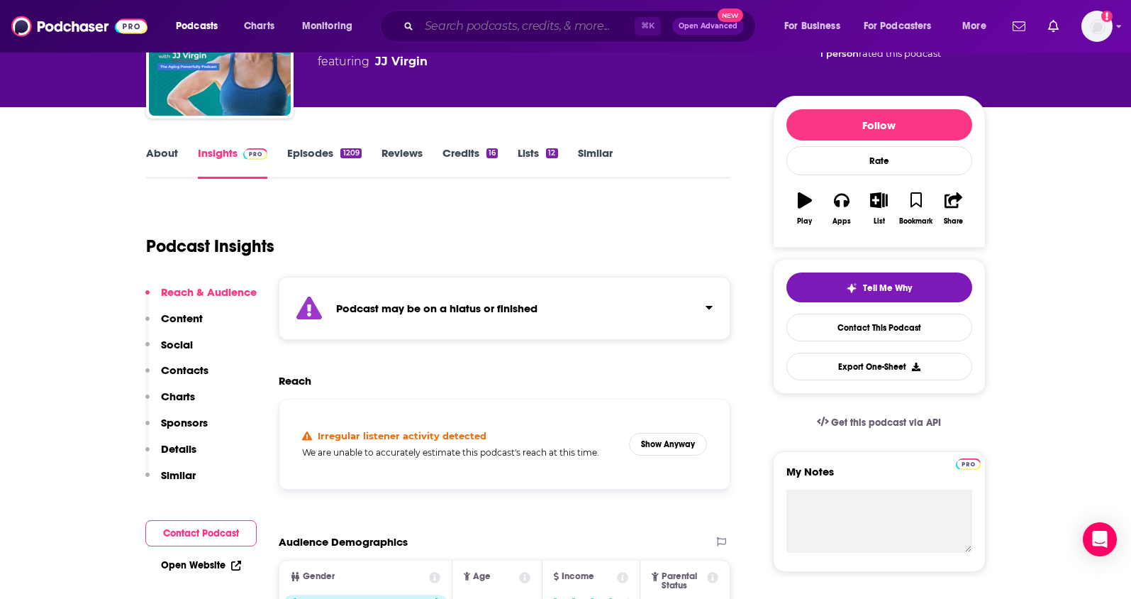
click at [494, 31] on input "Search podcasts, credits, & more..." at bounding box center [527, 26] width 216 height 23
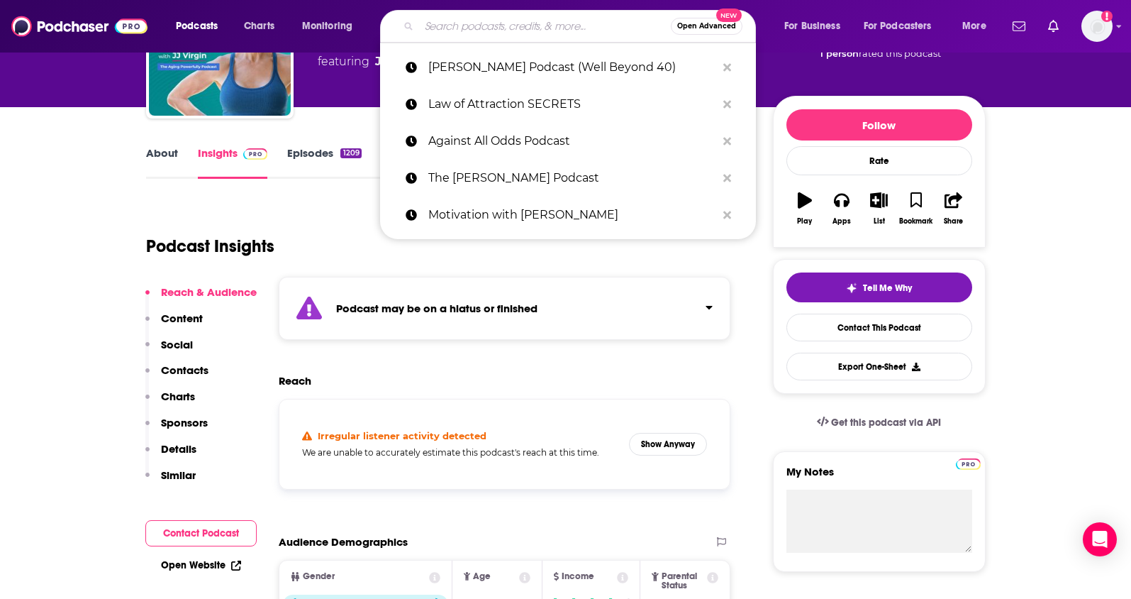
paste input "Against All Odds Podcast"
type input "Against All Odds Podcast"
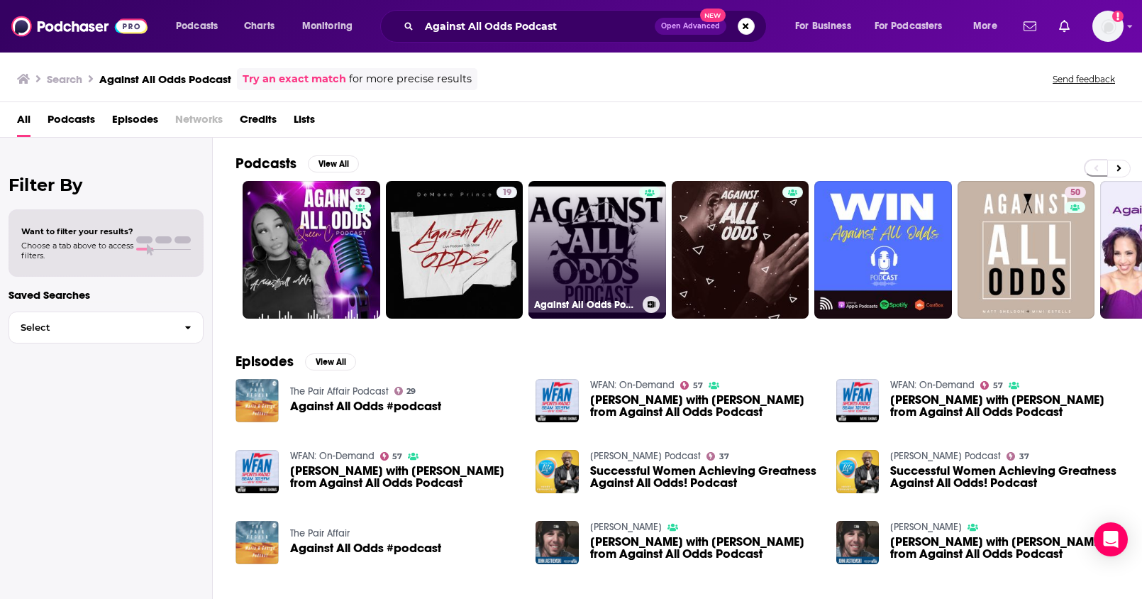
click at [594, 268] on link "Against All Odds Podcast" at bounding box center [597, 250] width 138 height 138
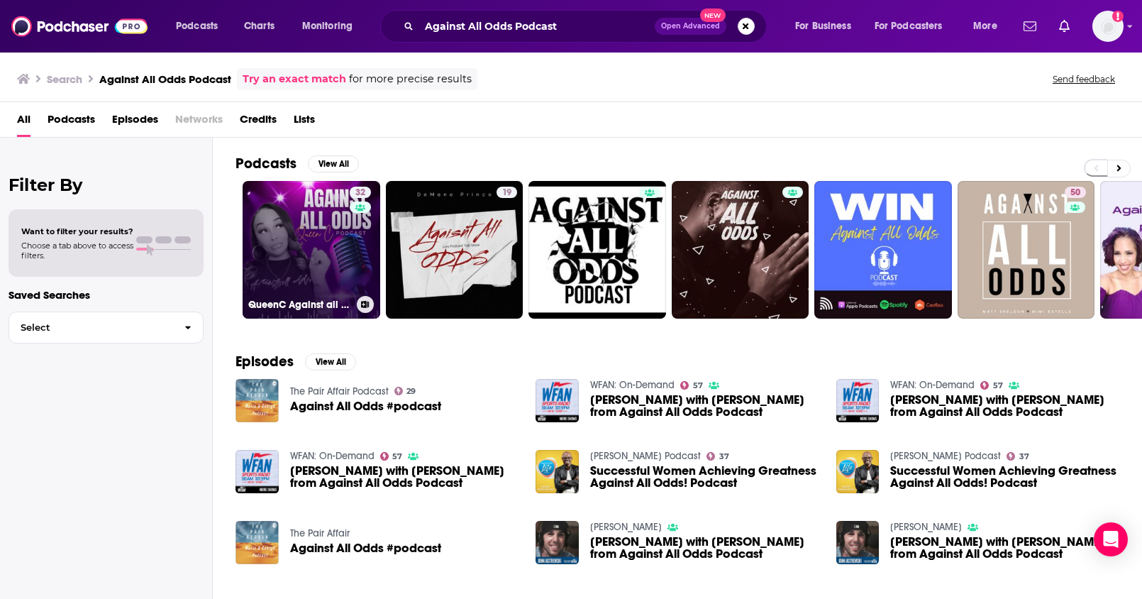
click at [265, 228] on link "32 QueenC Against all Odds Podcast" at bounding box center [312, 250] width 138 height 138
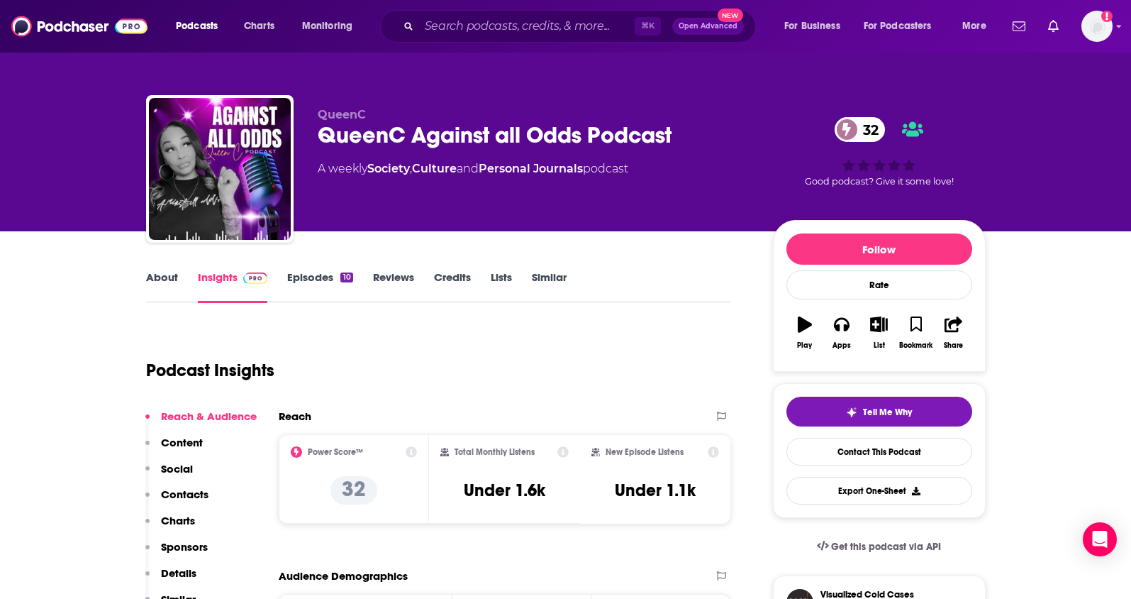
click at [165, 272] on link "About" at bounding box center [162, 286] width 32 height 33
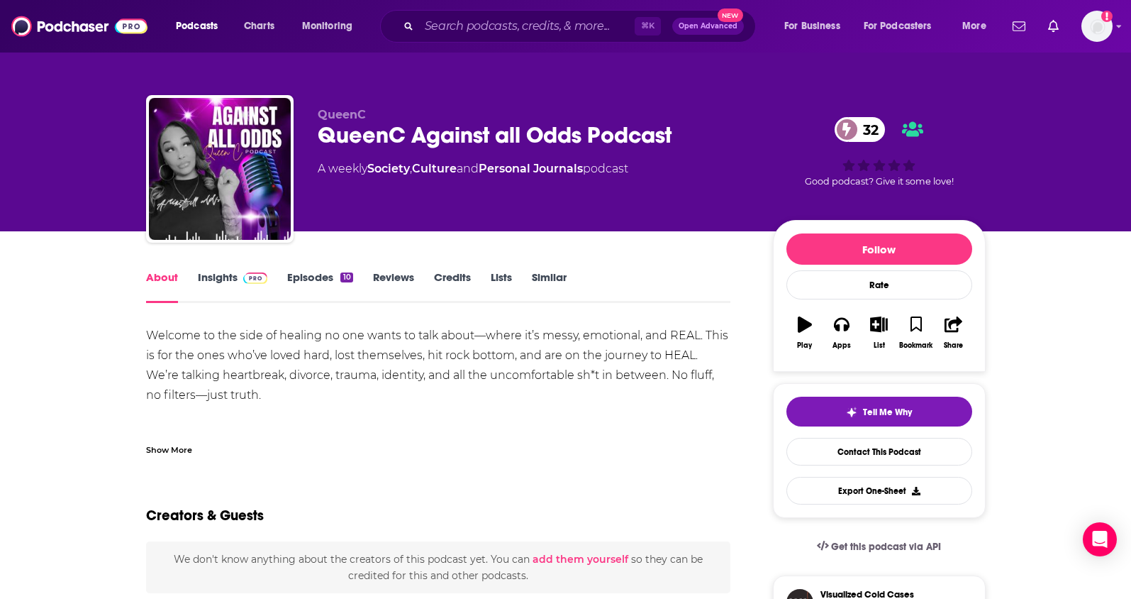
click at [228, 284] on link "Insights" at bounding box center [233, 286] width 70 height 33
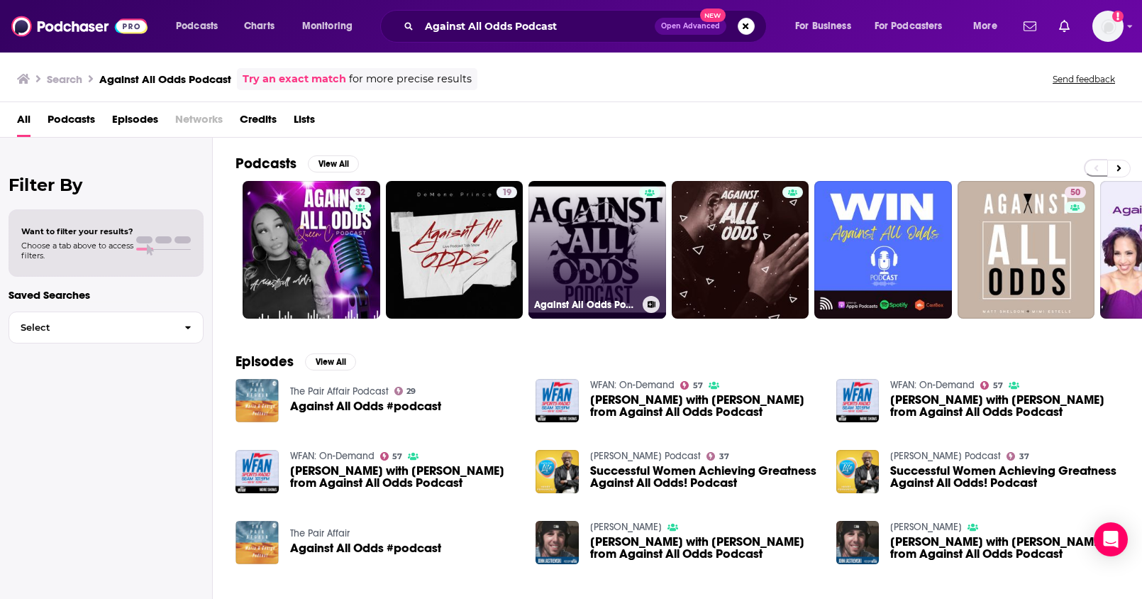
click at [582, 232] on link "Against All Odds Podcast" at bounding box center [597, 250] width 138 height 138
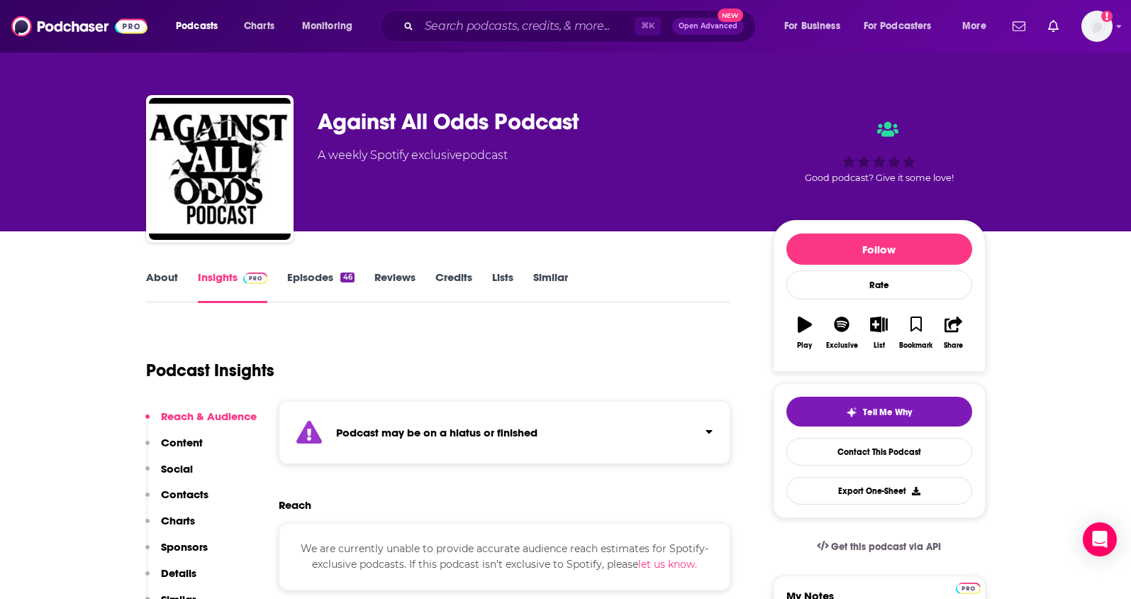
click at [194, 504] on button "Contacts" at bounding box center [176, 500] width 63 height 26
click at [168, 284] on link "About" at bounding box center [162, 286] width 32 height 33
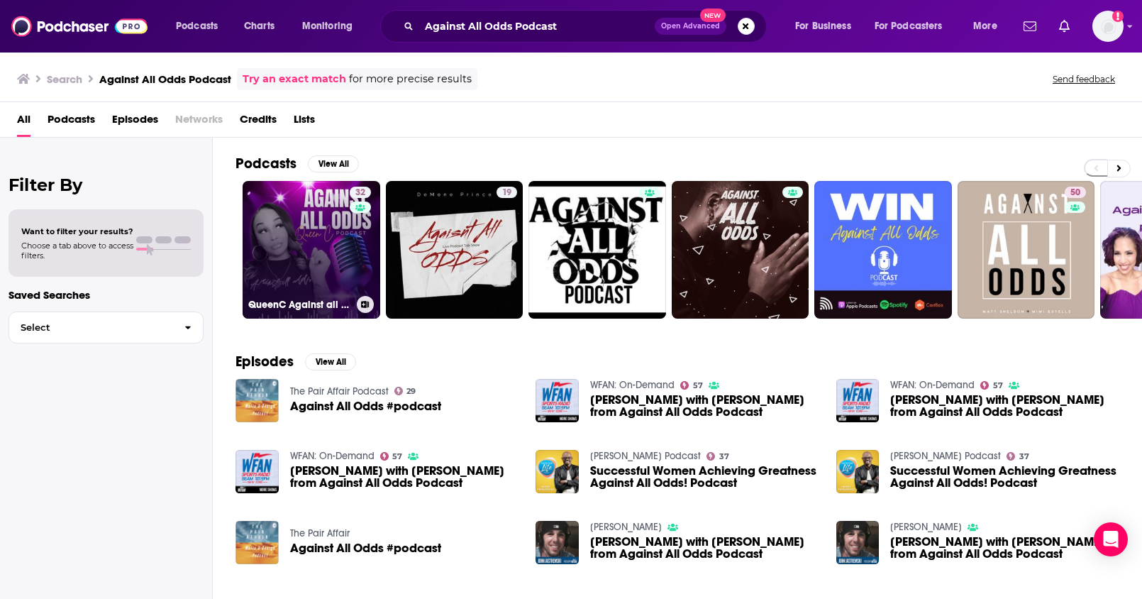
click at [306, 214] on link "32 QueenC Against all Odds Podcast" at bounding box center [312, 250] width 138 height 138
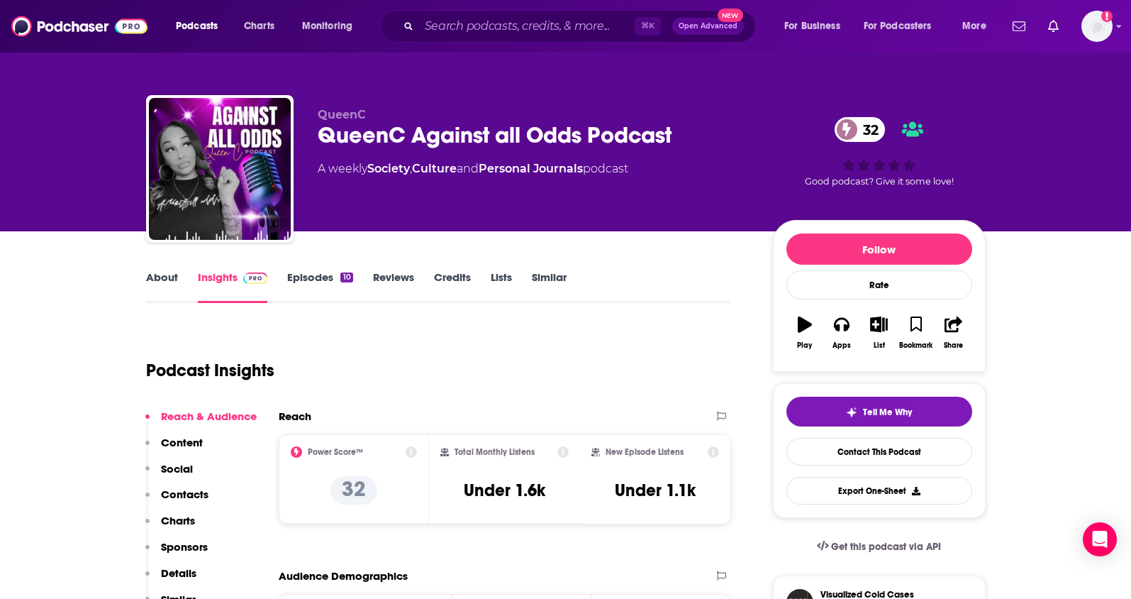
click at [163, 282] on link "About" at bounding box center [162, 286] width 32 height 33
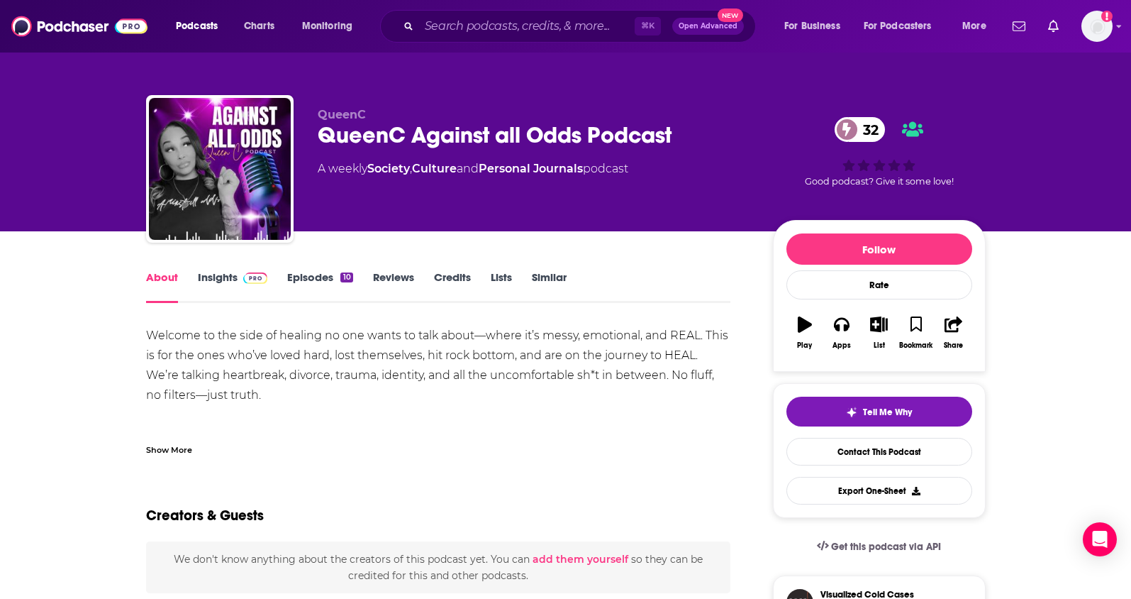
click at [320, 283] on link "Episodes 10" at bounding box center [319, 286] width 65 height 33
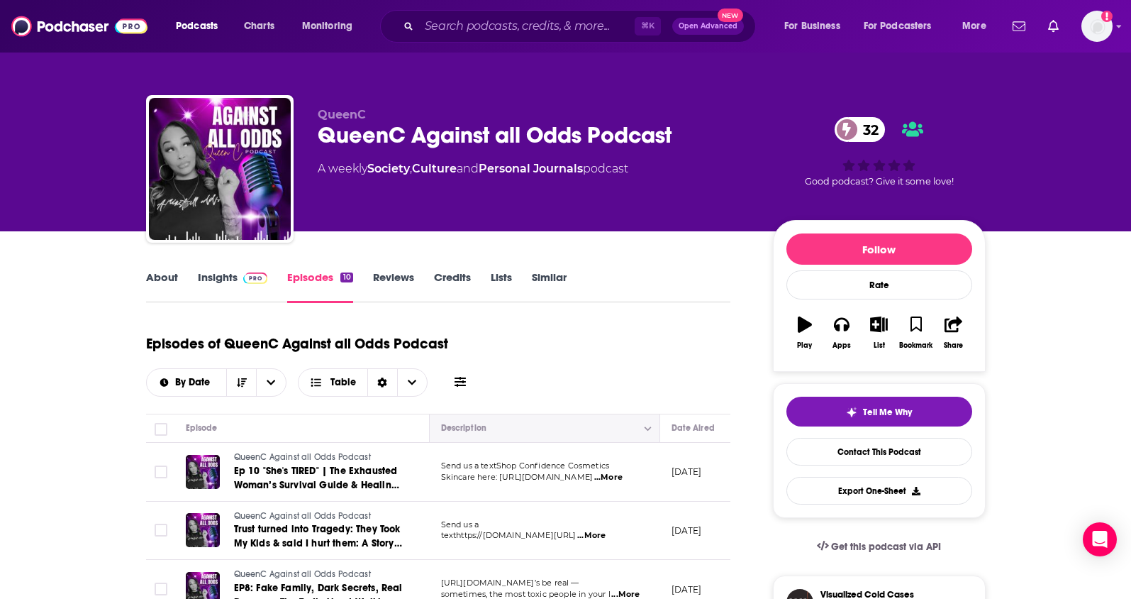
scroll to position [81, 0]
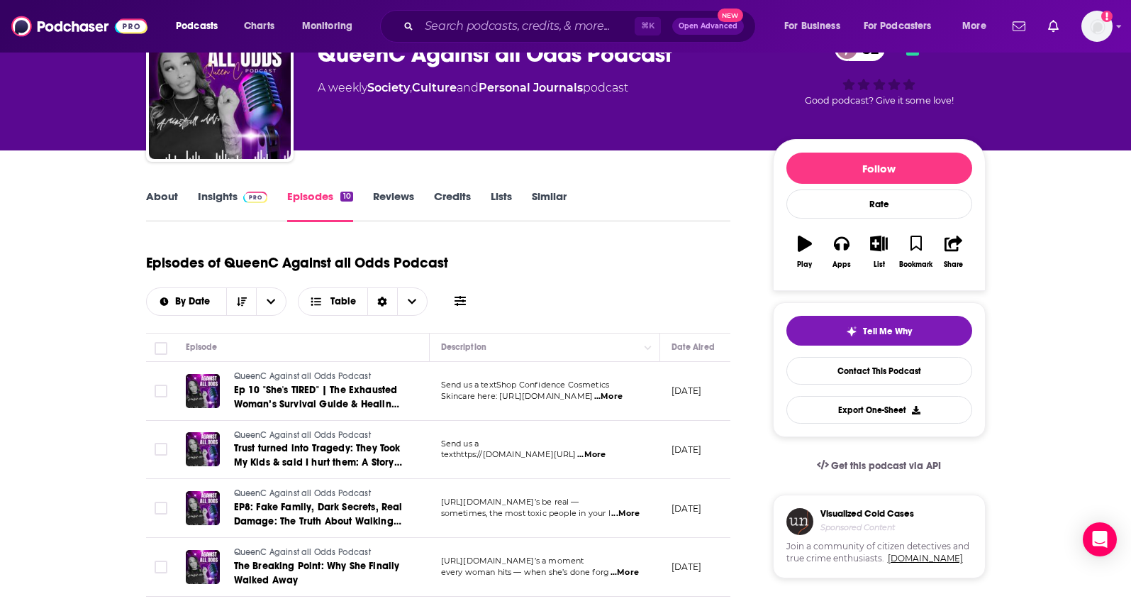
click at [151, 200] on link "About" at bounding box center [162, 205] width 32 height 33
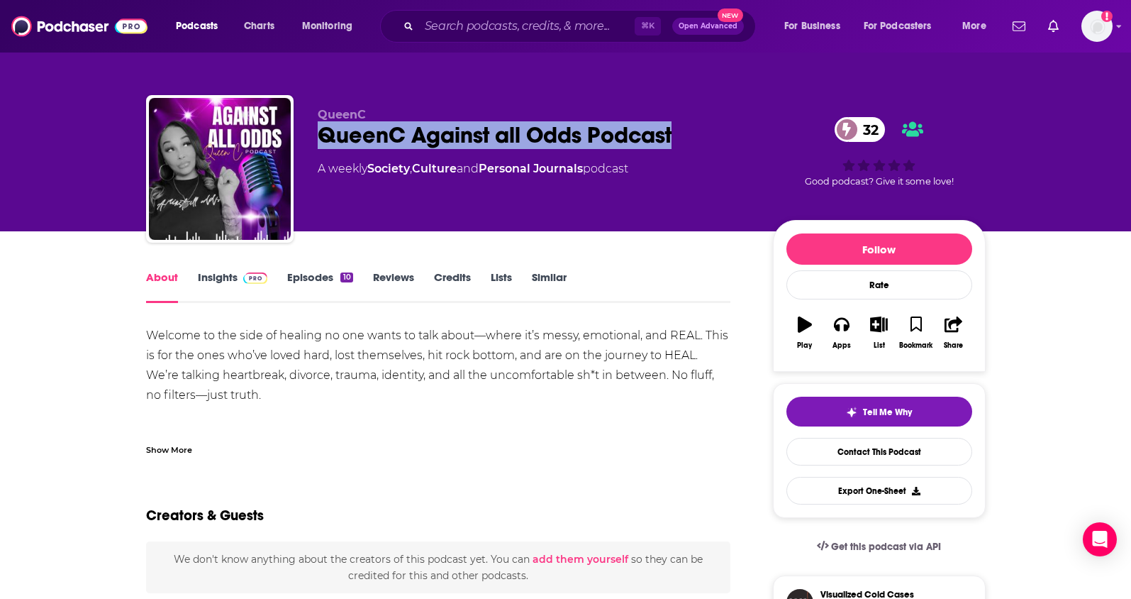
drag, startPoint x: 701, startPoint y: 132, endPoint x: 287, endPoint y: 152, distance: 414.0
click at [304, 148] on div "QueenC QueenC Against all Odds Podcast 32 A weekly Society , Culture and Person…" at bounding box center [566, 171] width 840 height 153
copy h1 "QueenC Against all Odds Podcast"
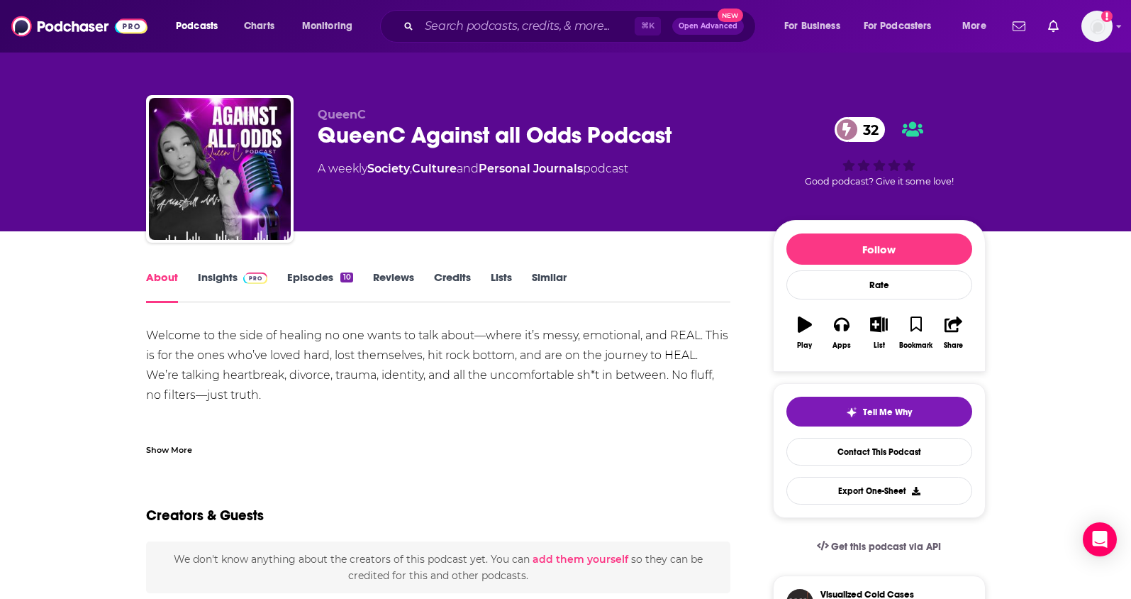
click at [477, 411] on div "Welcome to the side of healing no one wants to talk about—where it’s messy, emo…" at bounding box center [438, 415] width 585 height 179
click at [464, 19] on input "Search podcasts, credits, & more..." at bounding box center [527, 26] width 216 height 23
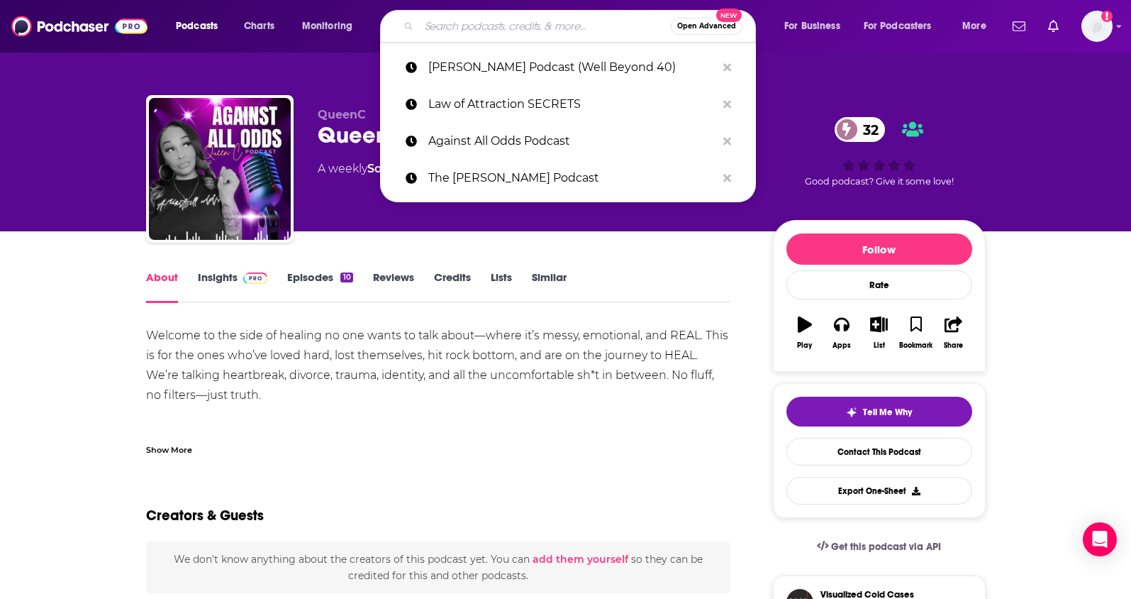
paste input "Against All Odds Podcast"
type input "Against All Odds Podcast"
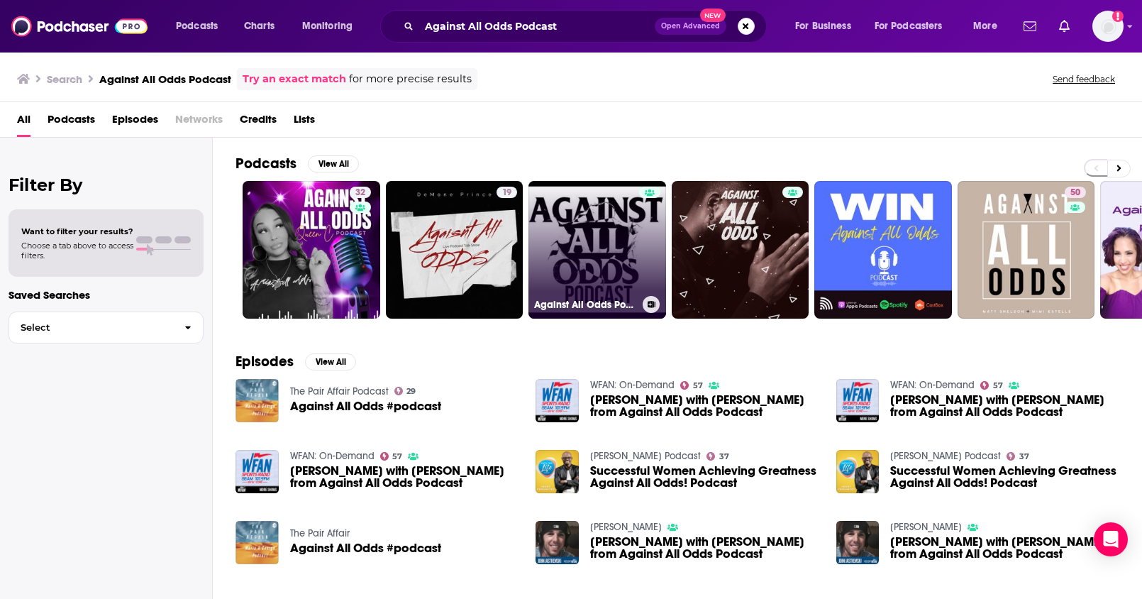
click at [567, 239] on link "Against All Odds Podcast" at bounding box center [597, 250] width 138 height 138
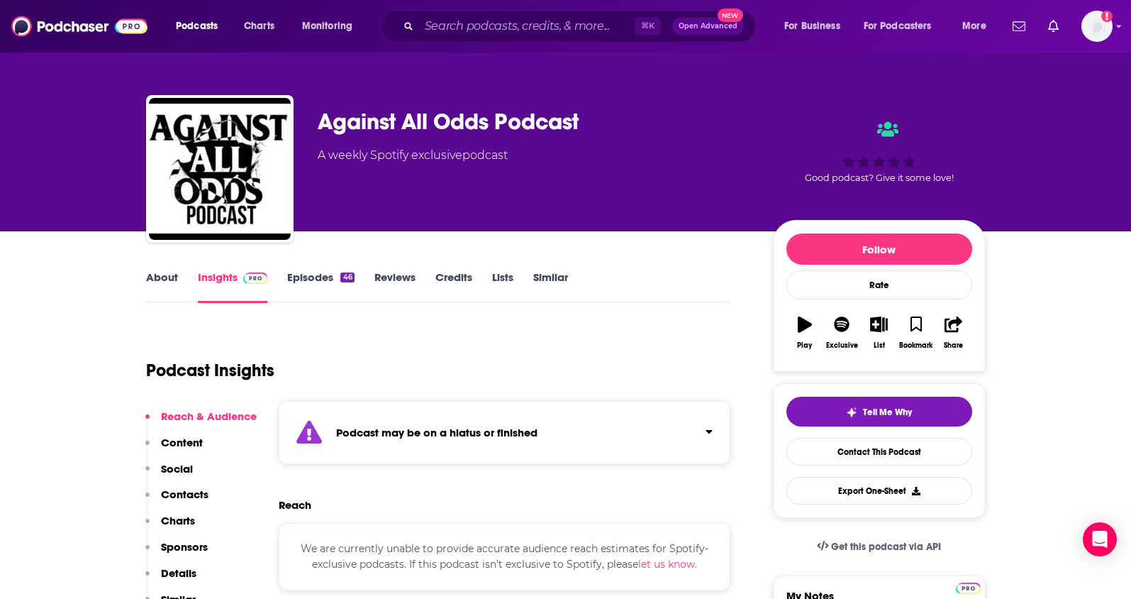
click at [148, 273] on link "About" at bounding box center [162, 286] width 32 height 33
